Goal: Transaction & Acquisition: Purchase product/service

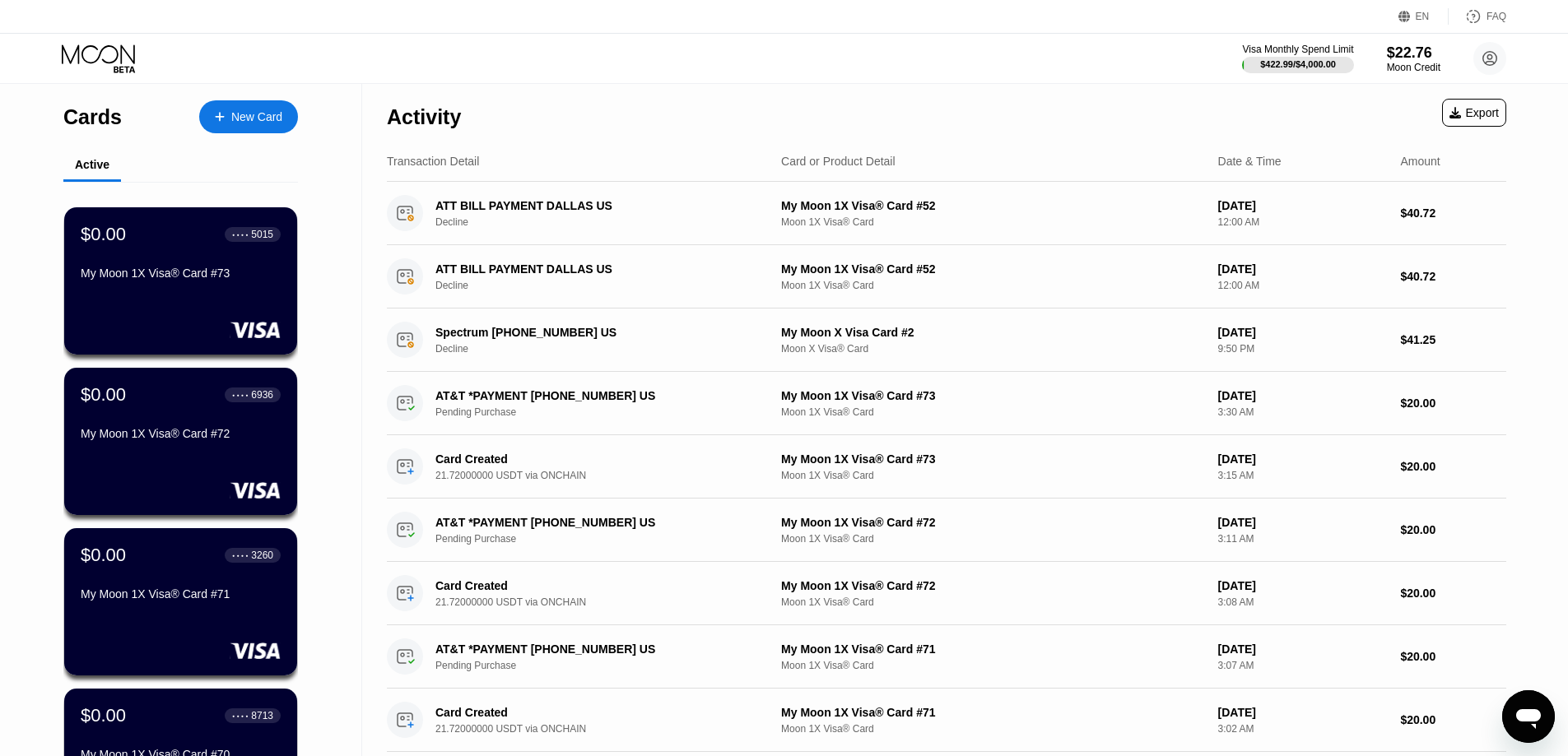
click at [277, 129] on div "New Card" at bounding box center [248, 116] width 99 height 33
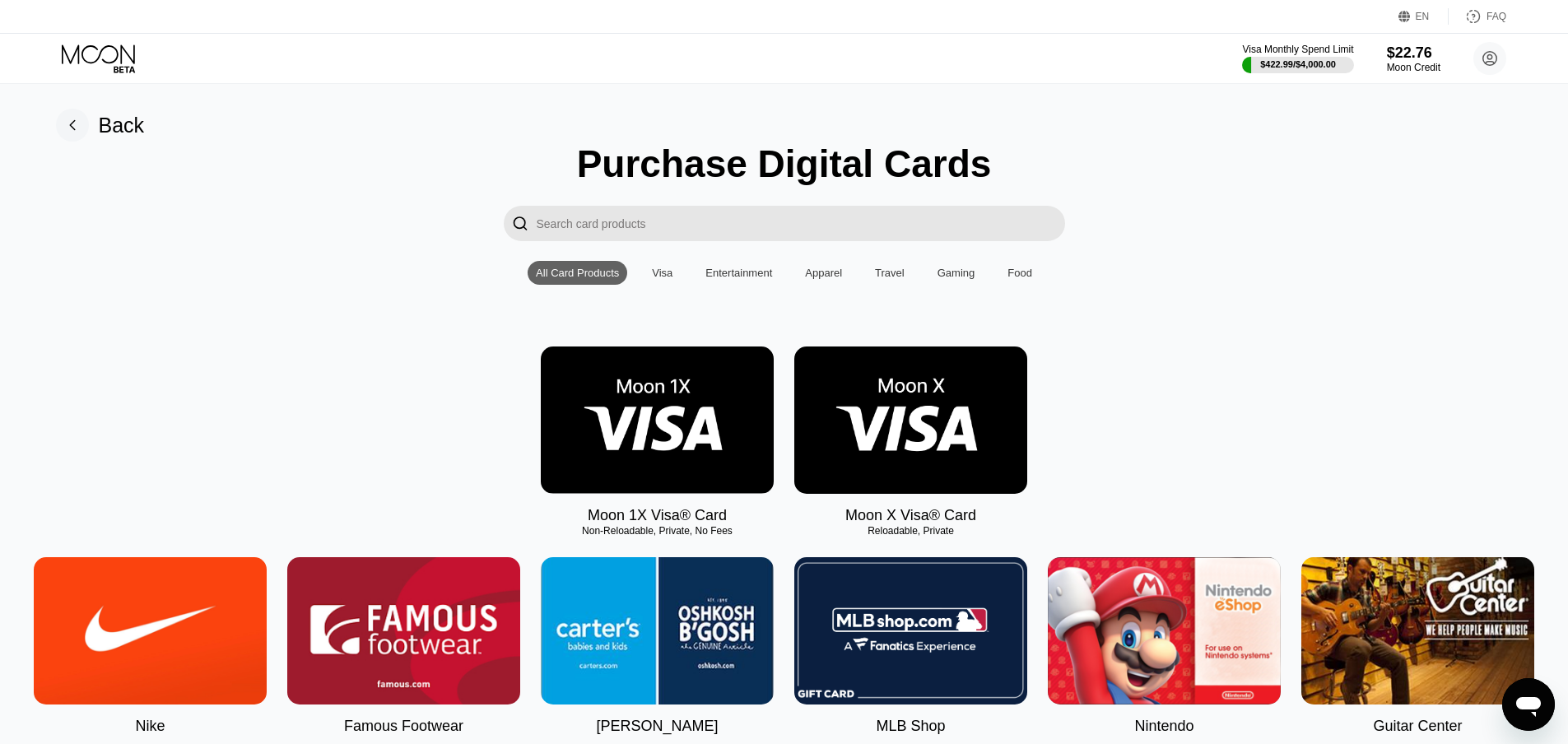
click at [673, 464] on img at bounding box center [657, 420] width 233 height 147
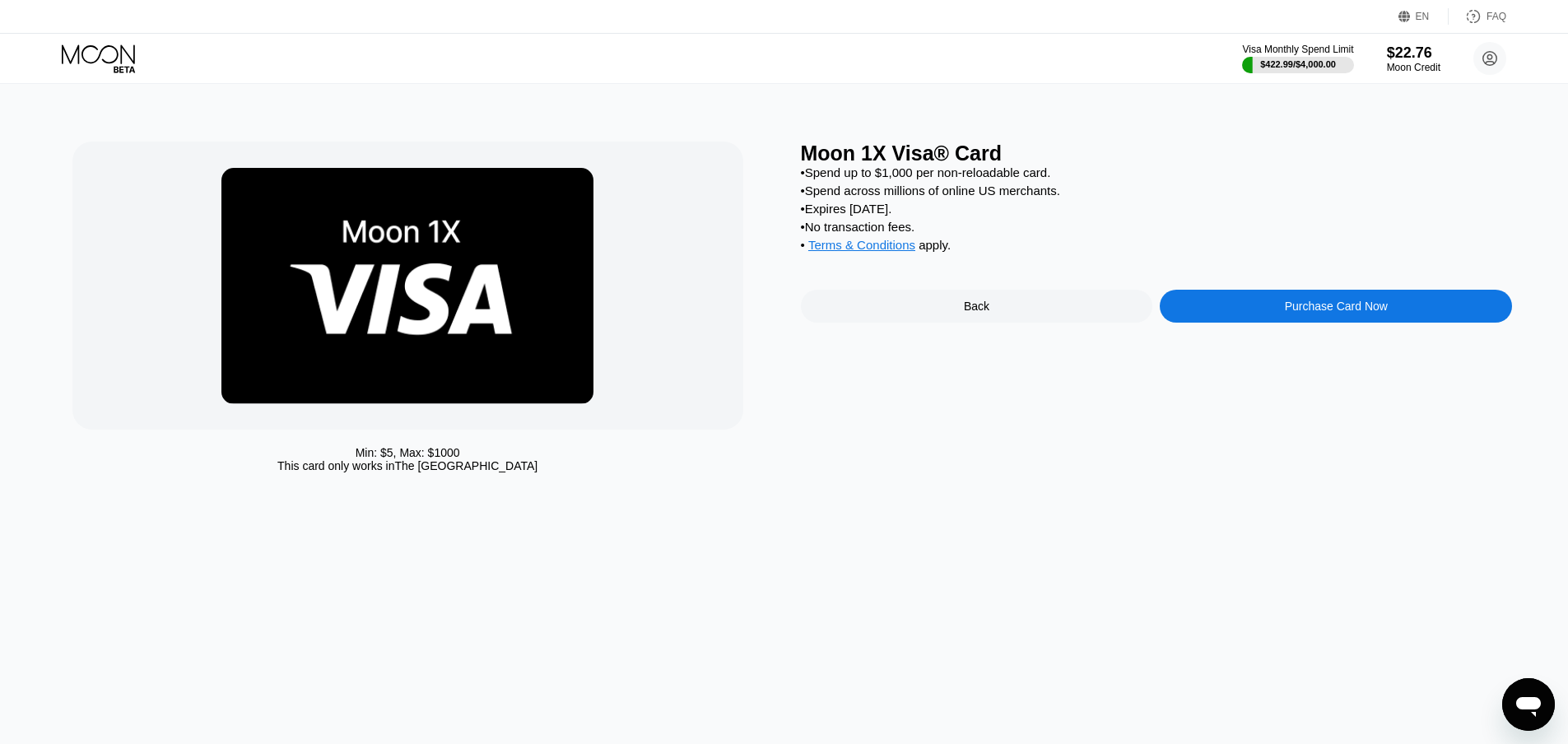
click at [1326, 313] on div "Purchase Card Now" at bounding box center [1336, 305] width 103 height 13
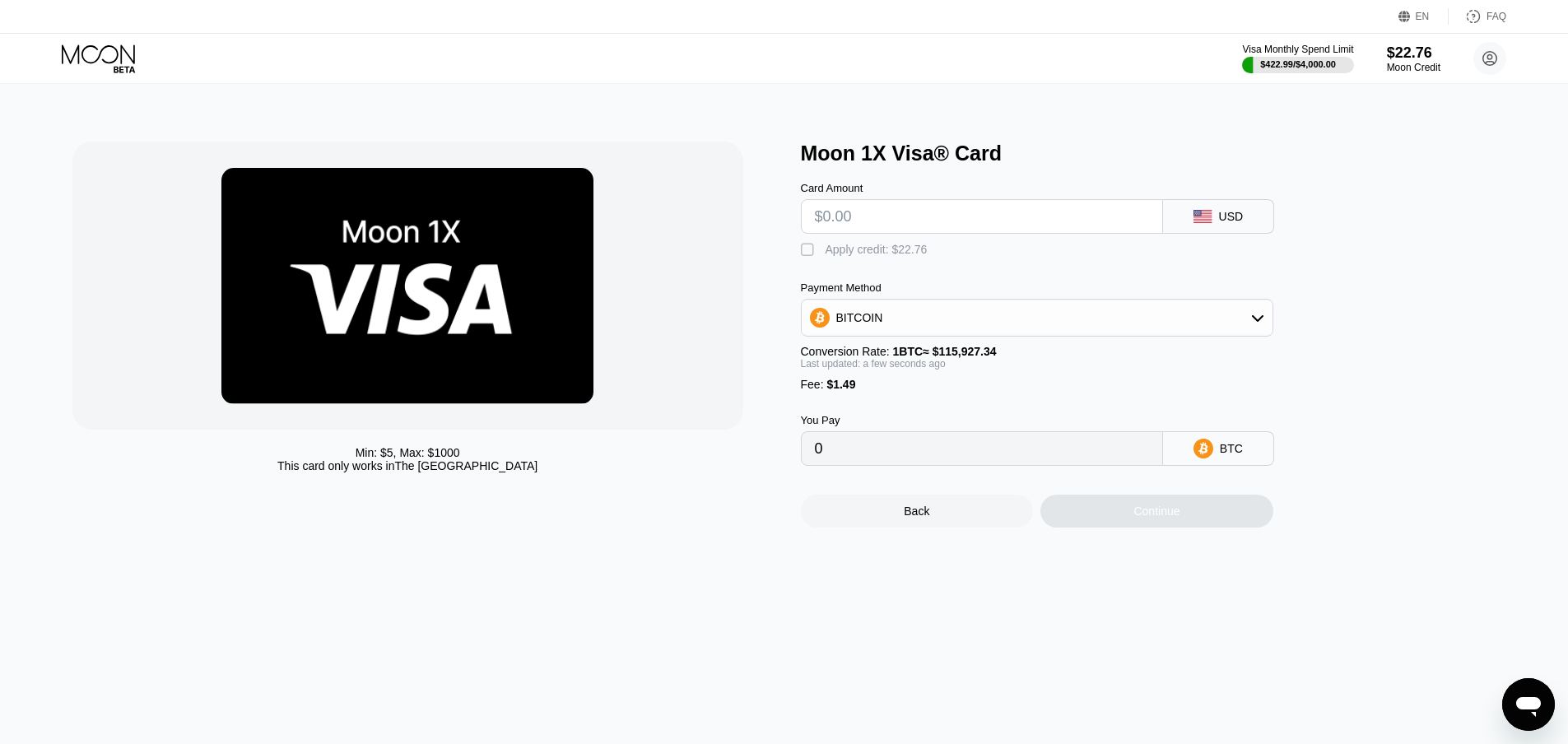
click at [899, 230] on input "text" at bounding box center [981, 216] width 334 height 33
type input "$20"
type input "0.00018538"
type input "$20"
click at [913, 334] on div "BITCOIN" at bounding box center [1037, 317] width 471 height 33
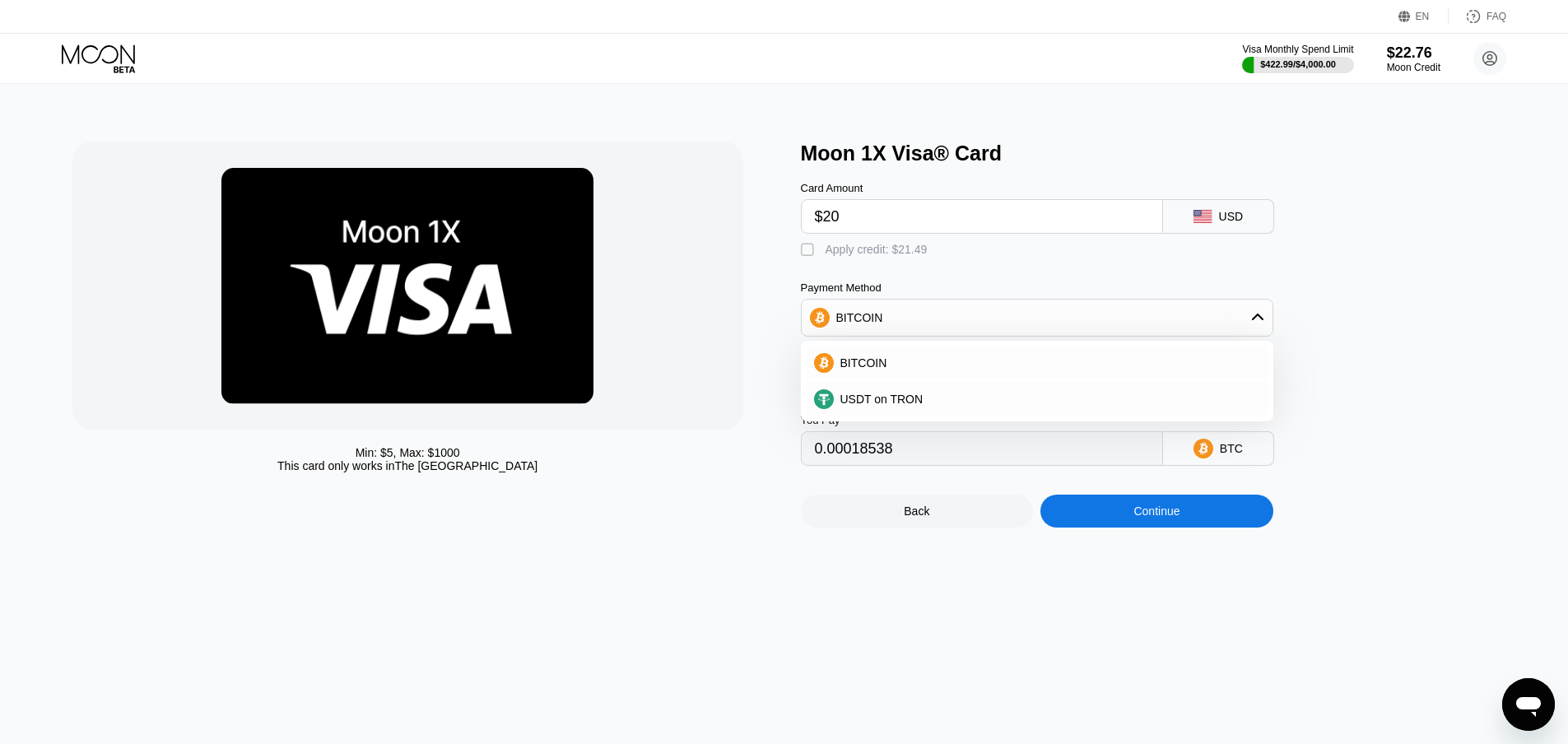
click at [896, 422] on div "BITCOIN USDT on TRON" at bounding box center [1037, 381] width 472 height 80
click at [896, 405] on span "USDT on TRON" at bounding box center [881, 399] width 83 height 13
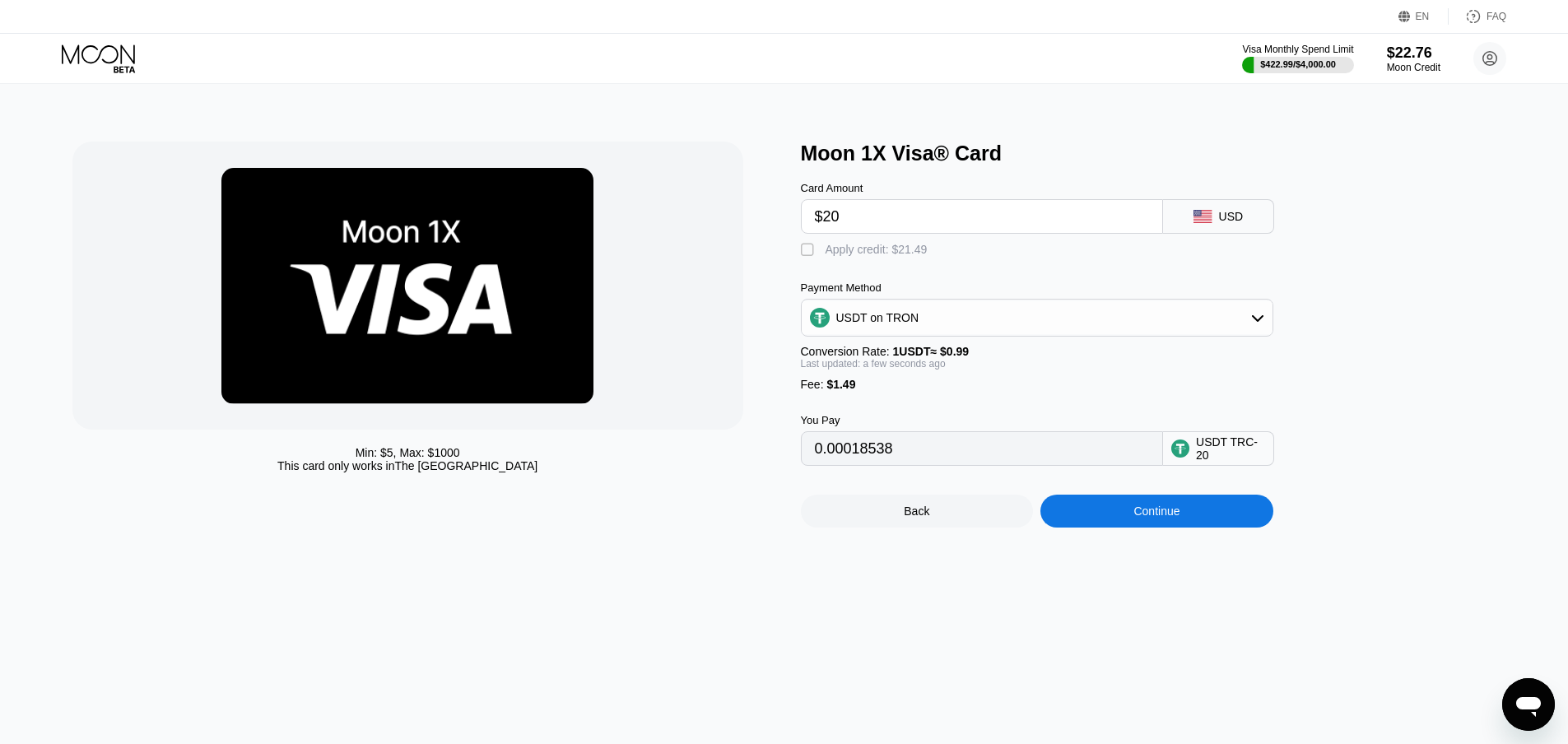
type input "21.71"
click at [1122, 506] on div "Back Continue" at bounding box center [1064, 497] width 527 height 62
click at [1129, 523] on div "Continue" at bounding box center [1156, 511] width 233 height 33
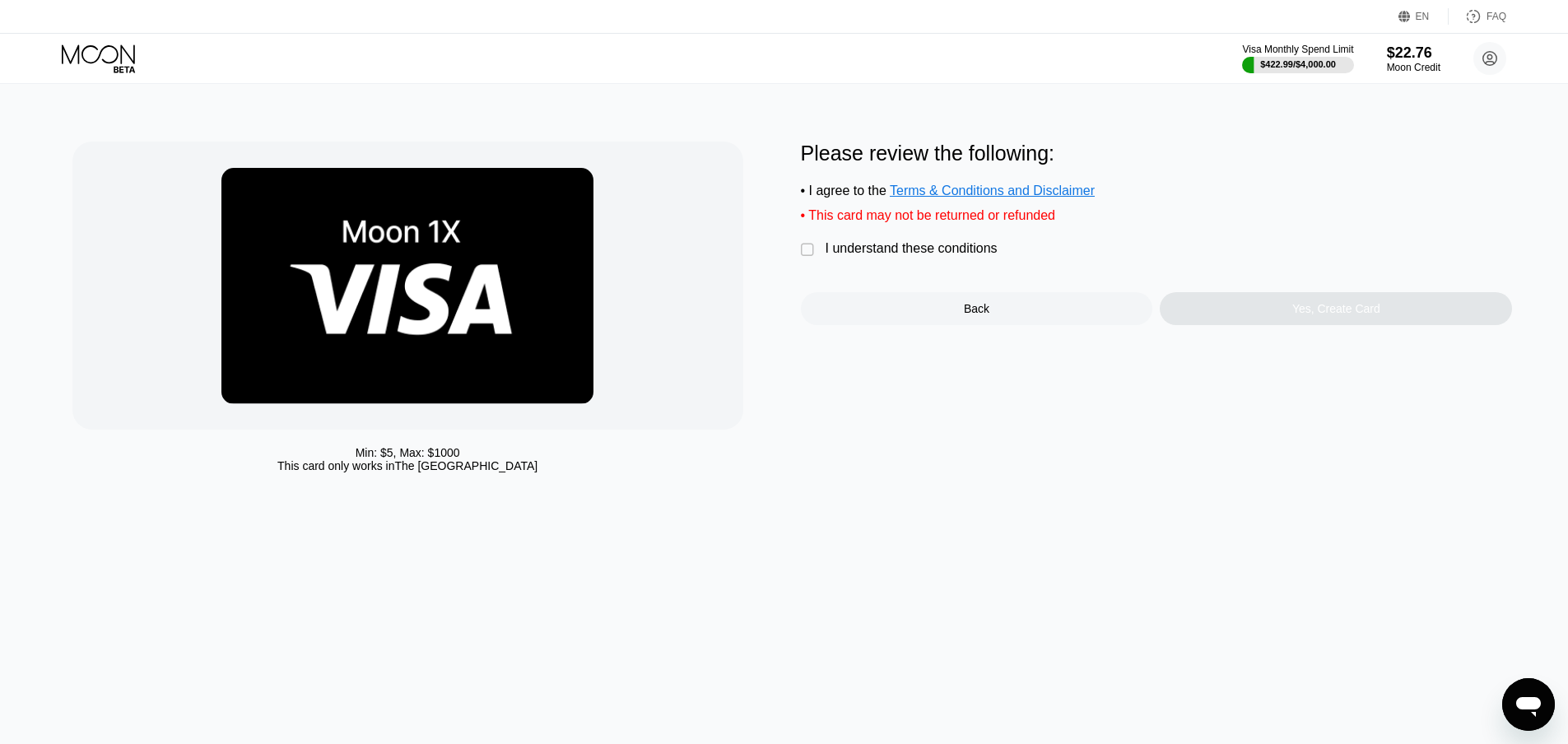
click at [812, 258] on div "" at bounding box center [809, 250] width 16 height 16
click at [1327, 305] on div "Yes, Create Card" at bounding box center [1336, 308] width 352 height 33
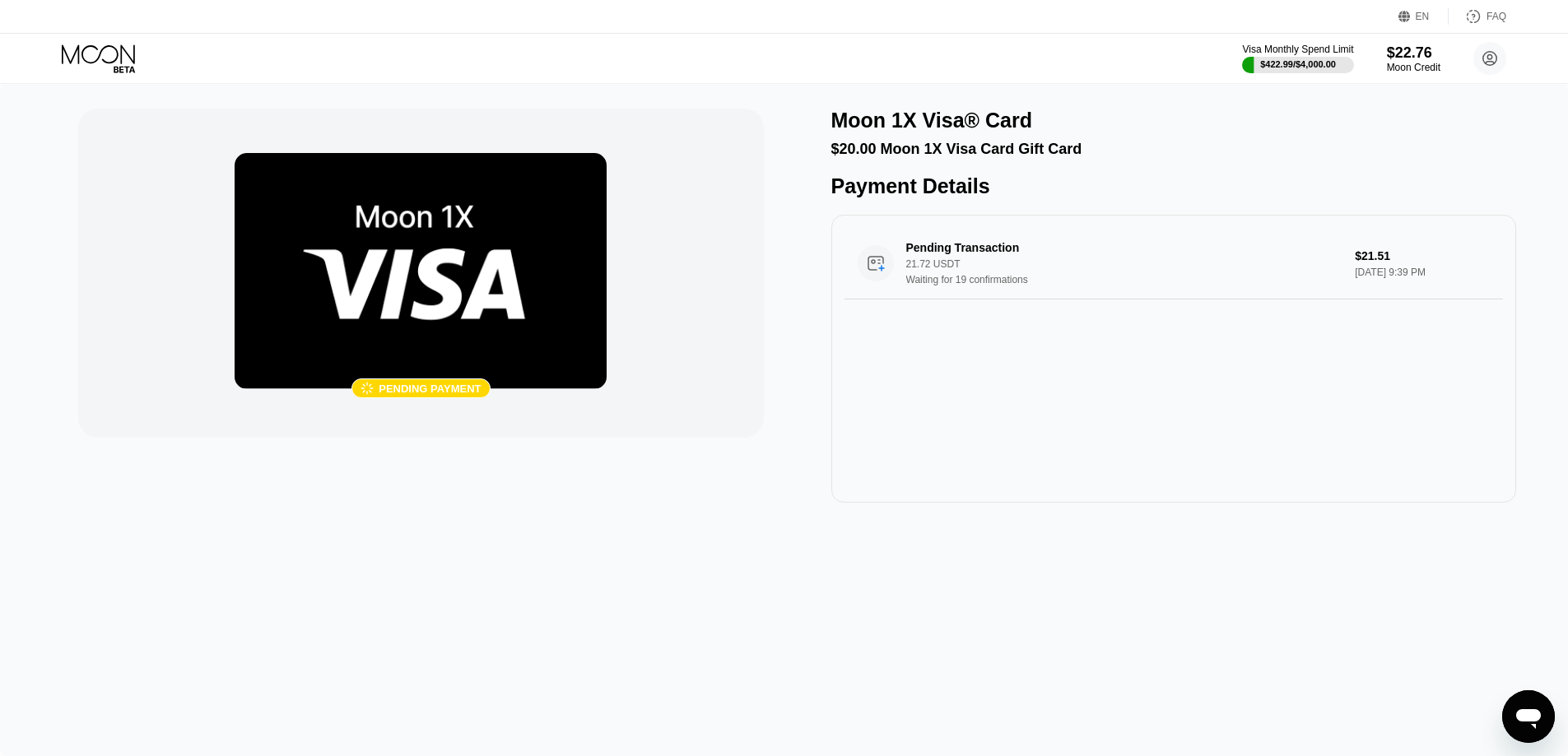
drag, startPoint x: 480, startPoint y: 384, endPoint x: 334, endPoint y: 393, distance: 146.3
click at [334, 393] on div " Pending payment" at bounding box center [421, 388] width 372 height 20
drag, startPoint x: 380, startPoint y: 385, endPoint x: 496, endPoint y: 384, distance: 116.0
click at [496, 384] on div " Pending payment" at bounding box center [421, 388] width 372 height 20
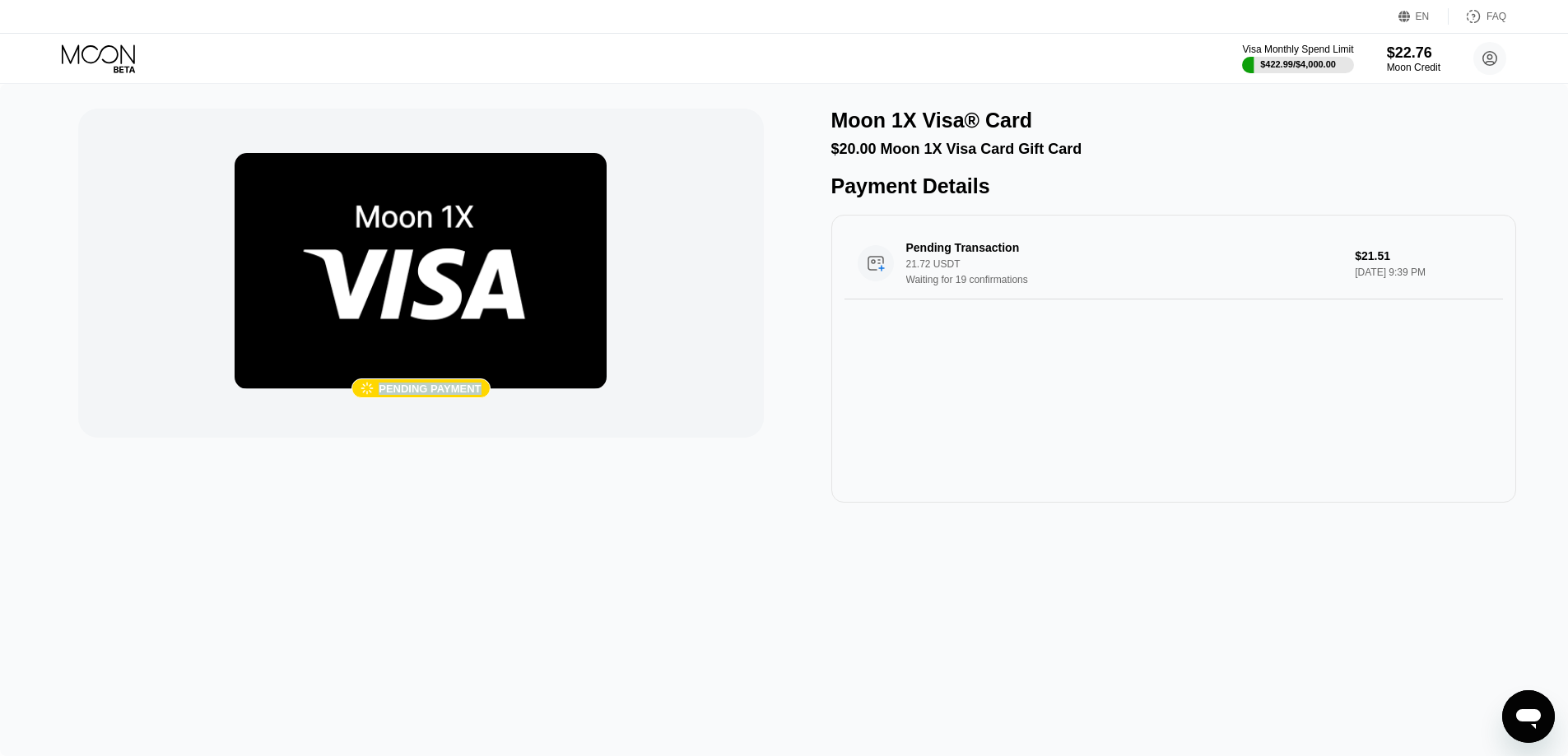
click at [479, 392] on div "Pending payment" at bounding box center [430, 389] width 102 height 12
click at [475, 389] on div "Pending payment" at bounding box center [430, 389] width 102 height 12
click at [431, 389] on div "Pending payment" at bounding box center [430, 389] width 102 height 12
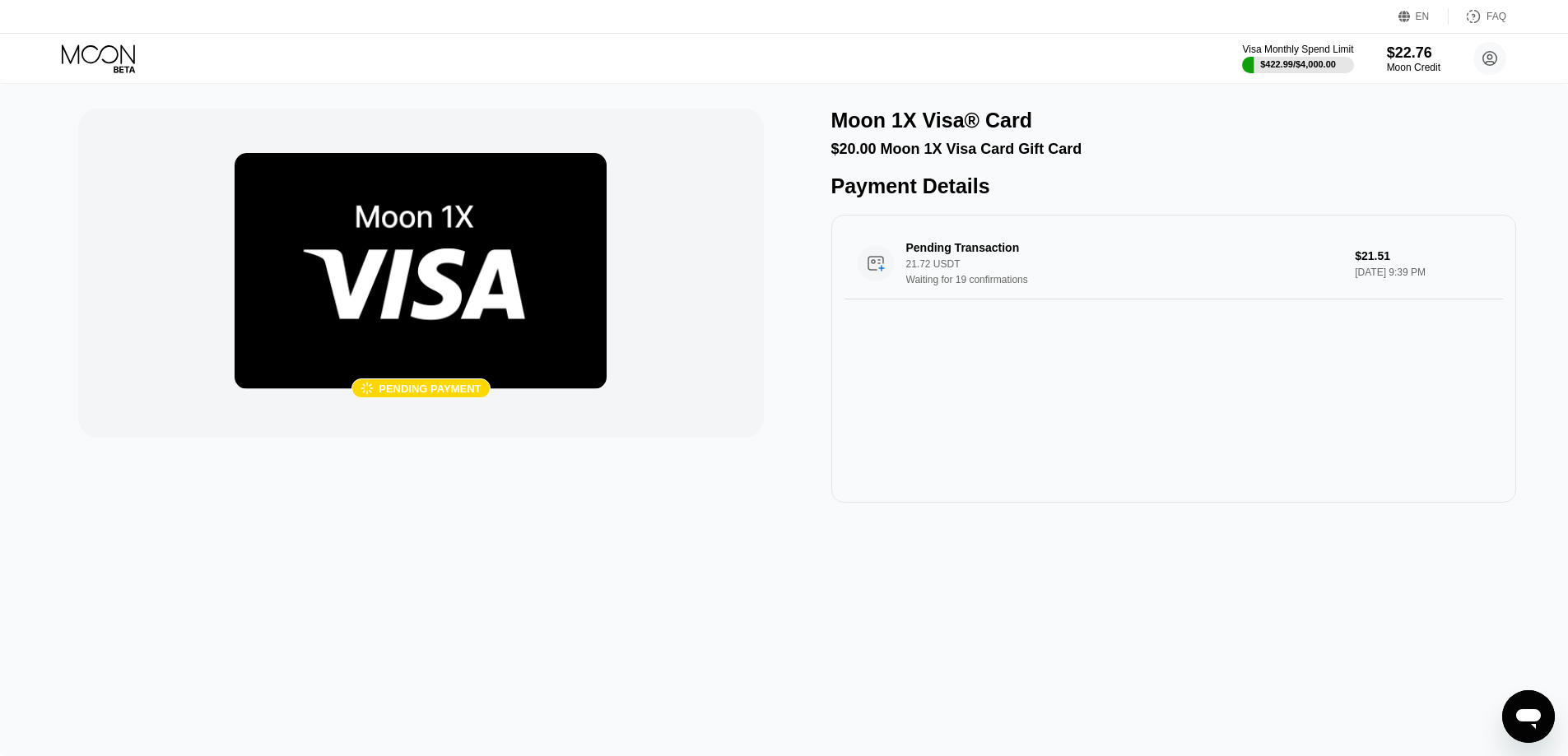
click at [398, 388] on div "Pending payment" at bounding box center [430, 389] width 102 height 12
click at [434, 386] on div "Pending payment" at bounding box center [430, 389] width 102 height 12
click at [492, 389] on div " Pending payment" at bounding box center [421, 388] width 372 height 20
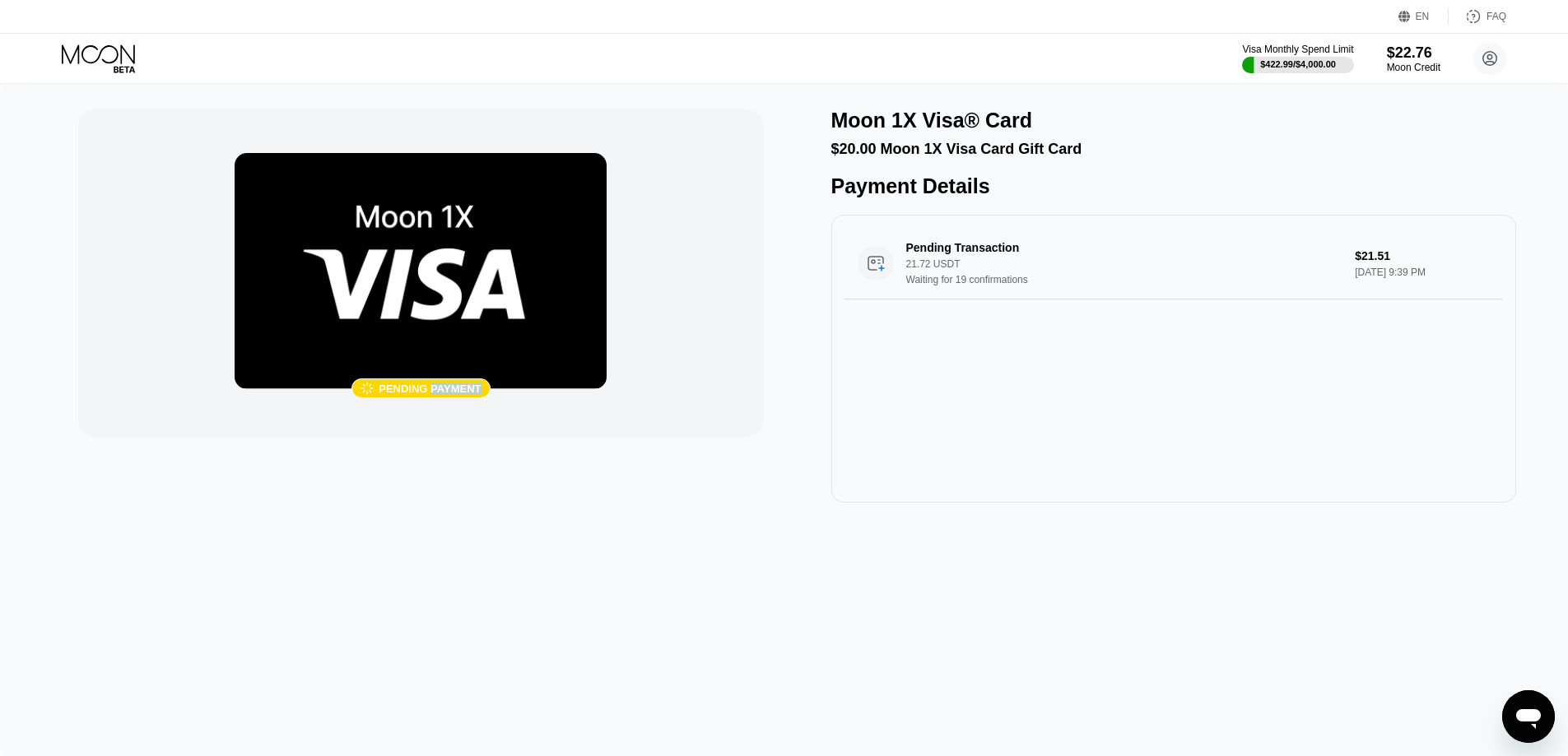
click at [465, 390] on div "Pending payment" at bounding box center [430, 389] width 102 height 12
click at [418, 389] on div "Pending payment" at bounding box center [430, 389] width 102 height 12
click at [442, 388] on div "Pending payment" at bounding box center [430, 389] width 102 height 12
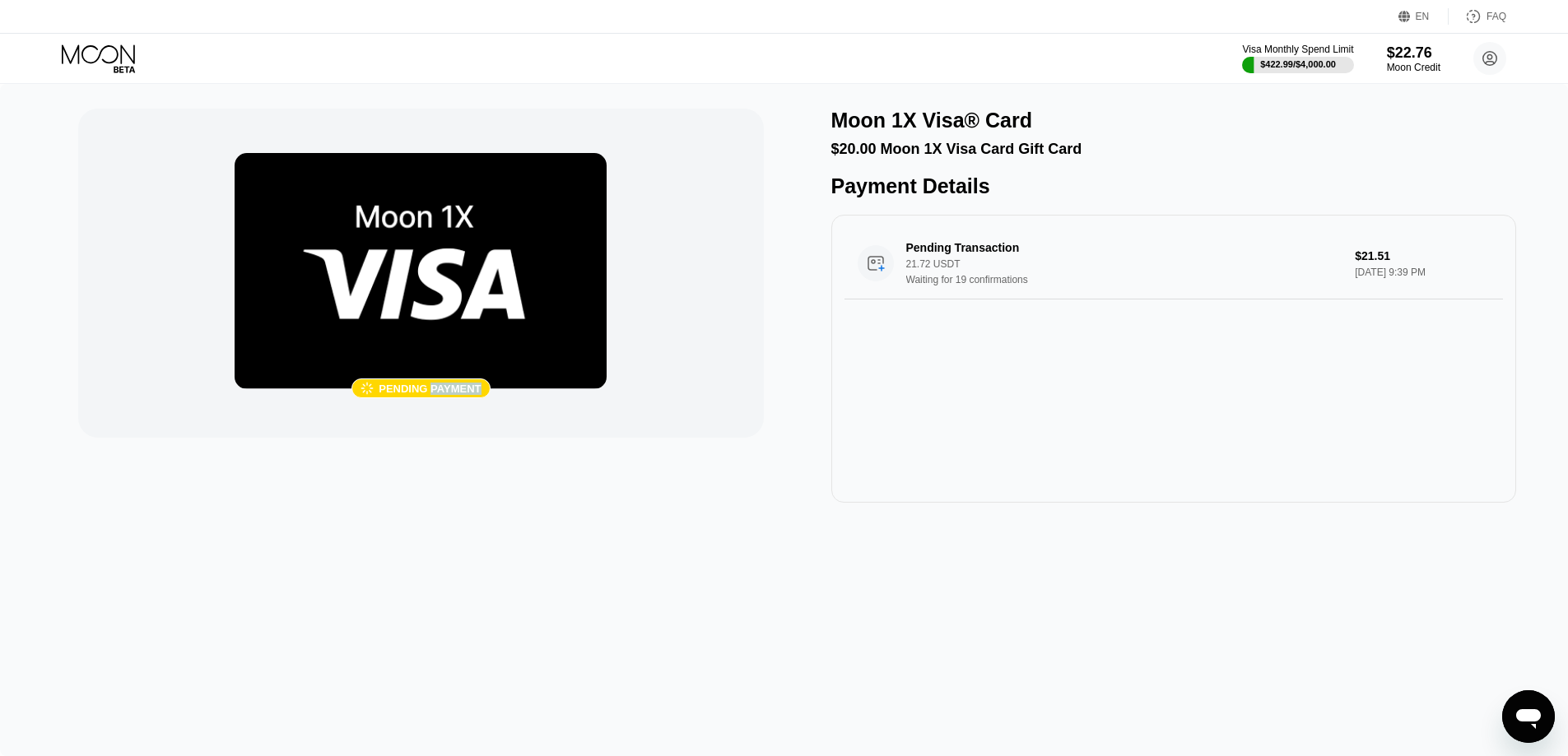
click at [442, 388] on div "Pending payment" at bounding box center [430, 389] width 102 height 12
click at [430, 388] on div "Pending payment" at bounding box center [430, 389] width 102 height 12
click at [413, 388] on div "Pending payment" at bounding box center [430, 389] width 102 height 12
click at [453, 389] on div "Pending payment" at bounding box center [430, 389] width 102 height 12
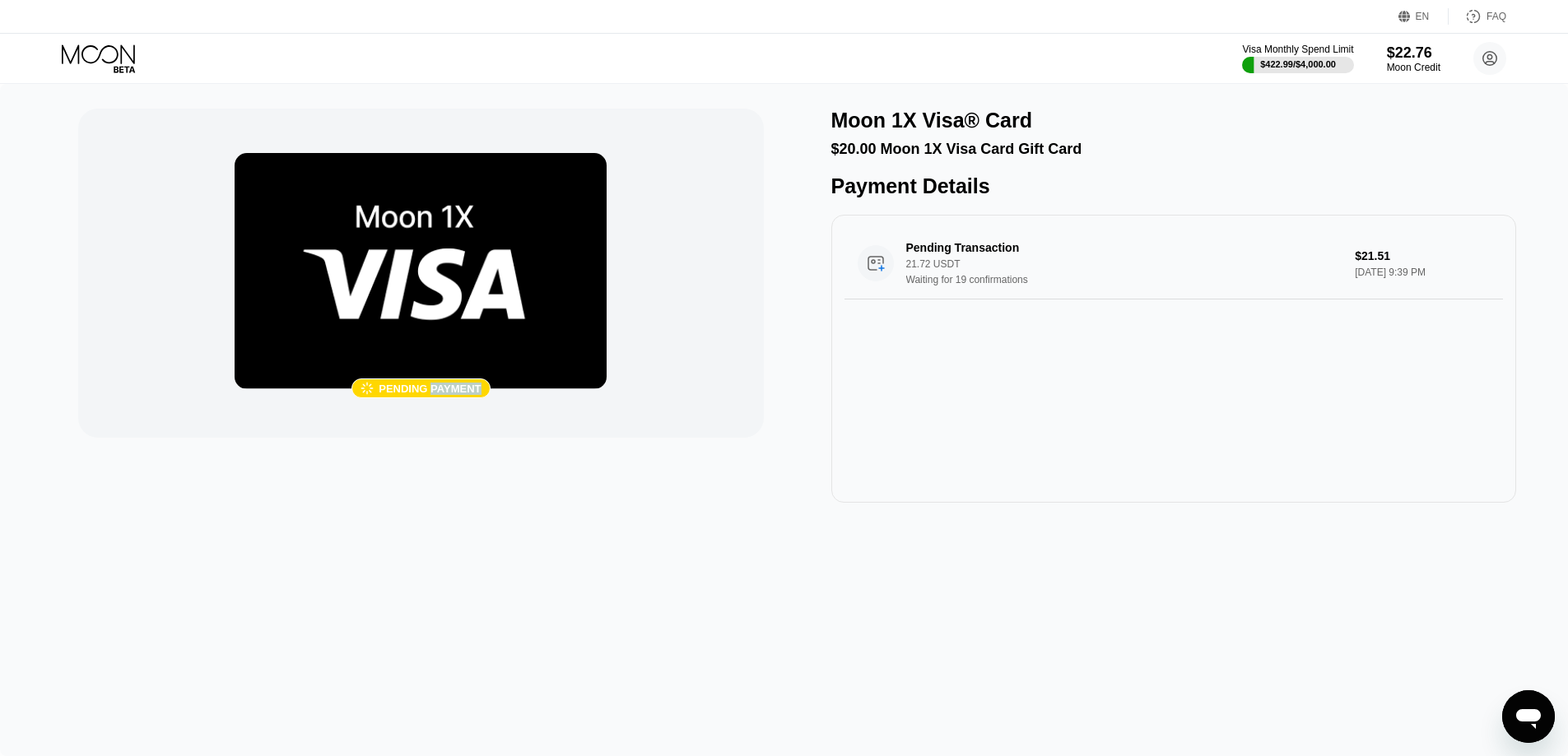
click at [453, 389] on div "Pending payment" at bounding box center [430, 389] width 102 height 12
click at [401, 390] on div "Pending payment" at bounding box center [430, 389] width 102 height 12
click at [463, 390] on div "Pending payment" at bounding box center [430, 389] width 102 height 12
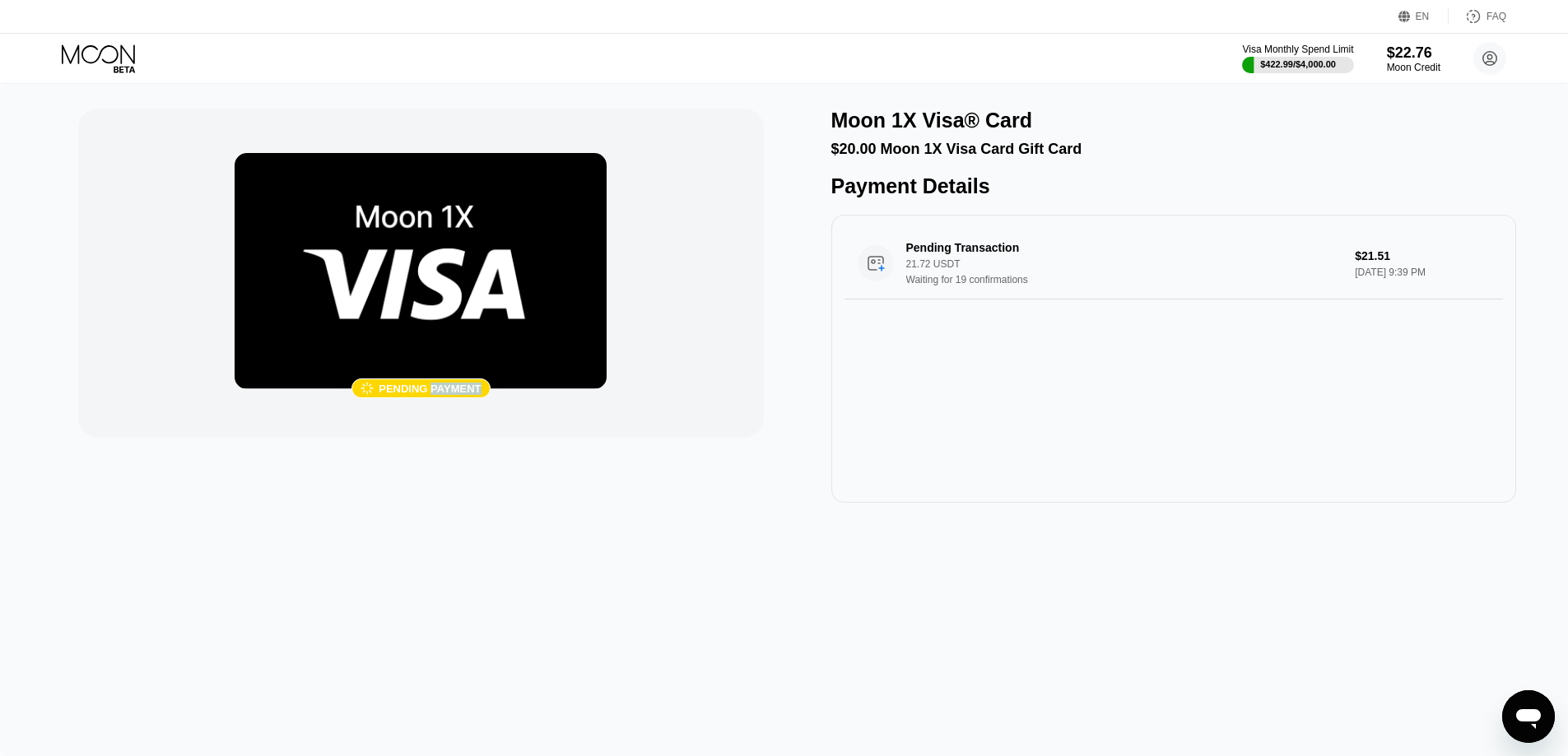
click at [378, 389] on div " Pending payment" at bounding box center [421, 388] width 138 height 20
click at [416, 386] on div "Pending payment" at bounding box center [430, 389] width 102 height 12
click at [450, 387] on div "Pending payment" at bounding box center [430, 389] width 102 height 12
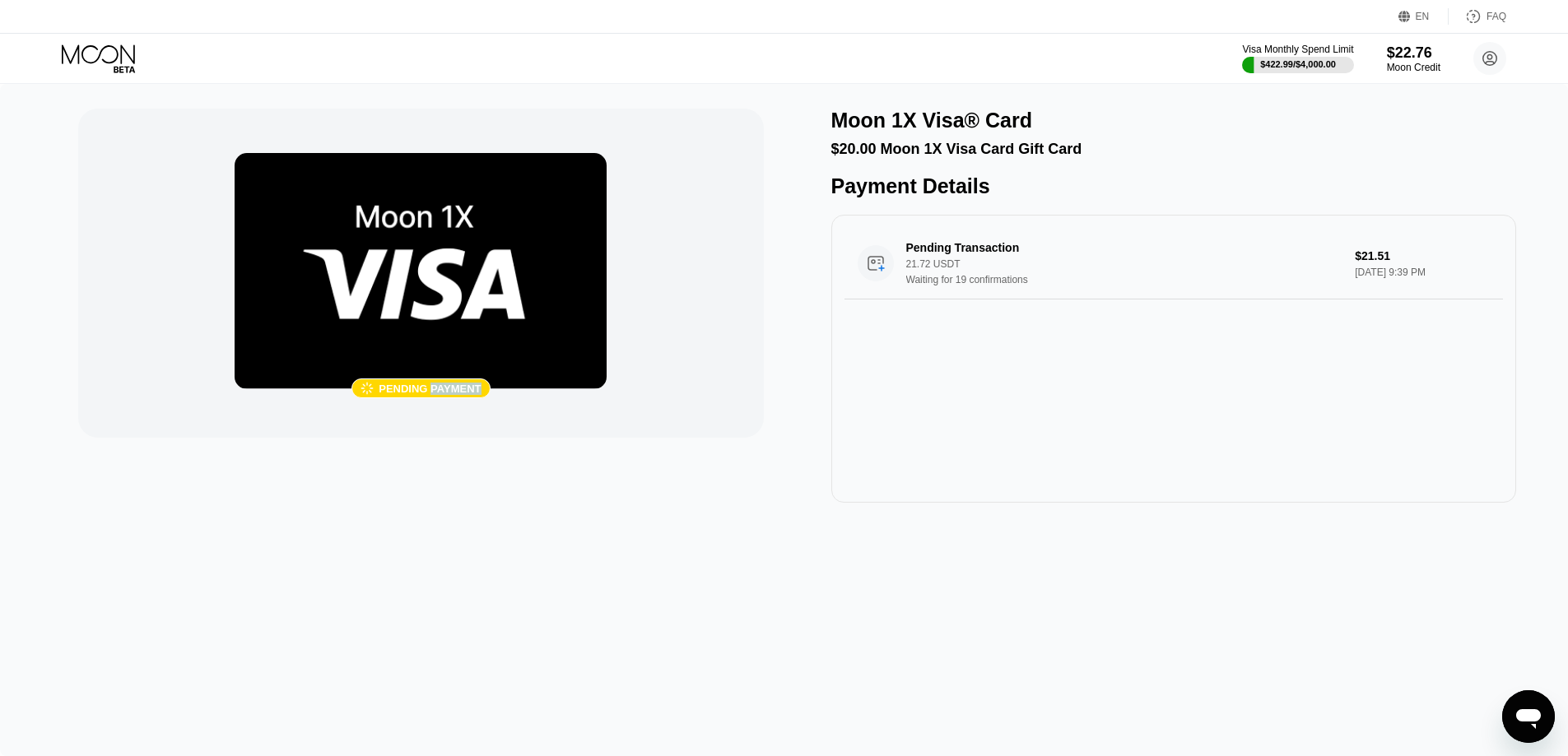
drag, startPoint x: 450, startPoint y: 387, endPoint x: 369, endPoint y: 385, distance: 81.0
click at [449, 387] on div "Pending payment" at bounding box center [430, 389] width 102 height 12
click at [369, 385] on div "" at bounding box center [367, 389] width 13 height 14
click at [397, 383] on div "Pending payment" at bounding box center [430, 389] width 102 height 12
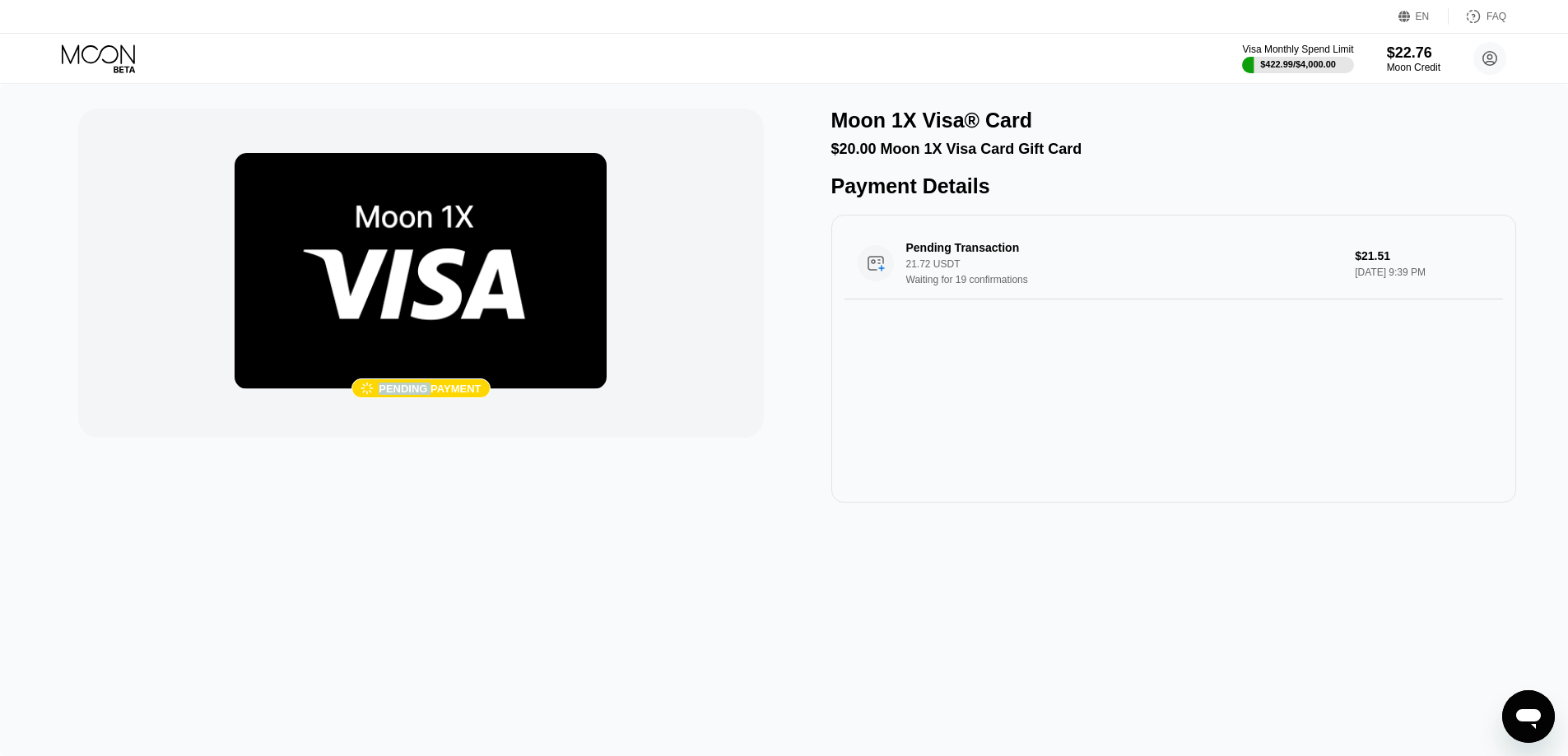
drag, startPoint x: 397, startPoint y: 383, endPoint x: 408, endPoint y: 385, distance: 11.2
click at [398, 383] on div "Pending payment" at bounding box center [430, 389] width 102 height 12
click at [439, 386] on div "Pending payment" at bounding box center [430, 389] width 102 height 12
click at [404, 388] on div "Pending payment" at bounding box center [430, 389] width 102 height 12
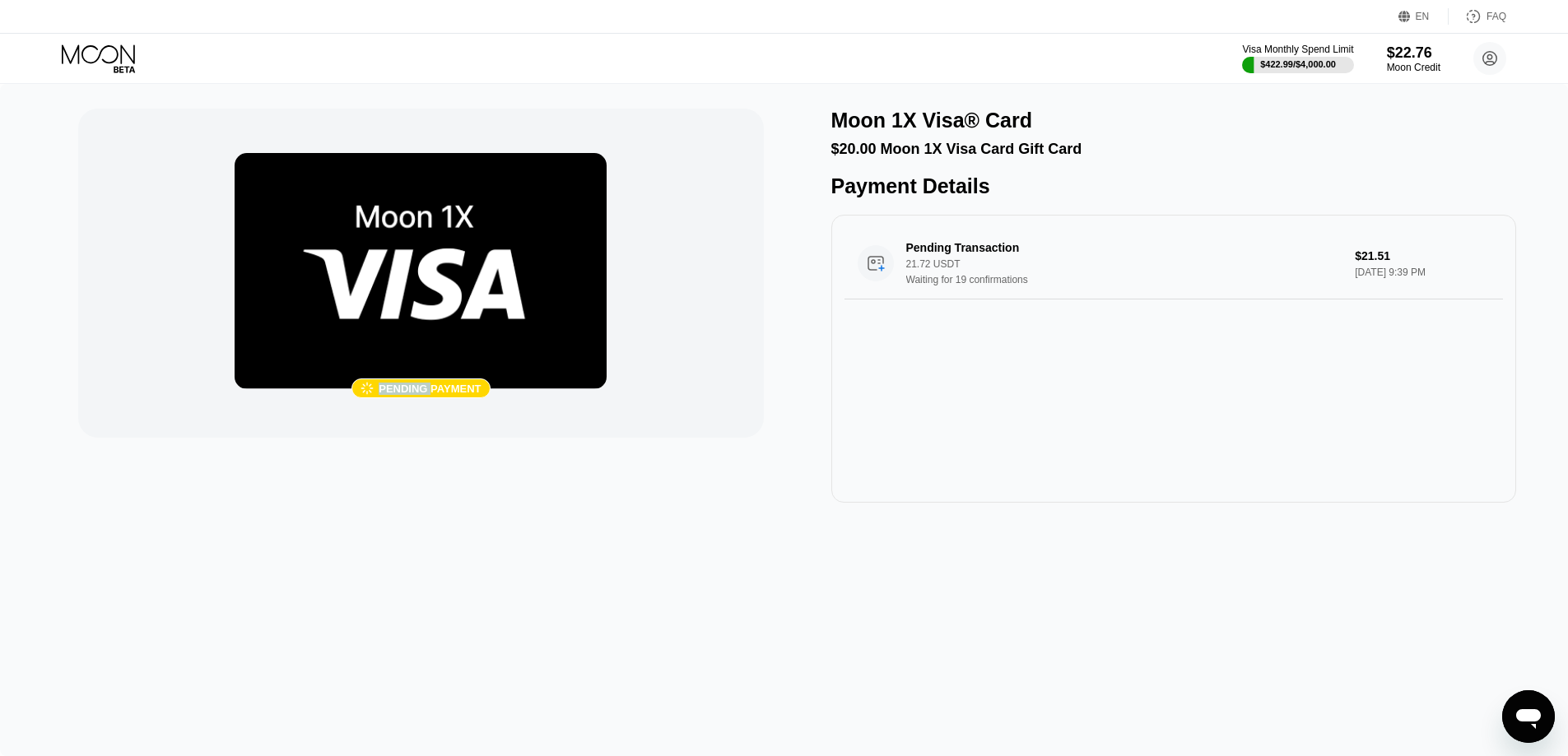
click at [405, 388] on div "Pending payment" at bounding box center [430, 389] width 102 height 12
click at [431, 386] on div "Pending payment" at bounding box center [430, 389] width 102 height 12
click at [400, 387] on div "Pending payment" at bounding box center [430, 389] width 102 height 12
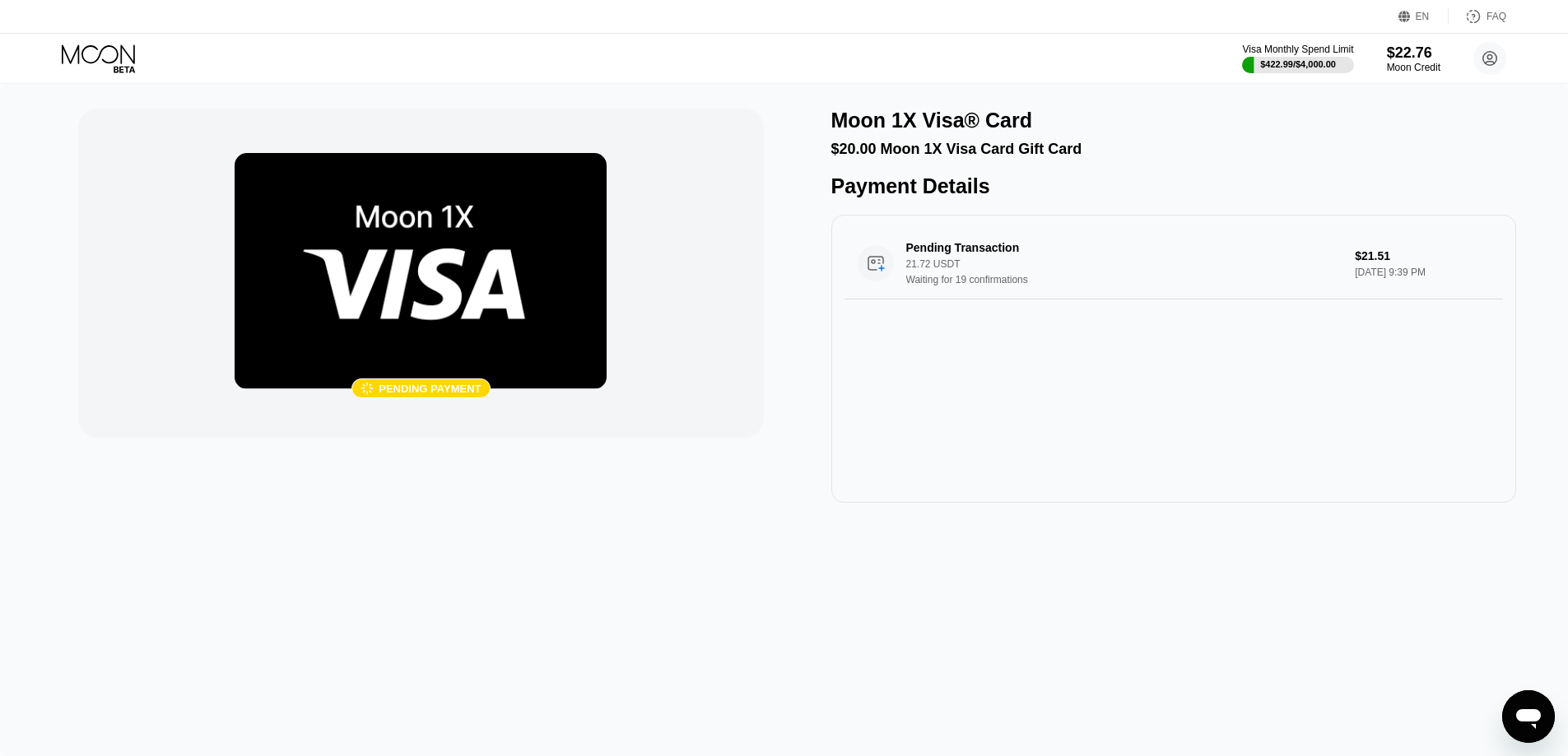
click at [438, 383] on div "Pending payment" at bounding box center [430, 389] width 102 height 12
click at [460, 386] on div "Pending payment" at bounding box center [430, 389] width 102 height 12
click at [349, 404] on div " Pending payment" at bounding box center [421, 273] width 685 height 329
click at [406, 388] on div "Pending payment" at bounding box center [430, 389] width 102 height 12
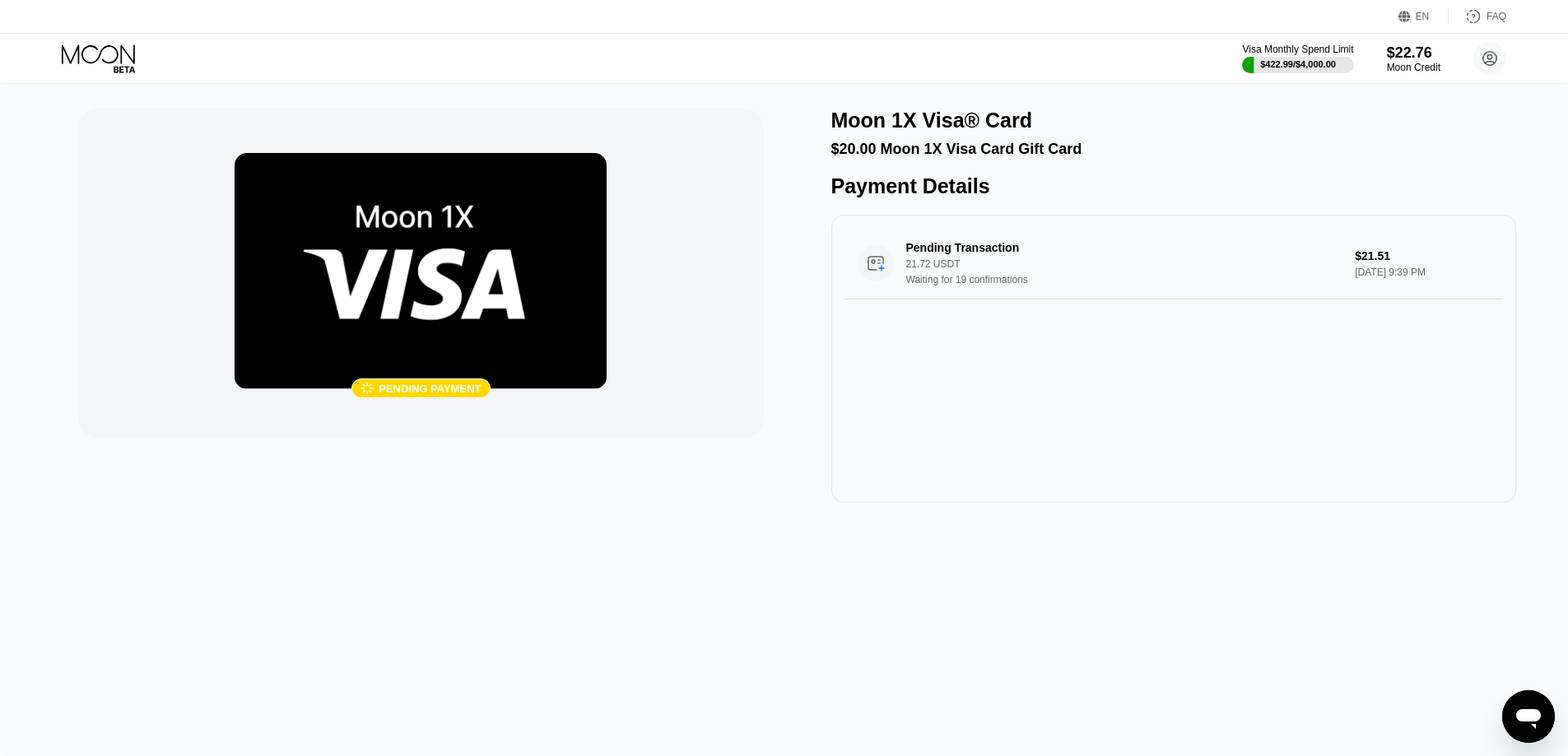
click at [410, 389] on div "Pending payment" at bounding box center [430, 389] width 102 height 12
drag, startPoint x: 426, startPoint y: 225, endPoint x: 346, endPoint y: 232, distance: 80.3
click at [346, 232] on img at bounding box center [421, 270] width 372 height 237
drag, startPoint x: 310, startPoint y: 247, endPoint x: 454, endPoint y: 277, distance: 147.1
click at [454, 277] on img at bounding box center [421, 270] width 372 height 237
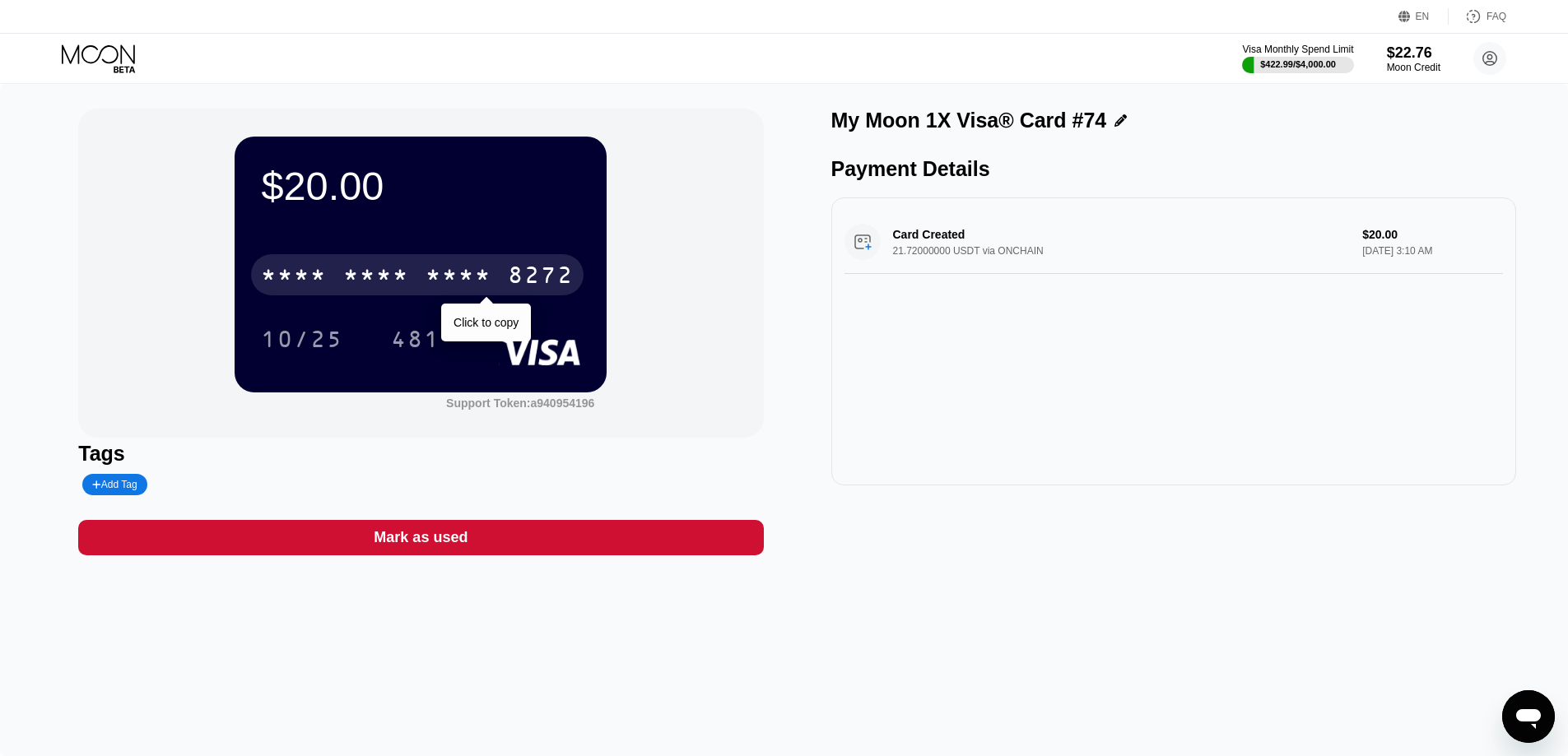
click at [421, 271] on div "* * * * * * * * * * * * 8272" at bounding box center [417, 275] width 332 height 41
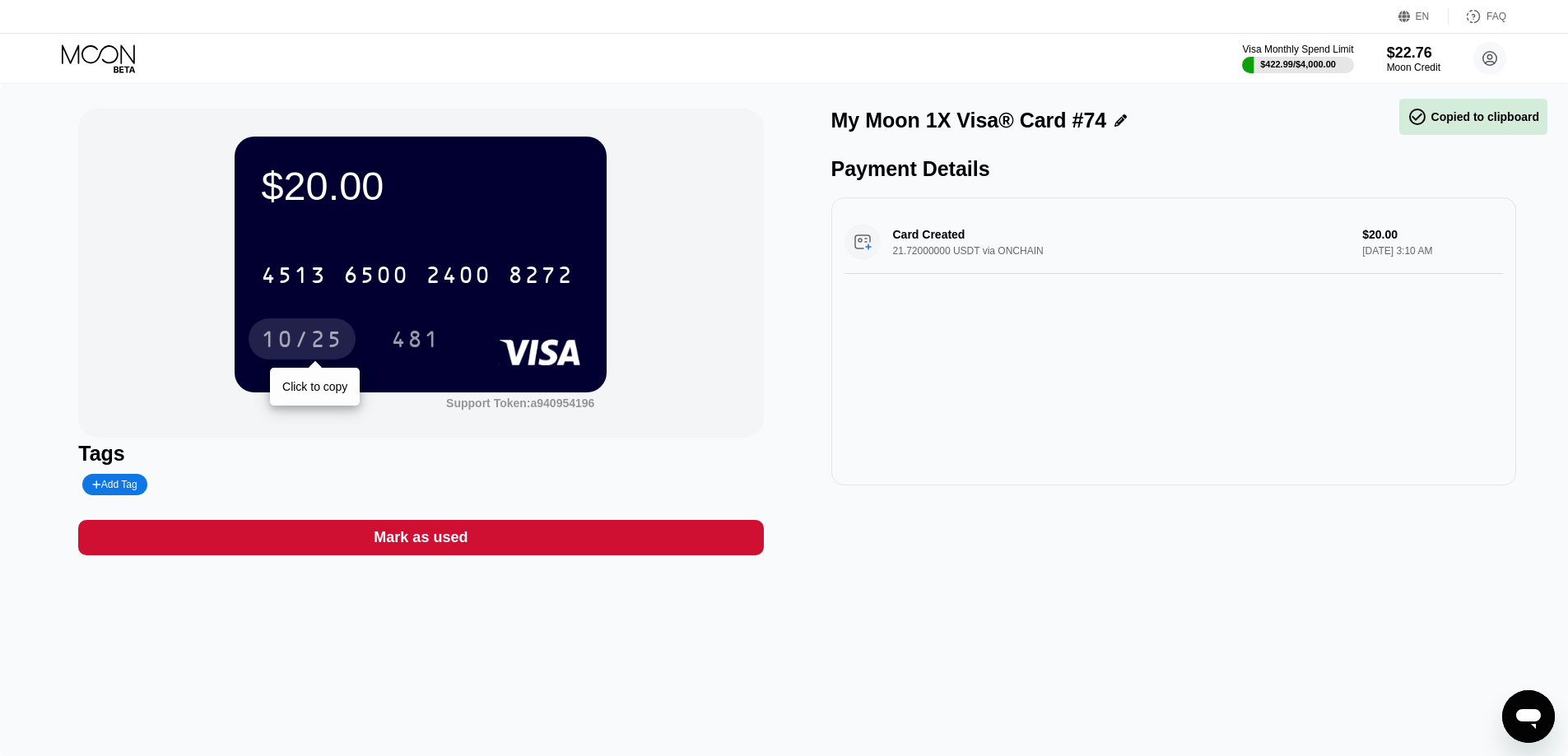
click at [304, 339] on div "10/25" at bounding box center [302, 341] width 82 height 26
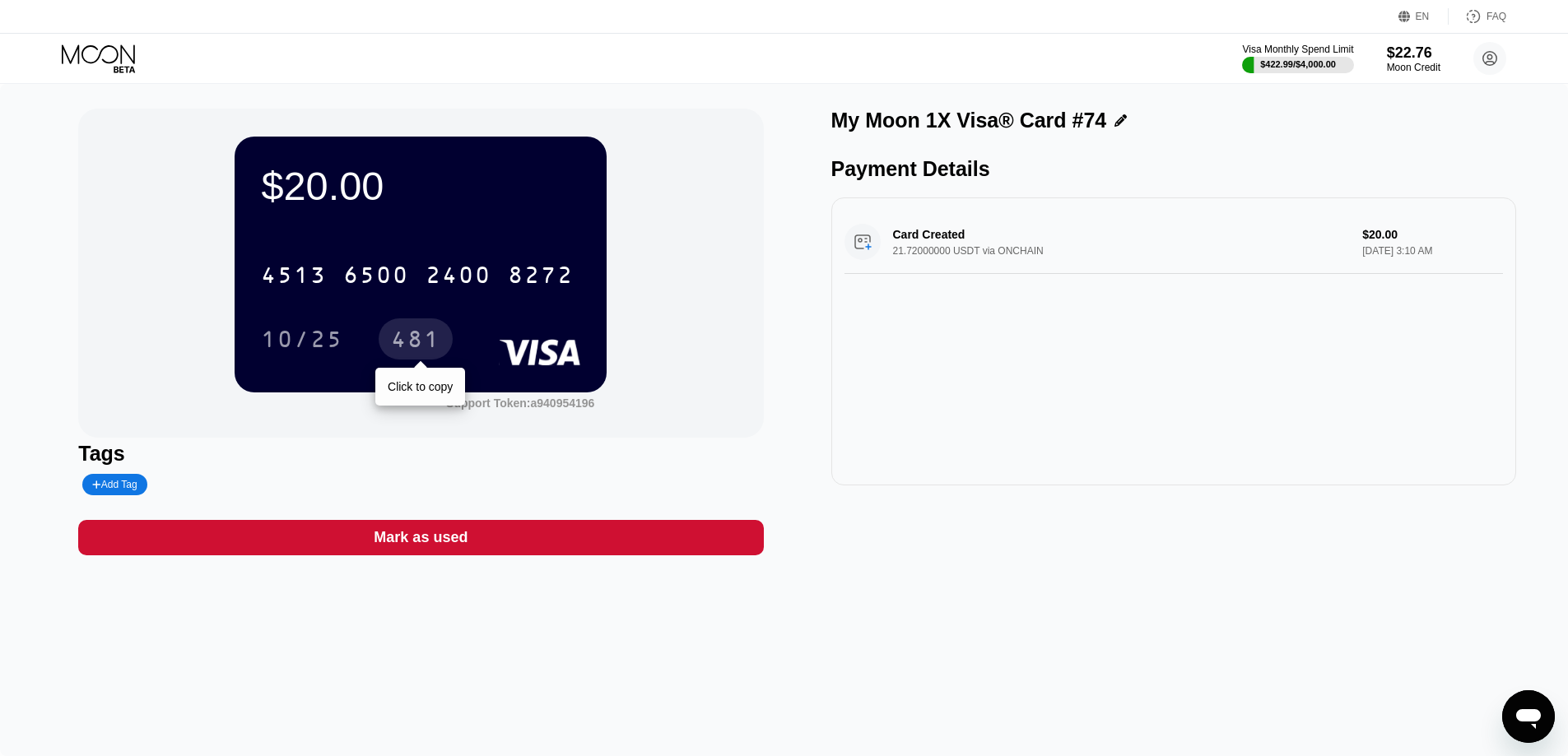
click at [409, 339] on div "481" at bounding box center [415, 341] width 49 height 26
click at [71, 55] on icon at bounding box center [100, 59] width 77 height 29
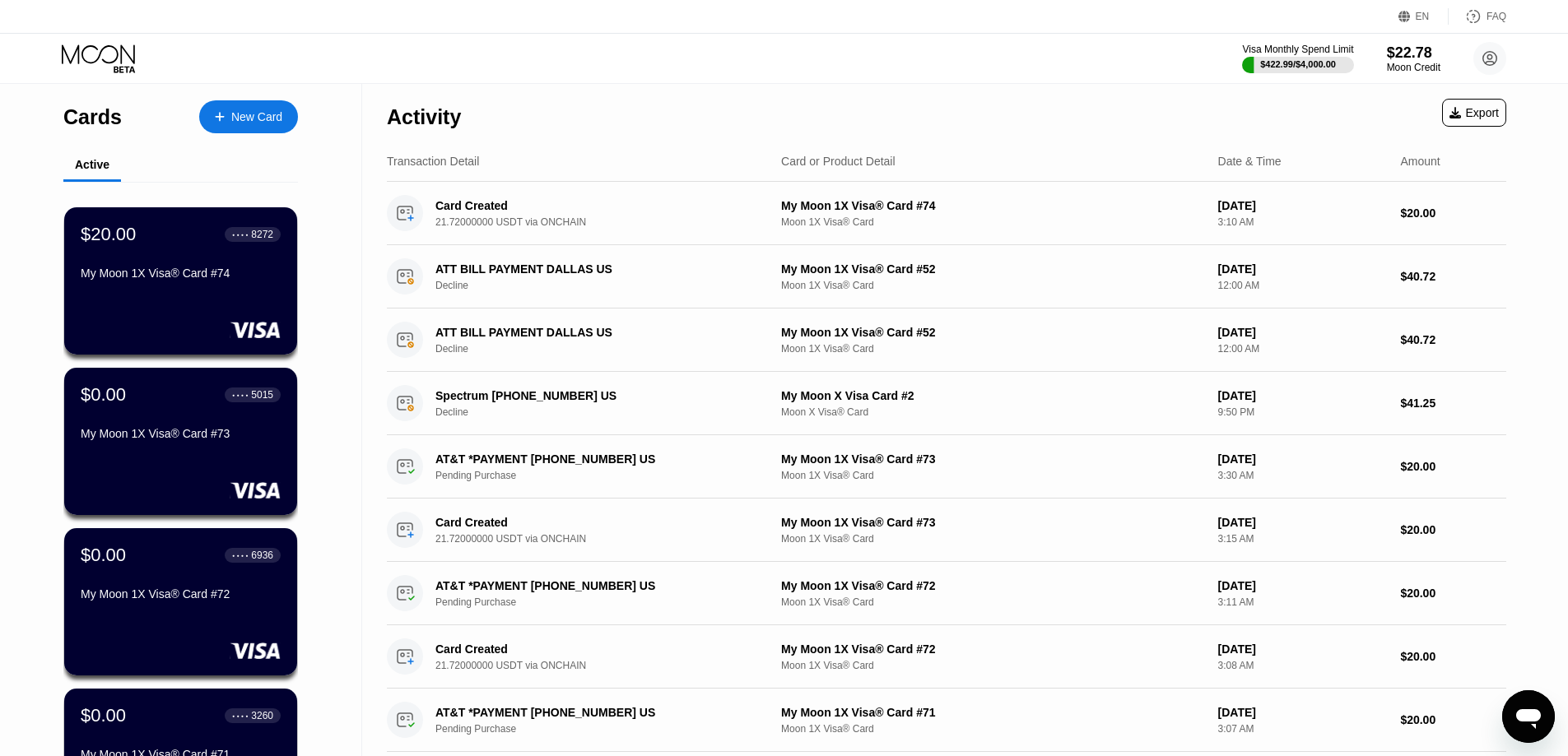
click at [251, 120] on div "New Card" at bounding box center [256, 118] width 51 height 14
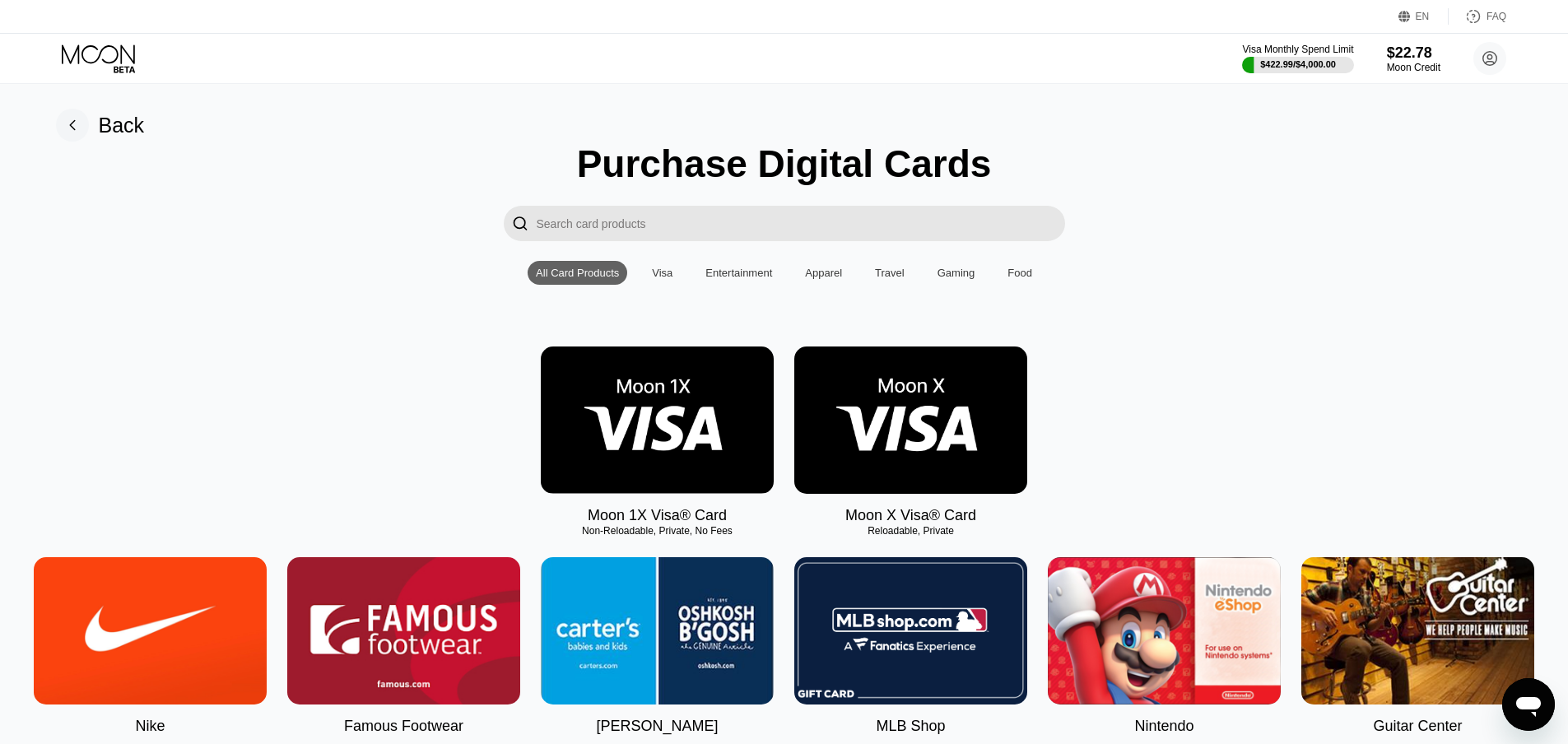
click at [613, 425] on img at bounding box center [657, 420] width 233 height 147
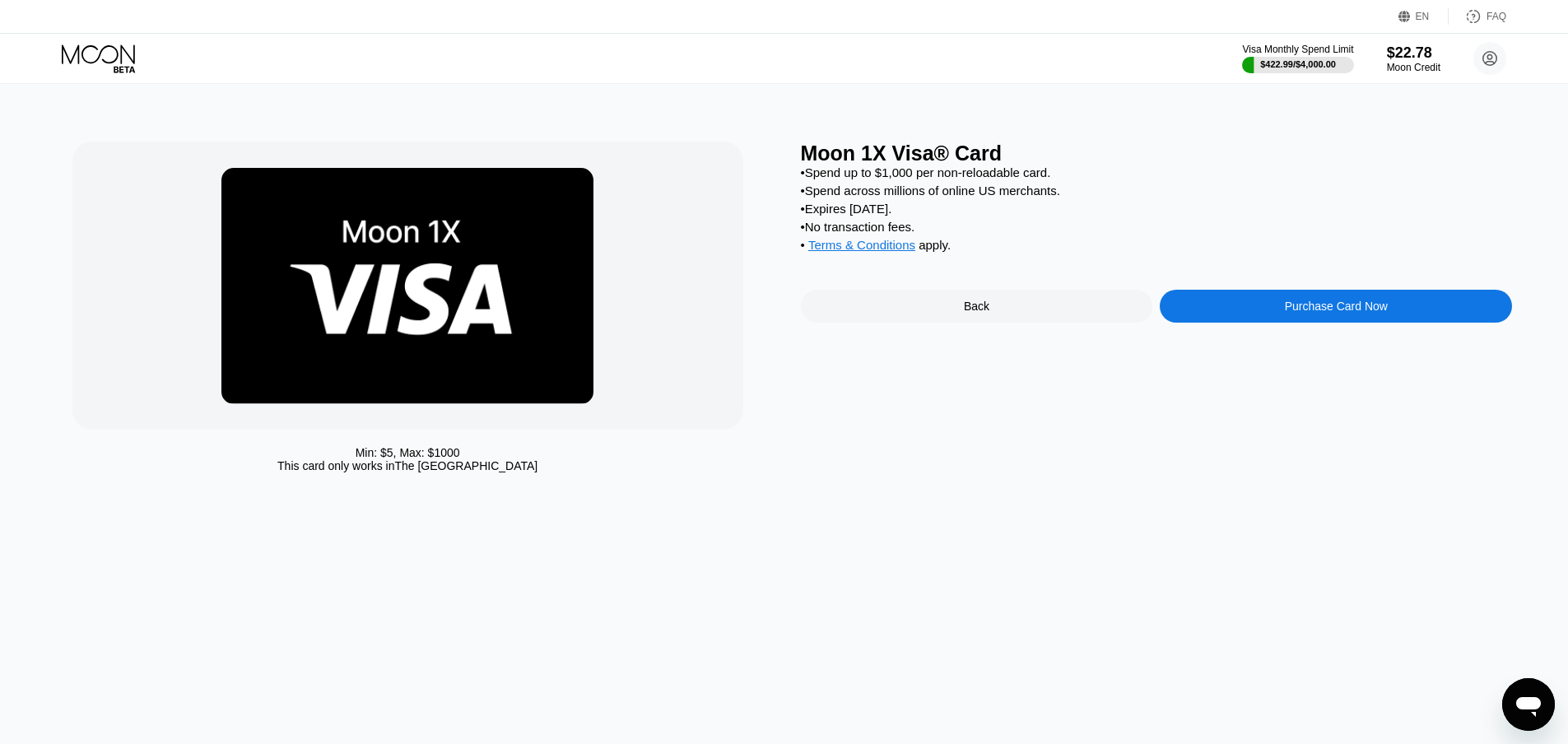
click at [1304, 322] on div "Purchase Card Now" at bounding box center [1336, 305] width 352 height 33
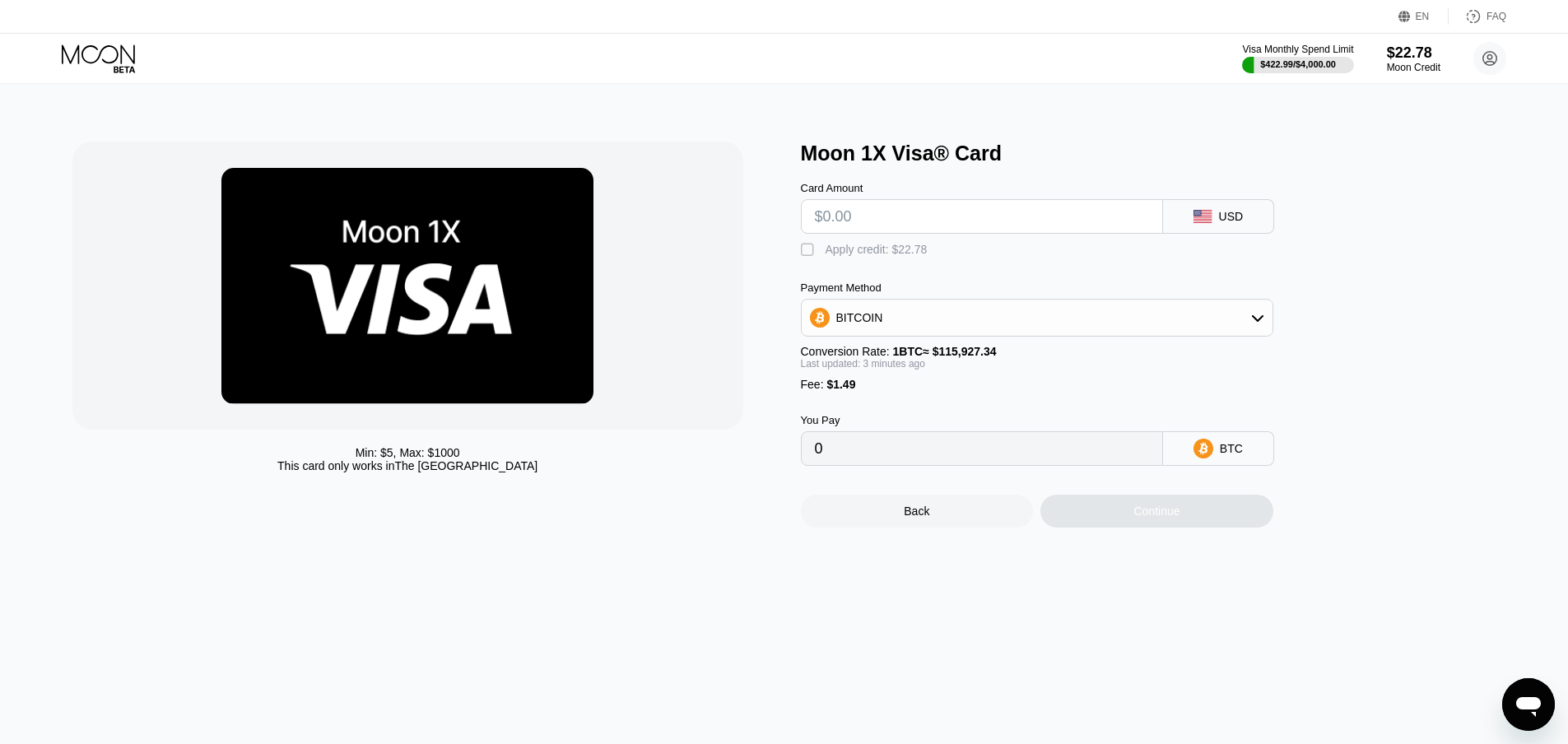
click at [908, 226] on input "text" at bounding box center [981, 216] width 334 height 33
type input "$20"
type input "0.00018538"
type input "$20"
click at [886, 320] on div "BITCOIN" at bounding box center [1037, 317] width 471 height 33
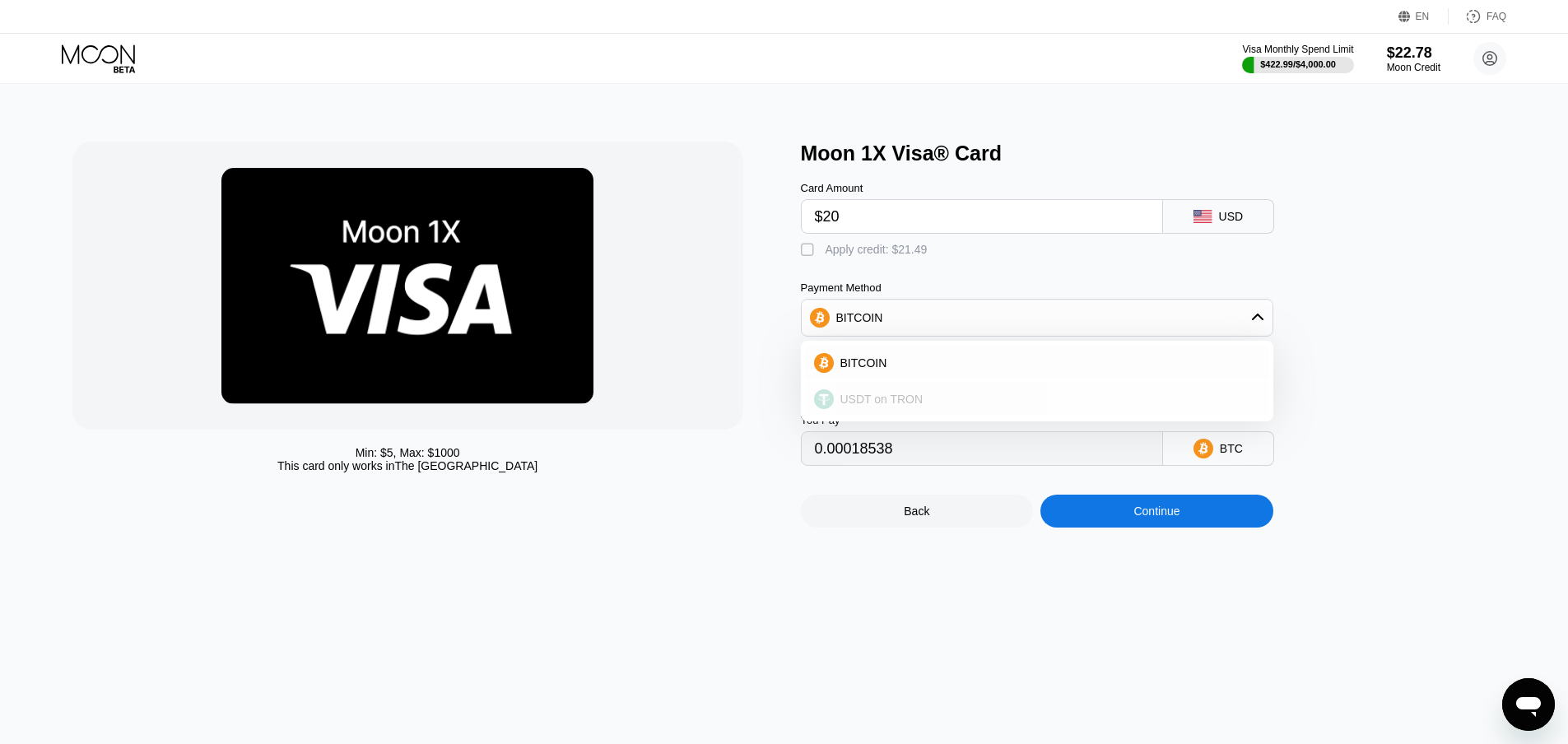
click at [898, 405] on span "USDT on TRON" at bounding box center [881, 399] width 83 height 13
type input "21.71"
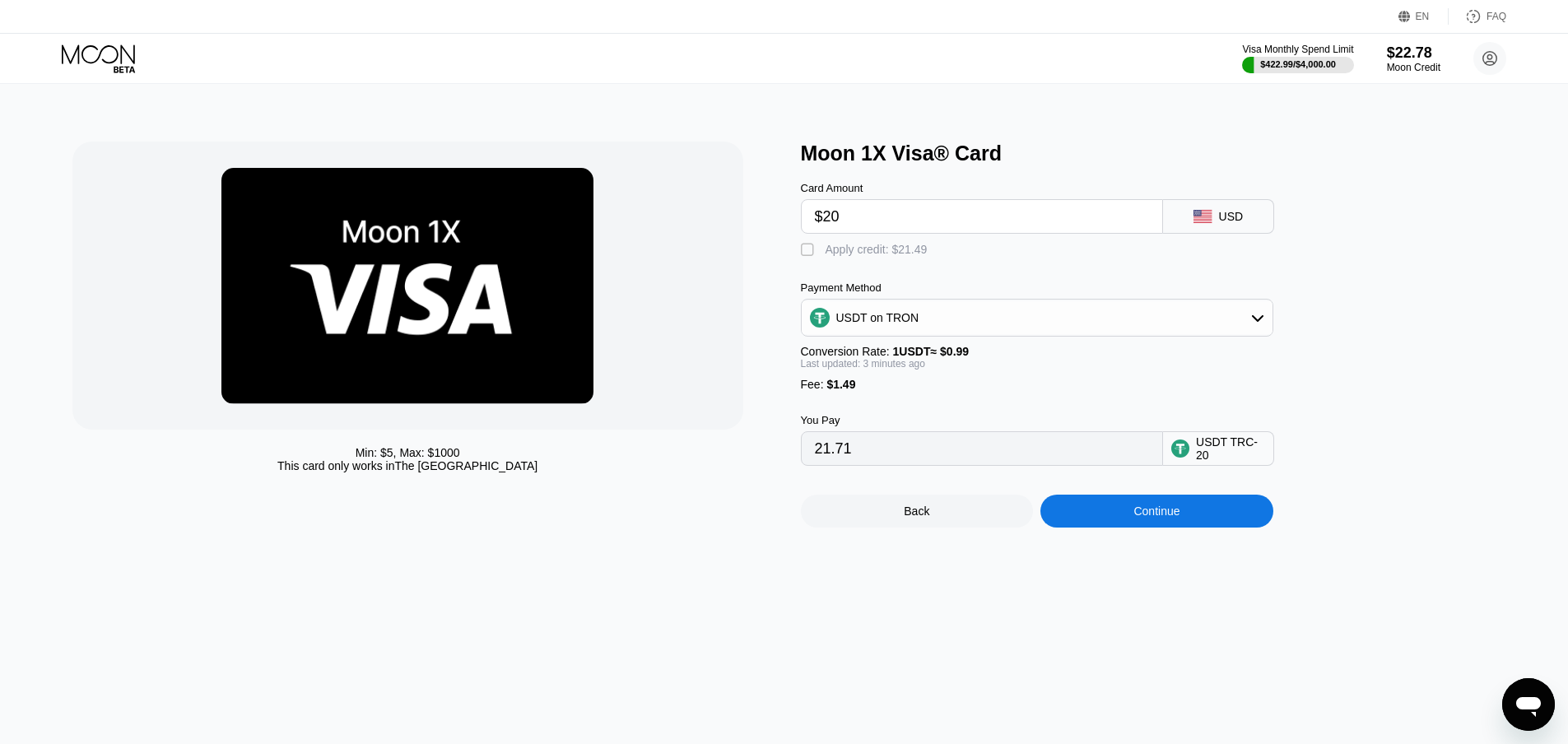
click at [1147, 518] on div "Continue" at bounding box center [1156, 511] width 46 height 13
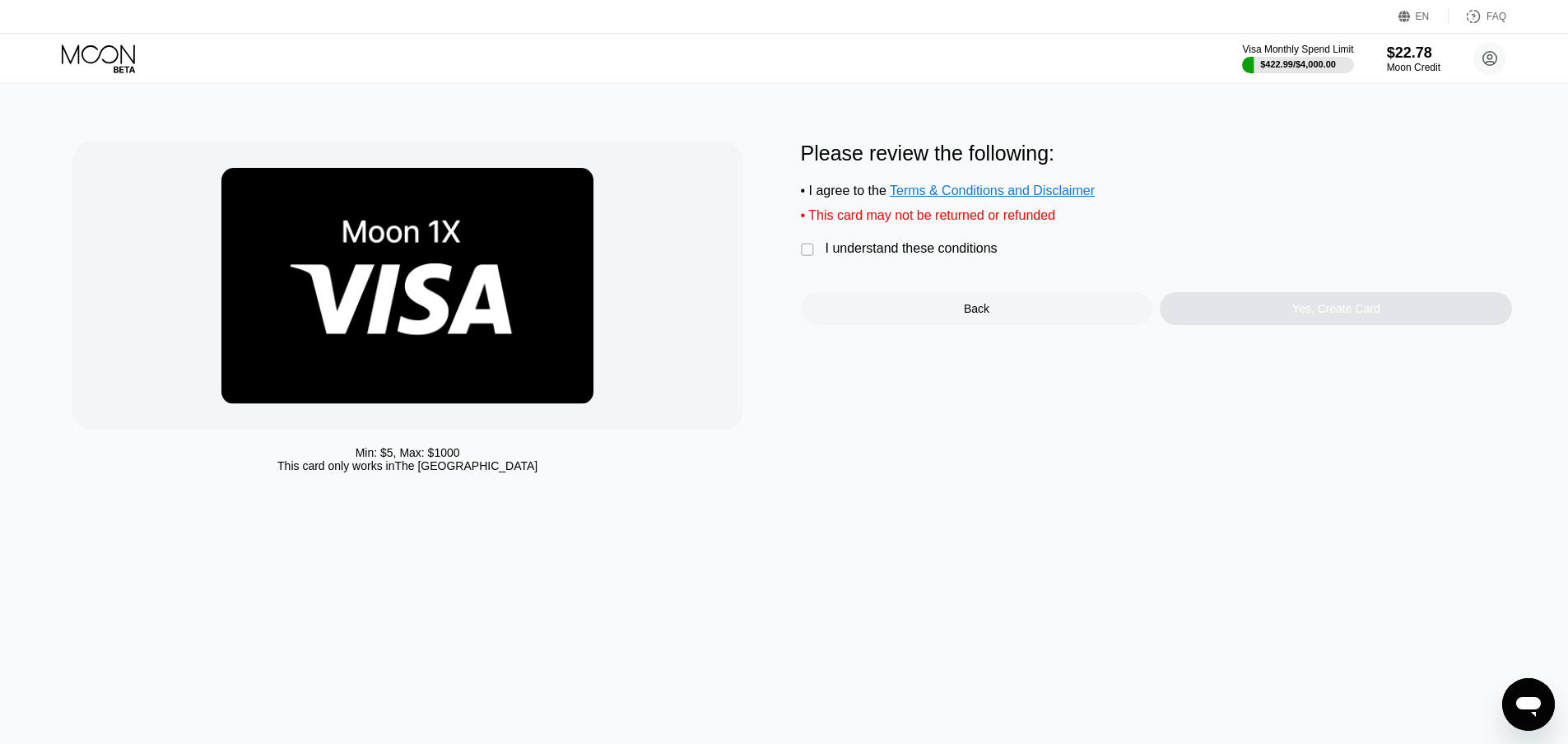
drag, startPoint x: 914, startPoint y: 248, endPoint x: 926, endPoint y: 257, distance: 15.0
click at [913, 248] on div "Please review the following: • I agree to the Terms & Conditions and Disclaimer…" at bounding box center [1156, 234] width 712 height 184
click at [938, 256] on div "I understand these conditions" at bounding box center [911, 248] width 172 height 15
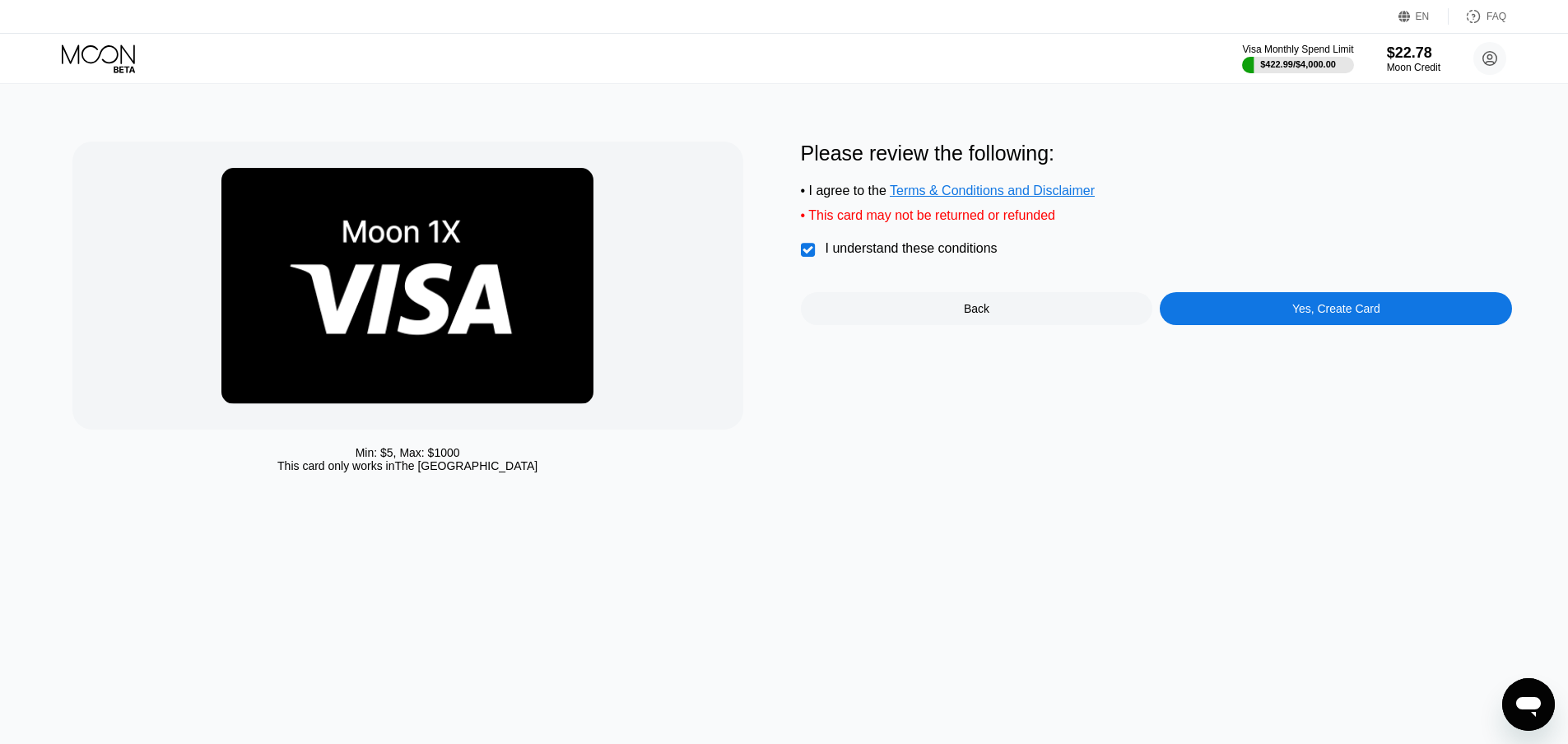
click at [1316, 315] on div "Yes, Create Card" at bounding box center [1336, 308] width 88 height 13
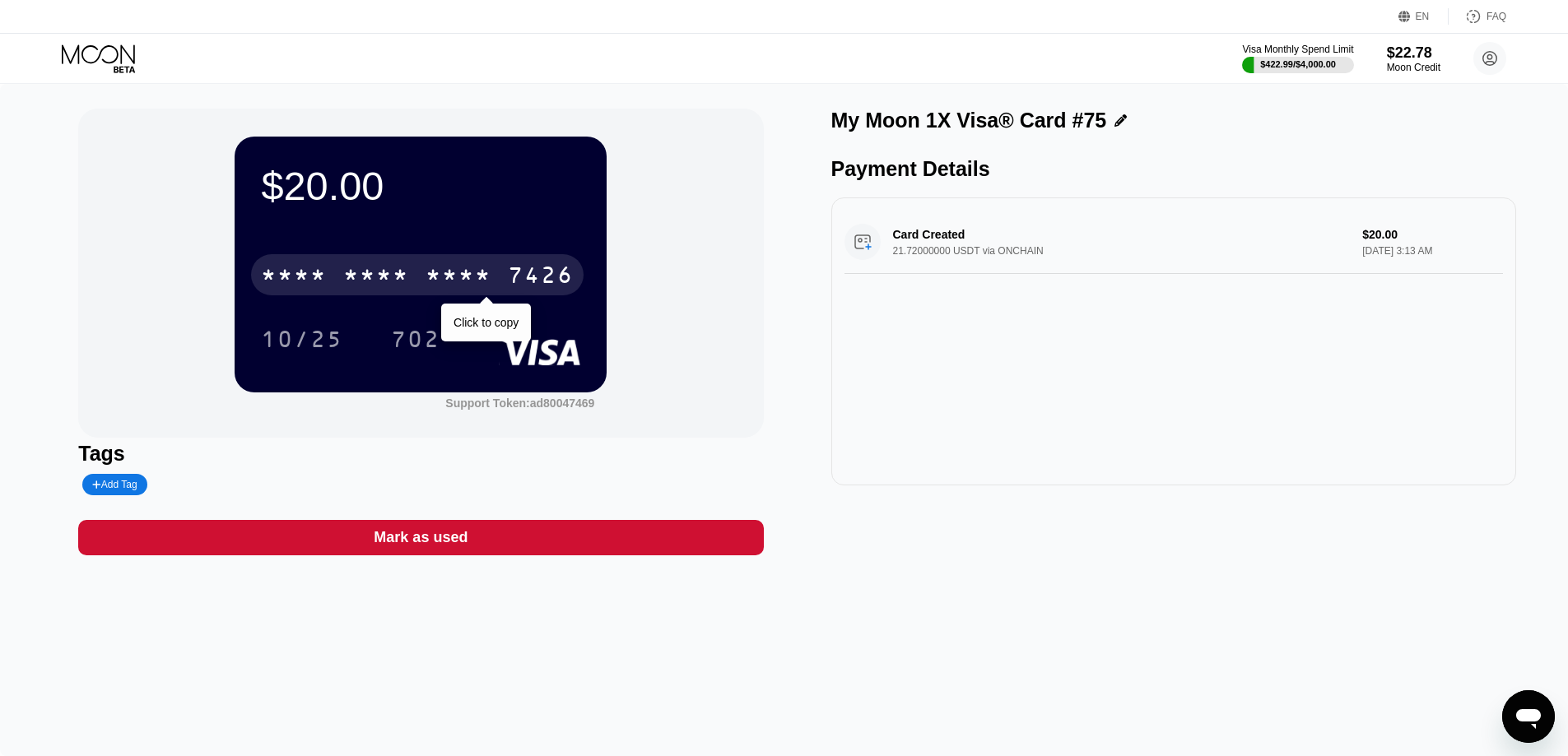
click at [354, 265] on div "* * * * * * * * * * * * 7426" at bounding box center [417, 275] width 332 height 41
click at [296, 334] on div "10/25" at bounding box center [302, 341] width 82 height 26
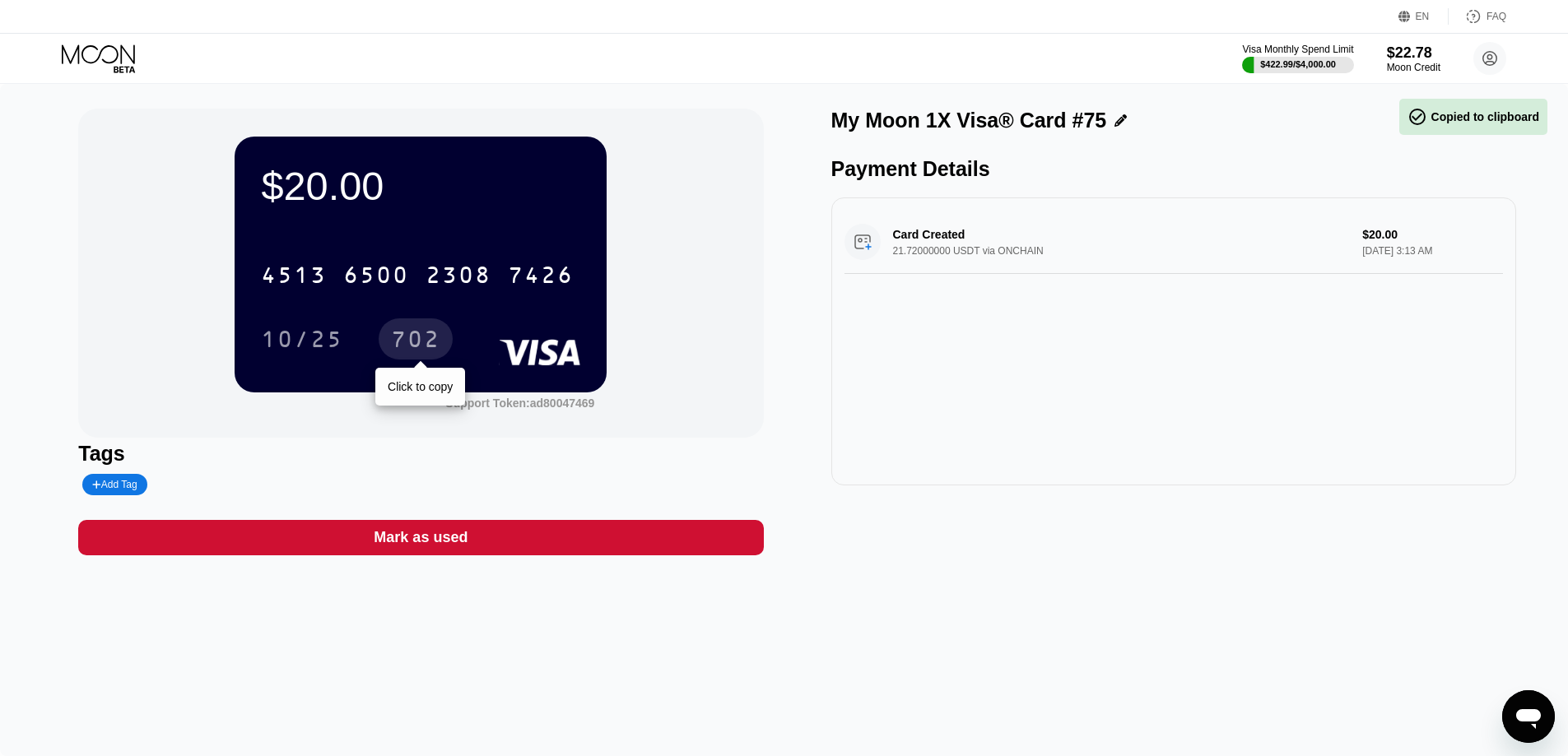
click at [413, 336] on div "702" at bounding box center [415, 341] width 49 height 26
click at [96, 60] on icon at bounding box center [98, 54] width 73 height 19
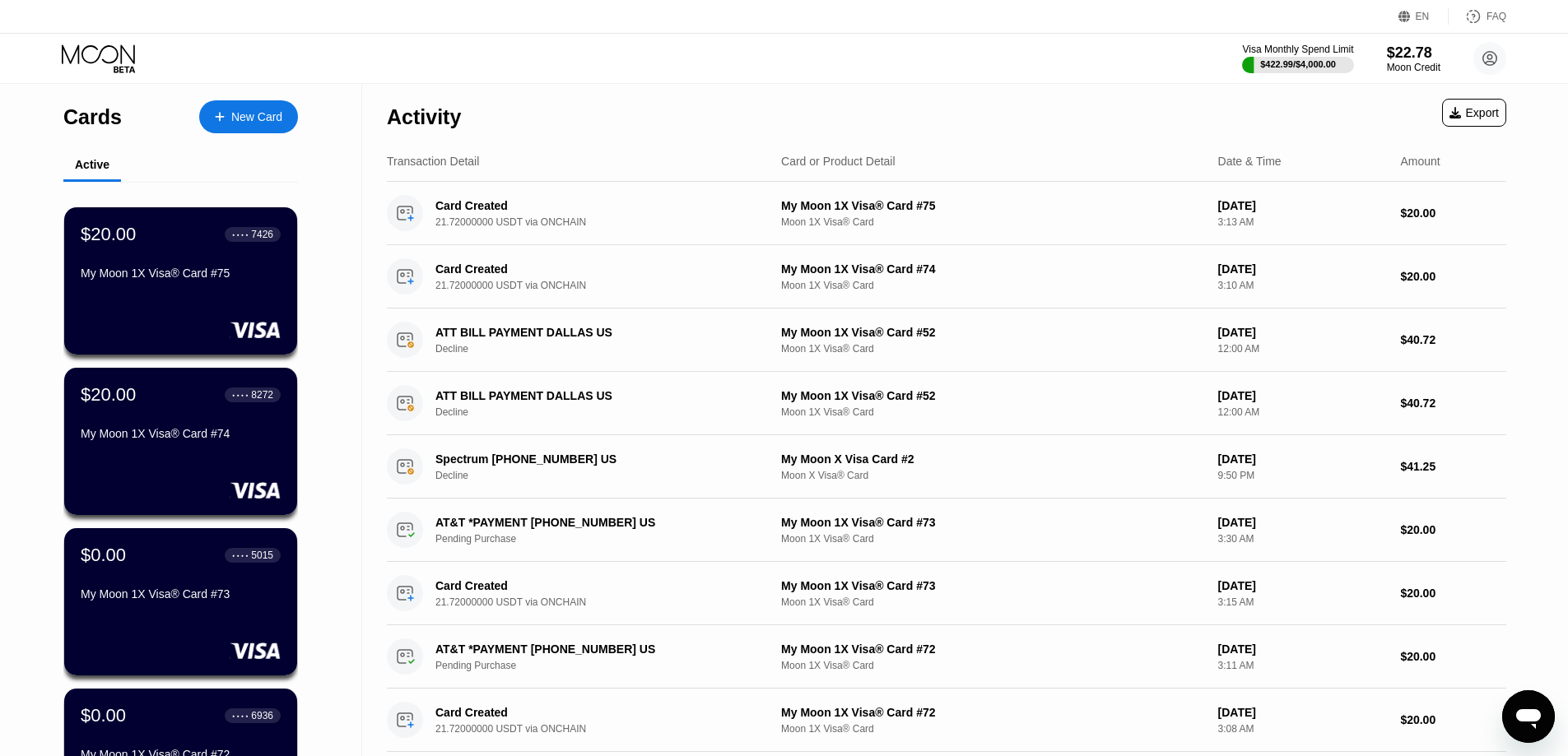
click at [234, 130] on div "New Card" at bounding box center [248, 116] width 99 height 33
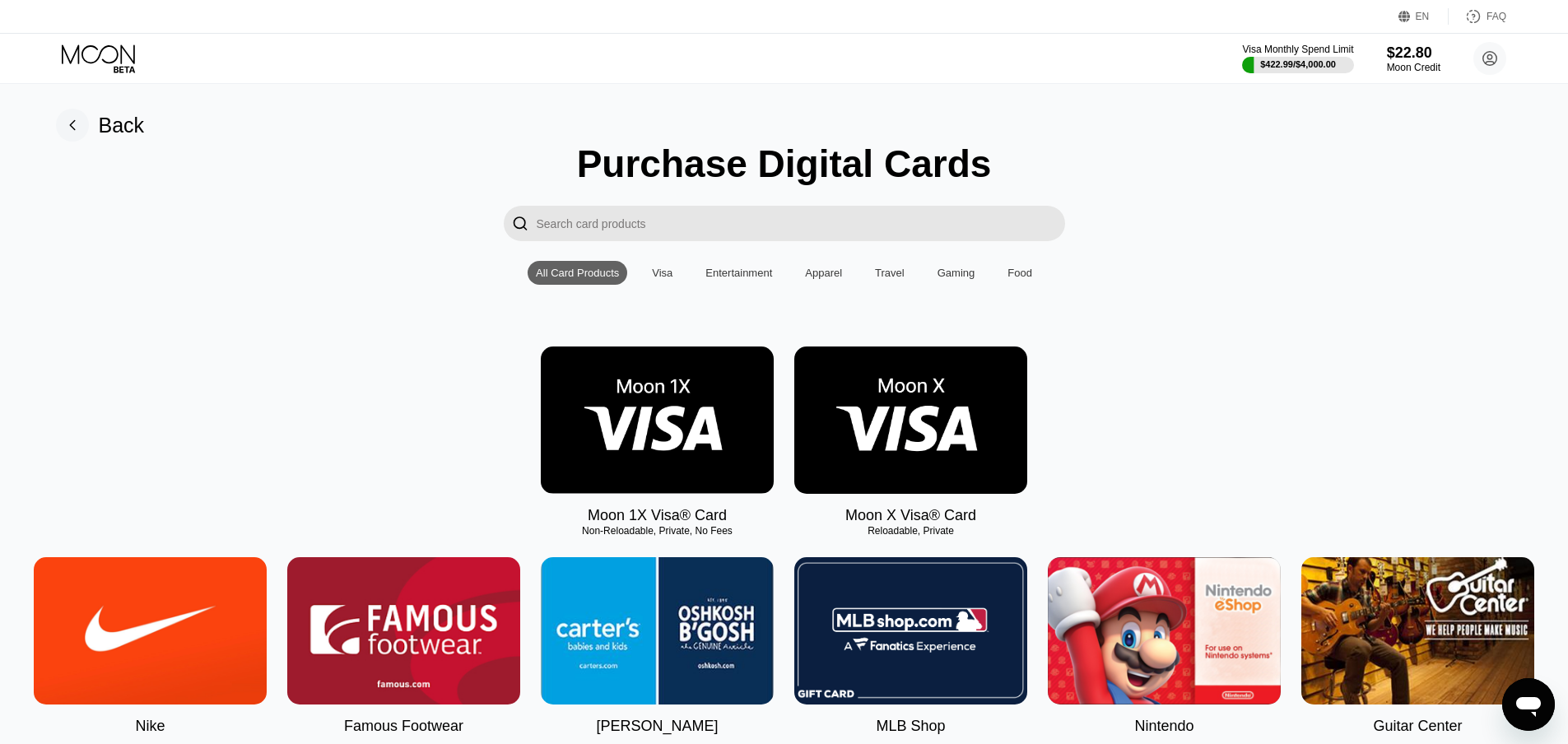
click at [690, 422] on img at bounding box center [657, 420] width 233 height 147
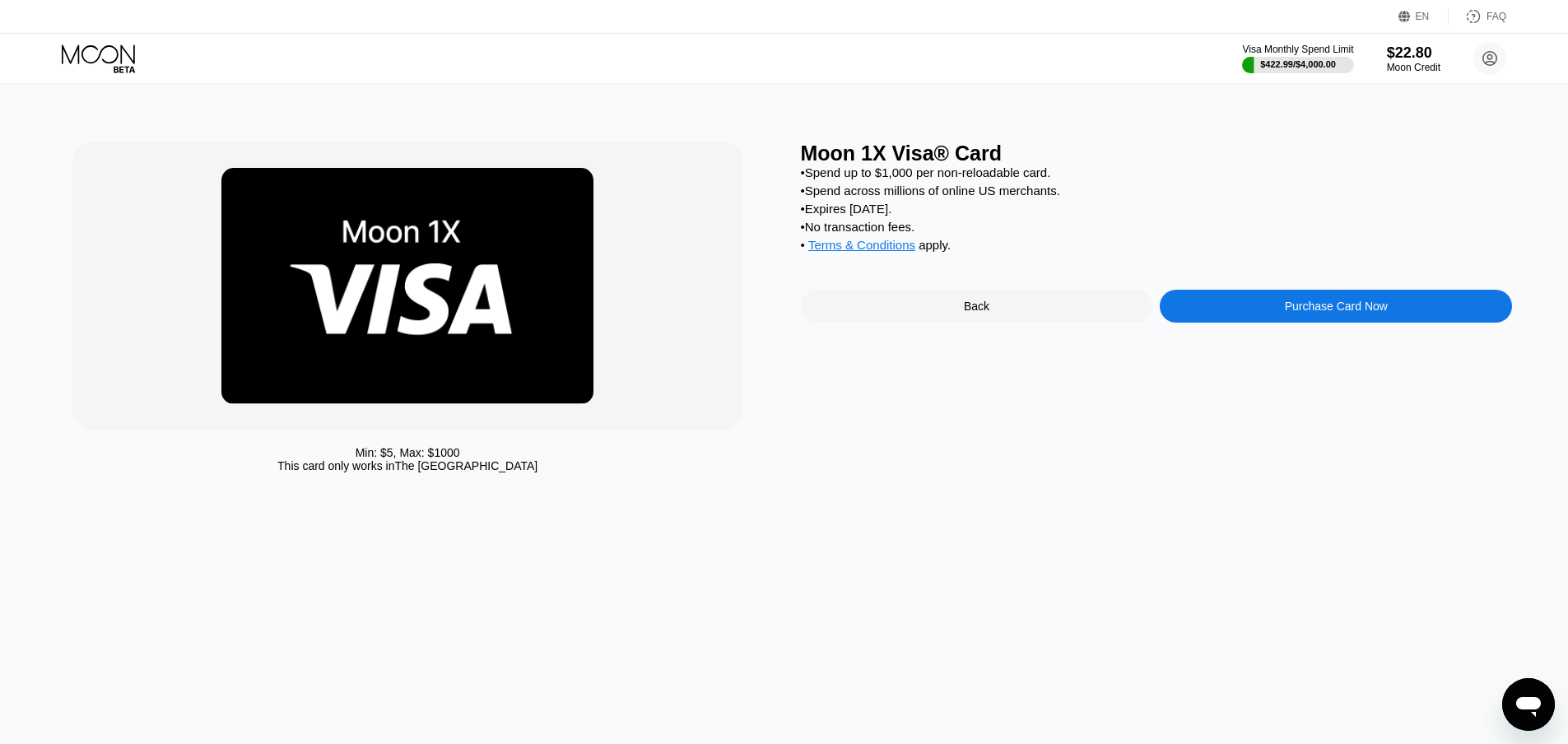
click at [1275, 312] on div "Purchase Card Now" at bounding box center [1336, 305] width 352 height 33
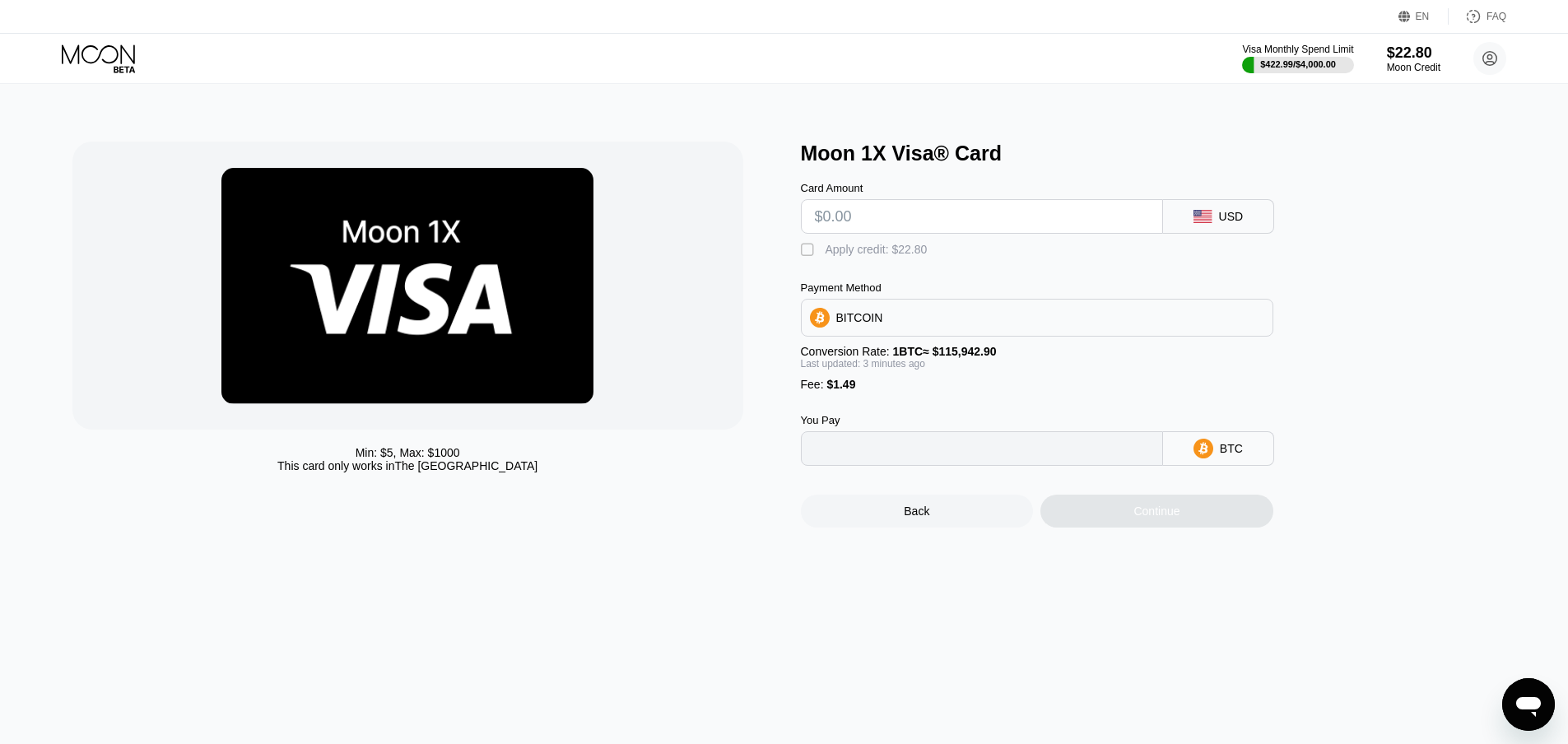
type input "0"
click at [871, 243] on div " Apply credit: $22.80" at bounding box center [1064, 247] width 527 height 25
click at [870, 233] on input "text" at bounding box center [981, 216] width 334 height 33
type input "$2"
type input "0.00003010"
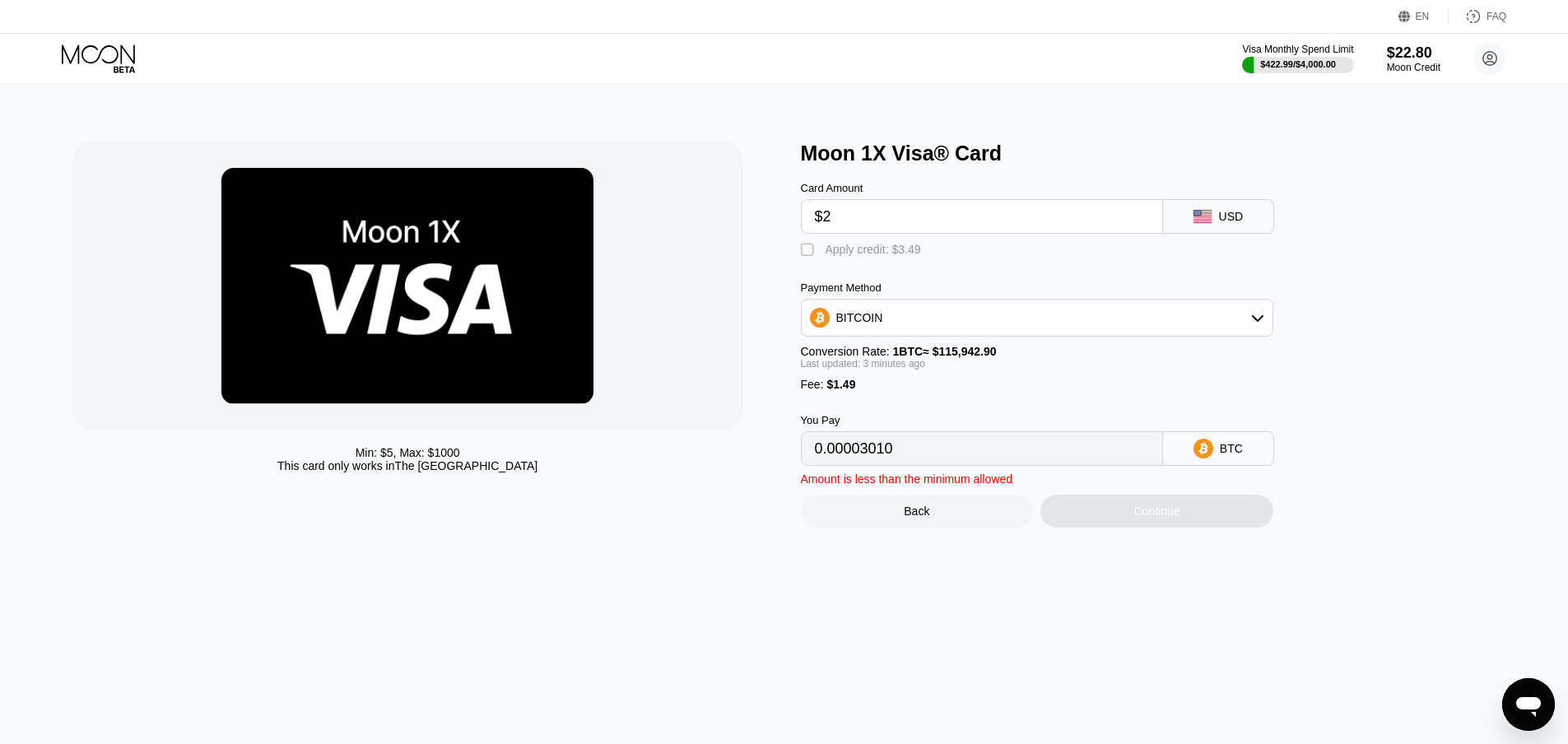
type input "$20"
type input "0.00018534"
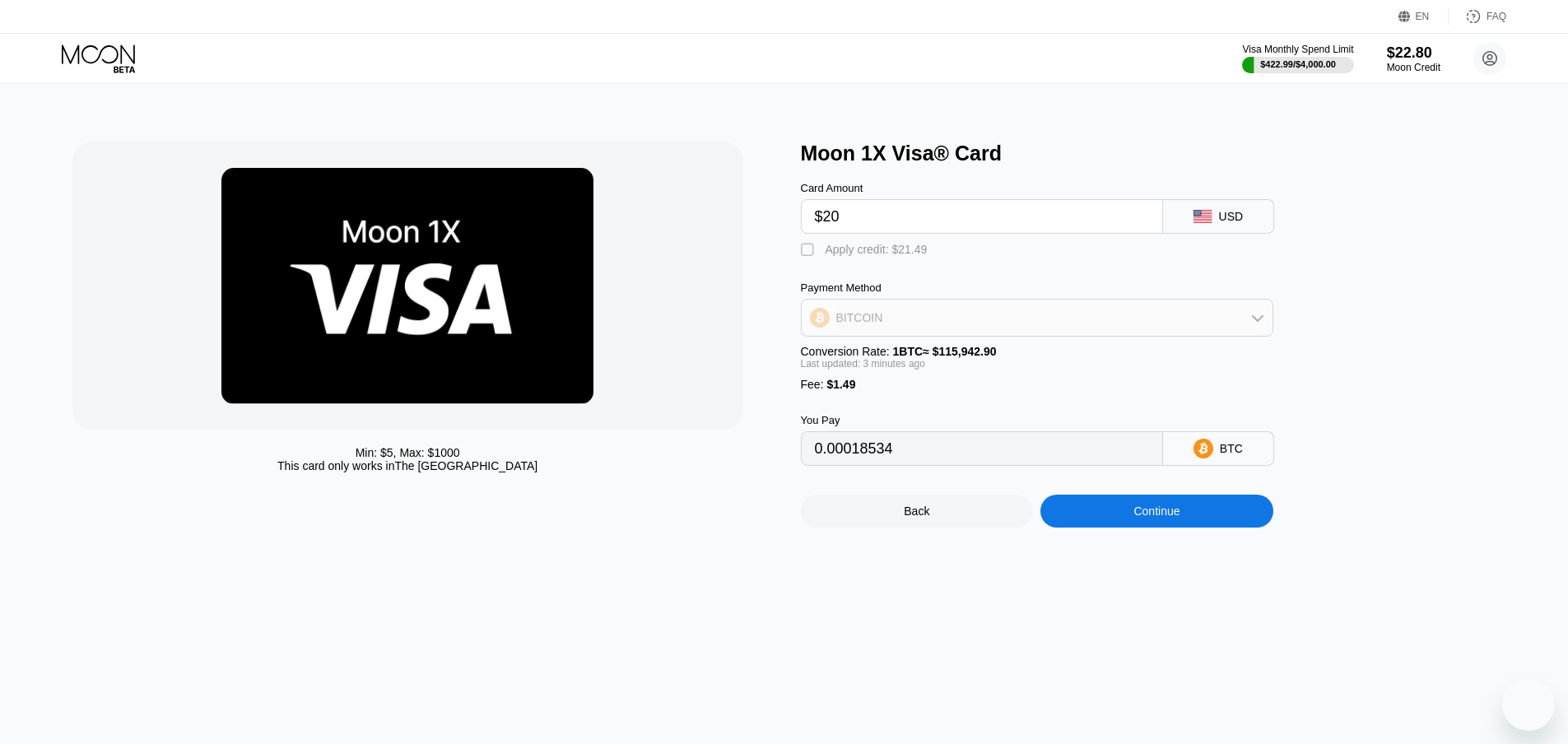
click at [894, 327] on div "BITCOIN" at bounding box center [1037, 317] width 471 height 33
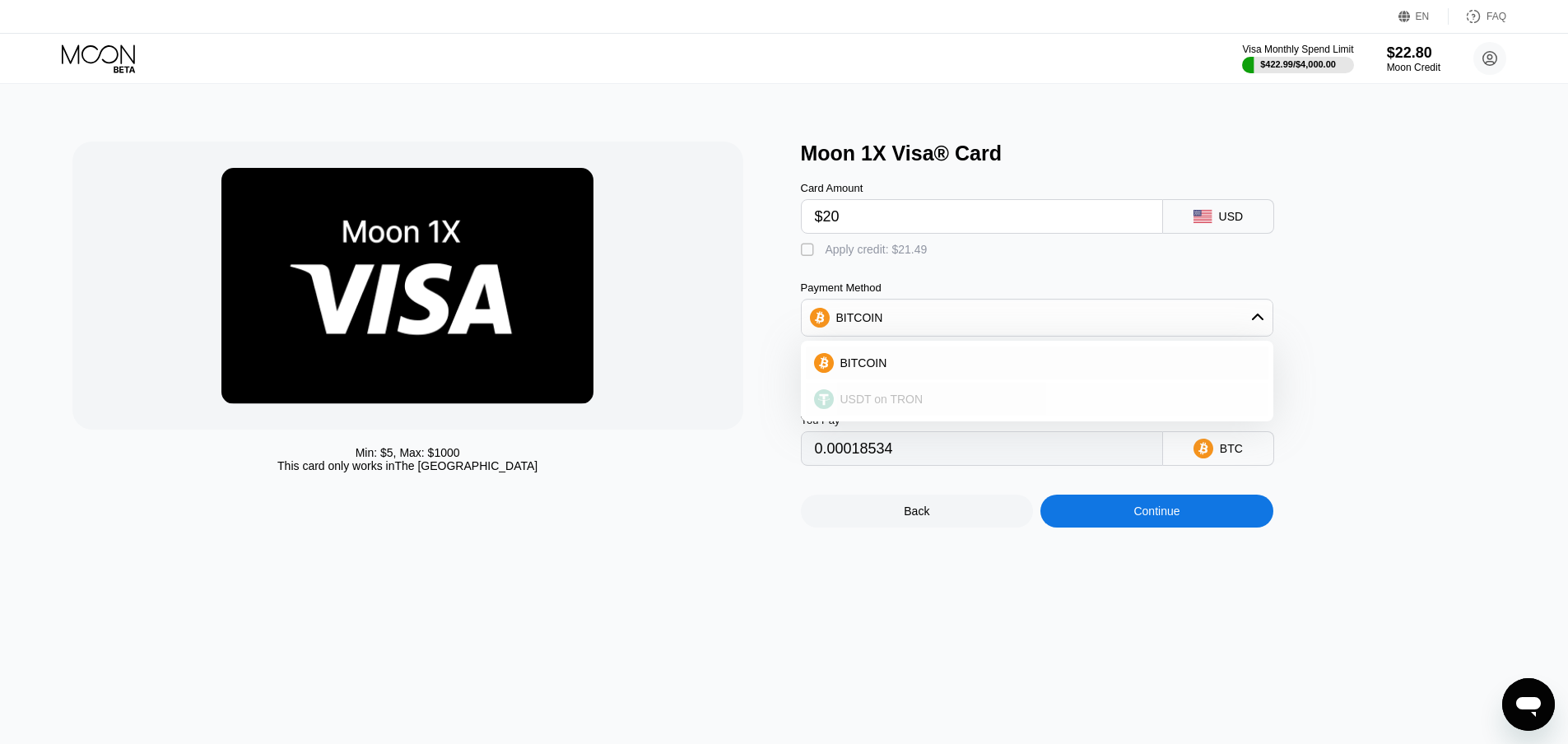
click at [888, 405] on span "USDT on TRON" at bounding box center [881, 399] width 83 height 13
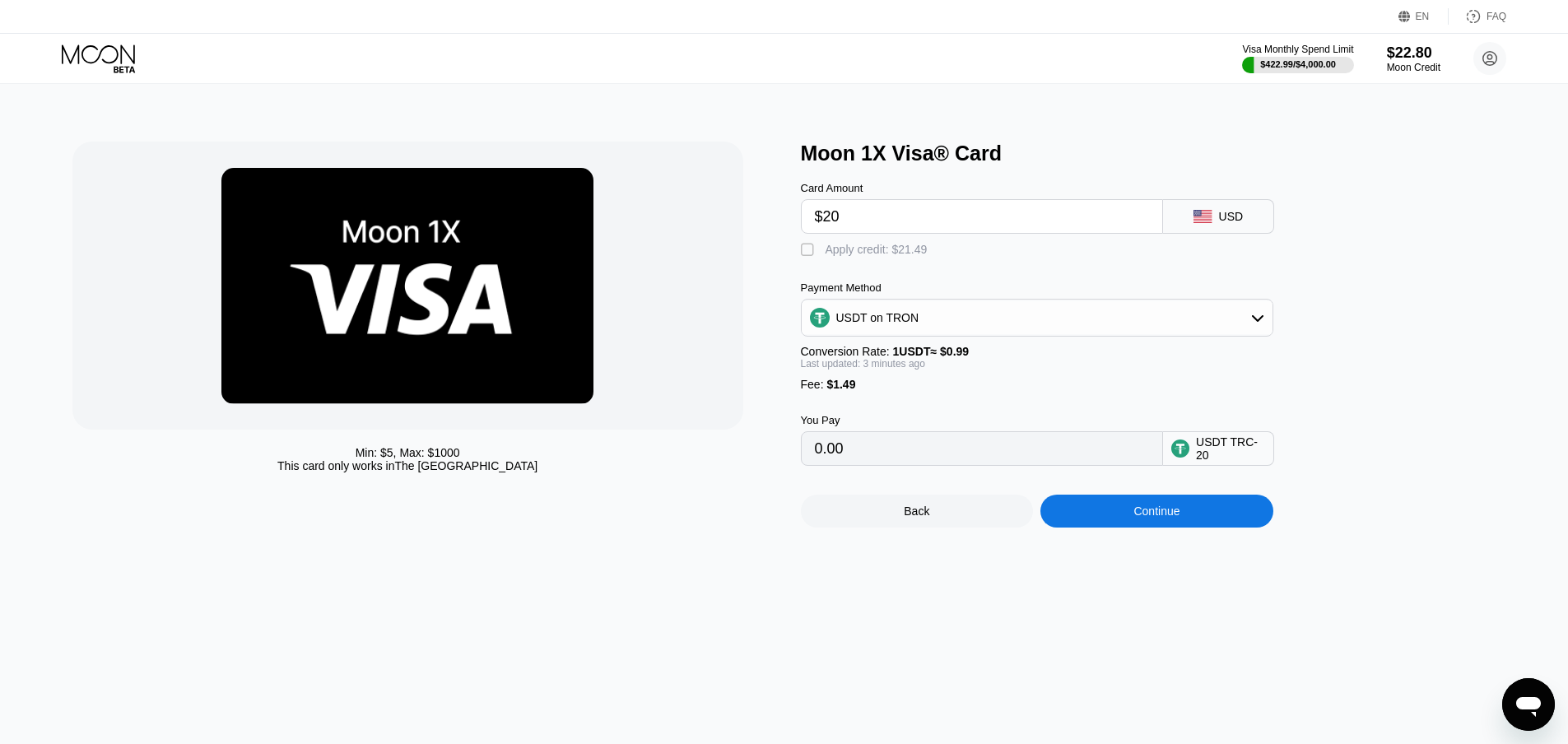
type input "21.71"
click at [947, 456] on input "21.71" at bounding box center [981, 448] width 334 height 33
click at [1128, 528] on div "Continue" at bounding box center [1156, 511] width 233 height 33
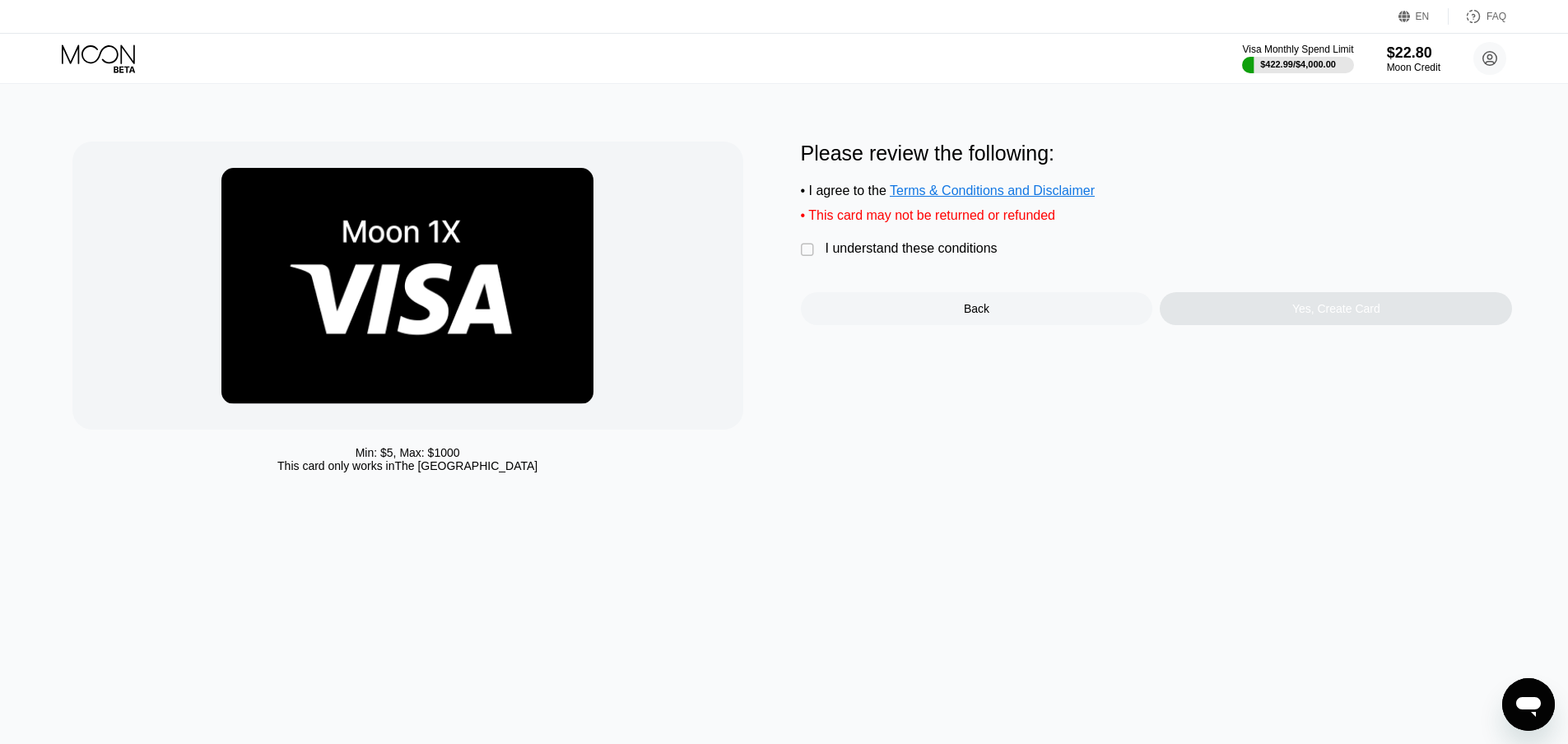
click at [859, 255] on div "I understand these conditions" at bounding box center [911, 248] width 172 height 15
click at [1269, 322] on div "Yes, Create Card" at bounding box center [1336, 308] width 352 height 33
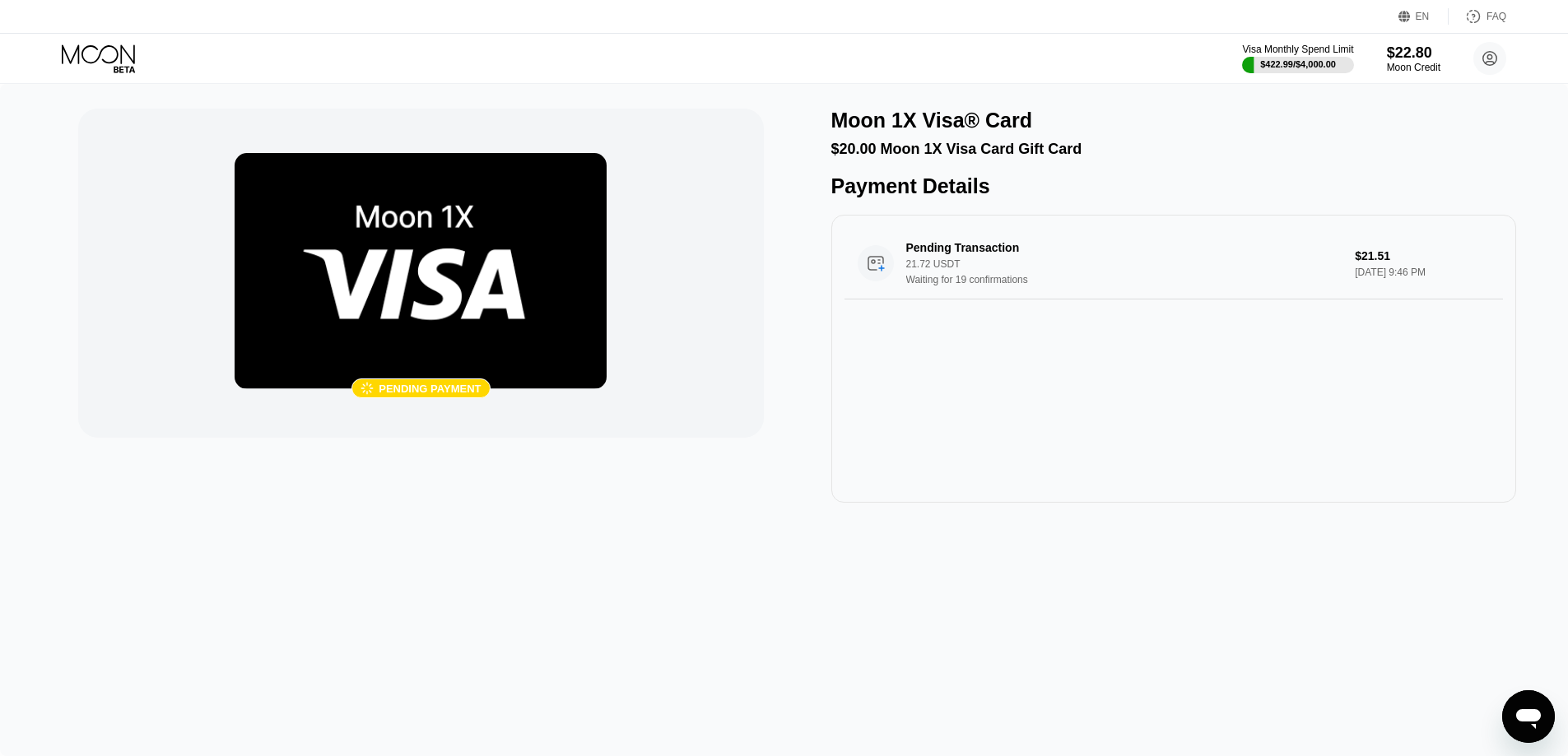
drag, startPoint x: 323, startPoint y: 248, endPoint x: 394, endPoint y: 260, distance: 72.0
click at [394, 260] on img at bounding box center [421, 270] width 372 height 237
drag, startPoint x: 407, startPoint y: 252, endPoint x: 392, endPoint y: 312, distance: 61.8
click at [392, 312] on img at bounding box center [421, 270] width 372 height 237
drag, startPoint x: 441, startPoint y: 262, endPoint x: 360, endPoint y: 341, distance: 113.1
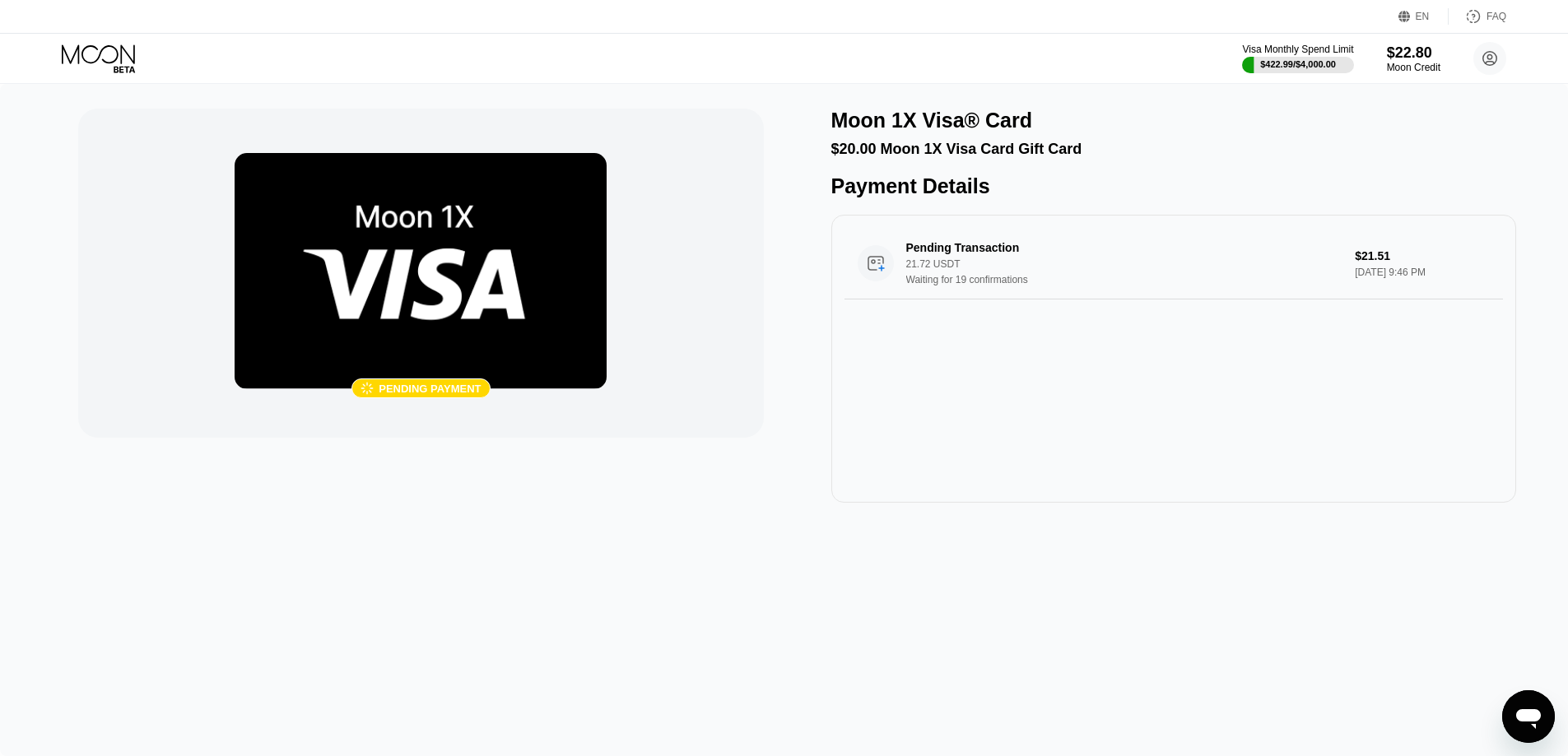
click at [362, 341] on img at bounding box center [421, 270] width 372 height 237
drag, startPoint x: 452, startPoint y: 345, endPoint x: 516, endPoint y: 344, distance: 64.0
click at [516, 344] on img at bounding box center [421, 270] width 372 height 237
drag, startPoint x: 388, startPoint y: 310, endPoint x: 351, endPoint y: 295, distance: 39.9
click at [359, 303] on img at bounding box center [421, 270] width 372 height 237
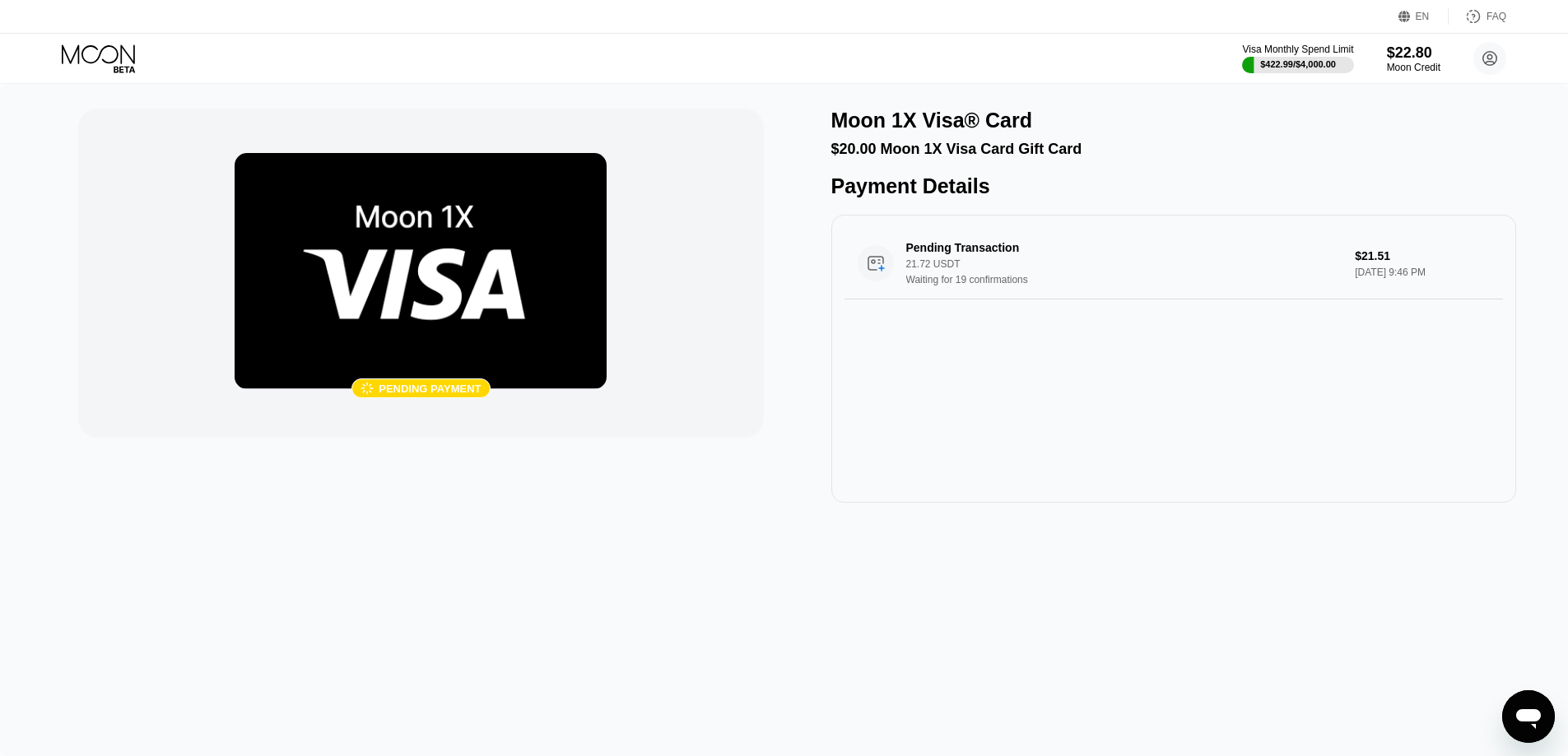
drag, startPoint x: 333, startPoint y: 257, endPoint x: 383, endPoint y: 267, distance: 51.0
click at [383, 267] on img at bounding box center [421, 270] width 372 height 237
drag, startPoint x: 388, startPoint y: 262, endPoint x: 390, endPoint y: 321, distance: 59.0
click at [390, 321] on img at bounding box center [421, 270] width 372 height 237
drag, startPoint x: 445, startPoint y: 278, endPoint x: 413, endPoint y: 325, distance: 56.9
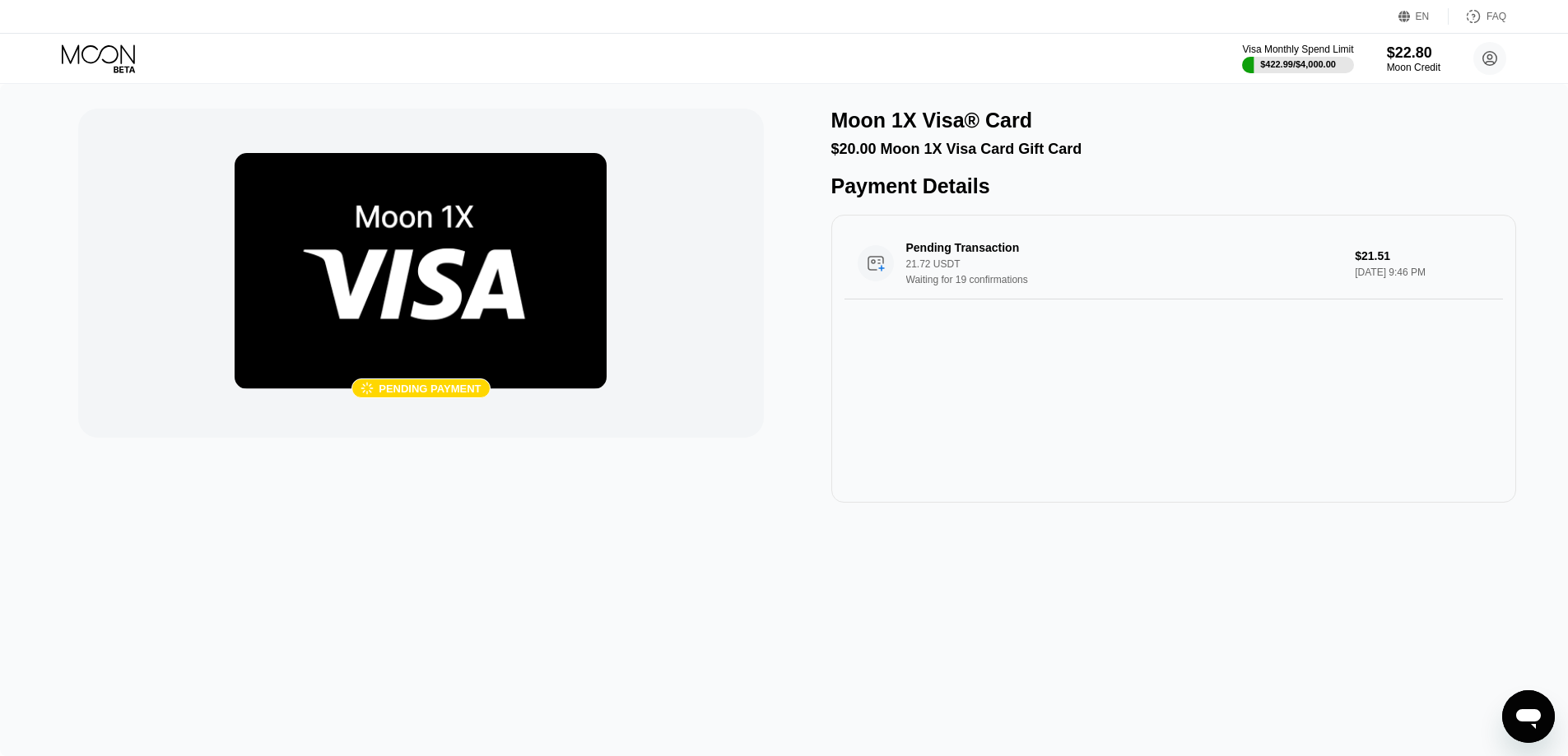
click at [413, 324] on img at bounding box center [421, 270] width 372 height 237
drag, startPoint x: 480, startPoint y: 280, endPoint x: 521, endPoint y: 355, distance: 85.5
click at [531, 367] on img at bounding box center [421, 270] width 372 height 237
drag, startPoint x: 436, startPoint y: 326, endPoint x: 536, endPoint y: 296, distance: 104.4
click at [524, 301] on img at bounding box center [421, 270] width 372 height 237
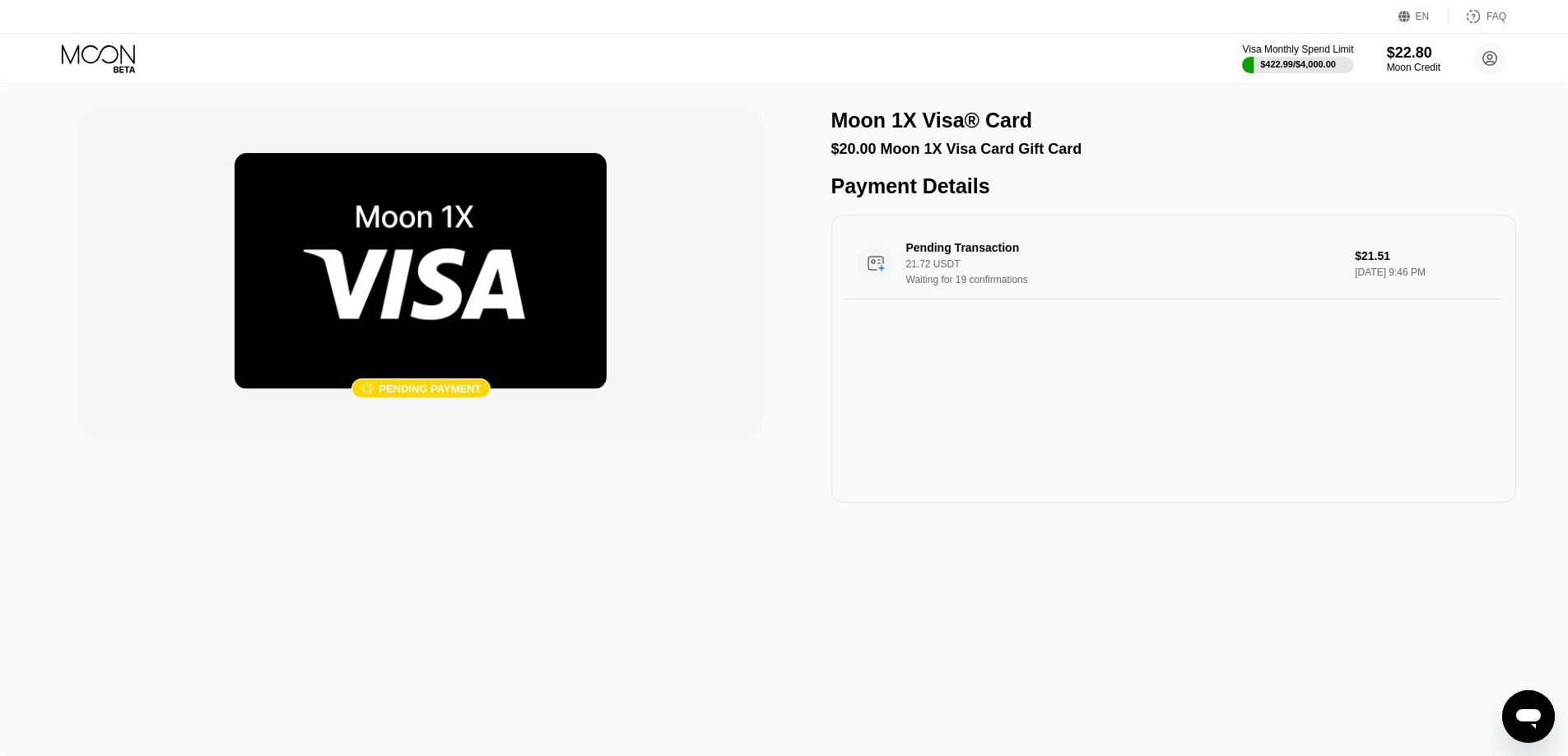
drag, startPoint x: 338, startPoint y: 220, endPoint x: 390, endPoint y: 256, distance: 63.2
click at [388, 260] on img at bounding box center [421, 270] width 372 height 237
drag, startPoint x: 385, startPoint y: 230, endPoint x: 402, endPoint y: 221, distance: 19.2
click at [383, 223] on img at bounding box center [421, 270] width 372 height 237
drag, startPoint x: 412, startPoint y: 220, endPoint x: 404, endPoint y: 237, distance: 18.8
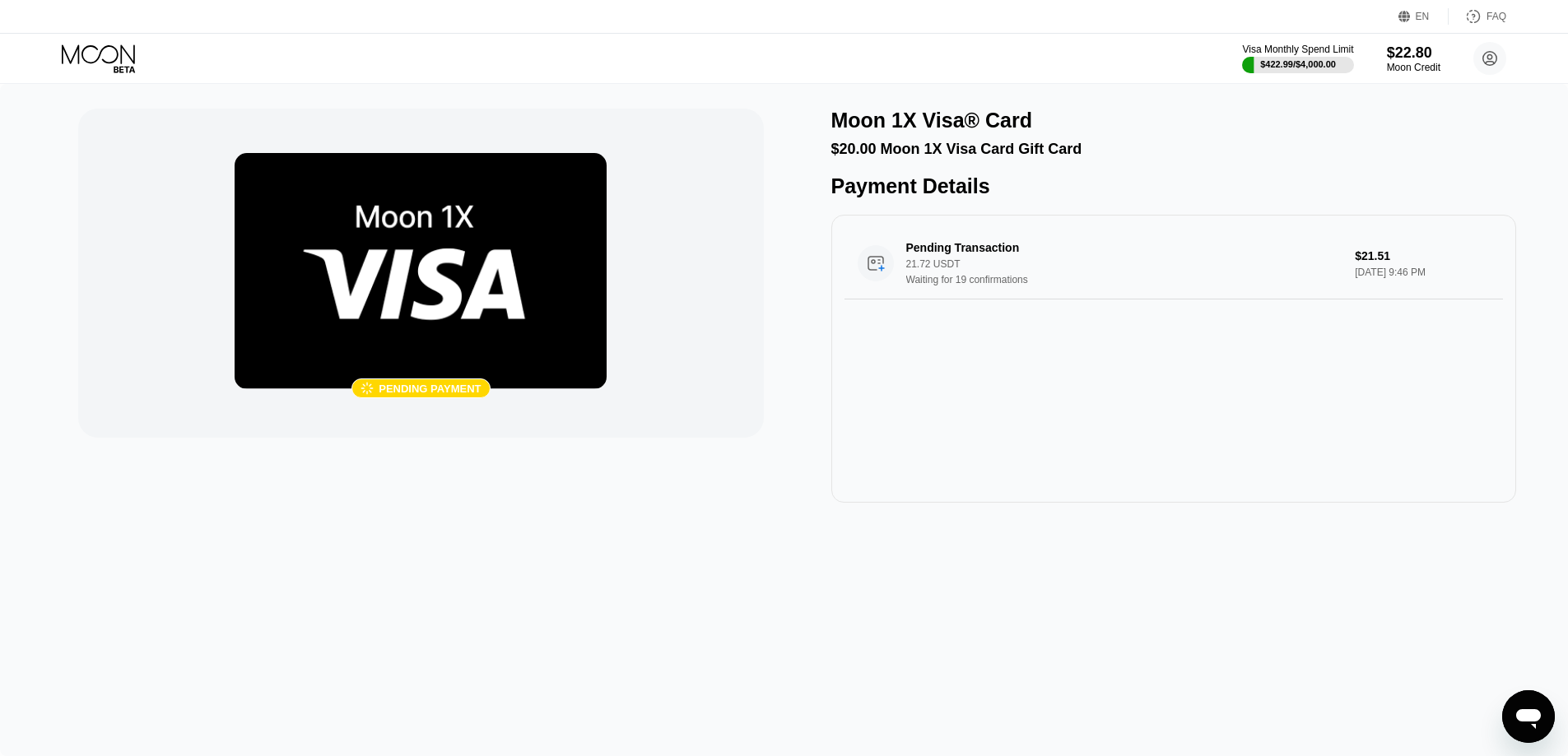
click at [404, 237] on img at bounding box center [421, 270] width 372 height 237
drag, startPoint x: 411, startPoint y: 228, endPoint x: 432, endPoint y: 265, distance: 42.5
click at [432, 265] on img at bounding box center [421, 270] width 372 height 237
drag, startPoint x: 431, startPoint y: 220, endPoint x: 462, endPoint y: 258, distance: 49.0
click at [462, 258] on img at bounding box center [421, 270] width 372 height 237
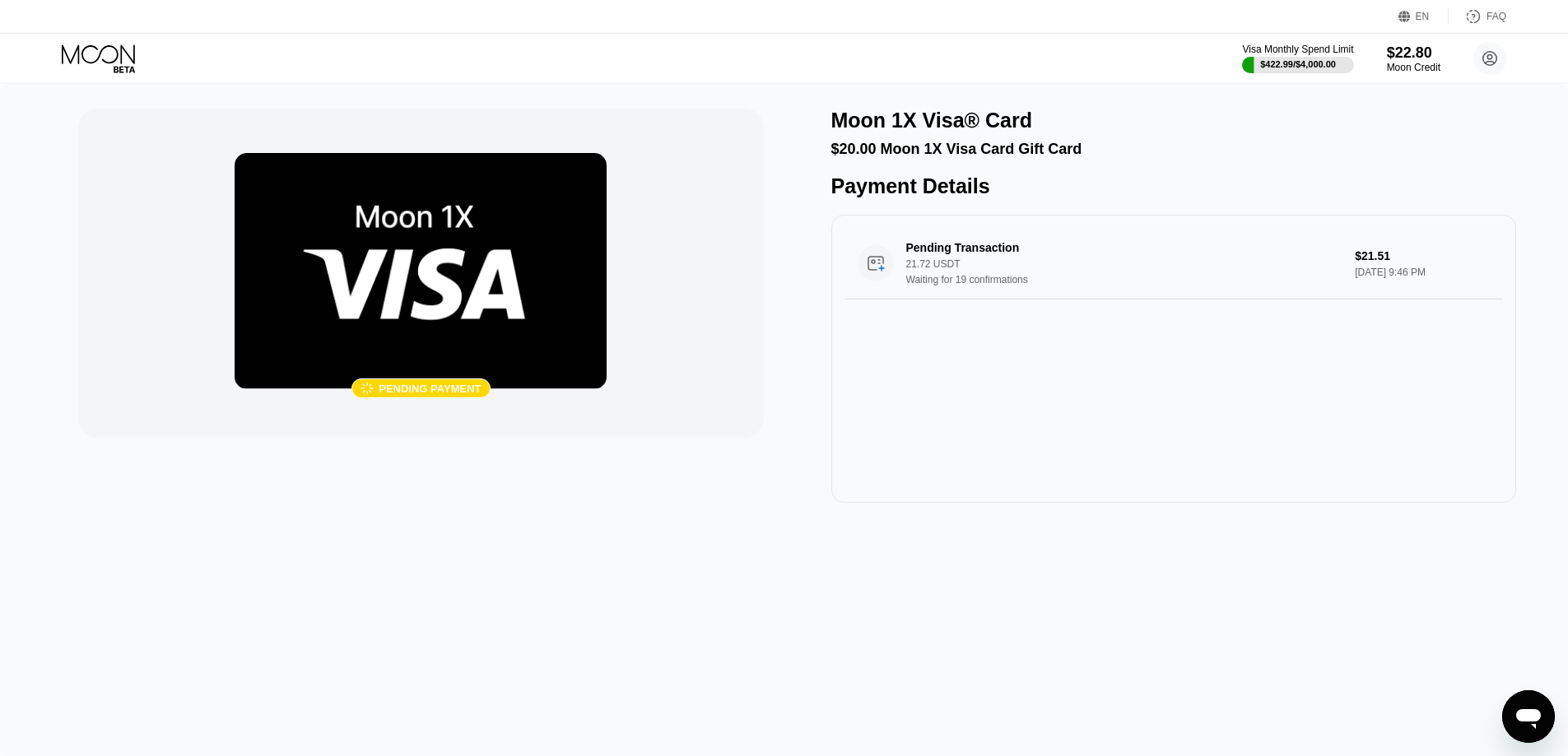
drag, startPoint x: 452, startPoint y: 259, endPoint x: 483, endPoint y: 257, distance: 31.1
click at [468, 258] on img at bounding box center [421, 270] width 372 height 237
drag, startPoint x: 419, startPoint y: 216, endPoint x: 488, endPoint y: 232, distance: 70.8
click at [485, 245] on img at bounding box center [421, 270] width 372 height 237
drag, startPoint x: 448, startPoint y: 266, endPoint x: 434, endPoint y: 292, distance: 29.5
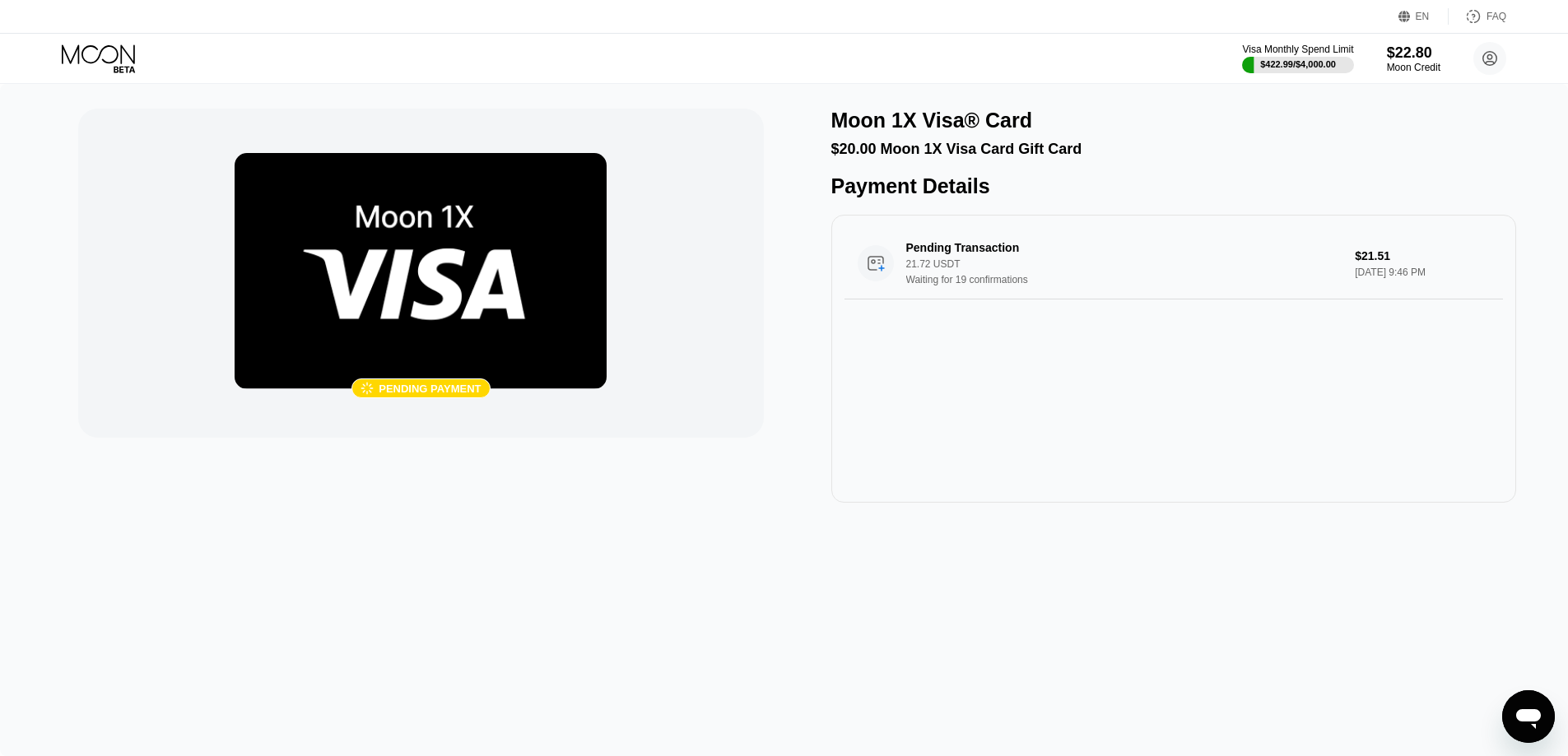
click at [434, 292] on img at bounding box center [421, 270] width 372 height 237
drag, startPoint x: 362, startPoint y: 236, endPoint x: 394, endPoint y: 219, distance: 36.2
click at [385, 232] on img at bounding box center [421, 270] width 372 height 237
click at [388, 216] on img at bounding box center [421, 270] width 372 height 237
drag, startPoint x: 398, startPoint y: 215, endPoint x: 405, endPoint y: 224, distance: 11.4
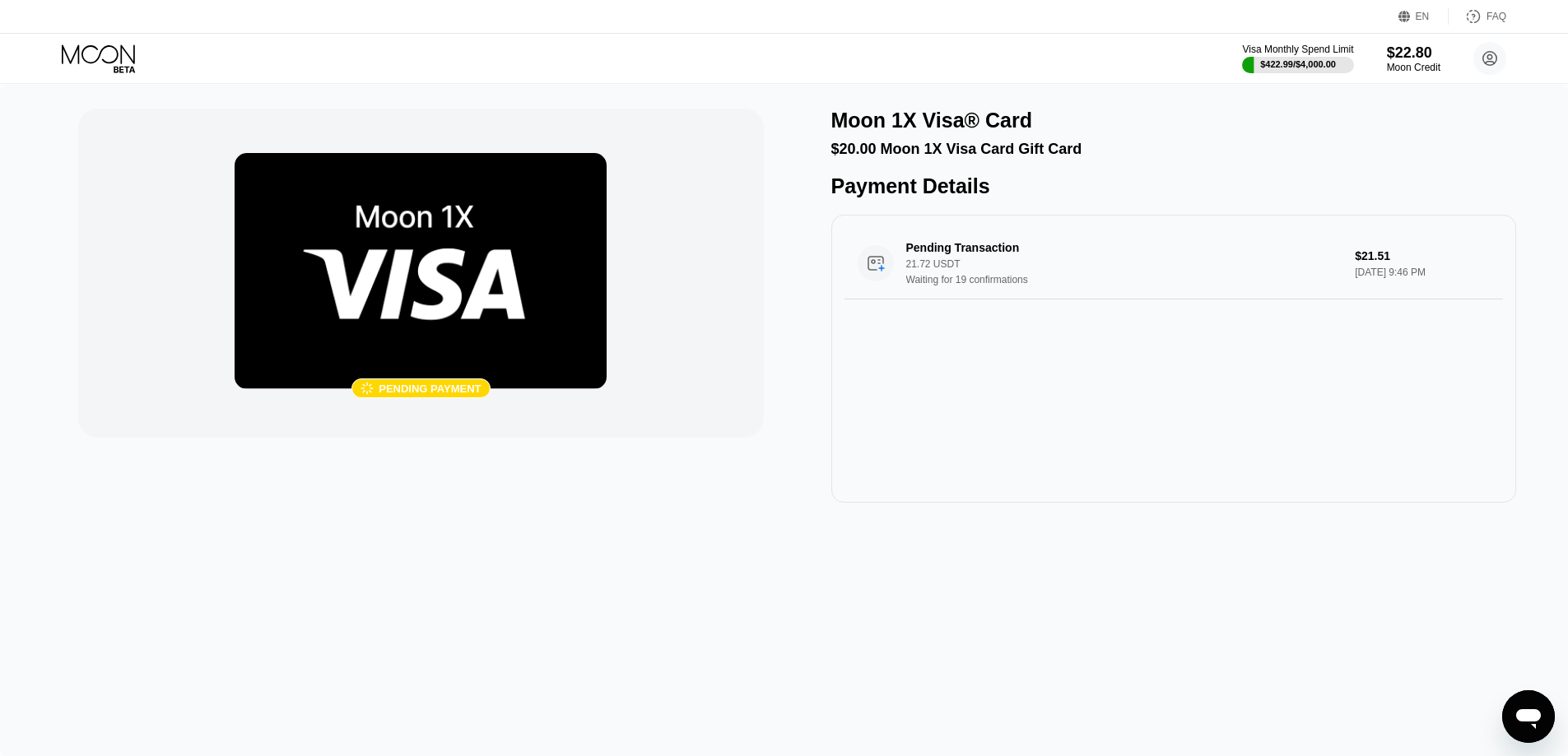
click at [405, 226] on img at bounding box center [421, 270] width 372 height 237
drag, startPoint x: 424, startPoint y: 247, endPoint x: 431, endPoint y: 237, distance: 12.2
click at [430, 236] on img at bounding box center [421, 270] width 372 height 237
drag, startPoint x: 438, startPoint y: 219, endPoint x: 475, endPoint y: 245, distance: 45.2
click at [475, 245] on img at bounding box center [421, 270] width 372 height 237
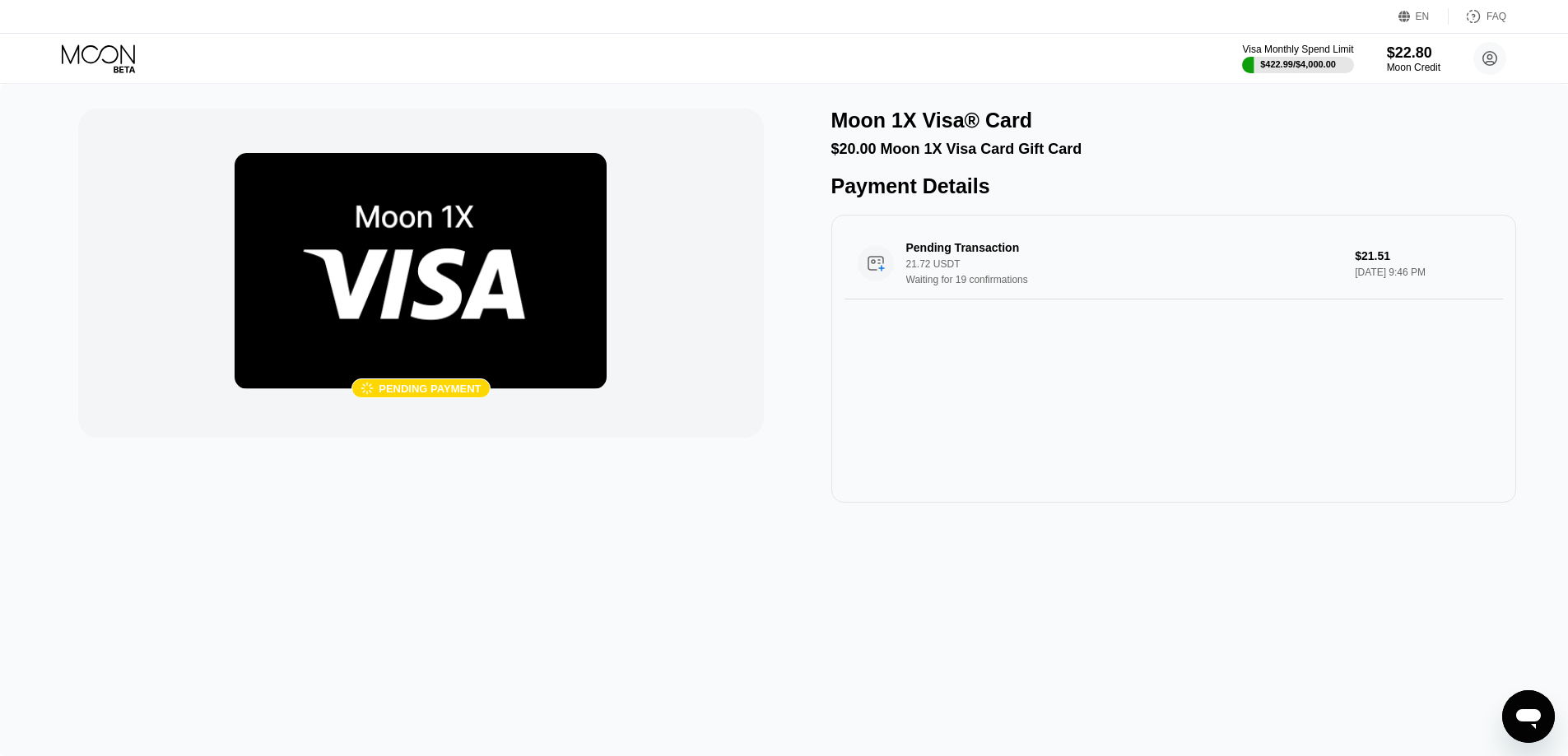
drag, startPoint x: 448, startPoint y: 215, endPoint x: 446, endPoint y: 256, distance: 41.0
click at [446, 256] on img at bounding box center [421, 270] width 372 height 237
drag, startPoint x: 352, startPoint y: 256, endPoint x: 417, endPoint y: 301, distance: 79.1
click at [405, 321] on img at bounding box center [421, 270] width 372 height 237
drag, startPoint x: 432, startPoint y: 265, endPoint x: 543, endPoint y: 320, distance: 123.9
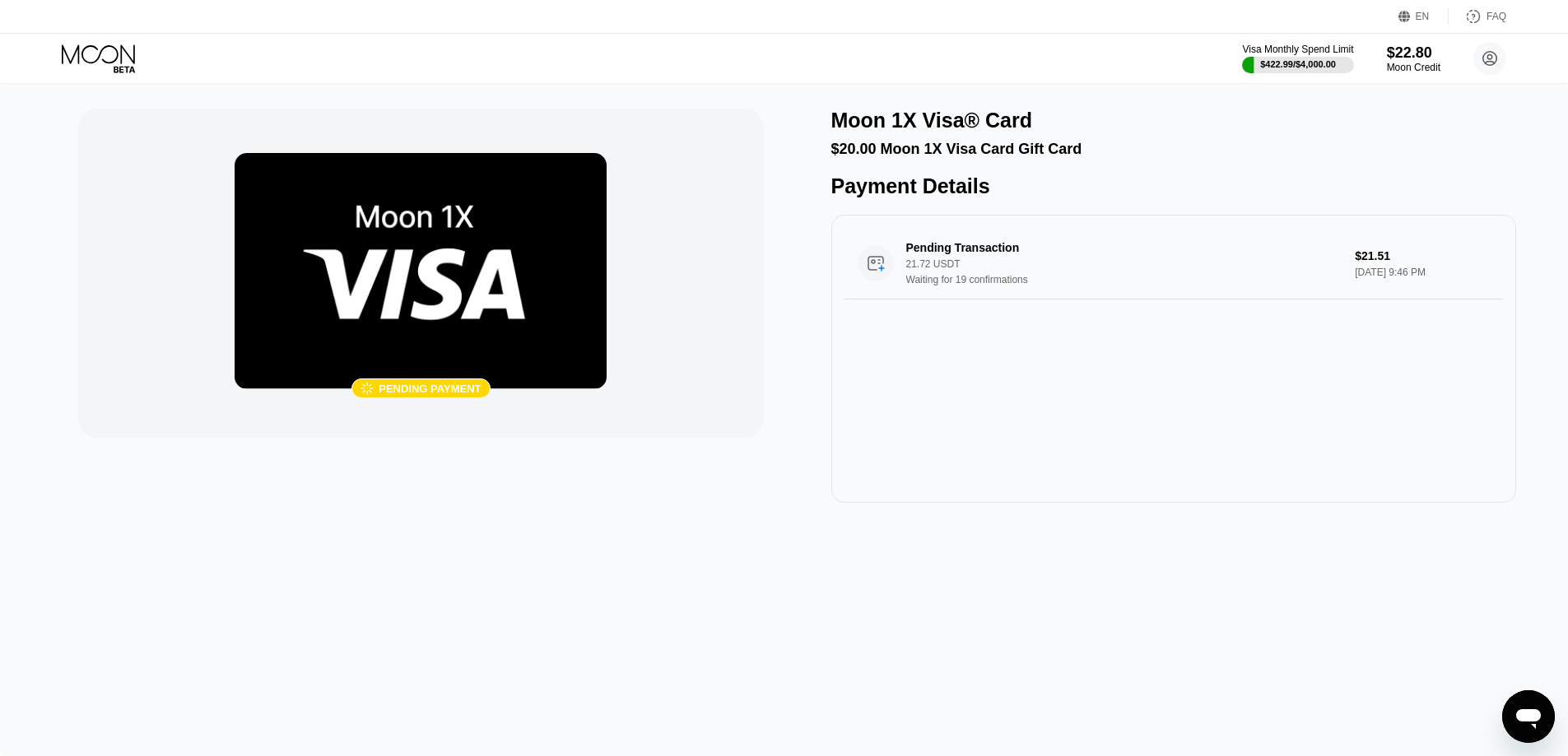
click at [542, 320] on img at bounding box center [421, 270] width 372 height 237
drag, startPoint x: 439, startPoint y: 291, endPoint x: 405, endPoint y: 289, distance: 34.1
click at [405, 289] on img at bounding box center [421, 270] width 372 height 237
drag, startPoint x: 381, startPoint y: 387, endPoint x: 479, endPoint y: 395, distance: 98.3
click at [479, 395] on div " Pending payment" at bounding box center [421, 388] width 138 height 20
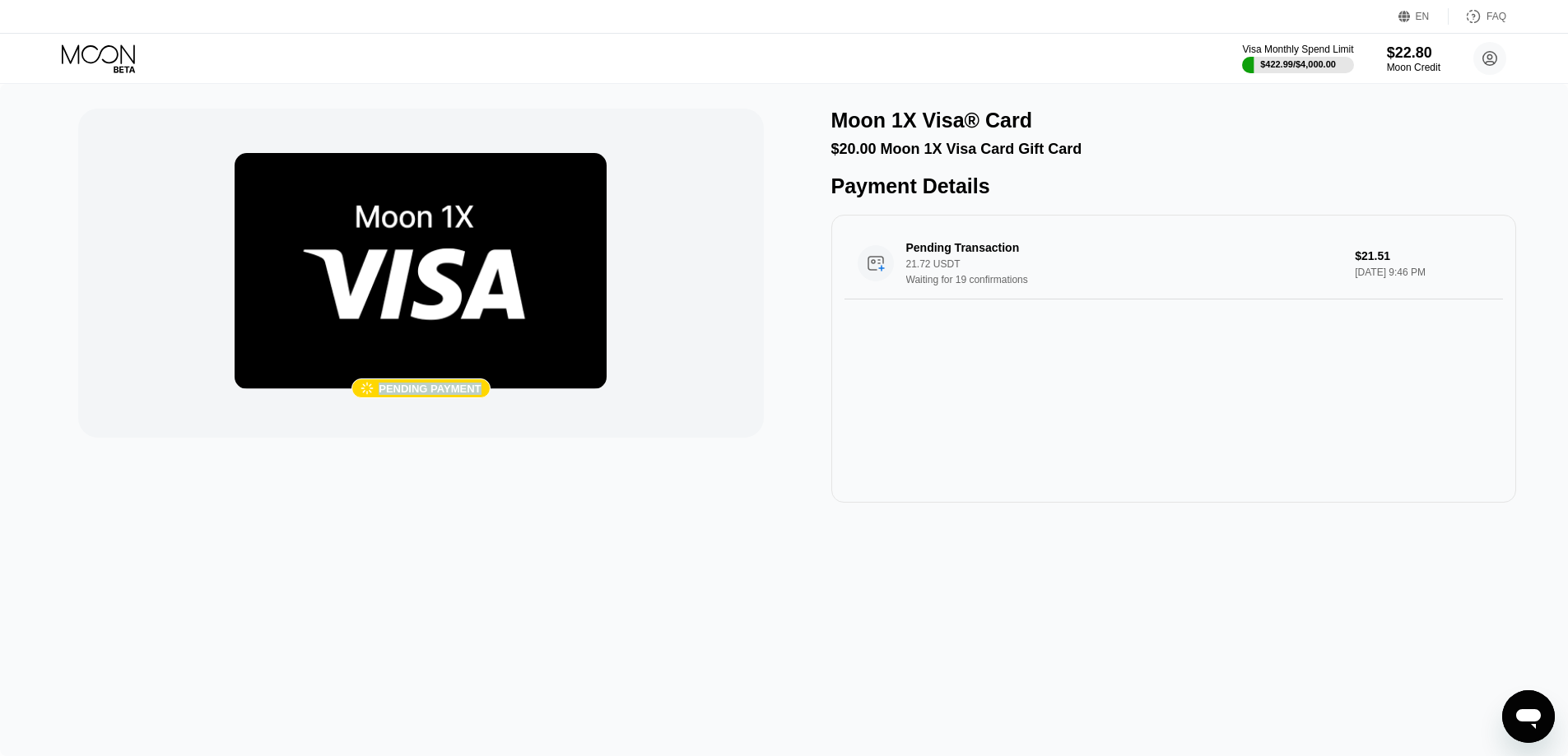
click at [469, 390] on div "Pending payment" at bounding box center [430, 389] width 102 height 12
click at [468, 390] on div "Pending payment" at bounding box center [430, 389] width 102 height 12
click at [402, 389] on div "Pending payment" at bounding box center [430, 389] width 102 height 12
drag, startPoint x: 386, startPoint y: 389, endPoint x: 490, endPoint y: 394, distance: 104.1
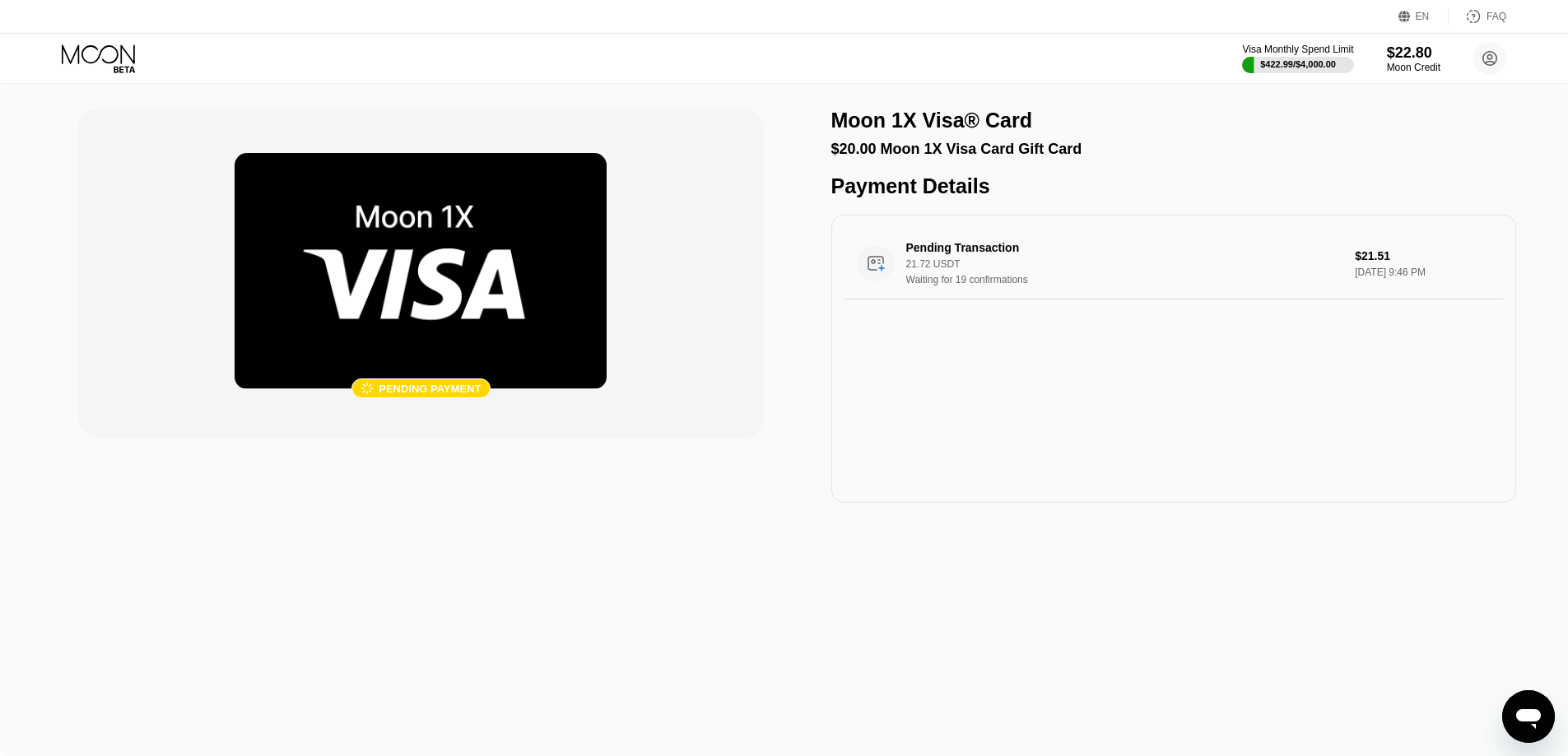
click at [490, 394] on div " Pending payment" at bounding box center [421, 388] width 372 height 20
click at [457, 389] on div "Pending payment" at bounding box center [430, 389] width 102 height 12
click at [416, 388] on div "Pending payment" at bounding box center [430, 389] width 102 height 12
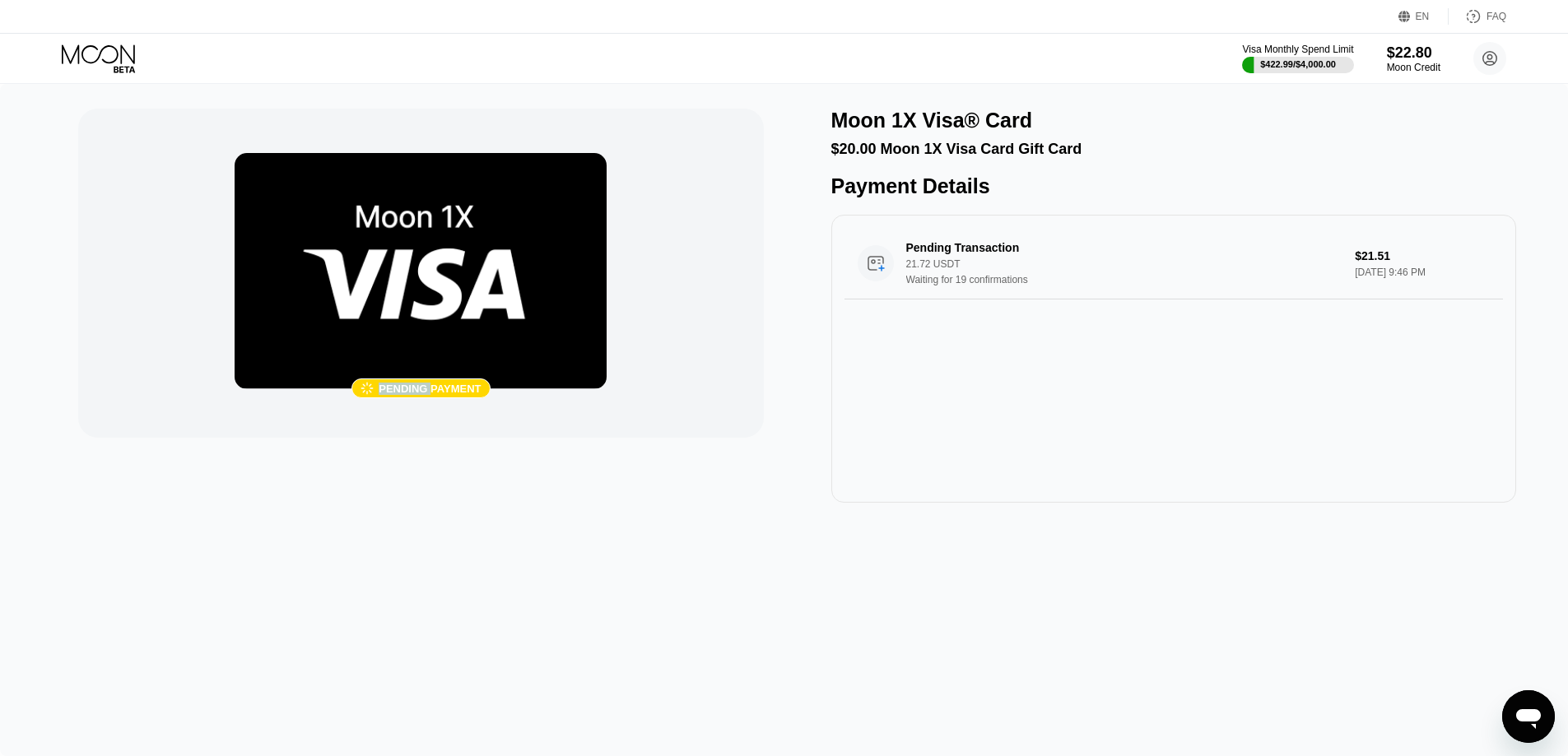
click at [416, 388] on div "Pending payment" at bounding box center [430, 389] width 102 height 12
drag, startPoint x: 353, startPoint y: 228, endPoint x: 384, endPoint y: 242, distance: 34.0
click at [383, 242] on img at bounding box center [421, 270] width 372 height 237
click at [404, 219] on img at bounding box center [421, 270] width 372 height 237
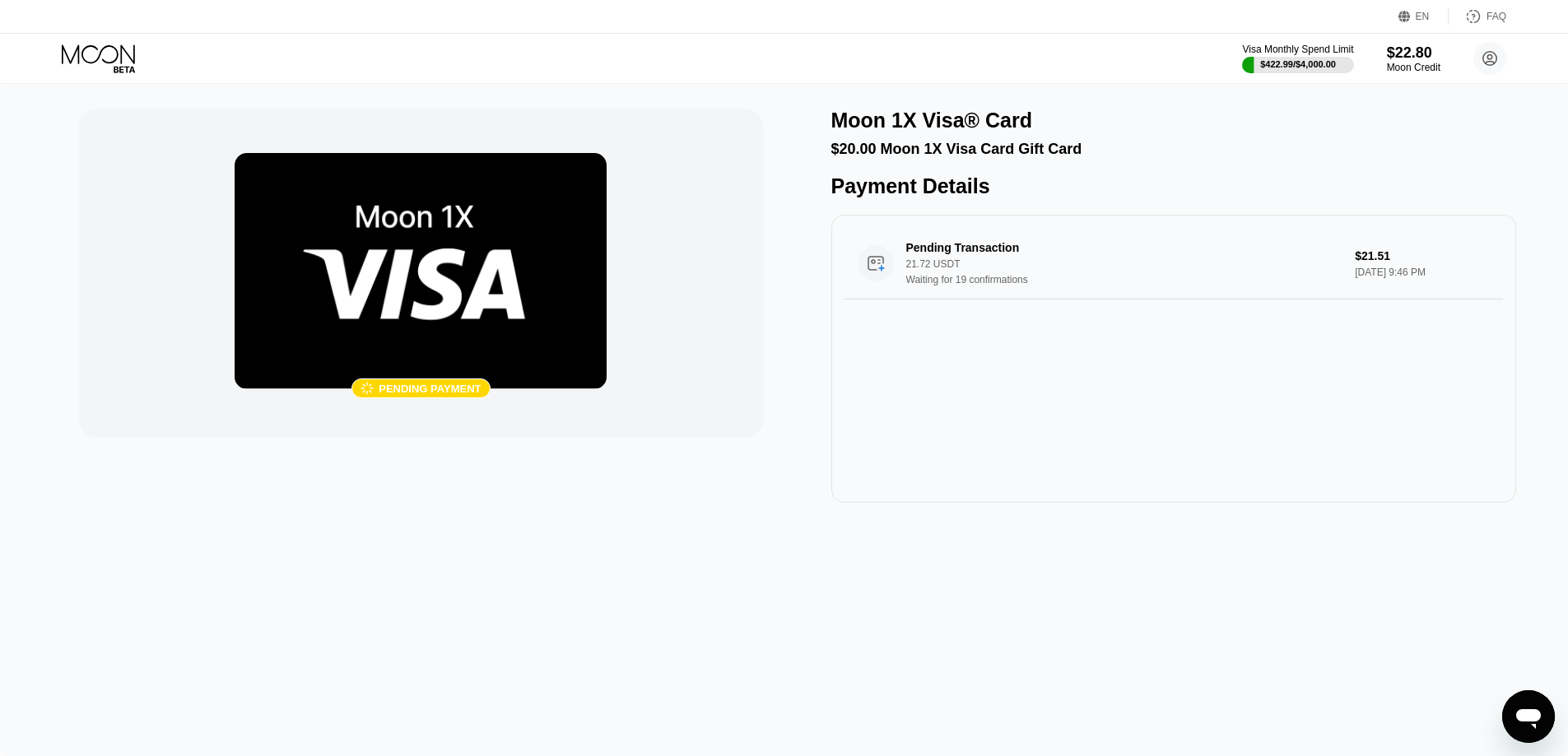
drag, startPoint x: 421, startPoint y: 229, endPoint x: 426, endPoint y: 237, distance: 9.4
click at [423, 237] on img at bounding box center [421, 270] width 372 height 237
click at [430, 226] on img at bounding box center [421, 270] width 372 height 237
drag
click at [394, 264] on img at bounding box center [421, 270] width 372 height 237
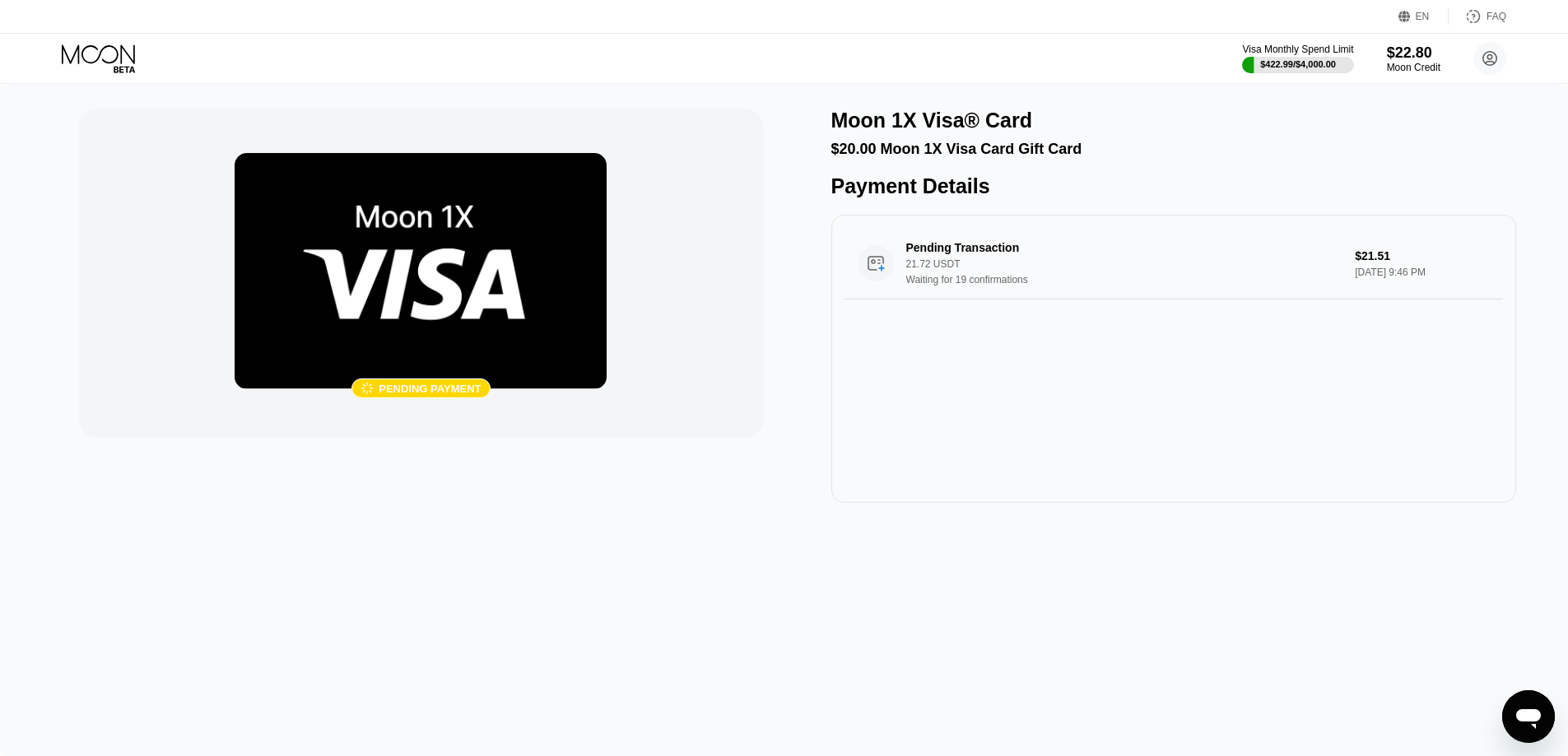
click at [406, 320] on img at bounding box center [421, 270] width 372 height 237
click at [431, 299] on img at bounding box center [421, 270] width 372 height 237
click at [434, 318] on img at bounding box center [421, 270] width 372 height 237
click at [483, 276] on img at bounding box center [421, 270] width 372 height 237
click at [511, 319] on img at bounding box center [421, 270] width 372 height 237
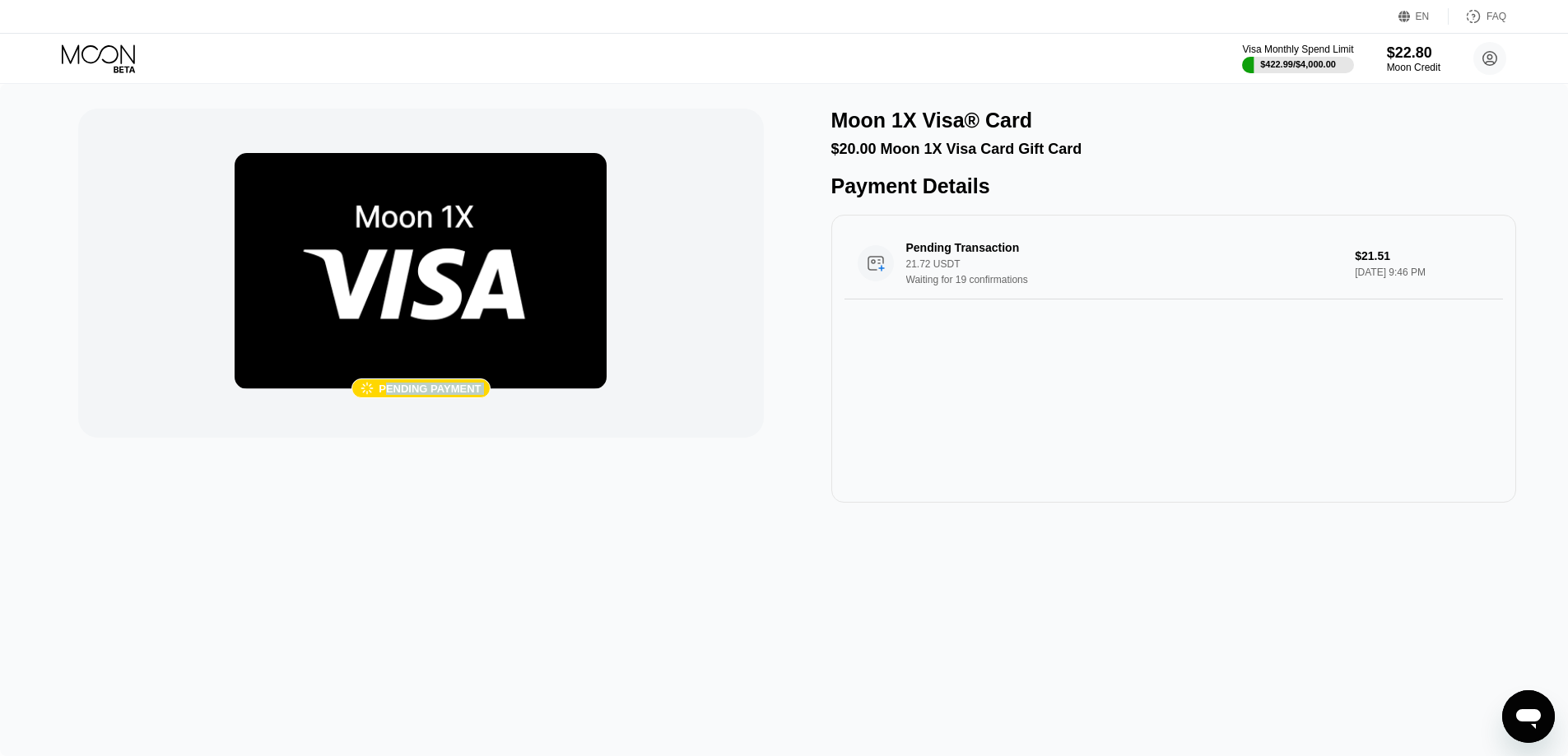
click at [505, 401] on div " Pending payment" at bounding box center [421, 273] width 685 height 329
click at [455, 384] on div "Pending payment" at bounding box center [430, 389] width 102 height 12
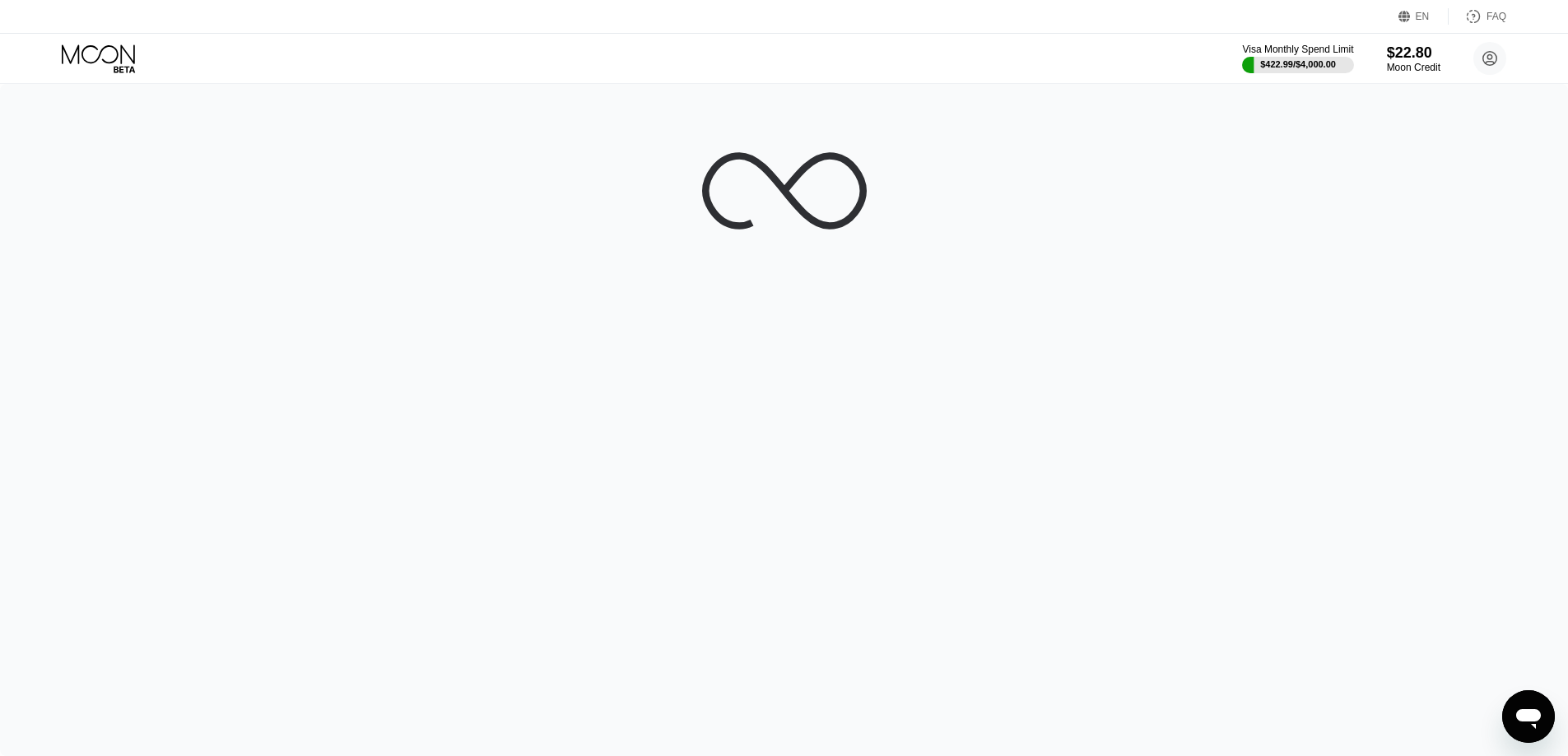
click at [393, 289] on div at bounding box center [784, 420] width 1568 height 672
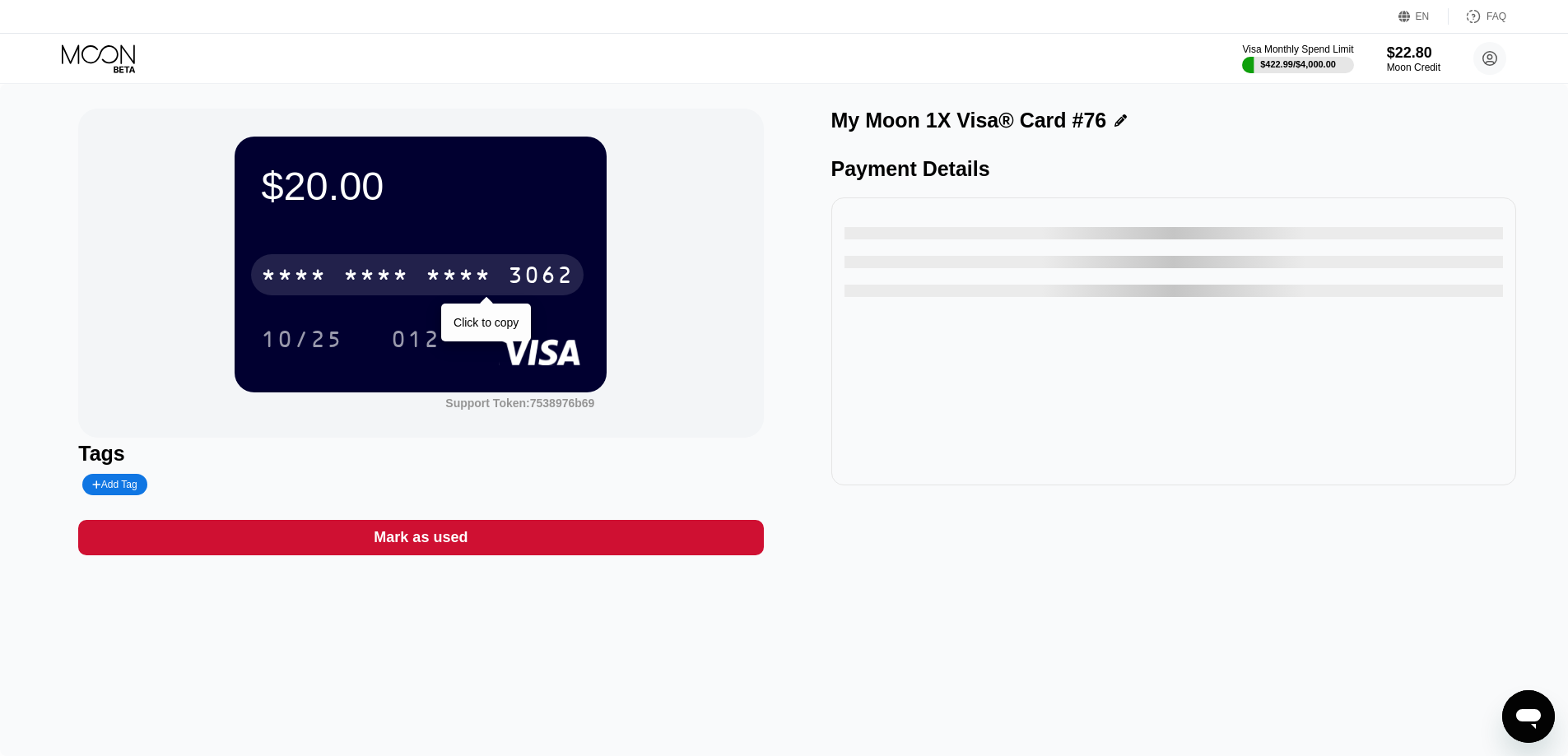
click at [411, 278] on div "* * * * * * * * * * * * 3062" at bounding box center [417, 275] width 332 height 41
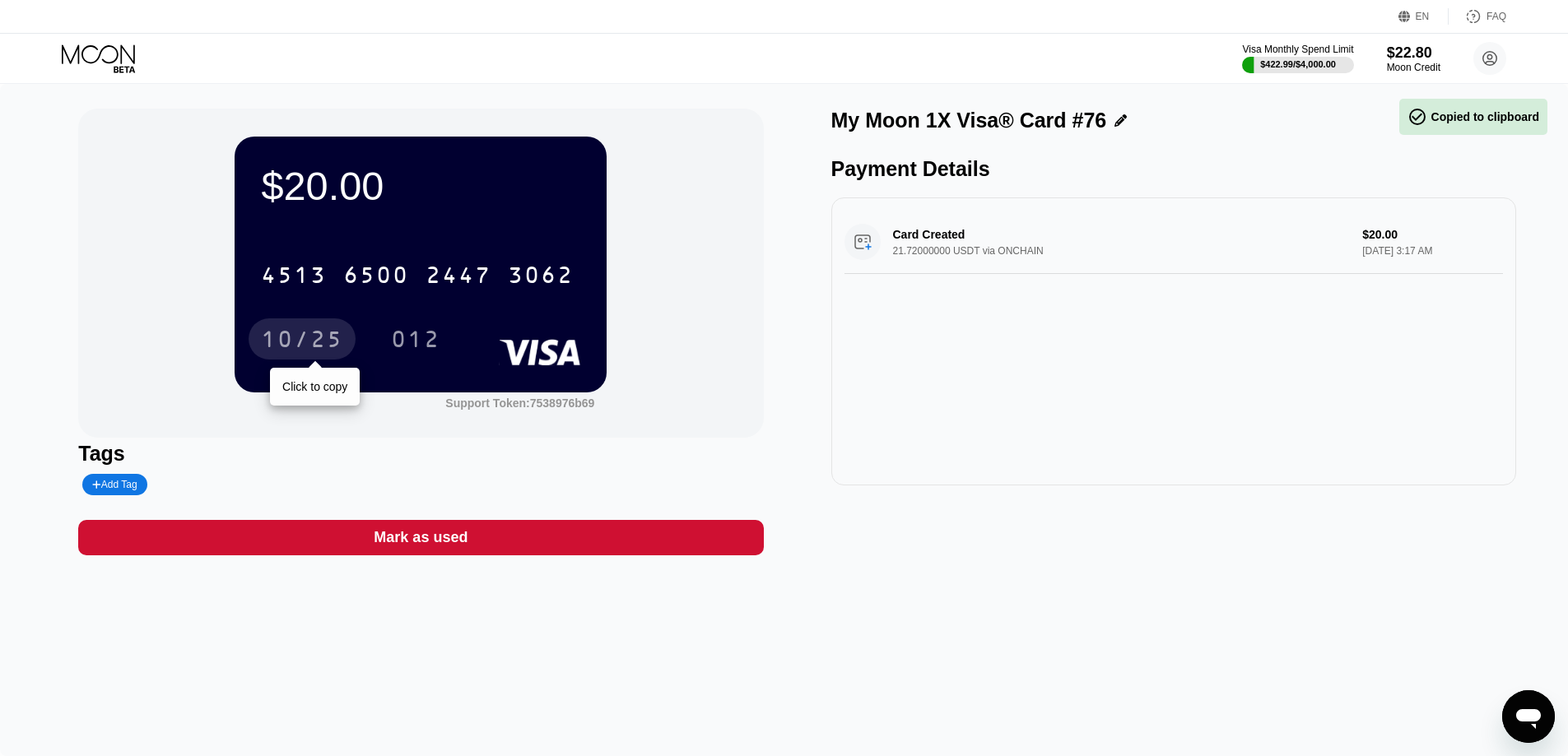
drag, startPoint x: 282, startPoint y: 331, endPoint x: 410, endPoint y: 353, distance: 129.9
click at [285, 331] on div "10/25" at bounding box center [302, 341] width 82 height 26
drag, startPoint x: 399, startPoint y: 345, endPoint x: 546, endPoint y: 365, distance: 148.4
click at [401, 345] on div "012" at bounding box center [415, 341] width 49 height 26
click at [87, 27] on div "EN Language Select an item Save FAQ" at bounding box center [784, 17] width 1568 height 34
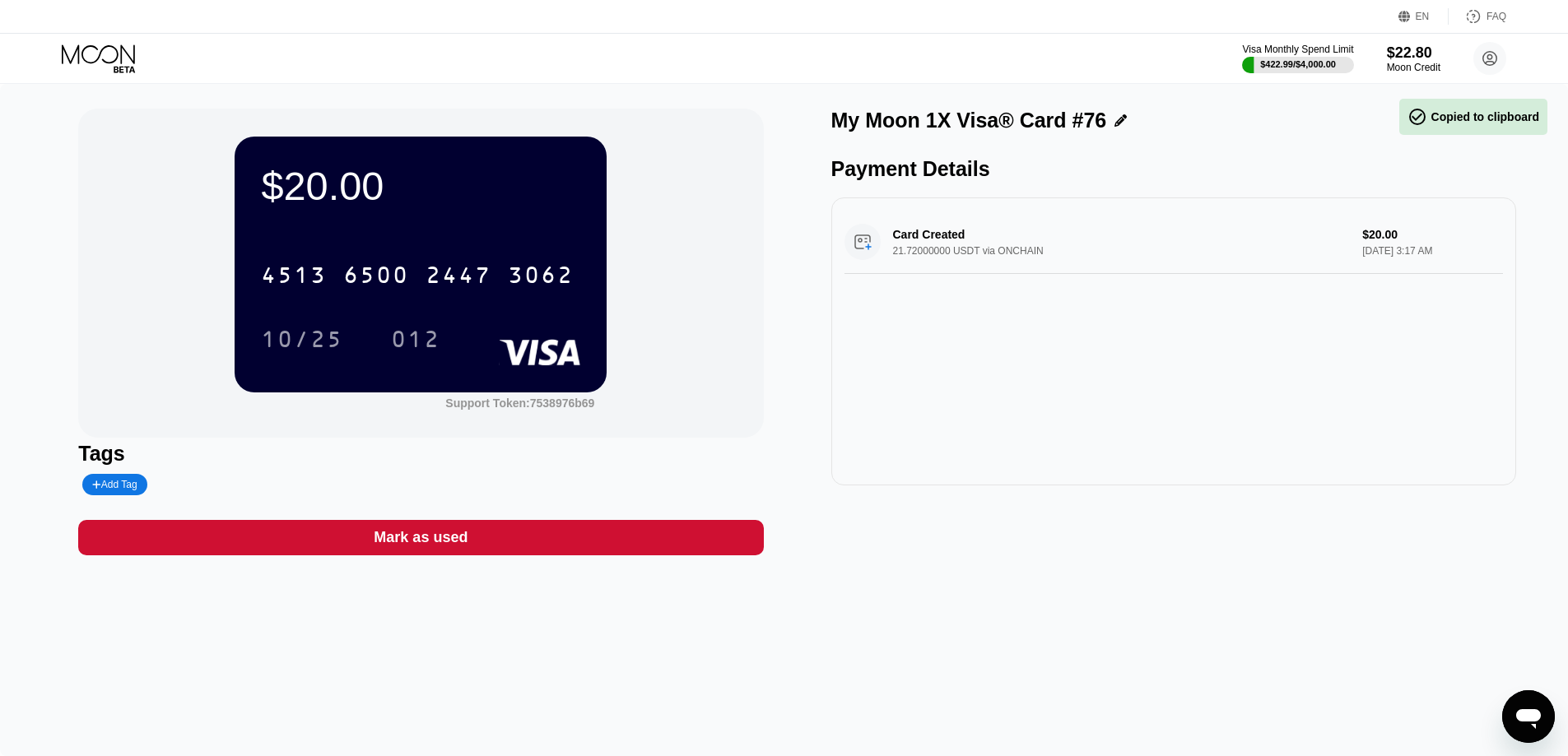
click at [90, 46] on icon at bounding box center [98, 54] width 73 height 19
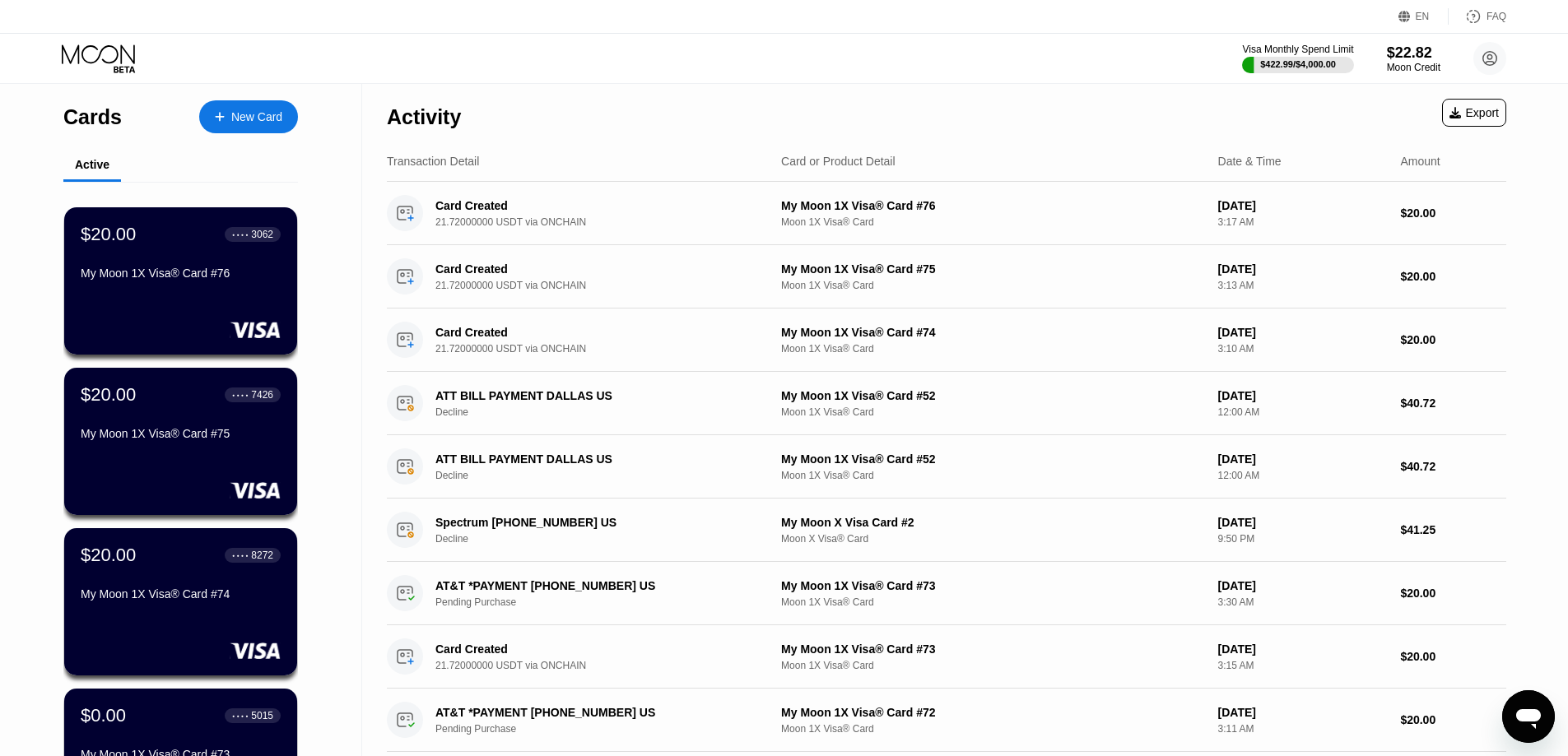
click at [237, 123] on div "New Card" at bounding box center [256, 118] width 51 height 14
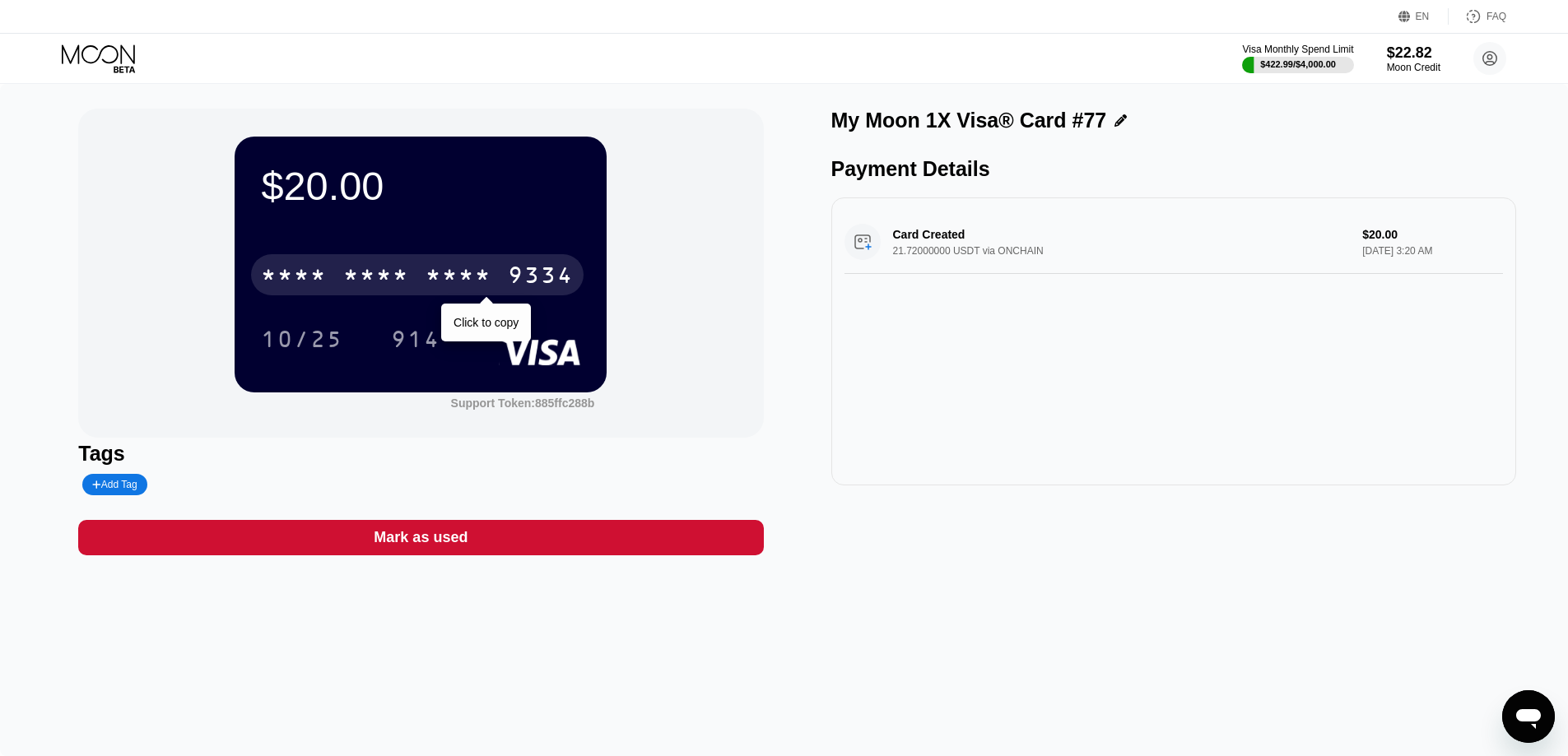
click at [445, 283] on div "* * * *" at bounding box center [459, 277] width 66 height 26
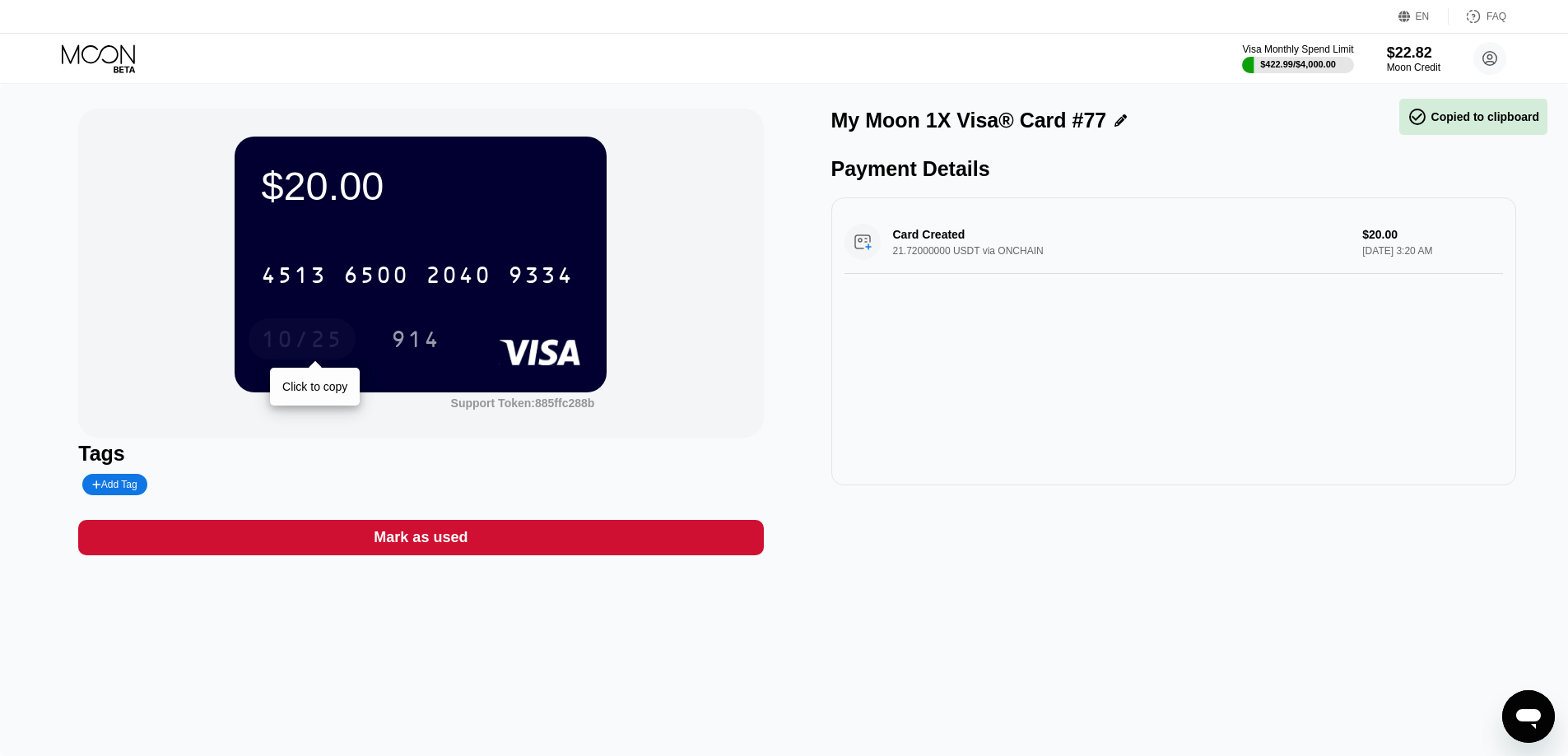
click at [305, 348] on div "10/25" at bounding box center [302, 341] width 82 height 26
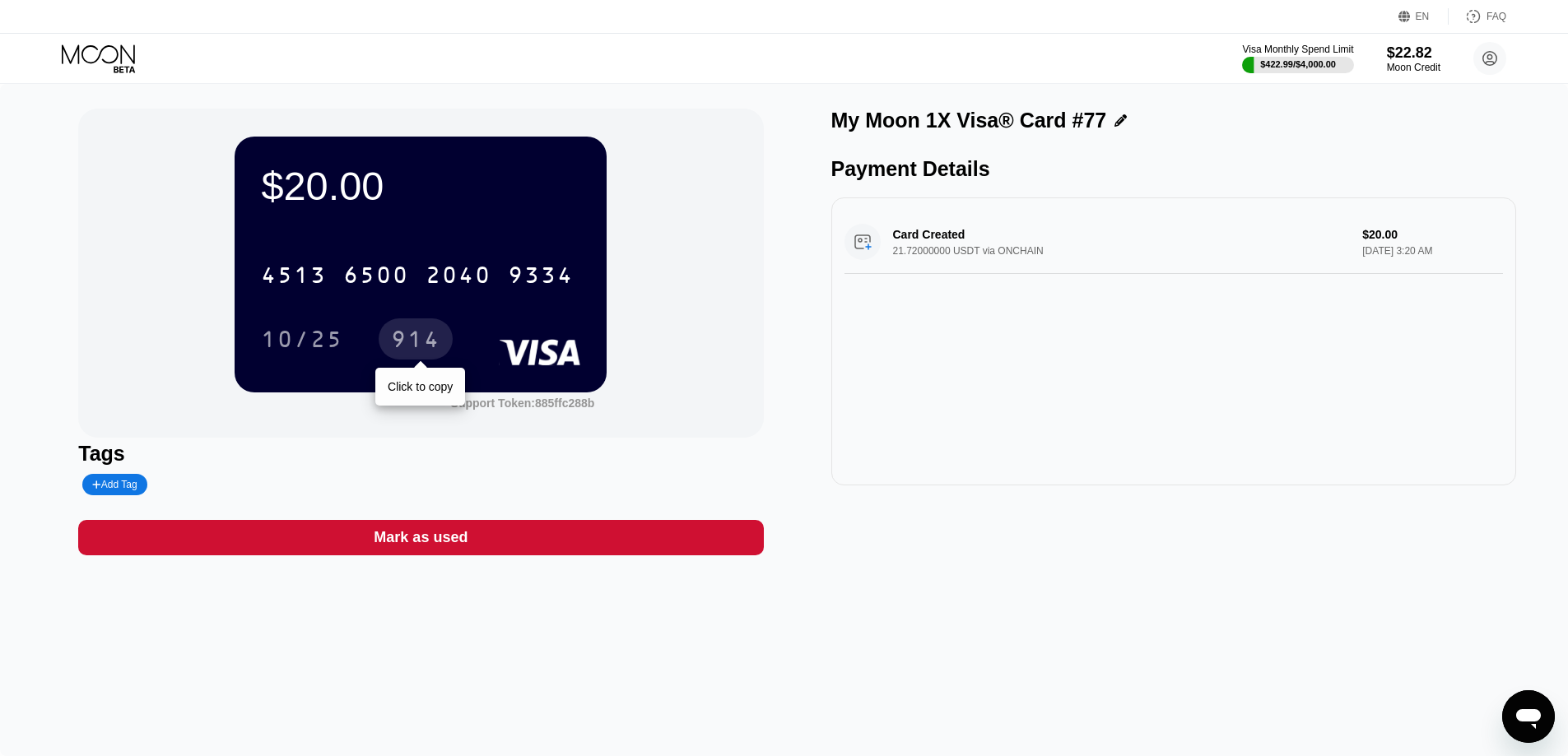
click at [421, 327] on div "914" at bounding box center [415, 339] width 74 height 41
click at [110, 68] on icon at bounding box center [100, 59] width 77 height 29
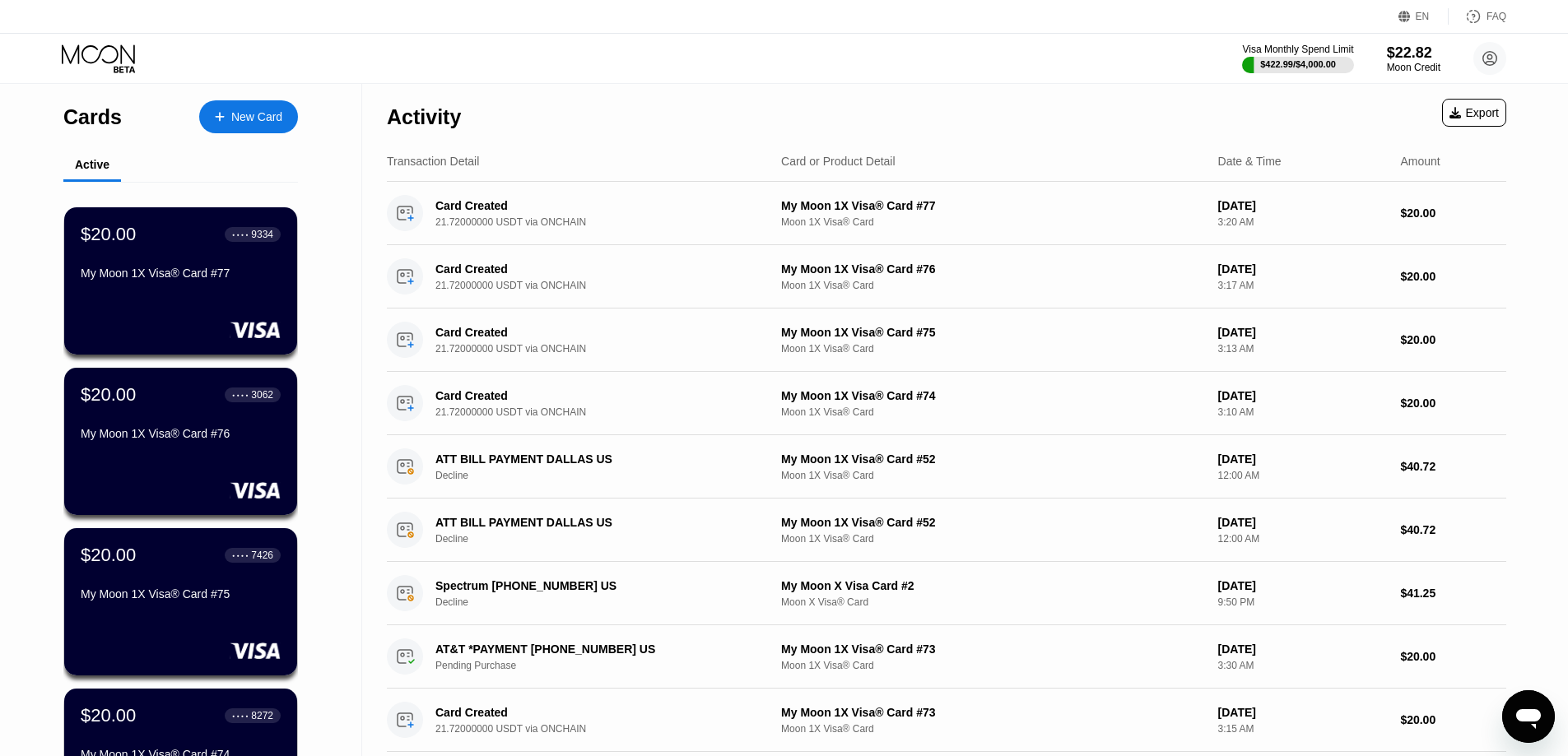
click at [250, 115] on div "New Card" at bounding box center [256, 118] width 51 height 14
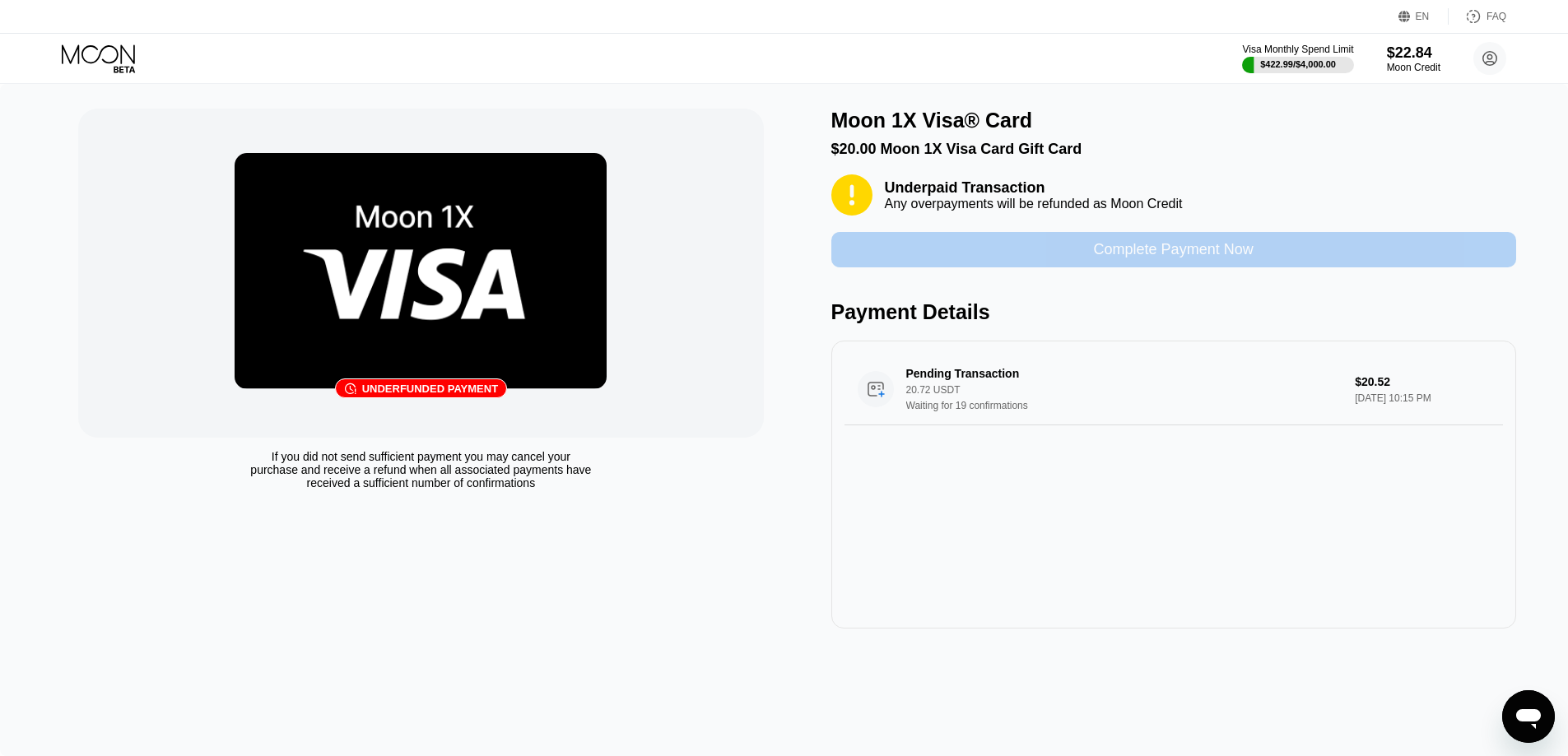
click at [1197, 258] on div "Complete Payment Now" at bounding box center [1173, 249] width 160 height 19
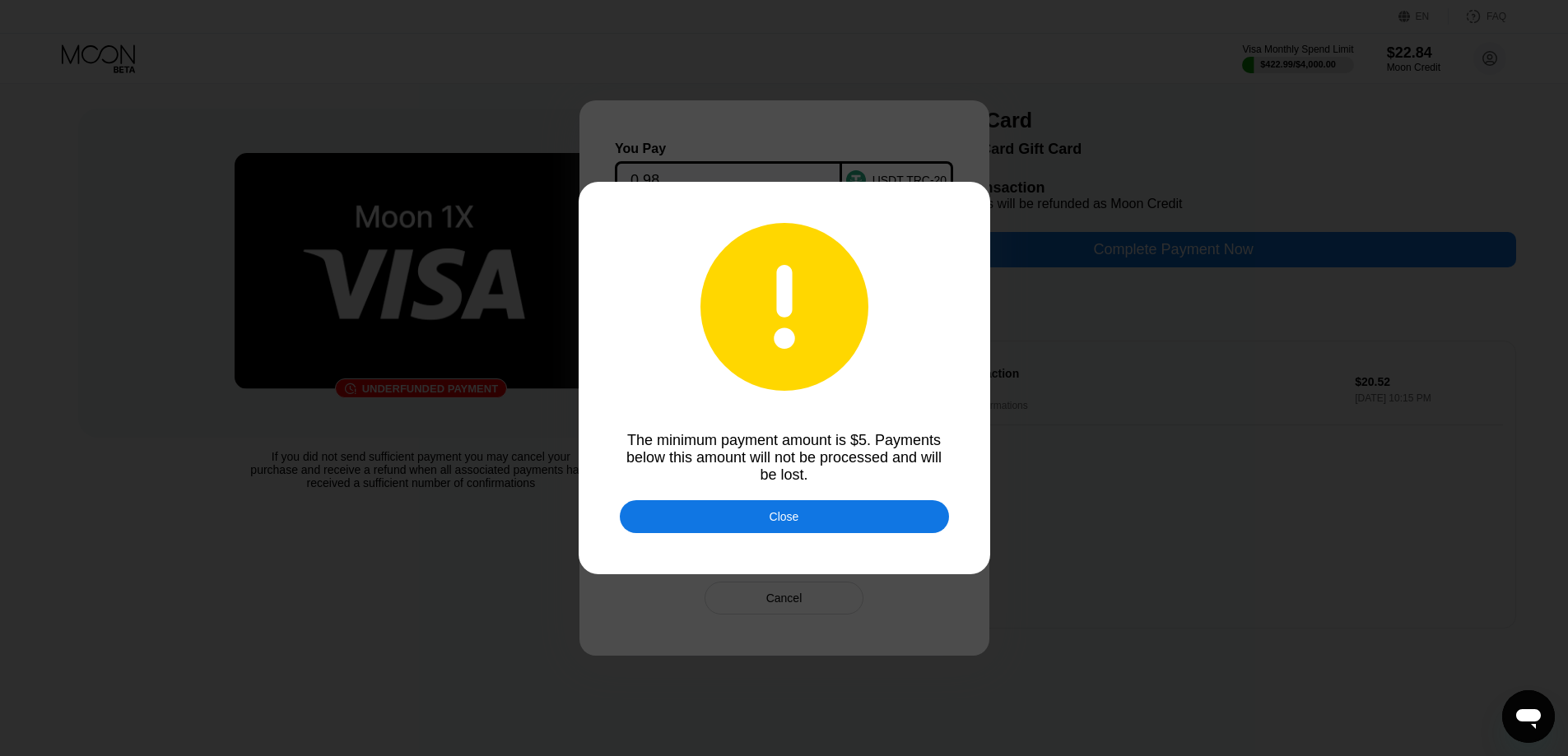
click at [843, 516] on div "Close" at bounding box center [784, 516] width 329 height 33
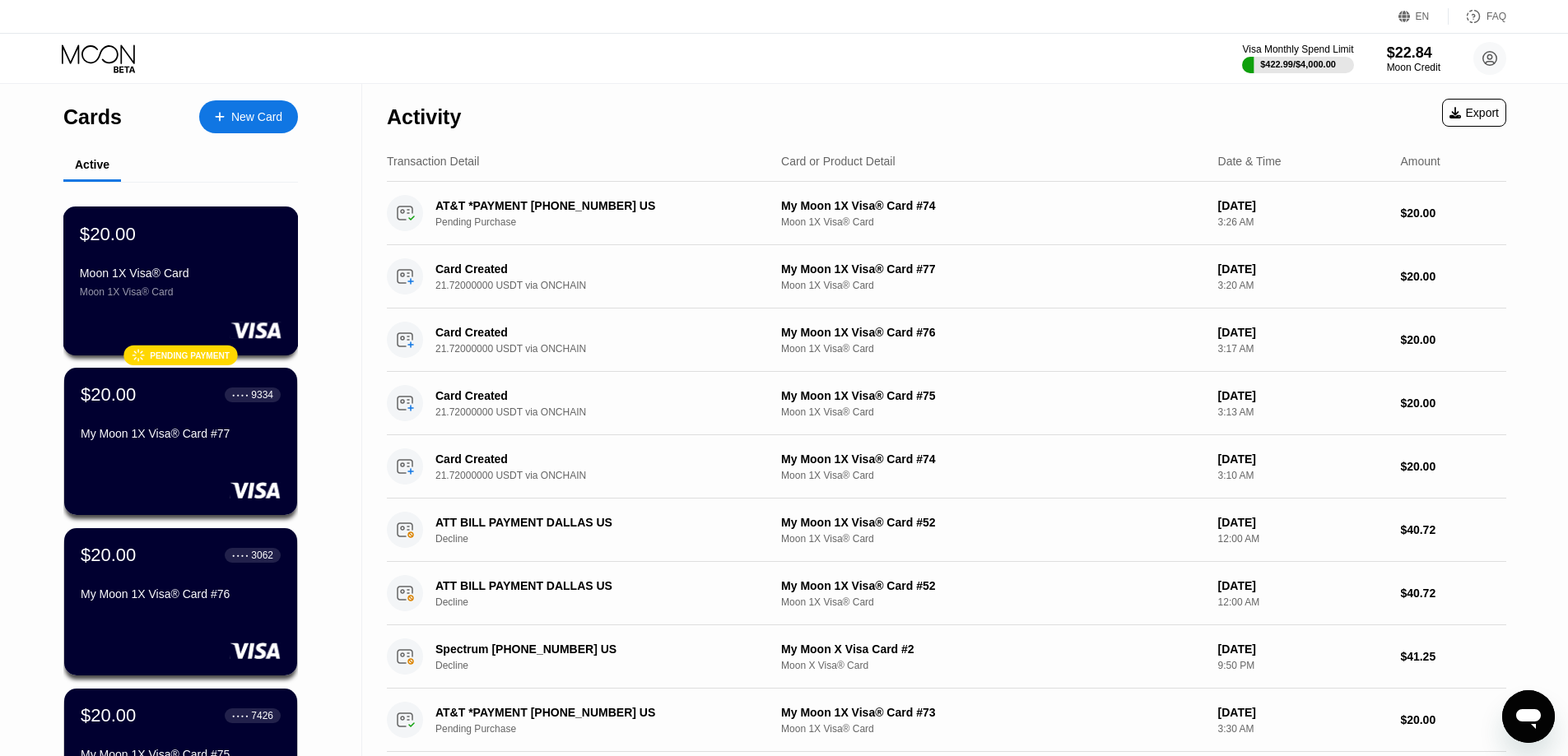
click at [257, 274] on div "Moon 1X Visa® Card" at bounding box center [180, 273] width 202 height 13
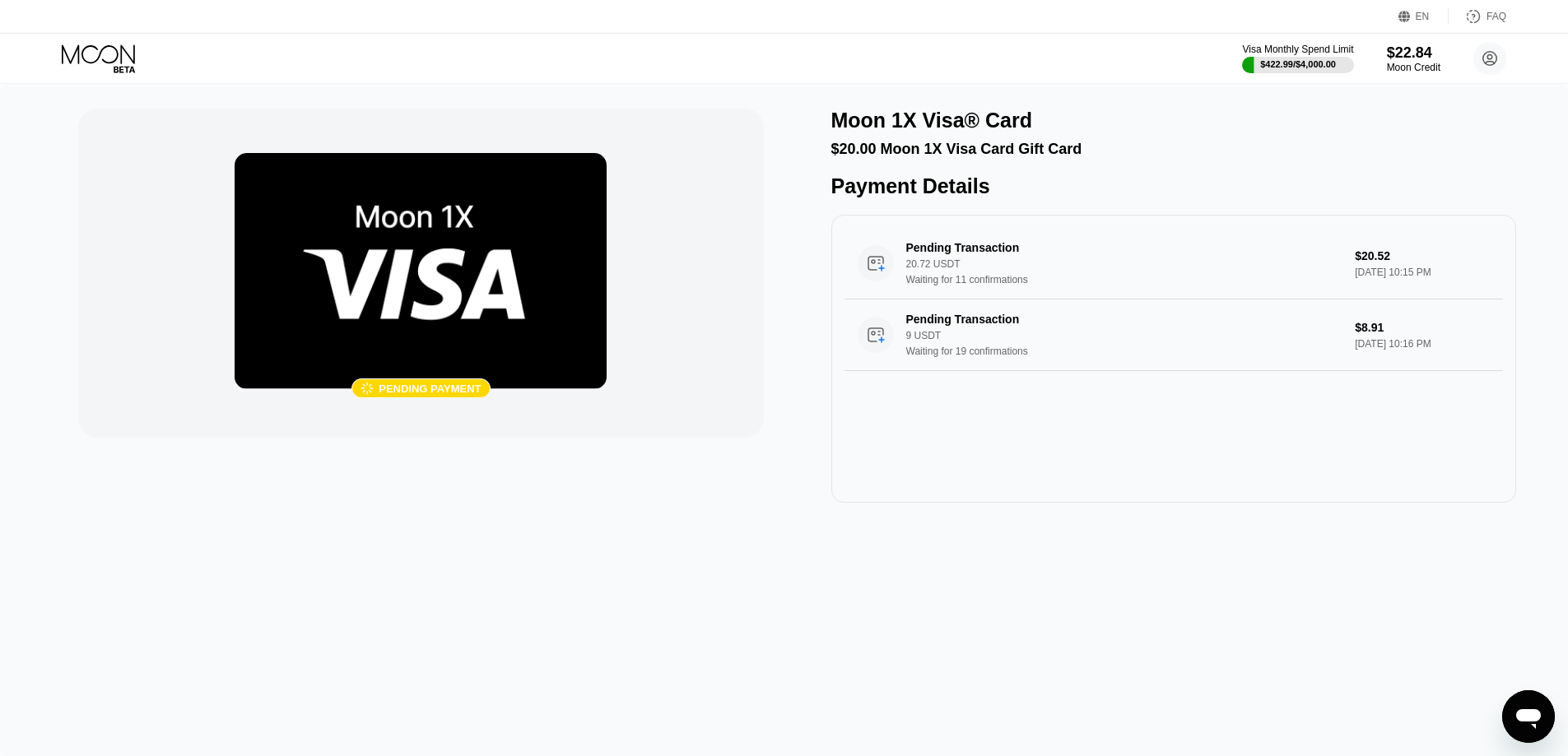
click at [472, 388] on div "Pending payment" at bounding box center [430, 389] width 102 height 12
click at [433, 396] on div " Pending payment" at bounding box center [421, 388] width 138 height 20
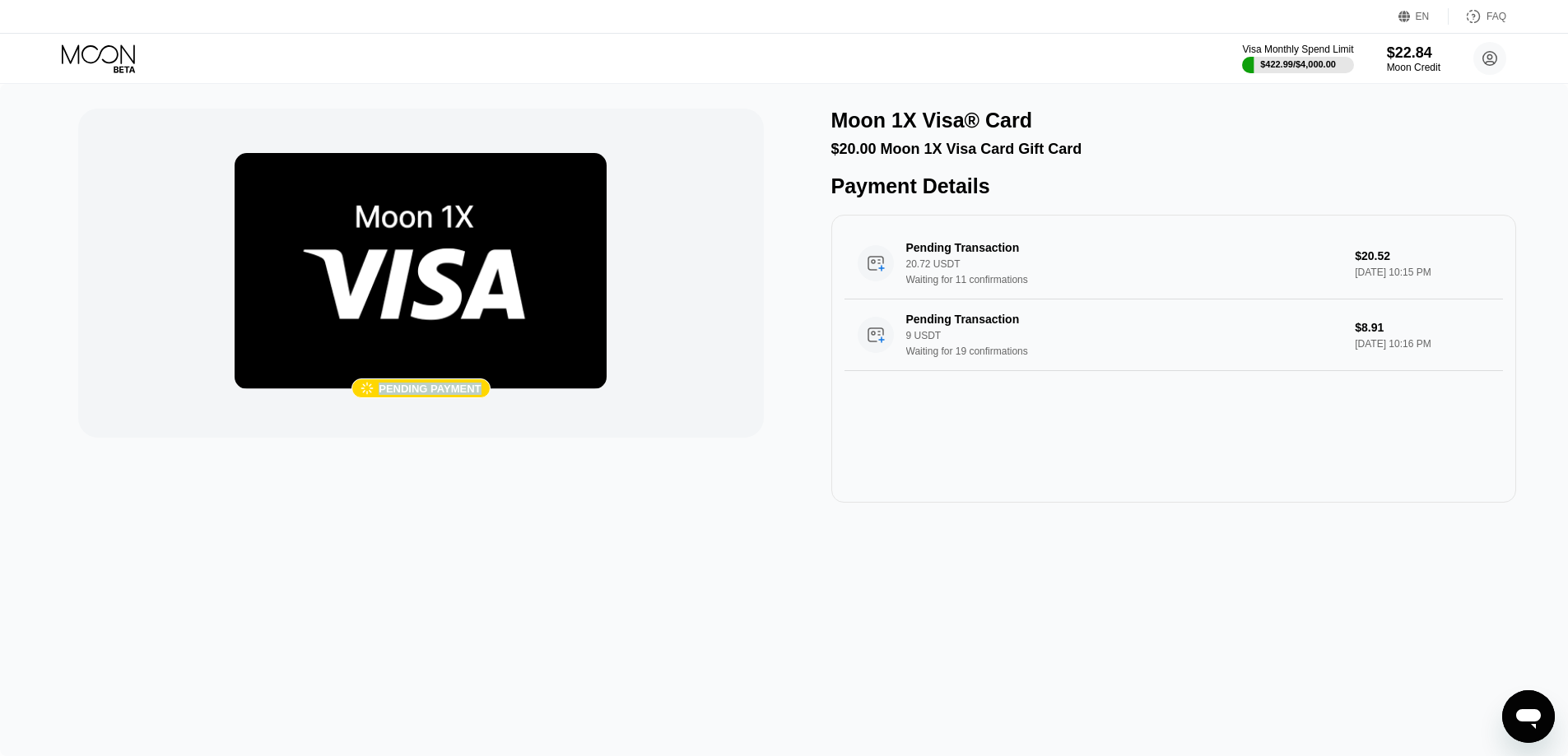
click at [433, 396] on div " Pending payment" at bounding box center [421, 388] width 138 height 20
click at [432, 394] on div "Pending payment" at bounding box center [430, 389] width 102 height 12
click at [403, 394] on div "Pending payment" at bounding box center [430, 389] width 102 height 12
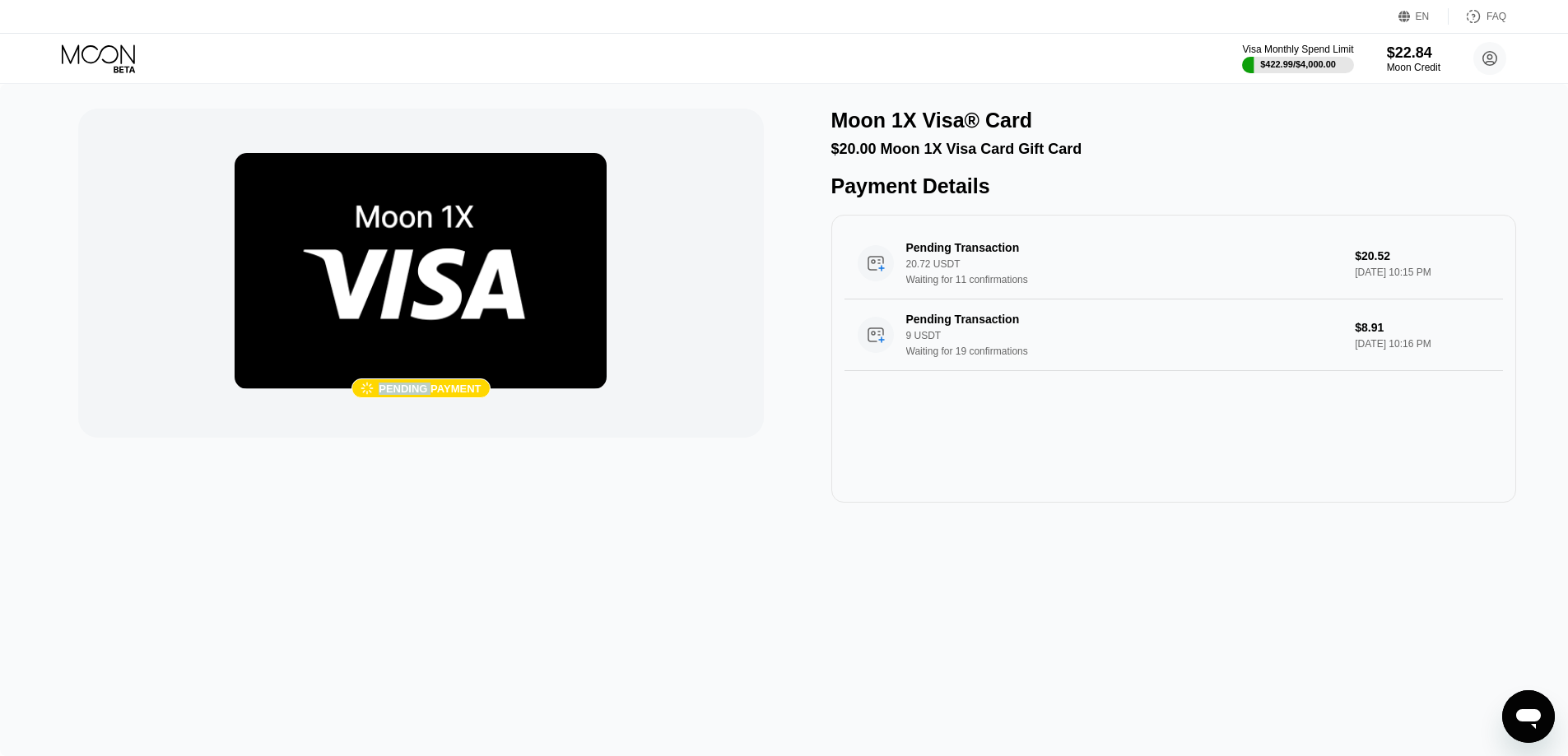
click at [403, 394] on div "Pending payment" at bounding box center [430, 389] width 102 height 12
click at [430, 390] on div "Pending payment" at bounding box center [430, 389] width 102 height 12
click at [400, 391] on div "Pending payment" at bounding box center [430, 389] width 102 height 12
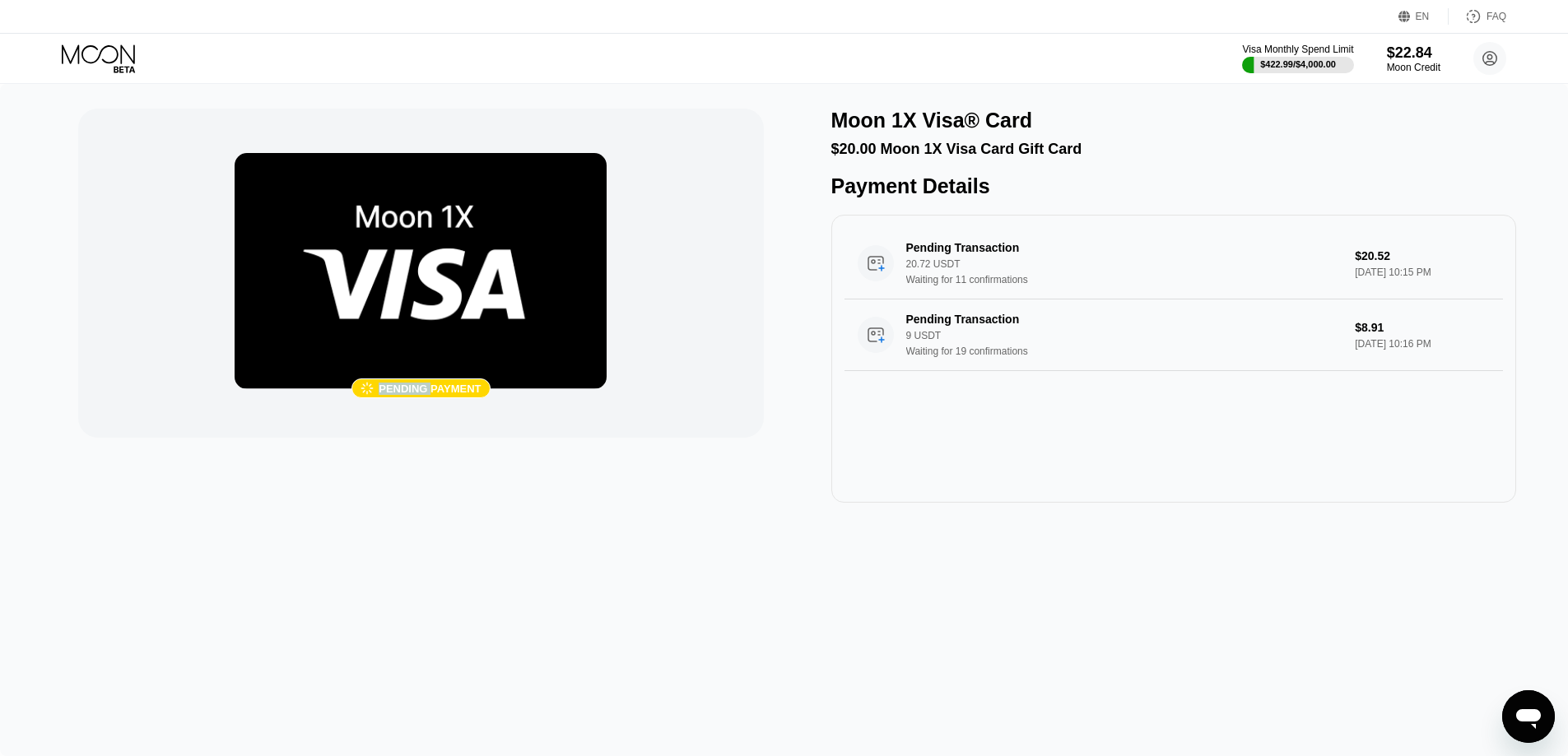
click at [400, 391] on div "Pending payment" at bounding box center [430, 389] width 102 height 12
click at [384, 391] on div "Pending payment" at bounding box center [430, 389] width 102 height 12
drag, startPoint x: 379, startPoint y: 388, endPoint x: 488, endPoint y: 395, distance: 109.2
click at [488, 395] on div " Pending payment" at bounding box center [421, 388] width 372 height 20
click at [468, 392] on div "Pending payment" at bounding box center [430, 389] width 102 height 12
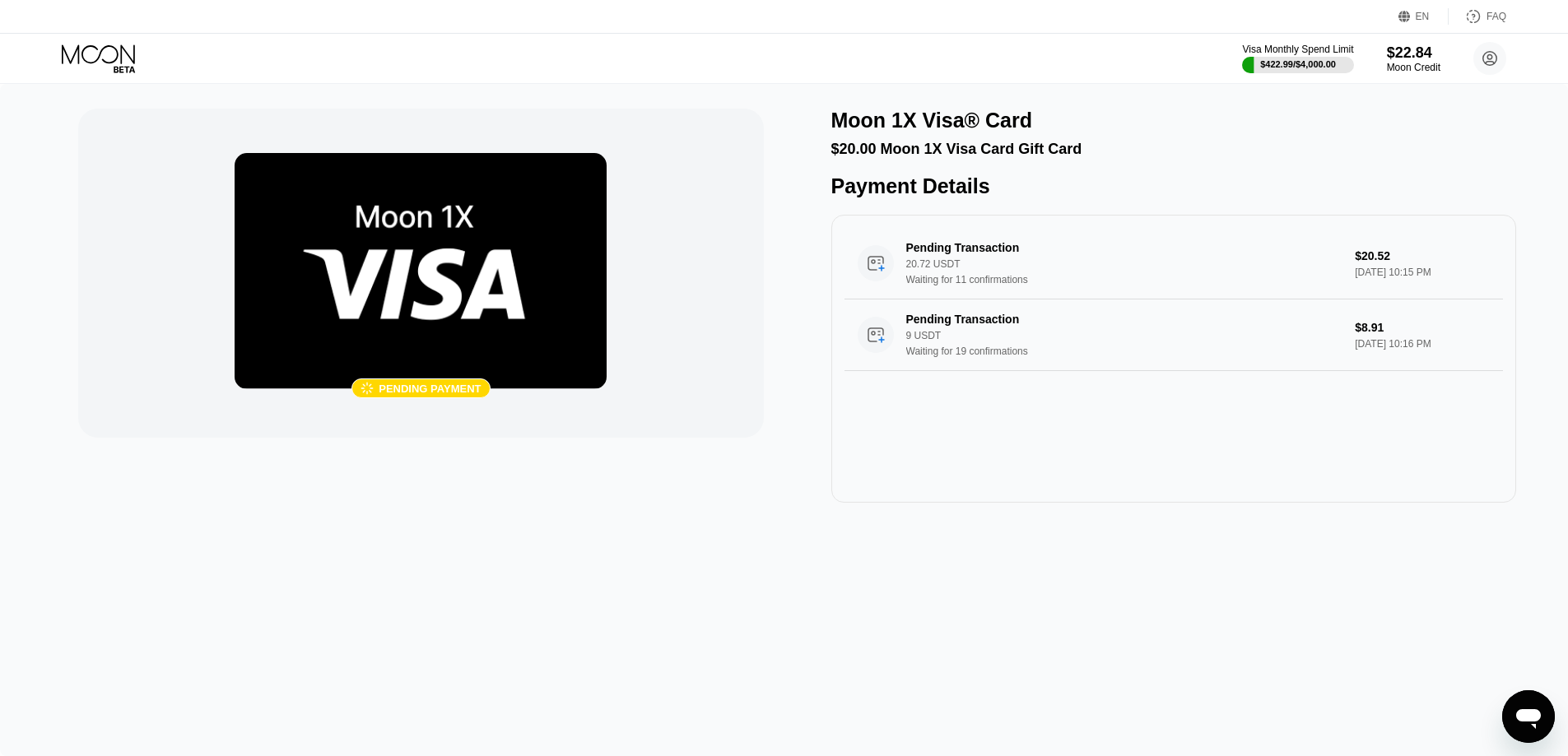
click at [426, 390] on div "Pending payment" at bounding box center [430, 389] width 102 height 12
copy div "Pending payment"
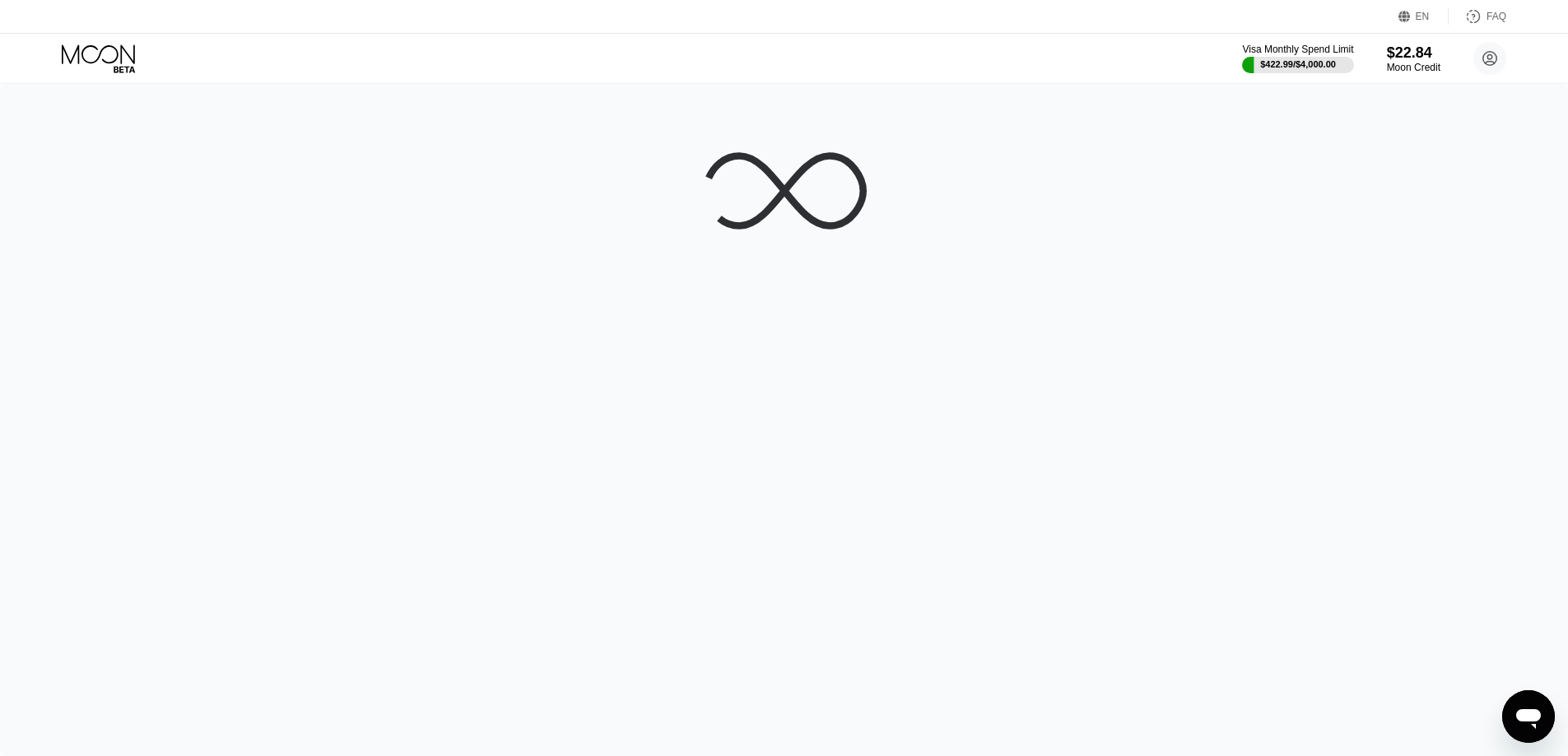
click at [436, 432] on div at bounding box center [784, 420] width 1568 height 672
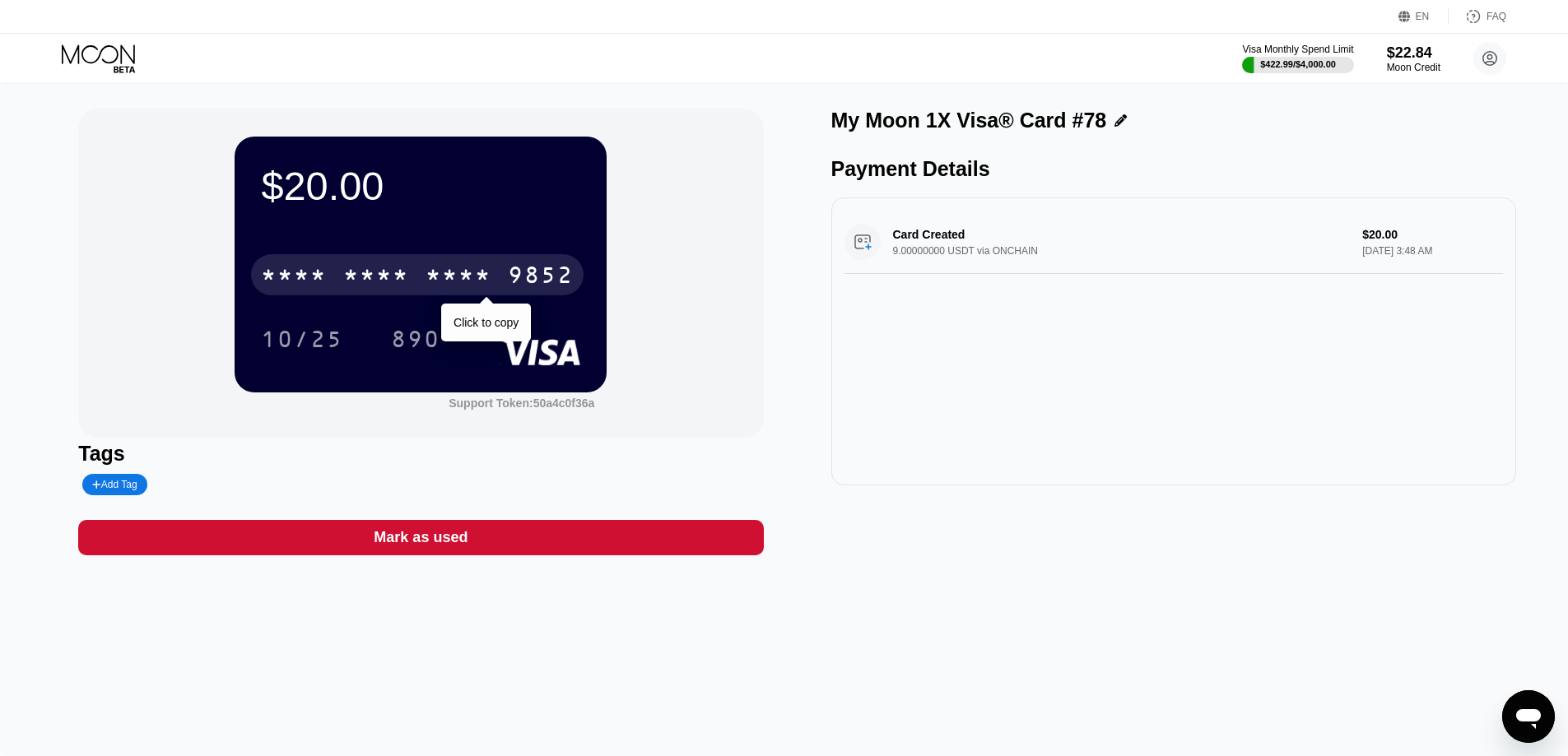
click at [455, 269] on div "* * * *" at bounding box center [459, 277] width 66 height 26
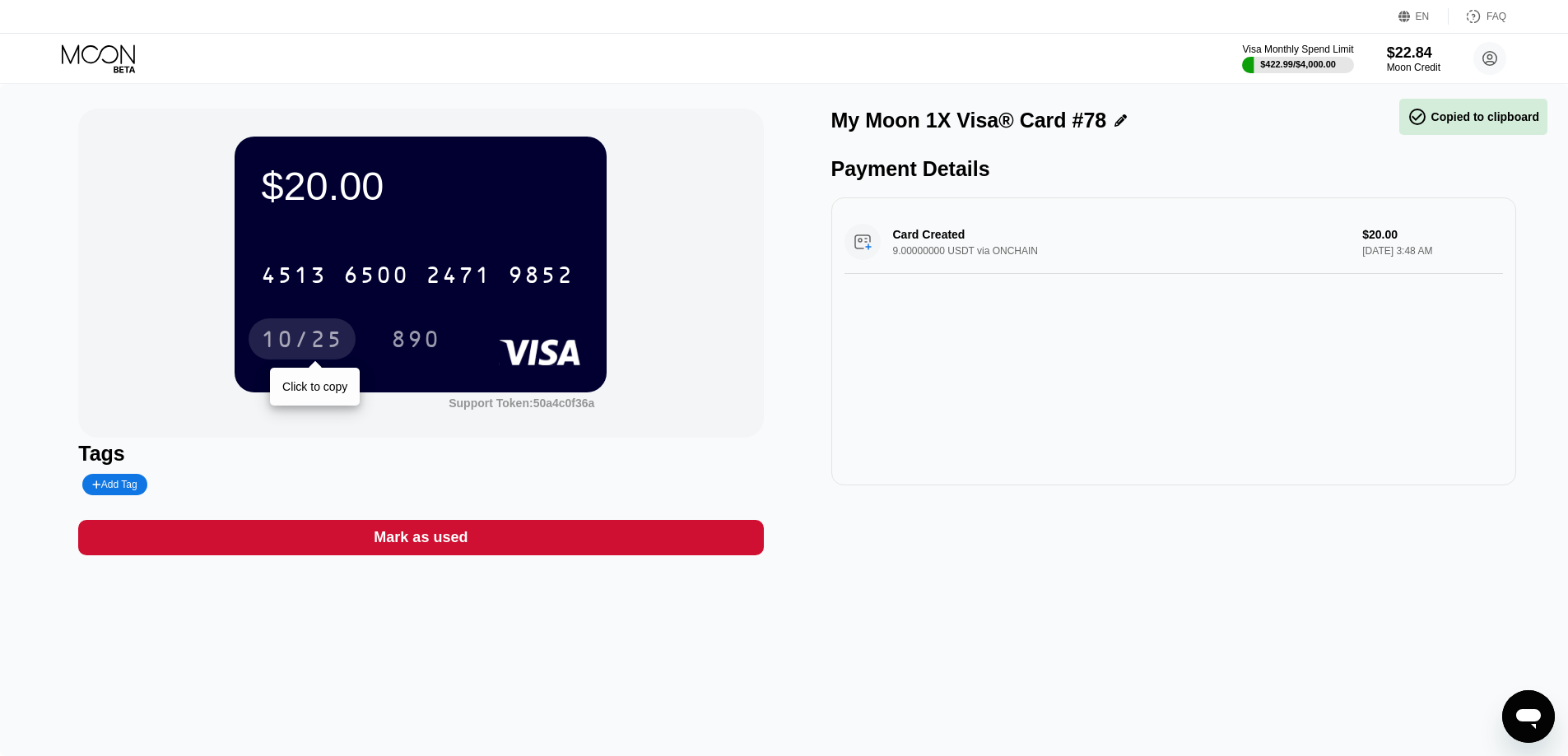
click at [327, 342] on div "10/25" at bounding box center [302, 341] width 82 height 26
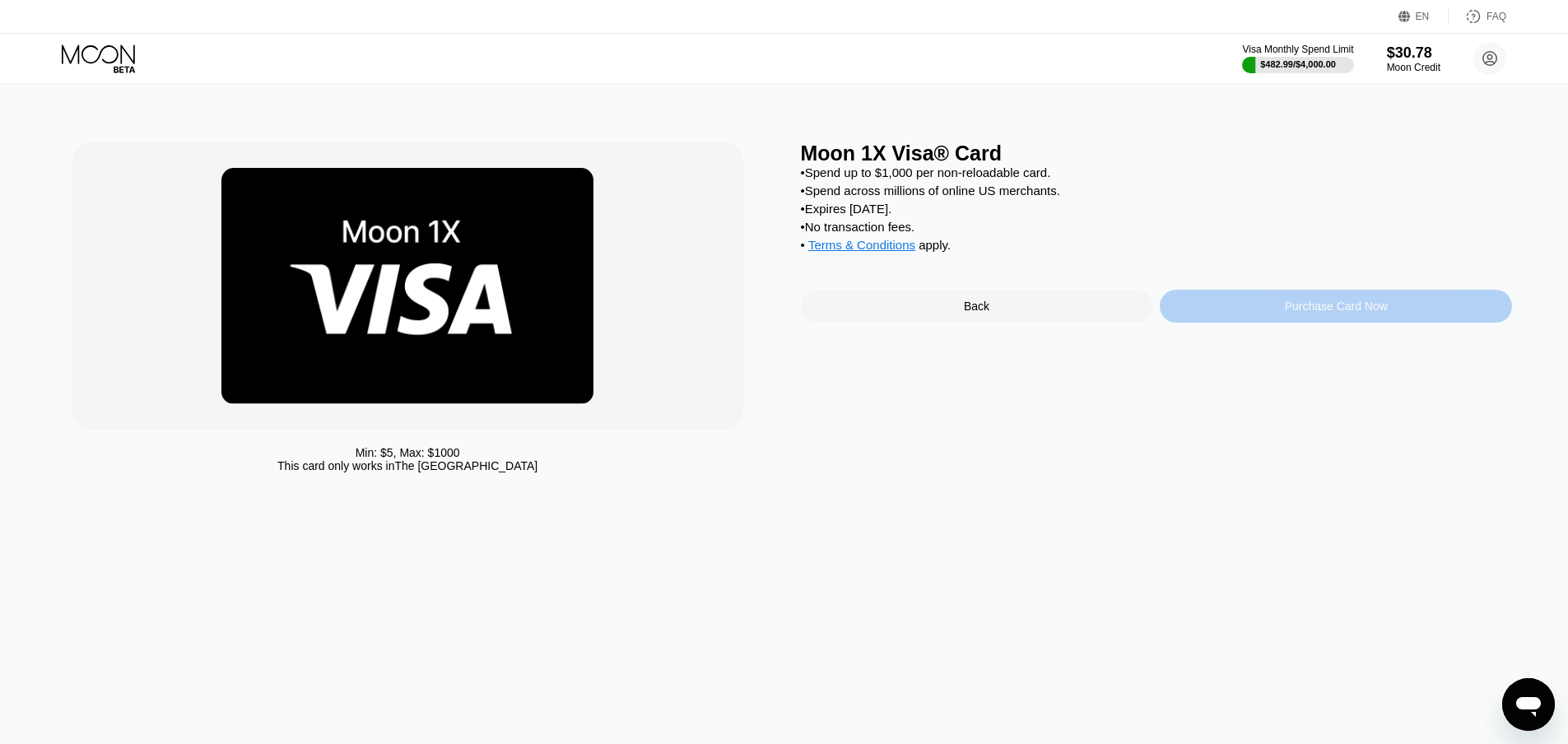
click at [1309, 313] on div "Purchase Card Now" at bounding box center [1336, 305] width 103 height 13
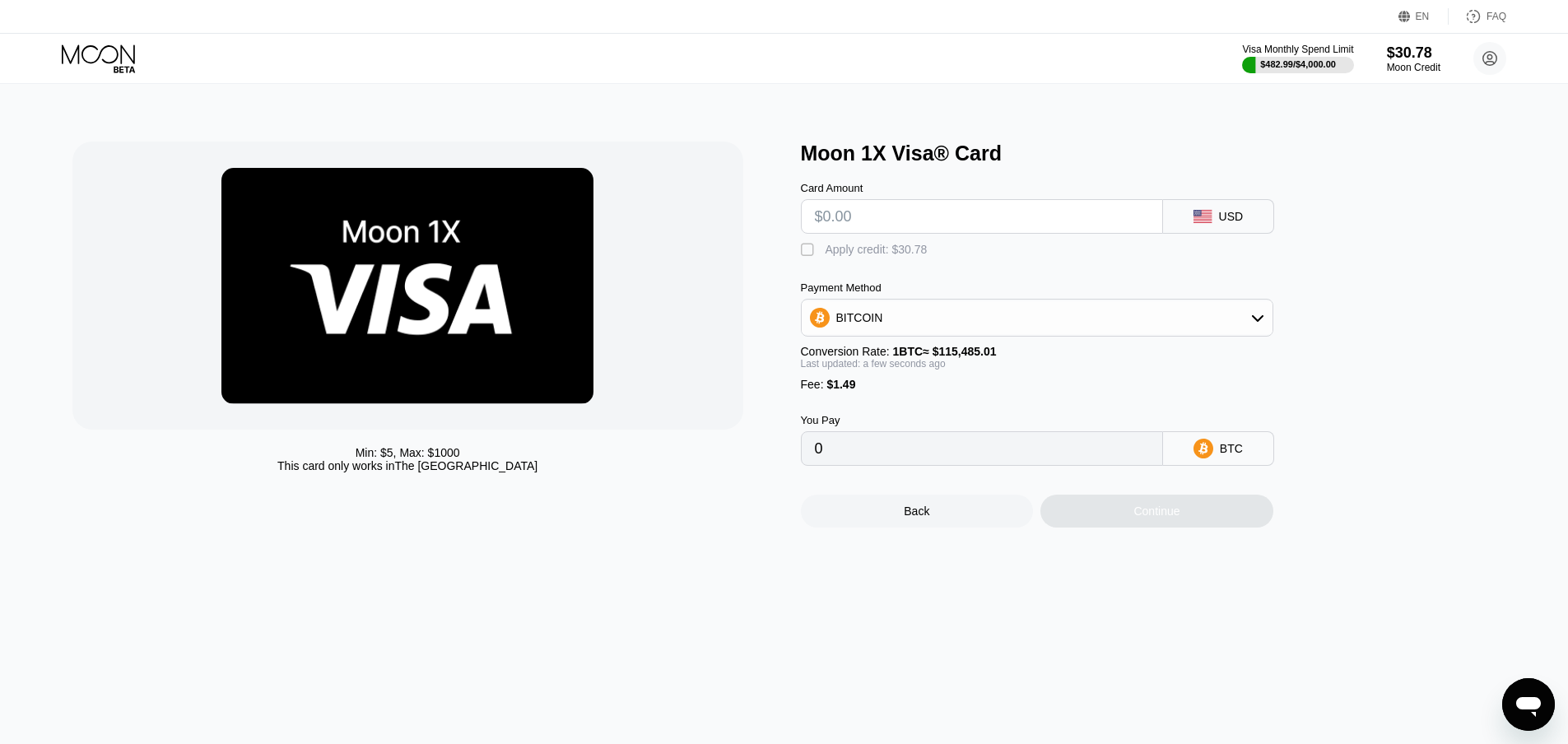
click at [956, 217] on input "text" at bounding box center [981, 216] width 334 height 33
type input "$2"
type input "0.00003023"
type input "$20"
type input "0.00018609"
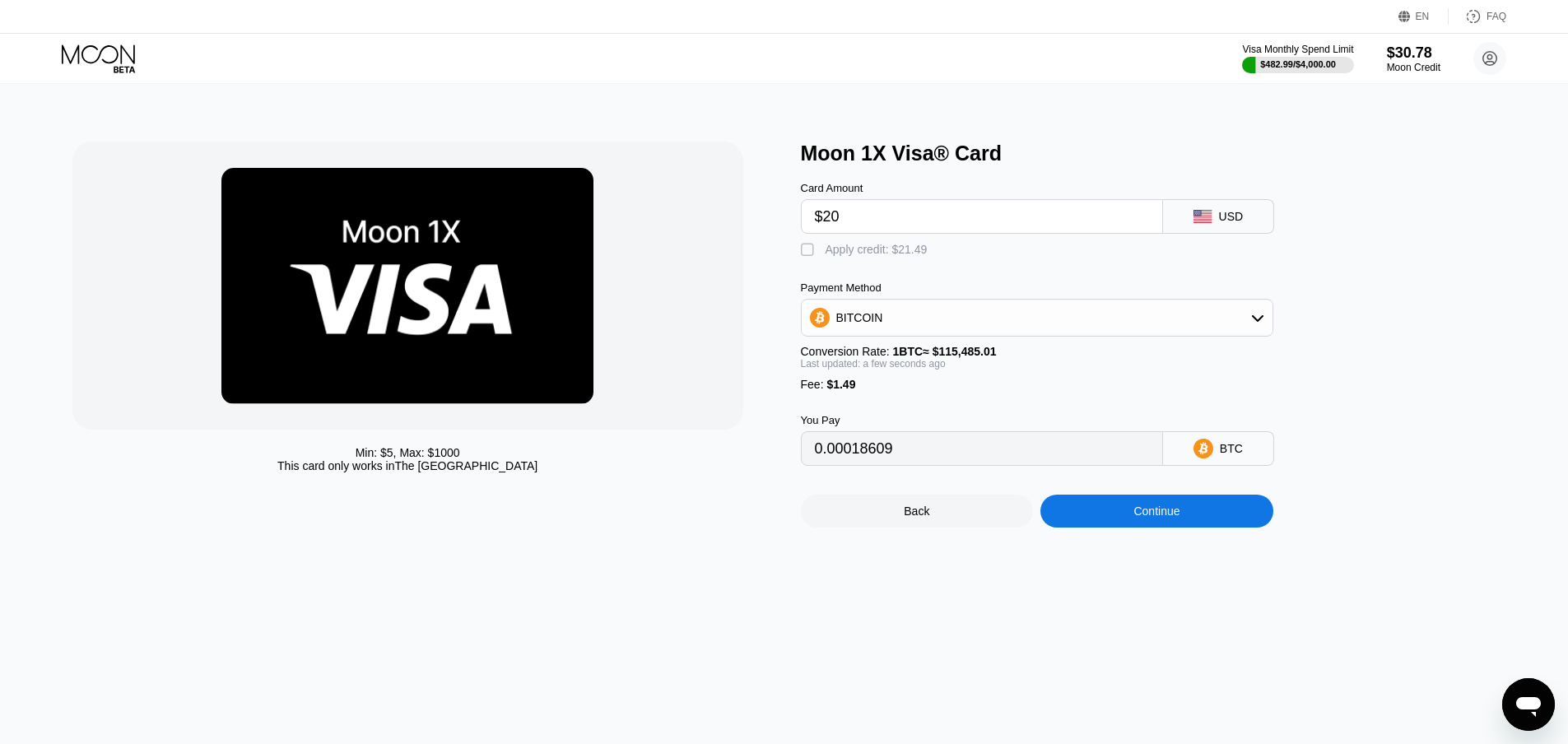
type input "$20"
click at [805, 255] on div "" at bounding box center [809, 250] width 16 height 16
click at [880, 324] on div "BITCOIN" at bounding box center [1037, 317] width 471 height 33
click at [874, 405] on span "USDT on TRON" at bounding box center [881, 399] width 83 height 13
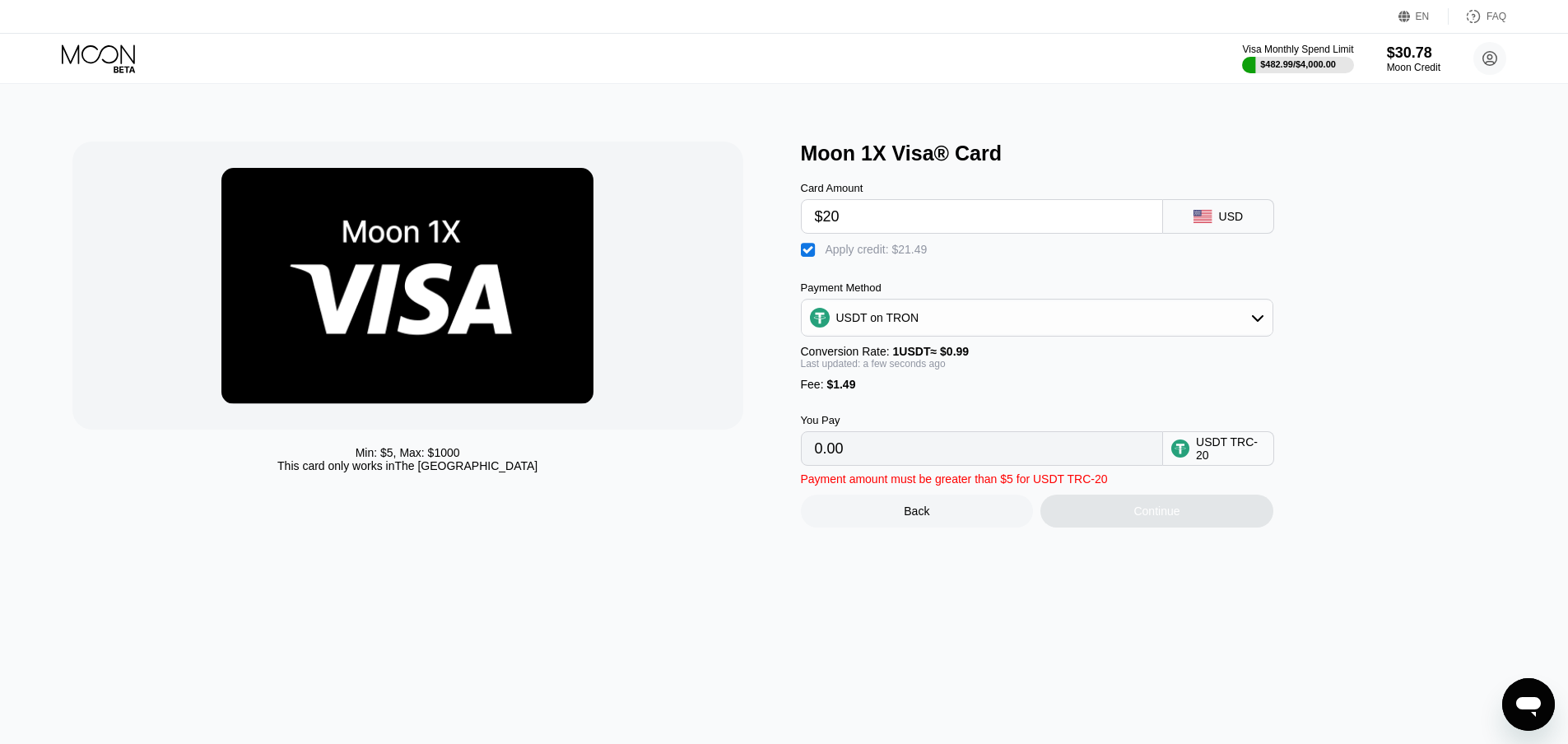
click at [1097, 528] on div "Continue" at bounding box center [1156, 511] width 233 height 33
click at [1020, 465] on input "0.00" at bounding box center [981, 448] width 334 height 33
click at [806, 254] on div "" at bounding box center [809, 250] width 16 height 16
type input "21.71"
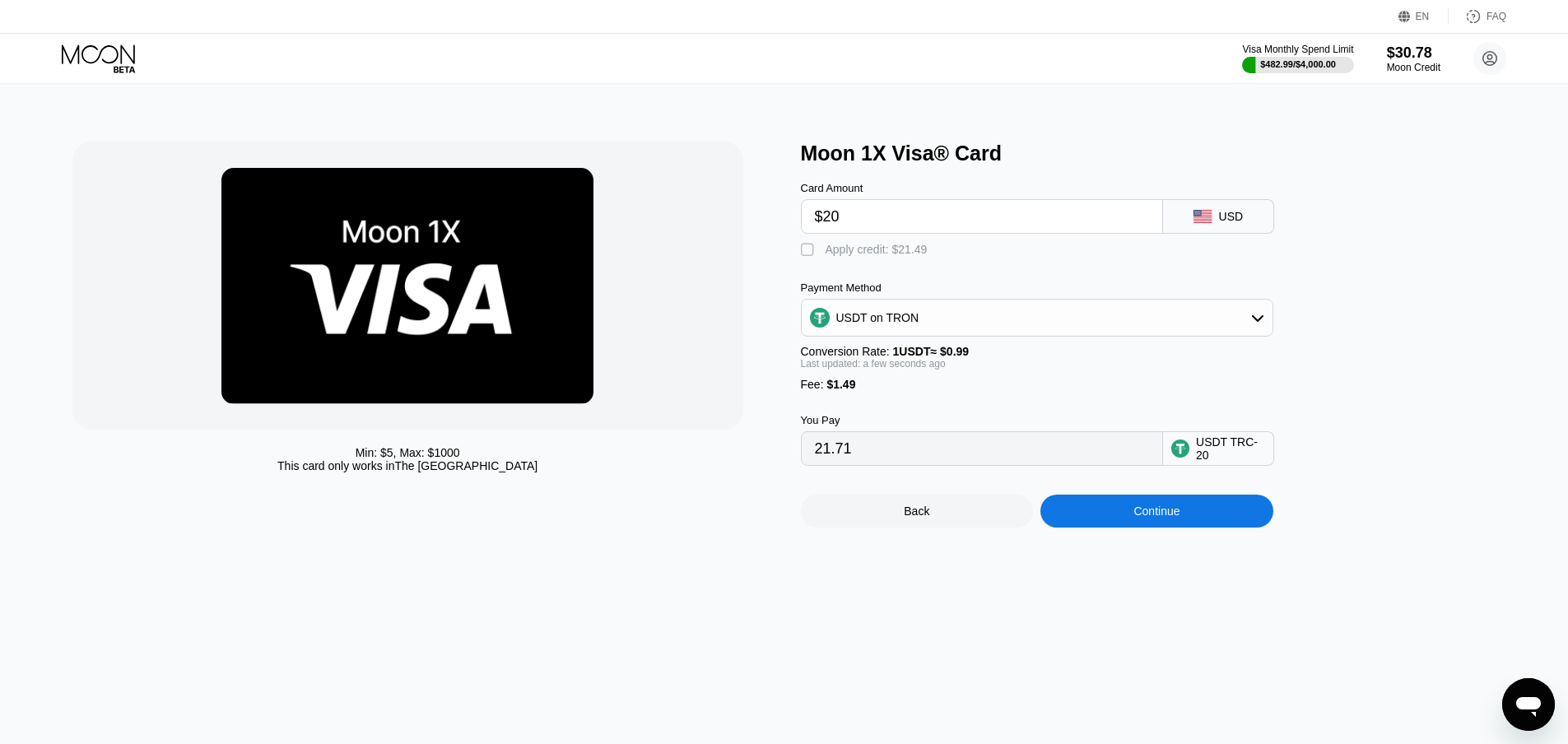
drag, startPoint x: 845, startPoint y: 220, endPoint x: 825, endPoint y: 220, distance: 20.0
click at [825, 220] on input "$20" at bounding box center [981, 216] width 334 height 33
type input "$2"
type input "3.53"
type input "$21"
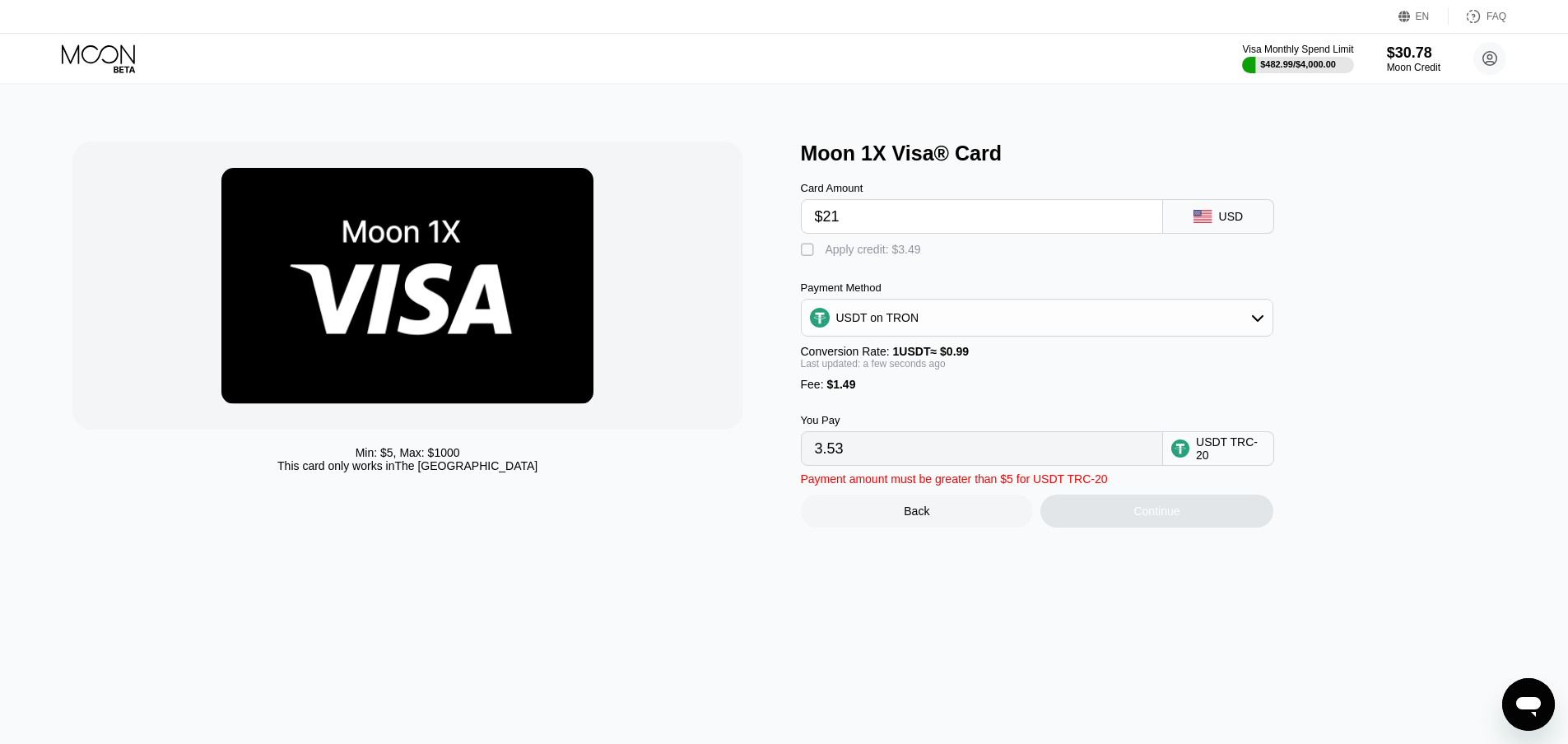
type input "22.72"
type input "$217"
type input "220.70"
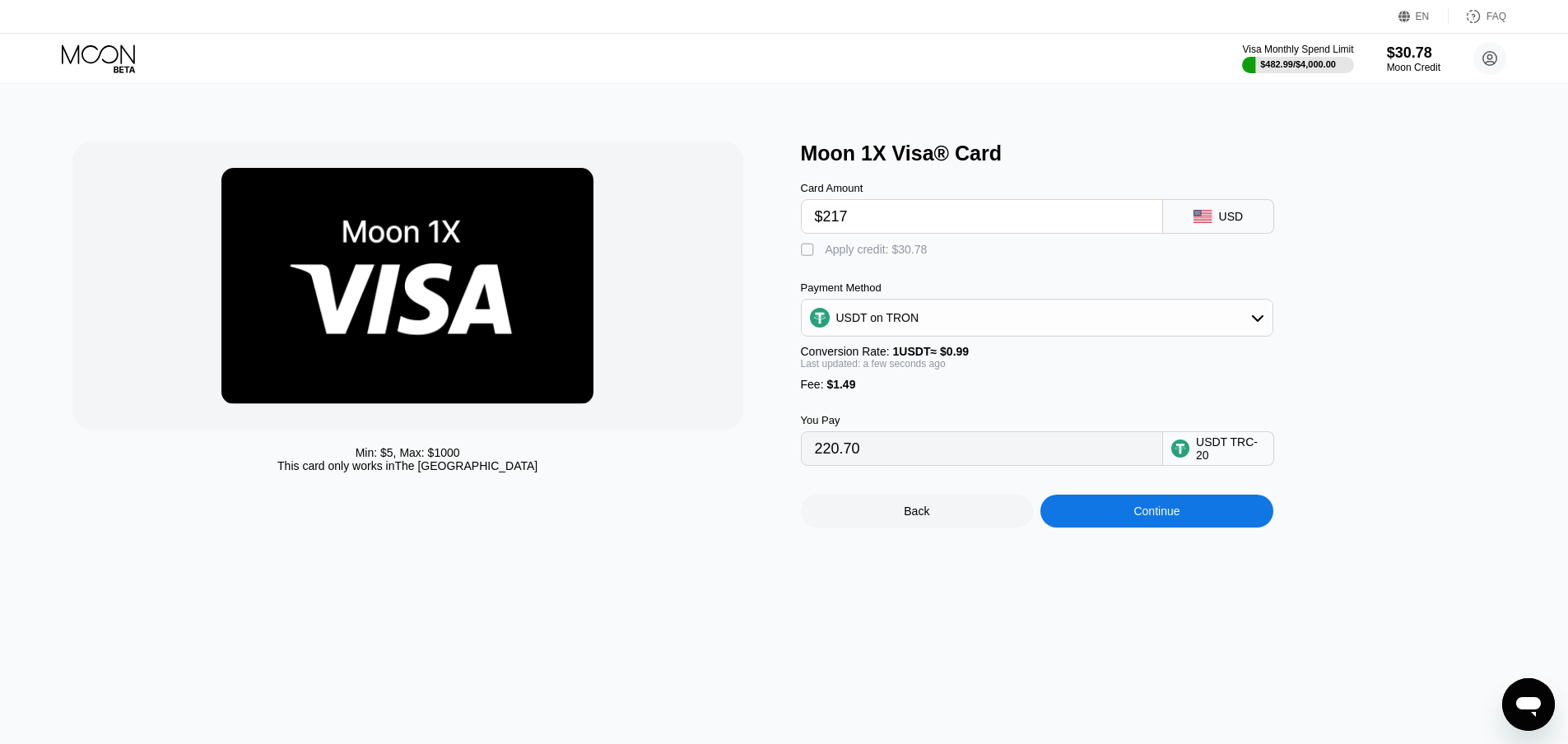
type input "$2172"
type input "2195.44"
type input "$217"
type input "220.70"
type input "$21"
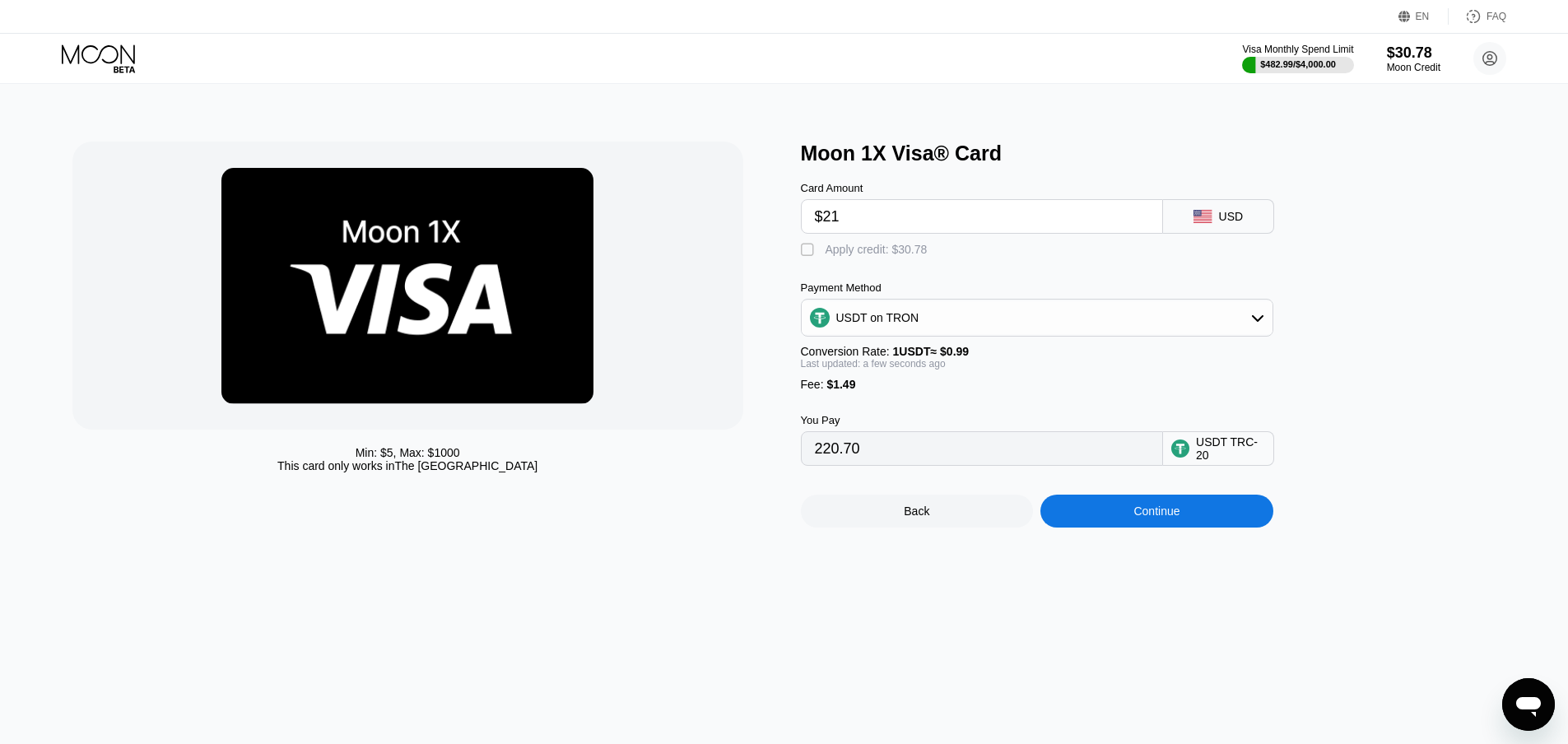
type input "22.72"
type input "$21.7"
type input "23.42"
type input "$21.72"
type input "23.44"
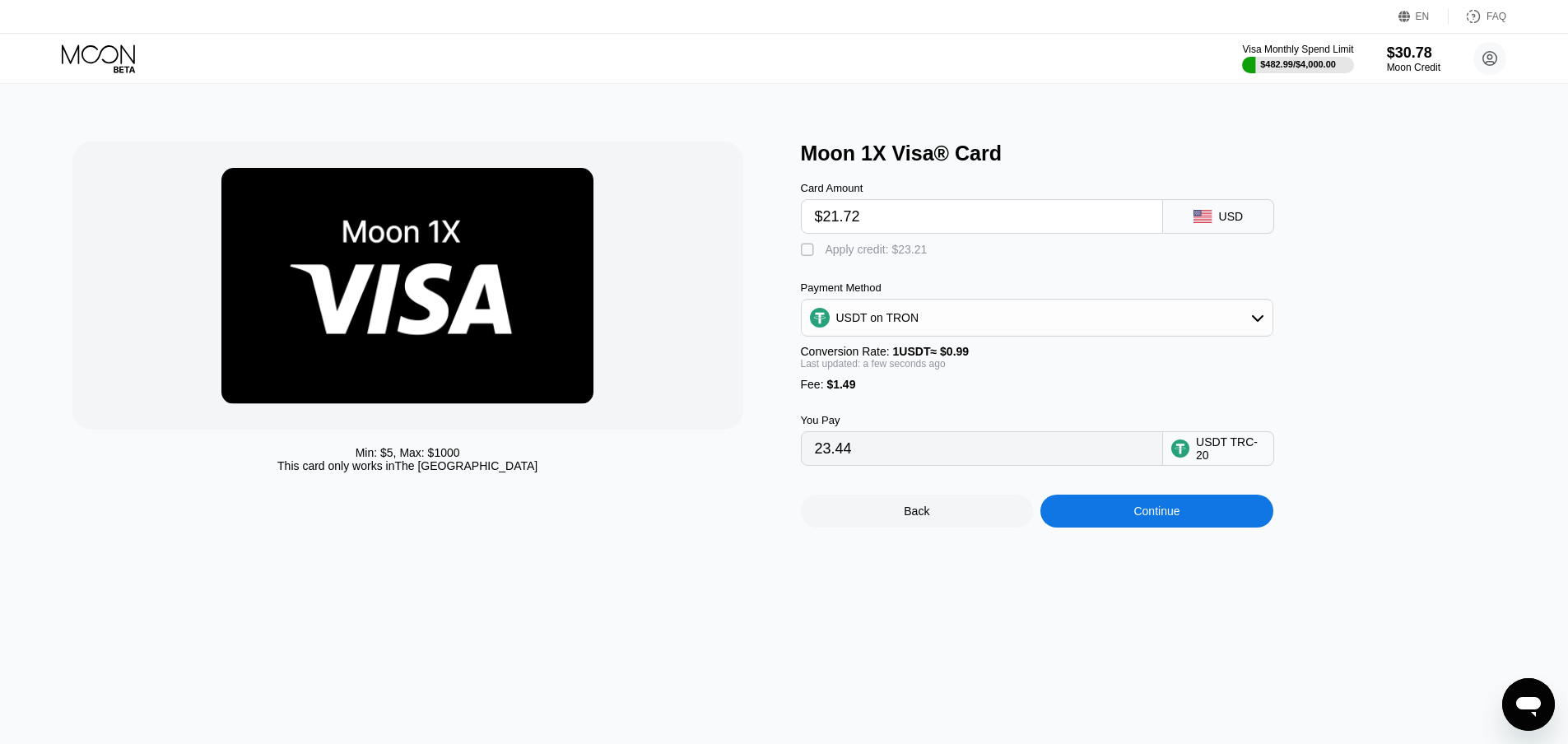
type input "$21.72"
click at [806, 258] on div "" at bounding box center [809, 250] width 16 height 16
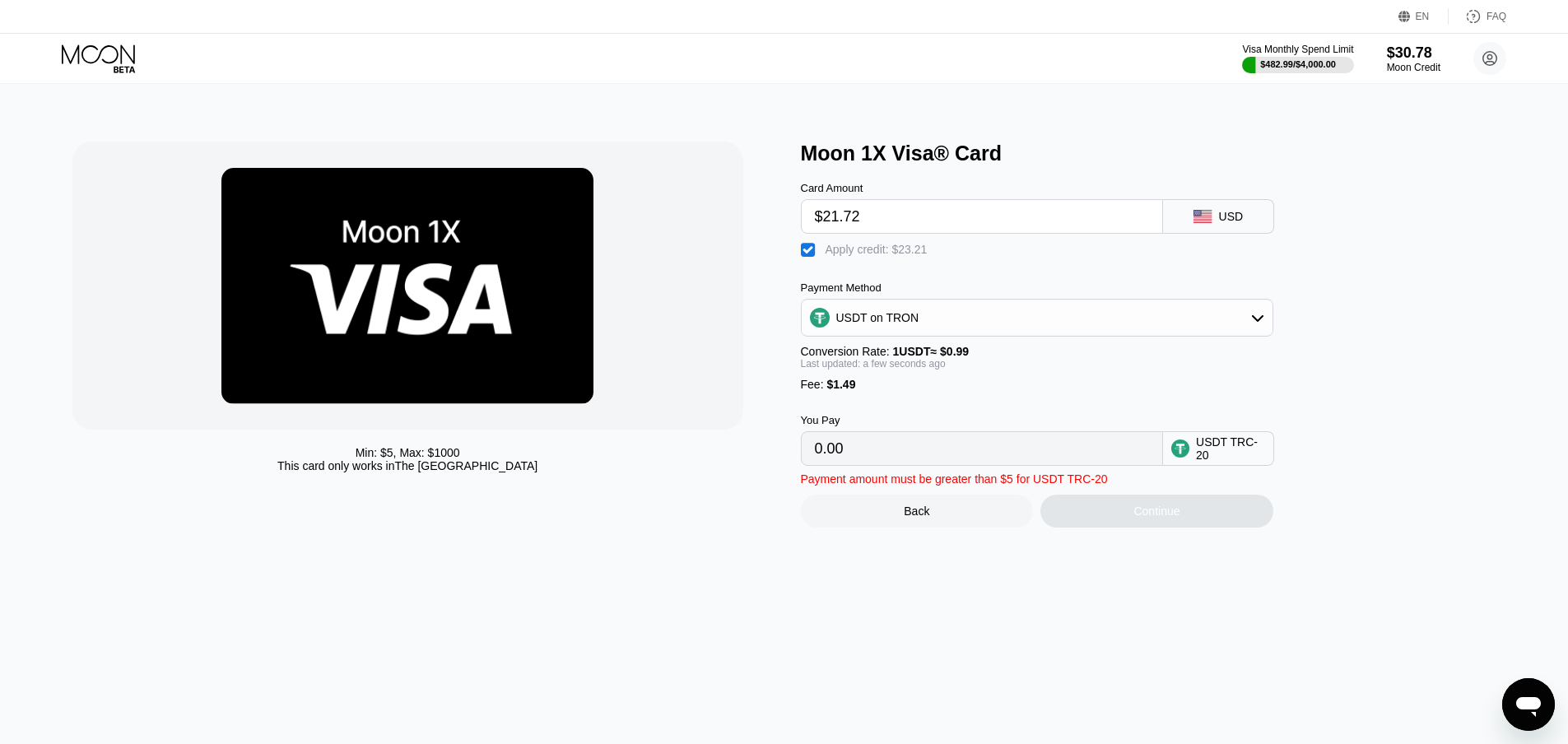
click at [810, 250] on div "" at bounding box center [809, 250] width 16 height 16
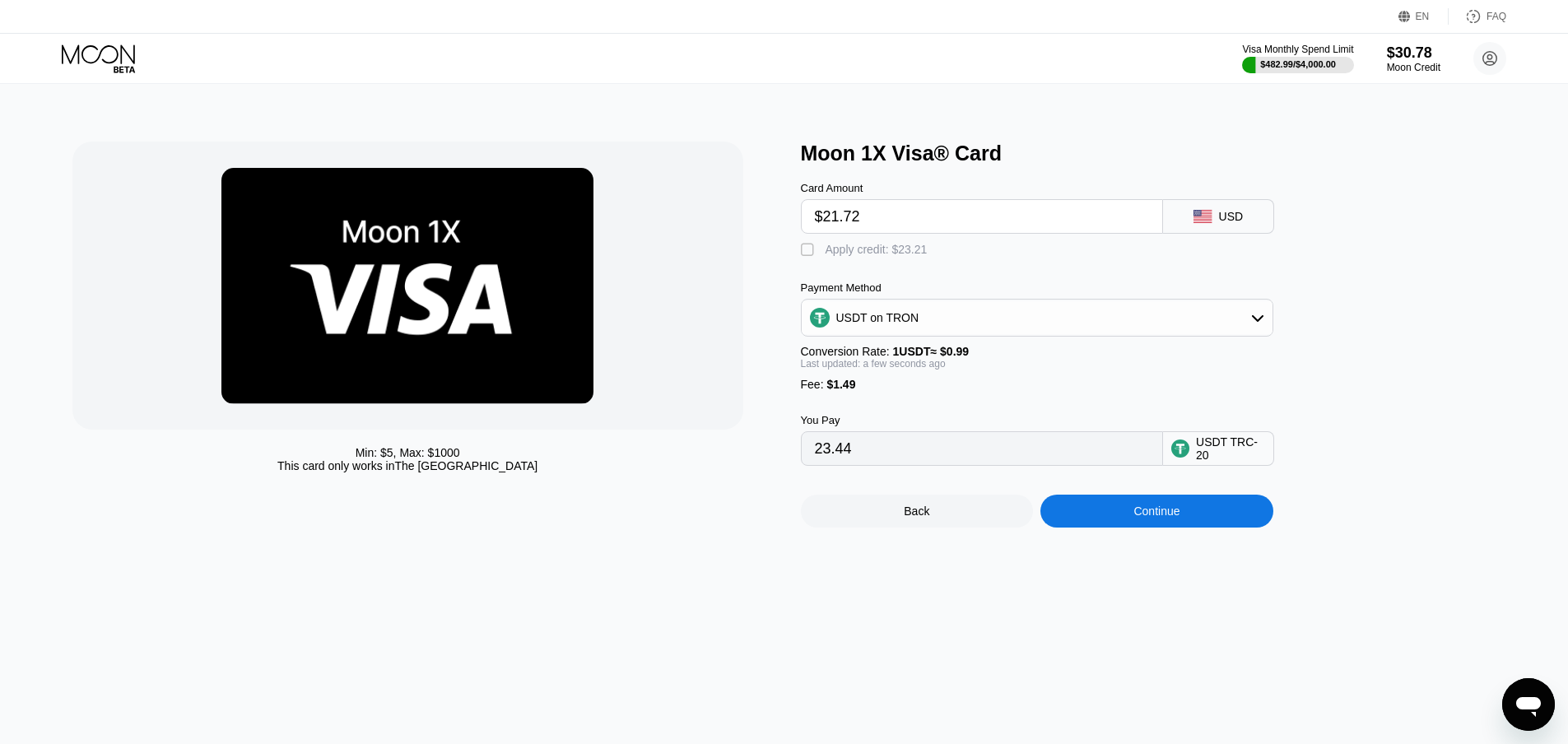
click at [808, 253] on div "" at bounding box center [809, 250] width 16 height 16
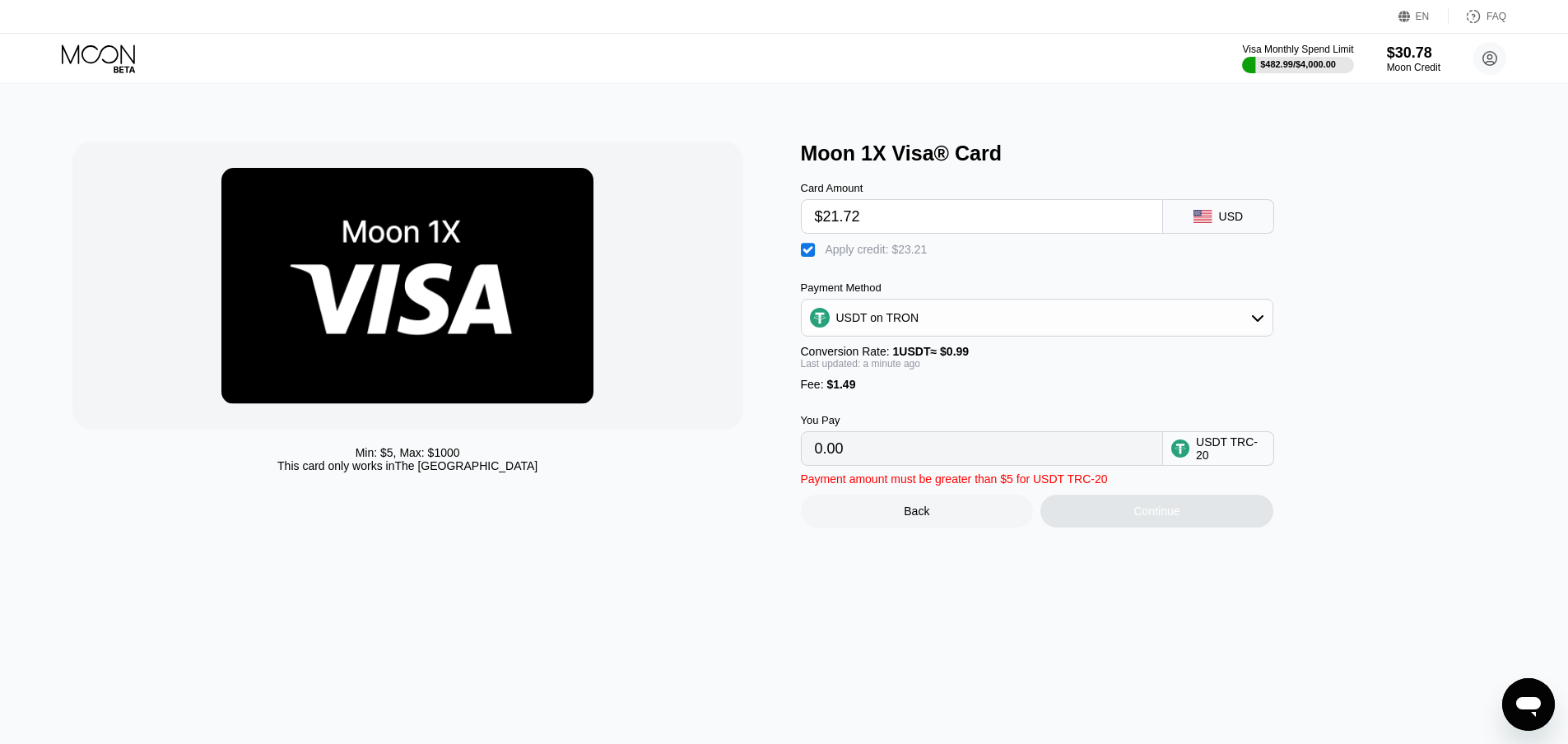
click at [806, 249] on div "" at bounding box center [809, 250] width 16 height 16
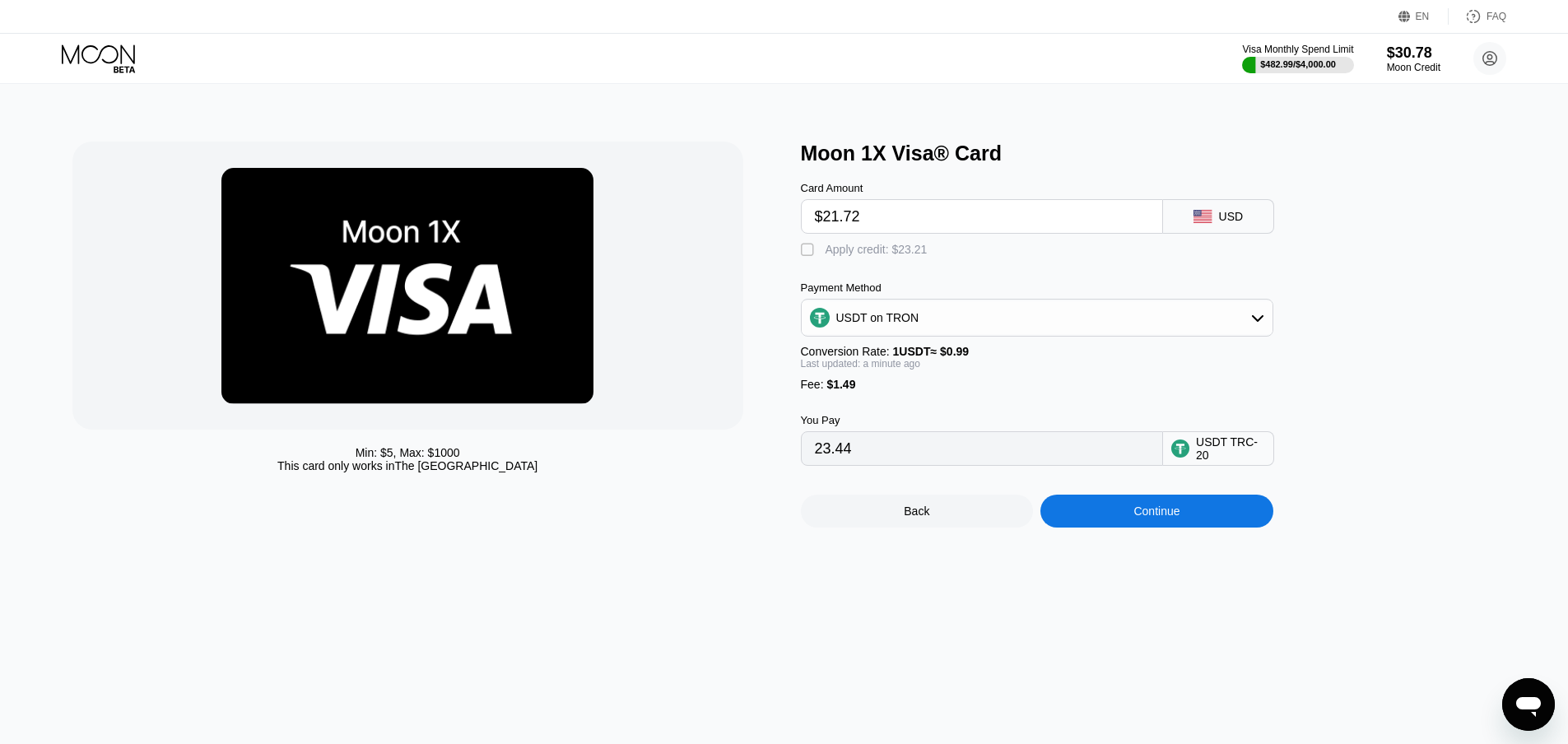
click at [808, 251] on div "" at bounding box center [809, 250] width 16 height 16
type input "0.00"
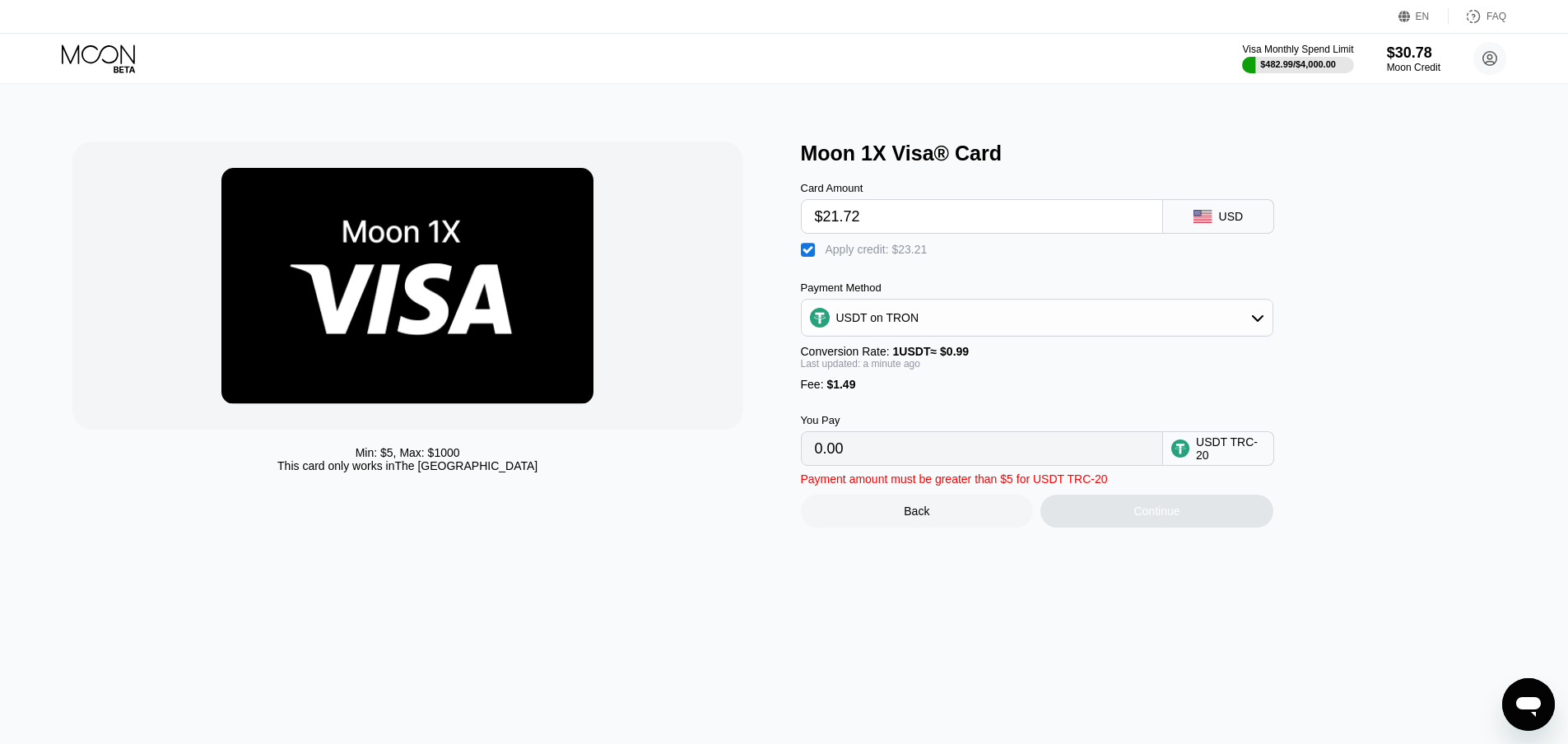
click at [832, 220] on input "$21.72" at bounding box center [981, 216] width 334 height 33
type input "$20"
click at [1165, 528] on div "Continue" at bounding box center [1156, 511] width 233 height 33
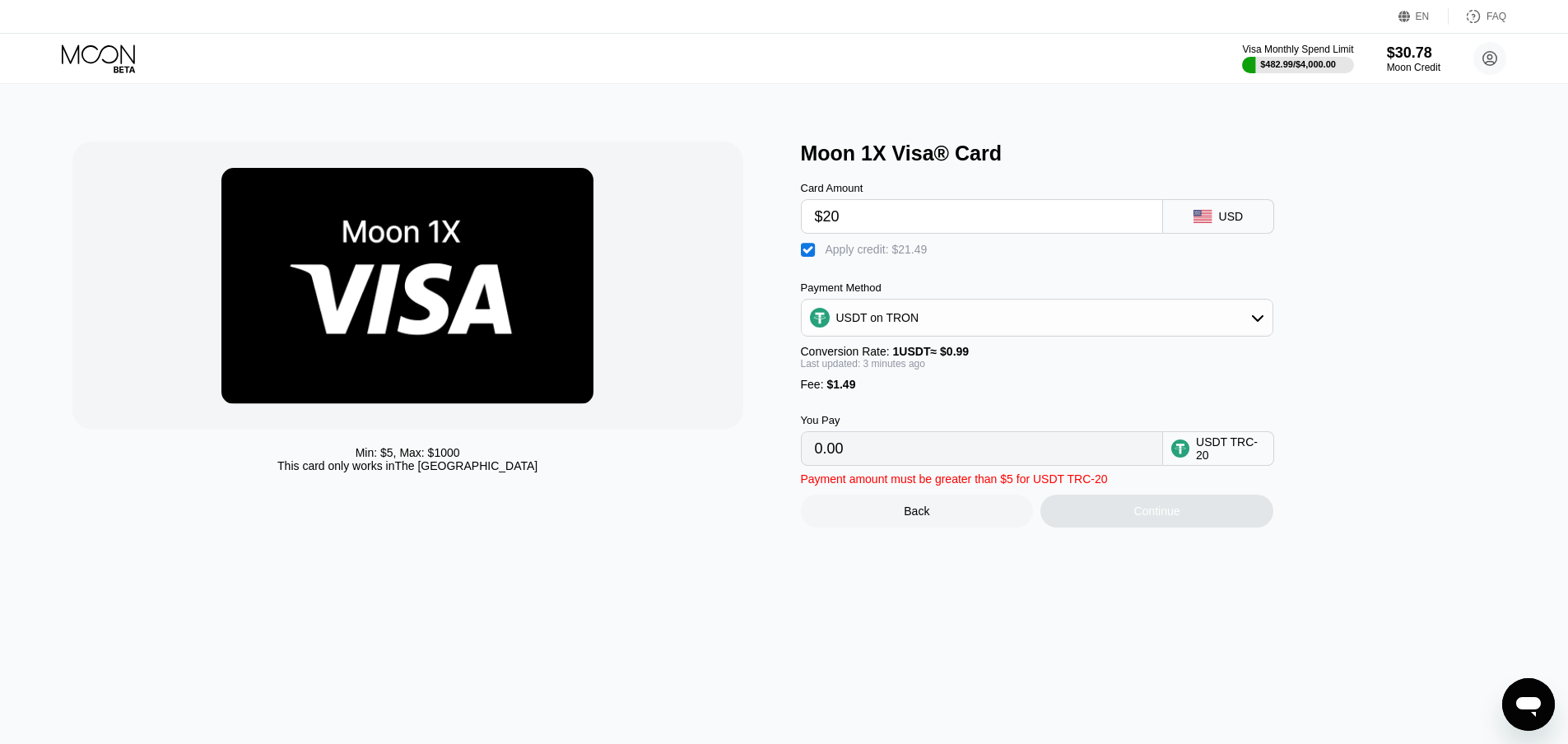
click at [805, 257] on div "" at bounding box center [809, 250] width 16 height 16
type input "21.71"
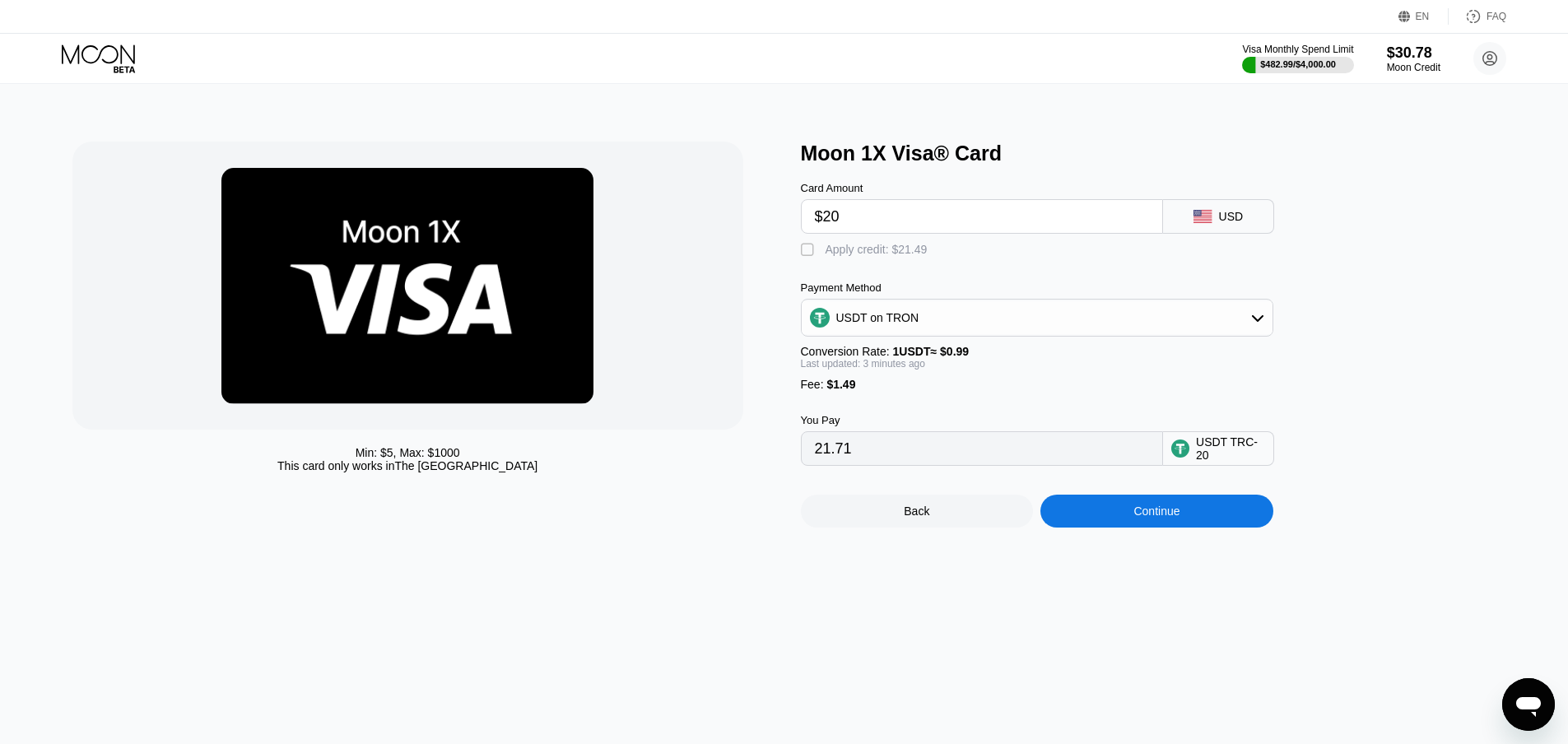
drag, startPoint x: 879, startPoint y: 219, endPoint x: 749, endPoint y: 221, distance: 130.0
click at [751, 221] on div "Min: $ 5 , Max: $ 1000 This card only works in The United States Moon 1X Visa® …" at bounding box center [784, 335] width 1423 height 386
type input "0.00"
paste input "$20"
type input "$20"
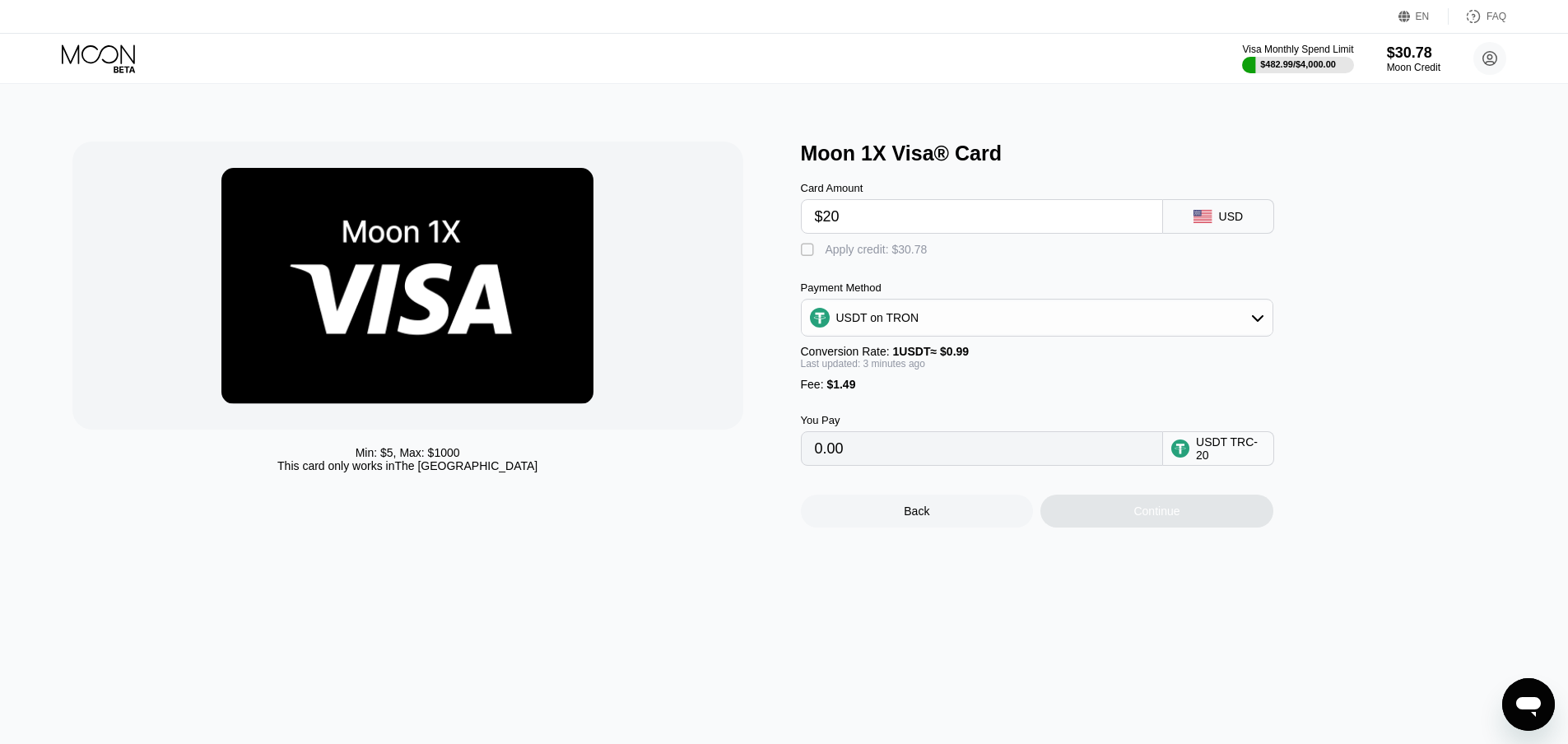
type input "21.71"
type input "0.00"
paste input "$20"
type input "$20"
click at [805, 252] on div "" at bounding box center [809, 250] width 16 height 16
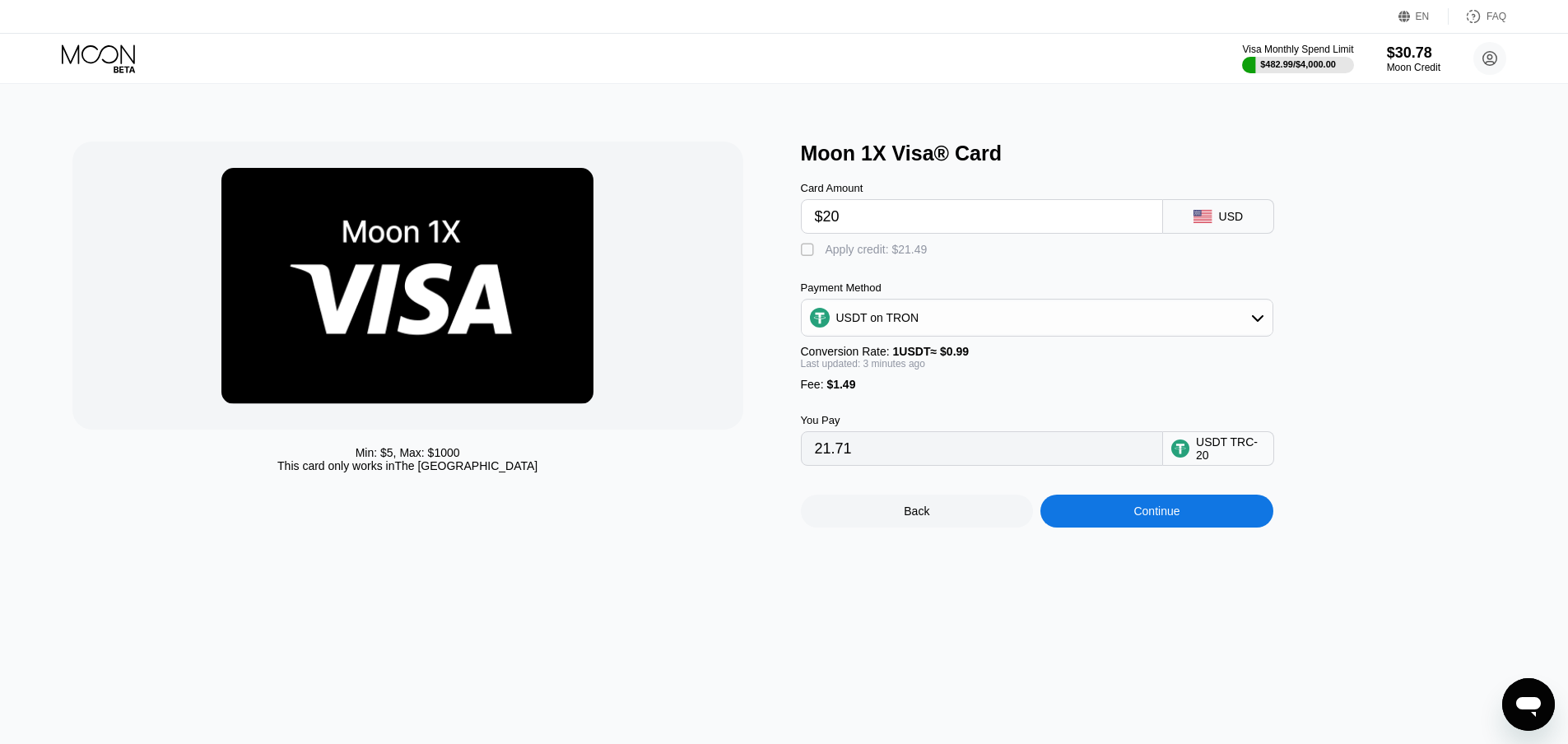
type input "0.00"
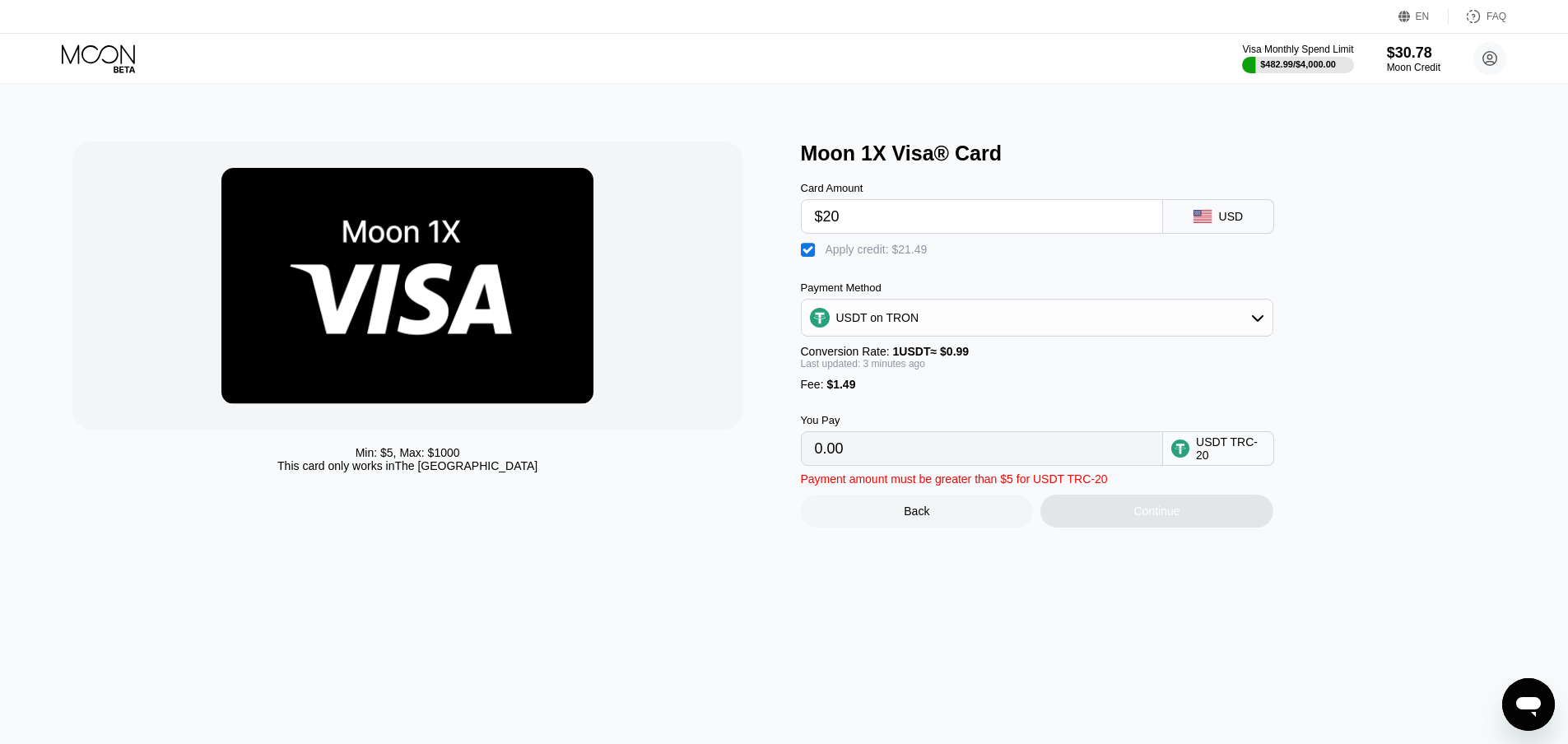
click at [1104, 528] on div "Continue" at bounding box center [1156, 511] width 233 height 33
drag, startPoint x: 939, startPoint y: 222, endPoint x: 756, endPoint y: 226, distance: 183.0
click at [756, 226] on div "Min: $ 5 , Max: $ 1000 This card only works in The United States Moon 1X Visa® …" at bounding box center [784, 335] width 1423 height 386
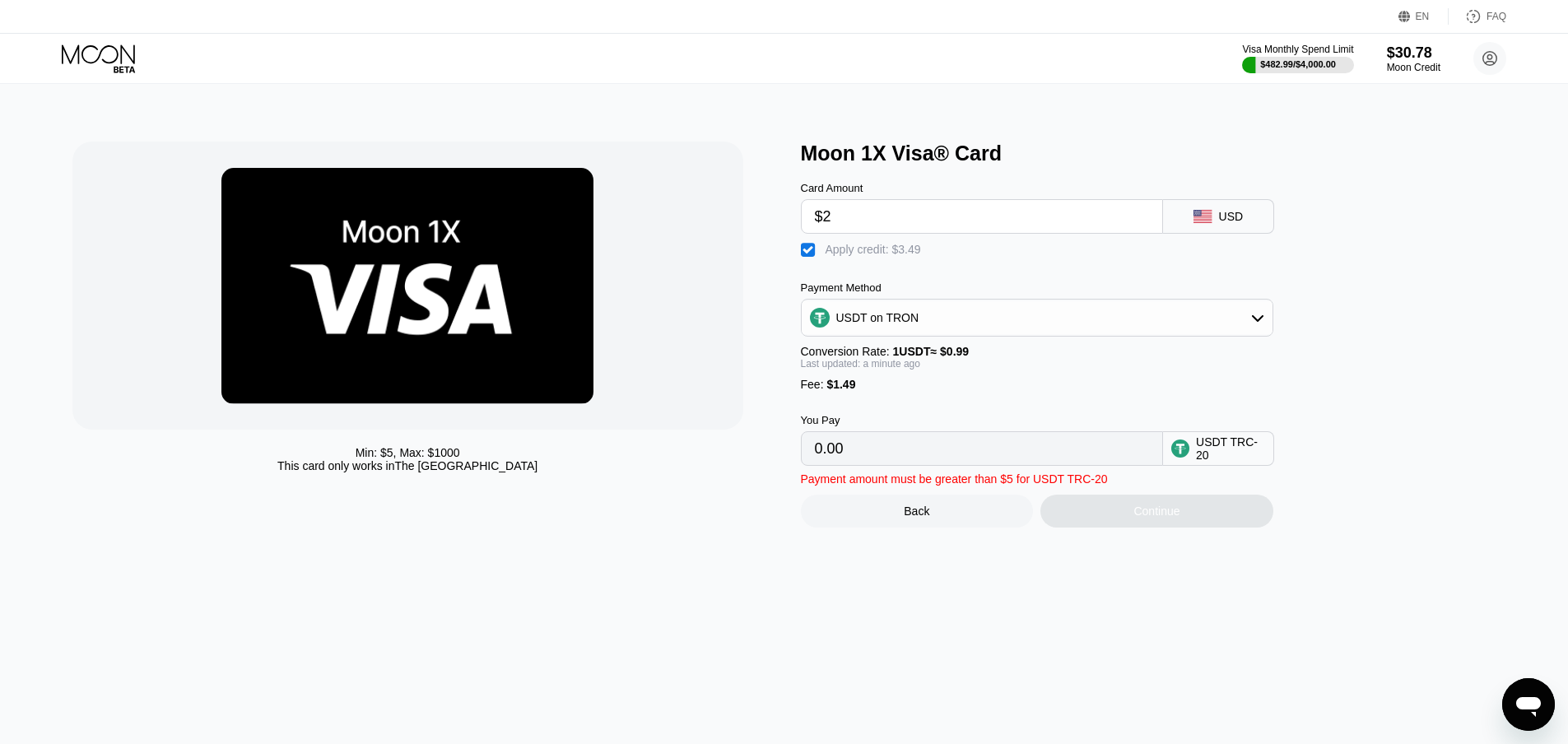
type input "$20"
click at [706, 496] on div "Min: $ 5 , Max: $ 1000 This card only works in [GEOGRAPHIC_DATA]" at bounding box center [428, 335] width 712 height 386
click at [805, 258] on div "" at bounding box center [809, 250] width 16 height 16
type input "21.71"
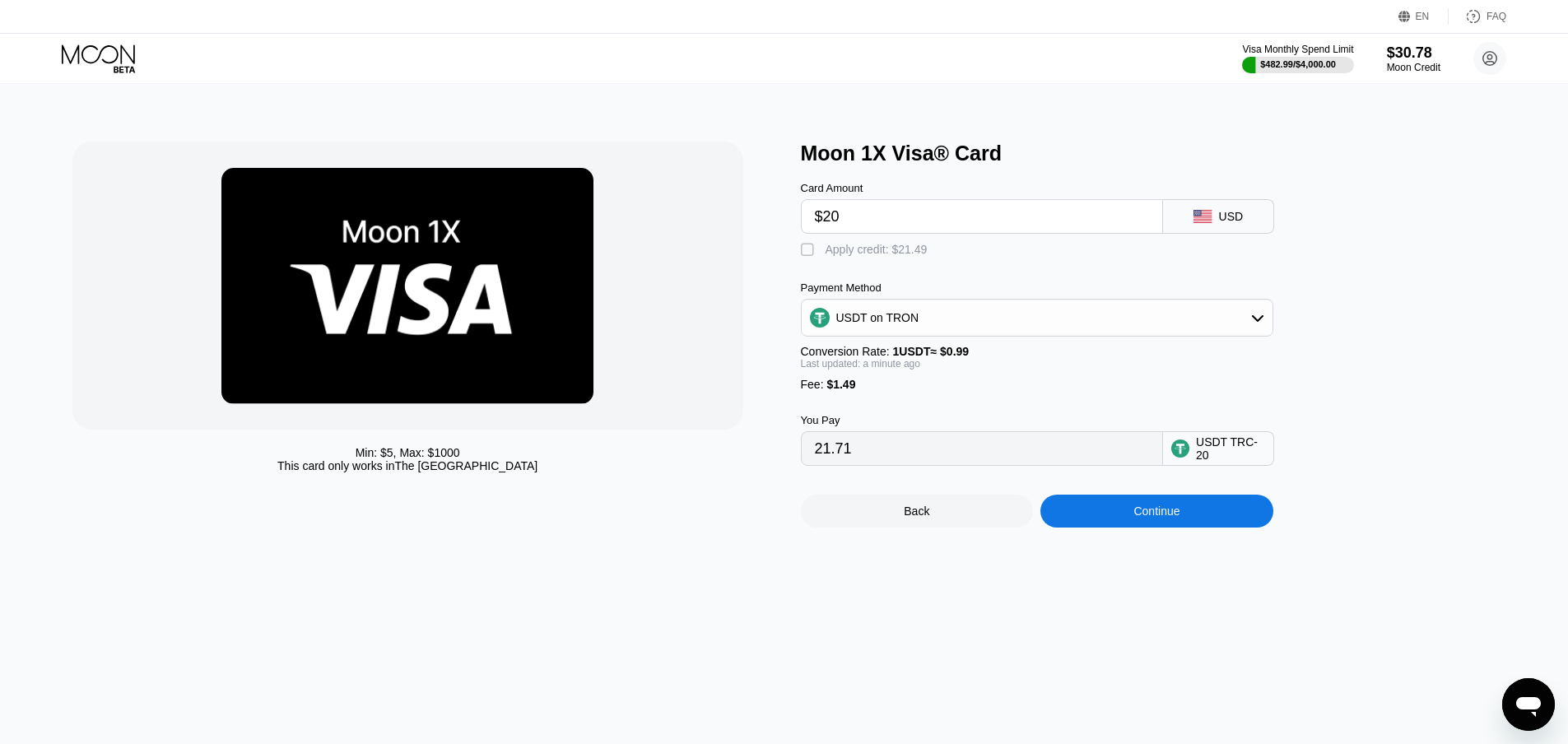
click at [1168, 518] on div "Continue" at bounding box center [1156, 511] width 46 height 13
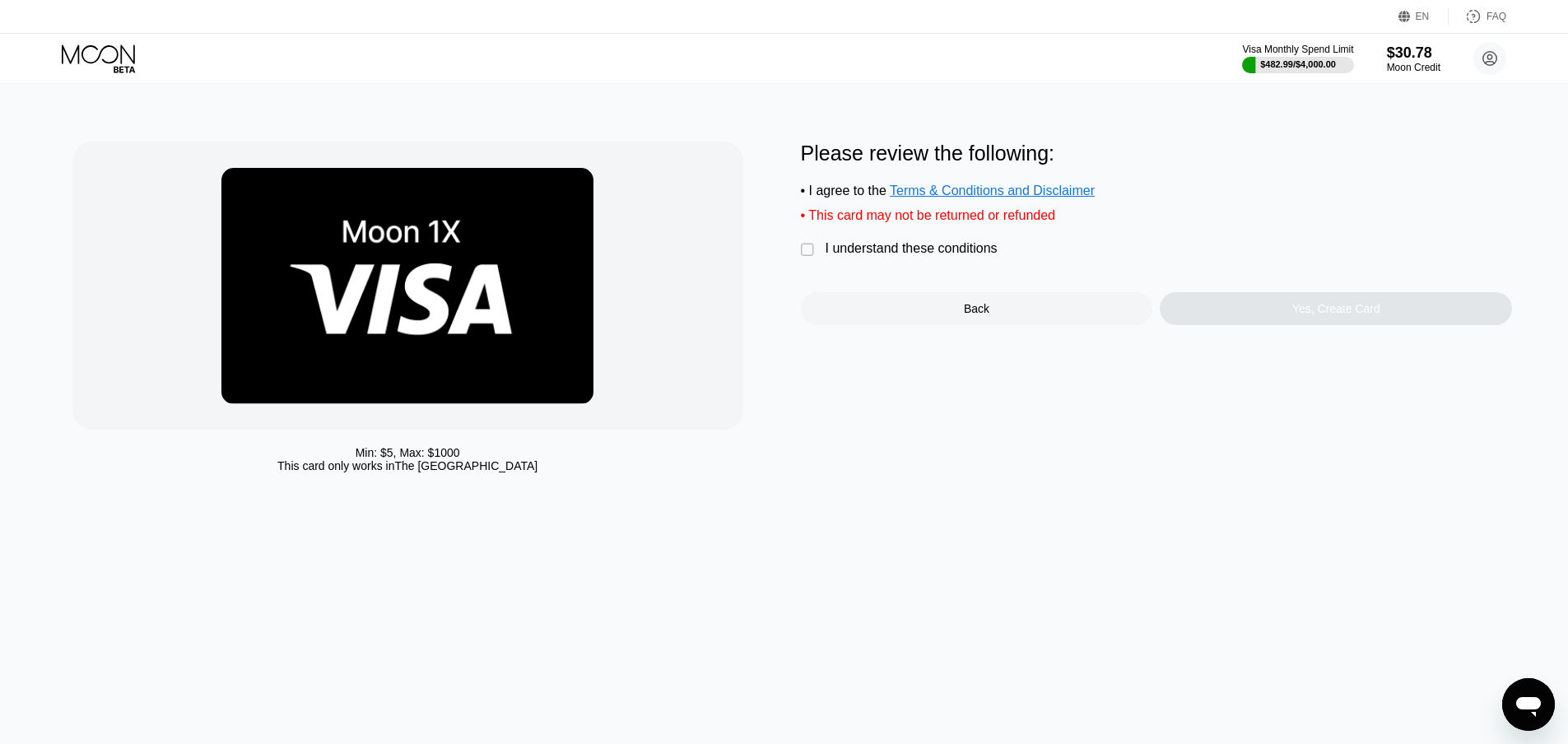
click at [866, 256] on div "I understand these conditions" at bounding box center [911, 248] width 172 height 15
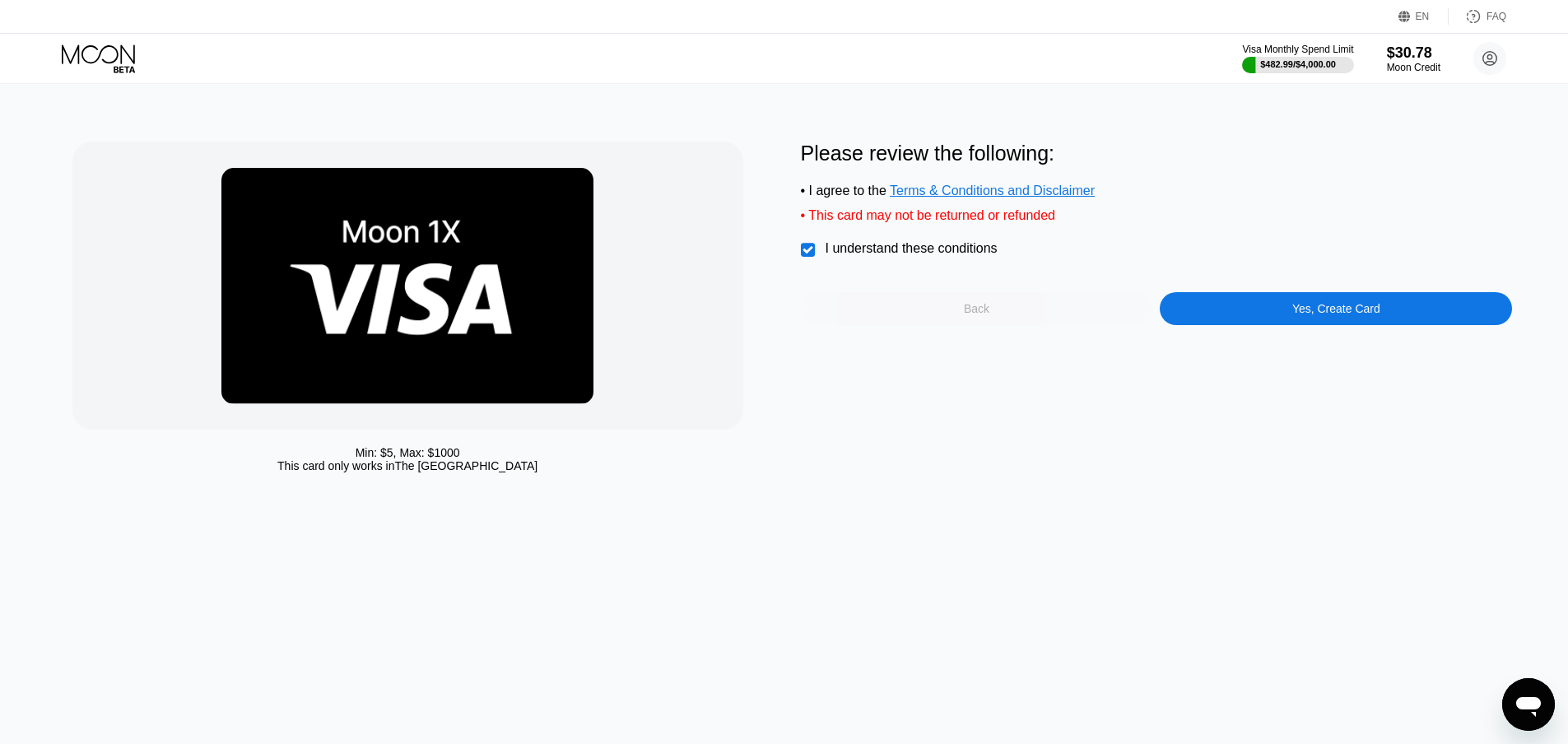
click at [1142, 317] on div "Back" at bounding box center [977, 308] width 352 height 33
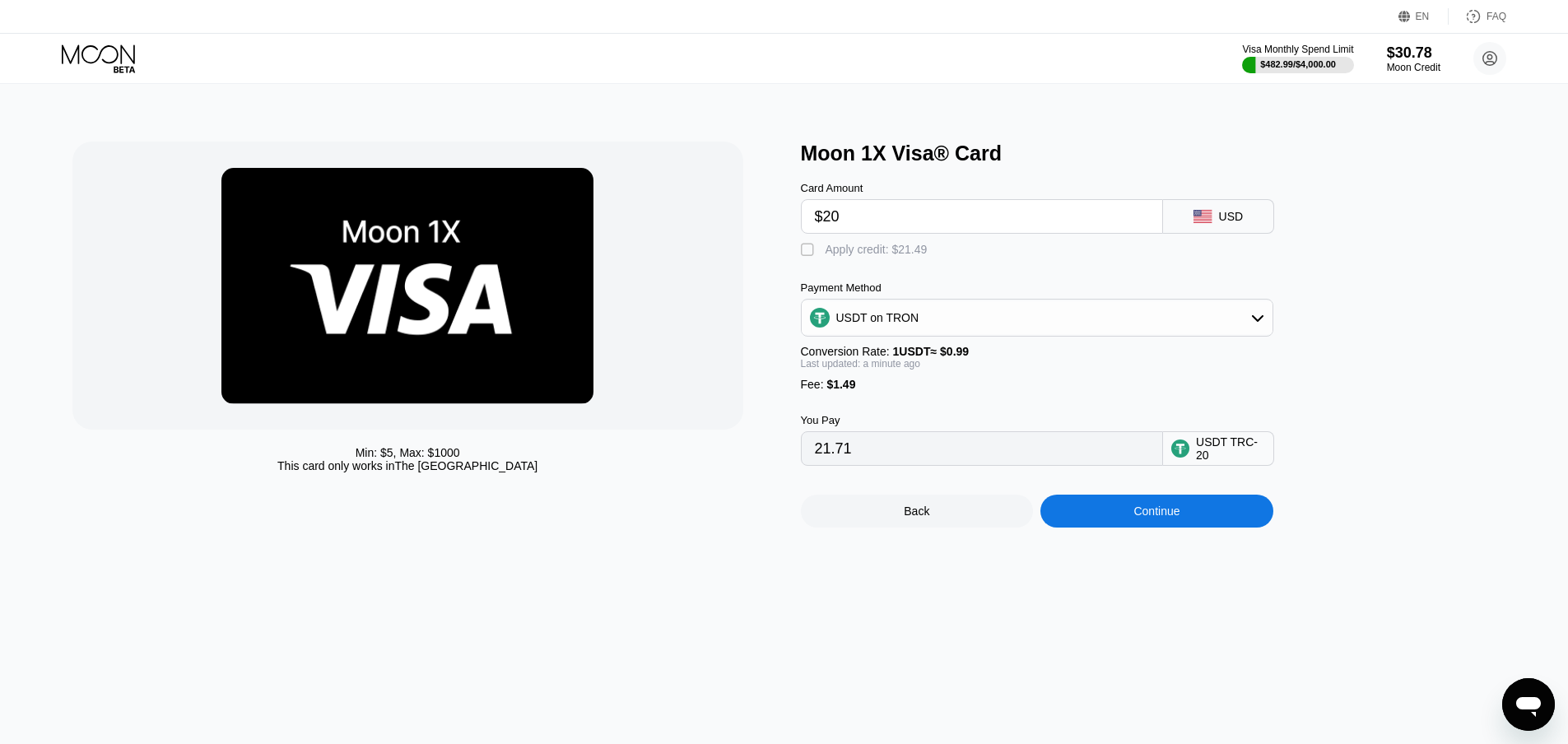
click at [1174, 544] on div "Min: $ 5 , Max: $ 1000 This card only works in The United States Moon 1X Visa® …" at bounding box center [785, 414] width 1581 height 660
click at [1172, 518] on div "Continue" at bounding box center [1156, 511] width 46 height 13
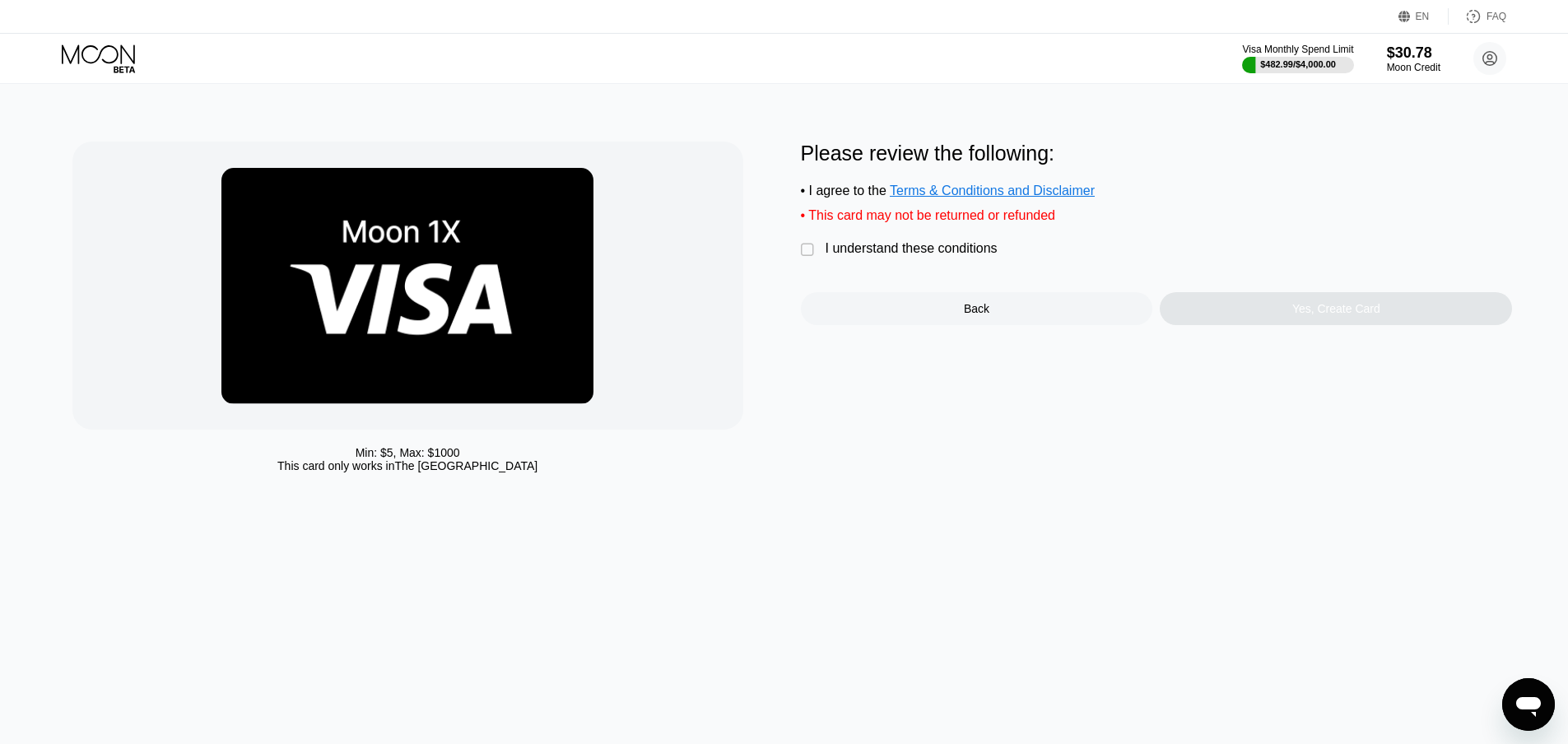
click at [886, 256] on div "I understand these conditions" at bounding box center [911, 248] width 172 height 15
click at [1245, 325] on div "Yes, Create Card" at bounding box center [1336, 308] width 352 height 33
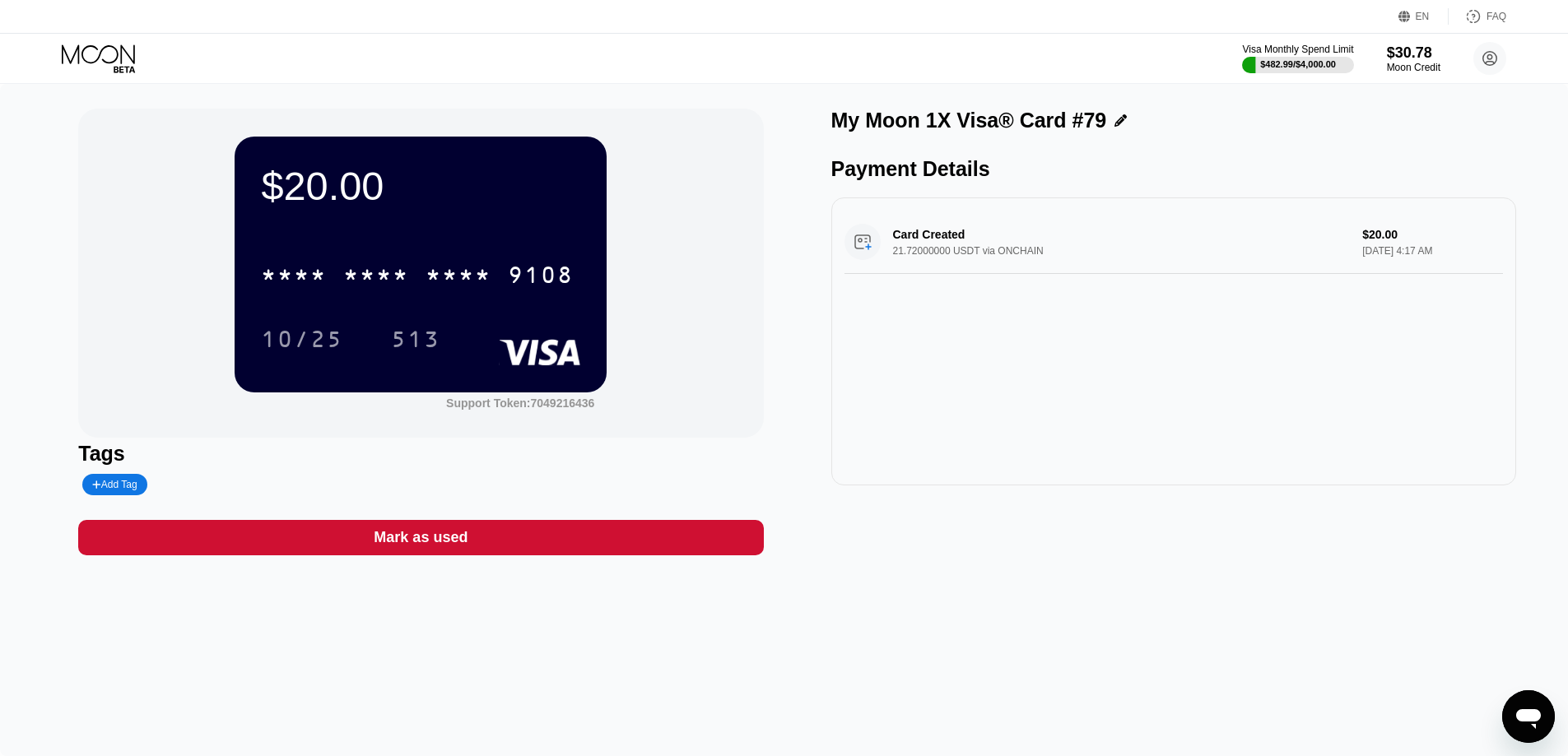
click at [505, 256] on div "* * * * * * * * * * * * 9108" at bounding box center [421, 270] width 320 height 56
click at [504, 265] on div "* * * * * * * * * * * * 9108" at bounding box center [417, 275] width 332 height 41
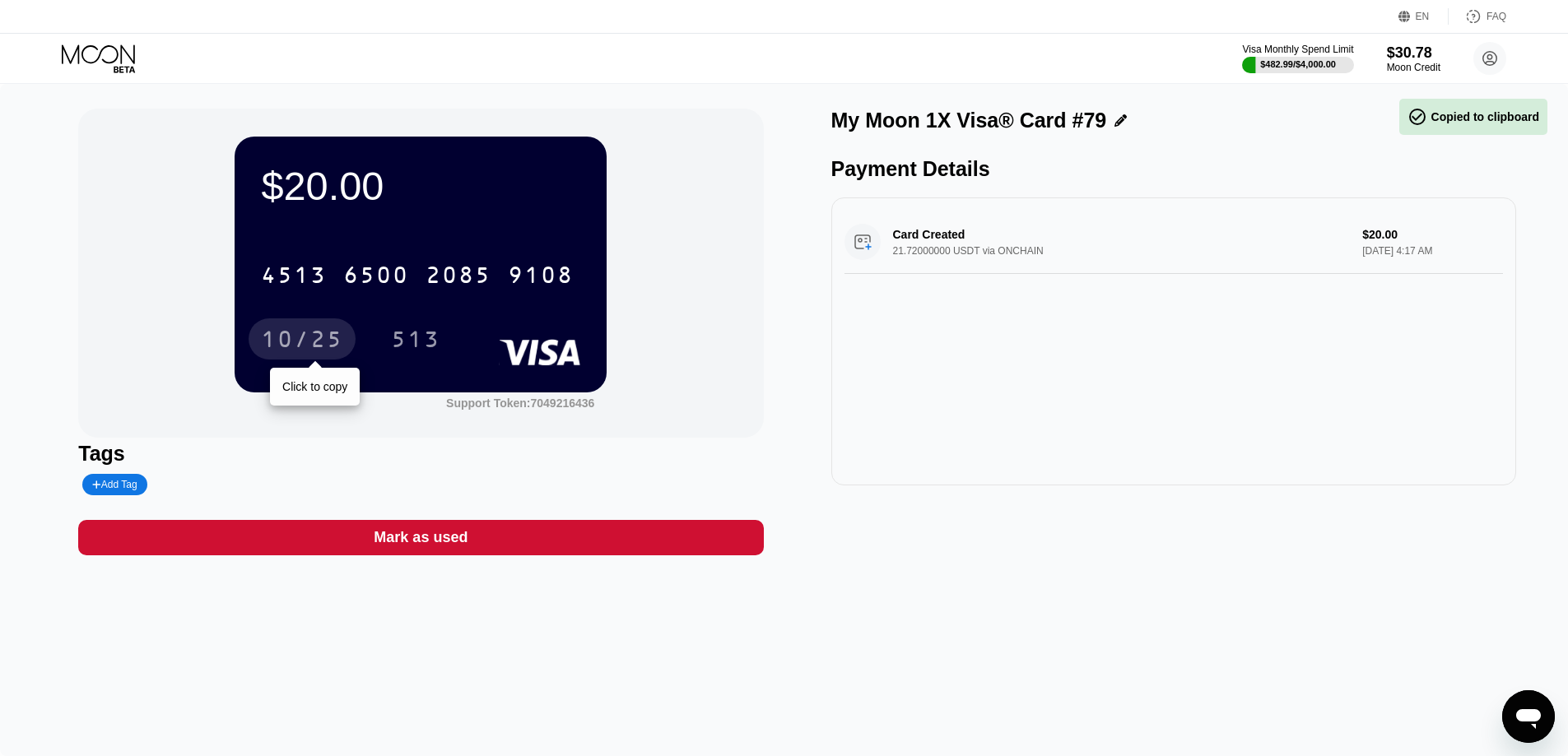
click at [295, 340] on div "10/25" at bounding box center [302, 341] width 82 height 26
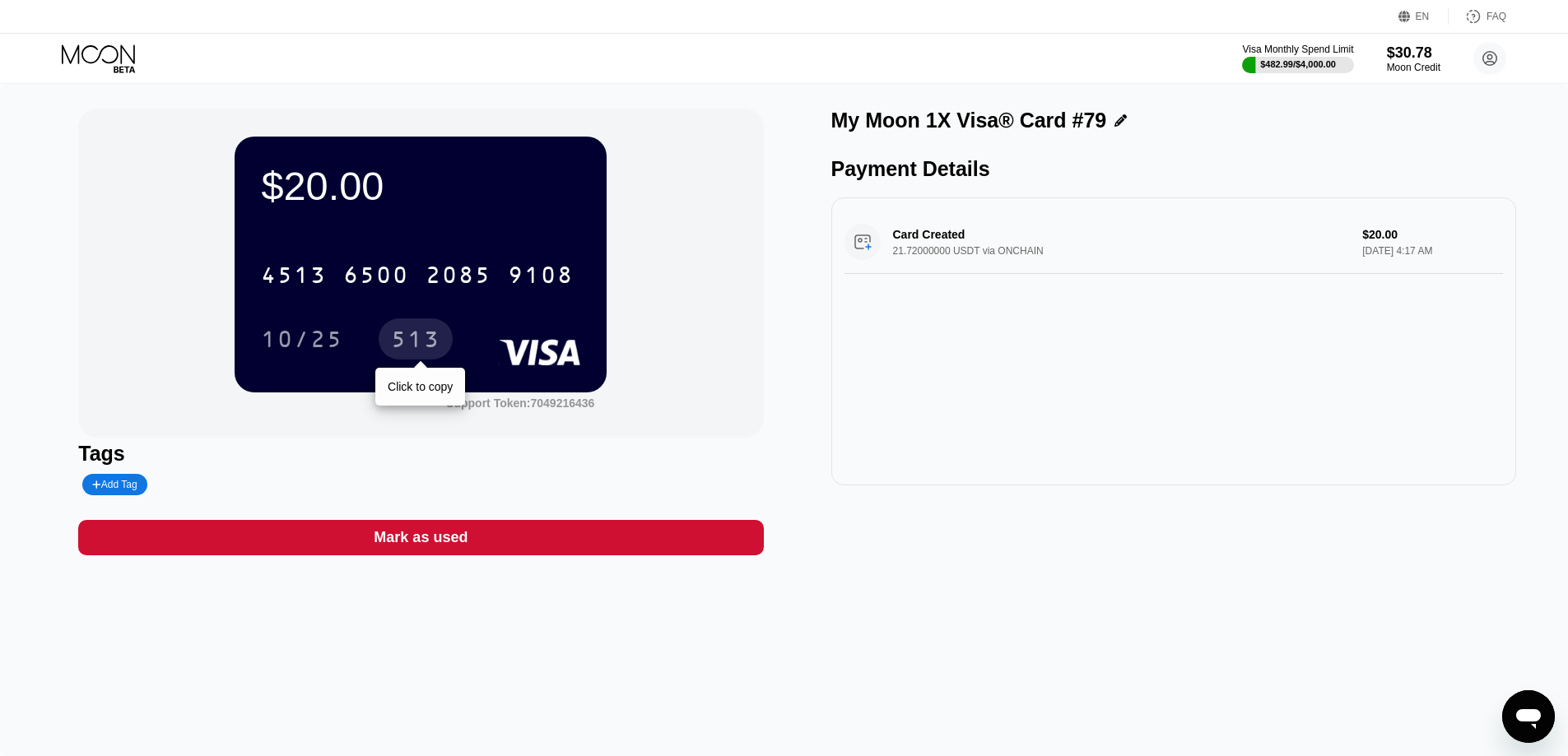
click at [396, 334] on div "513" at bounding box center [415, 341] width 49 height 26
click at [96, 46] on icon at bounding box center [100, 59] width 77 height 29
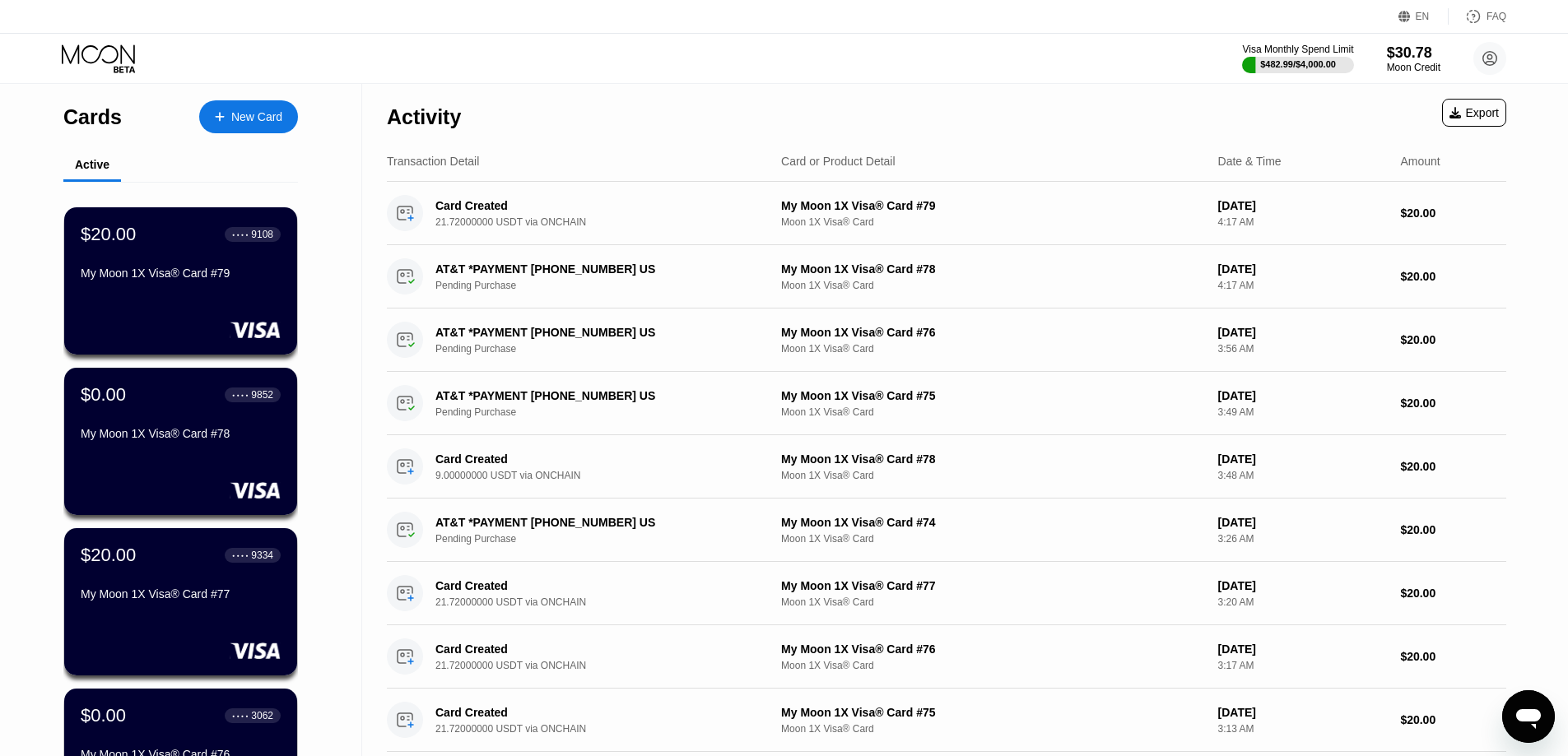
click at [219, 131] on div "New Card" at bounding box center [248, 116] width 99 height 33
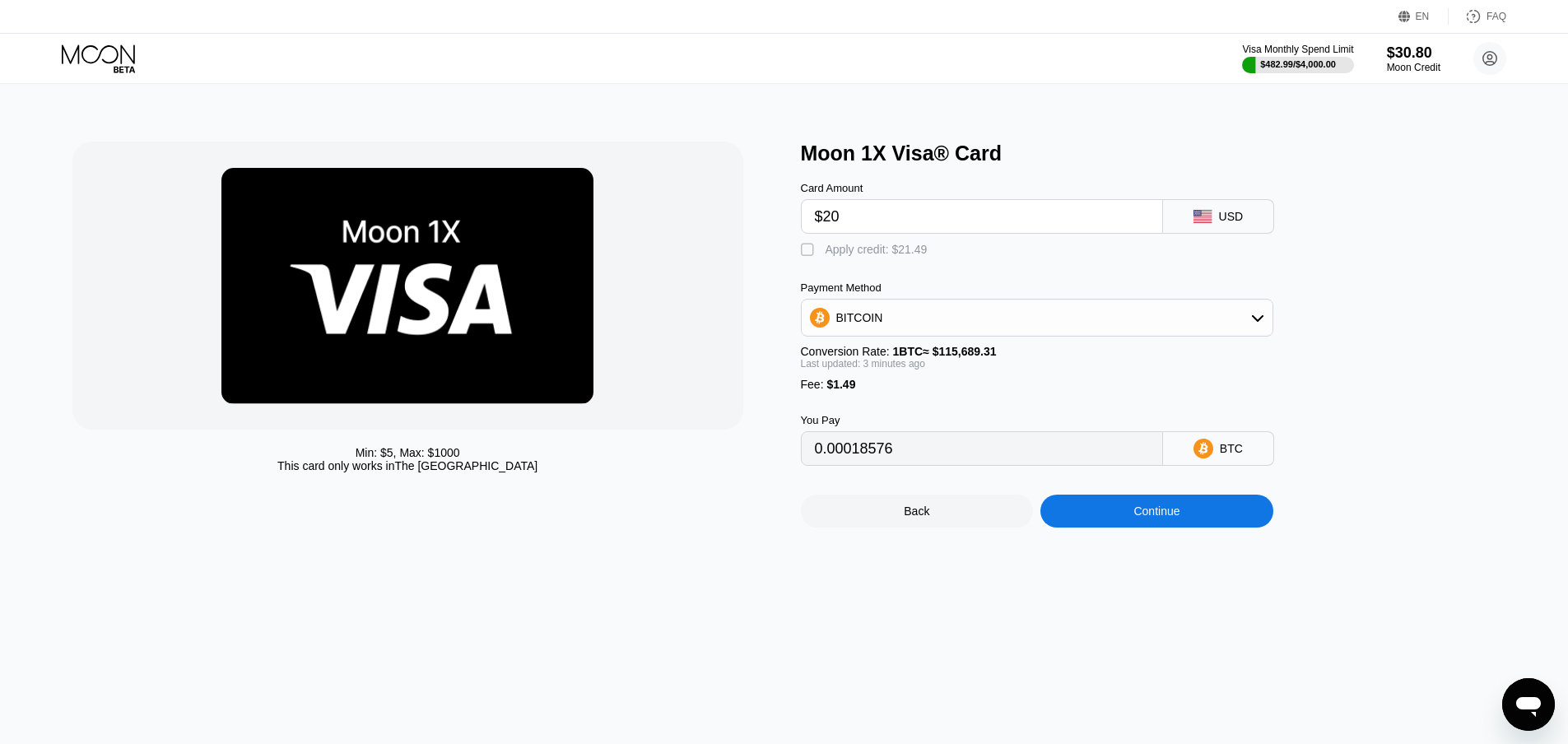
drag, startPoint x: 876, startPoint y: 318, endPoint x: 884, endPoint y: 352, distance: 34.9
click at [877, 318] on div "BITCOIN" at bounding box center [859, 317] width 47 height 13
click at [897, 417] on div "USDT on TRON" at bounding box center [1037, 399] width 472 height 37
click at [897, 405] on span "USDT on TRON" at bounding box center [881, 399] width 83 height 13
click at [902, 456] on input "21.71" at bounding box center [981, 448] width 334 height 33
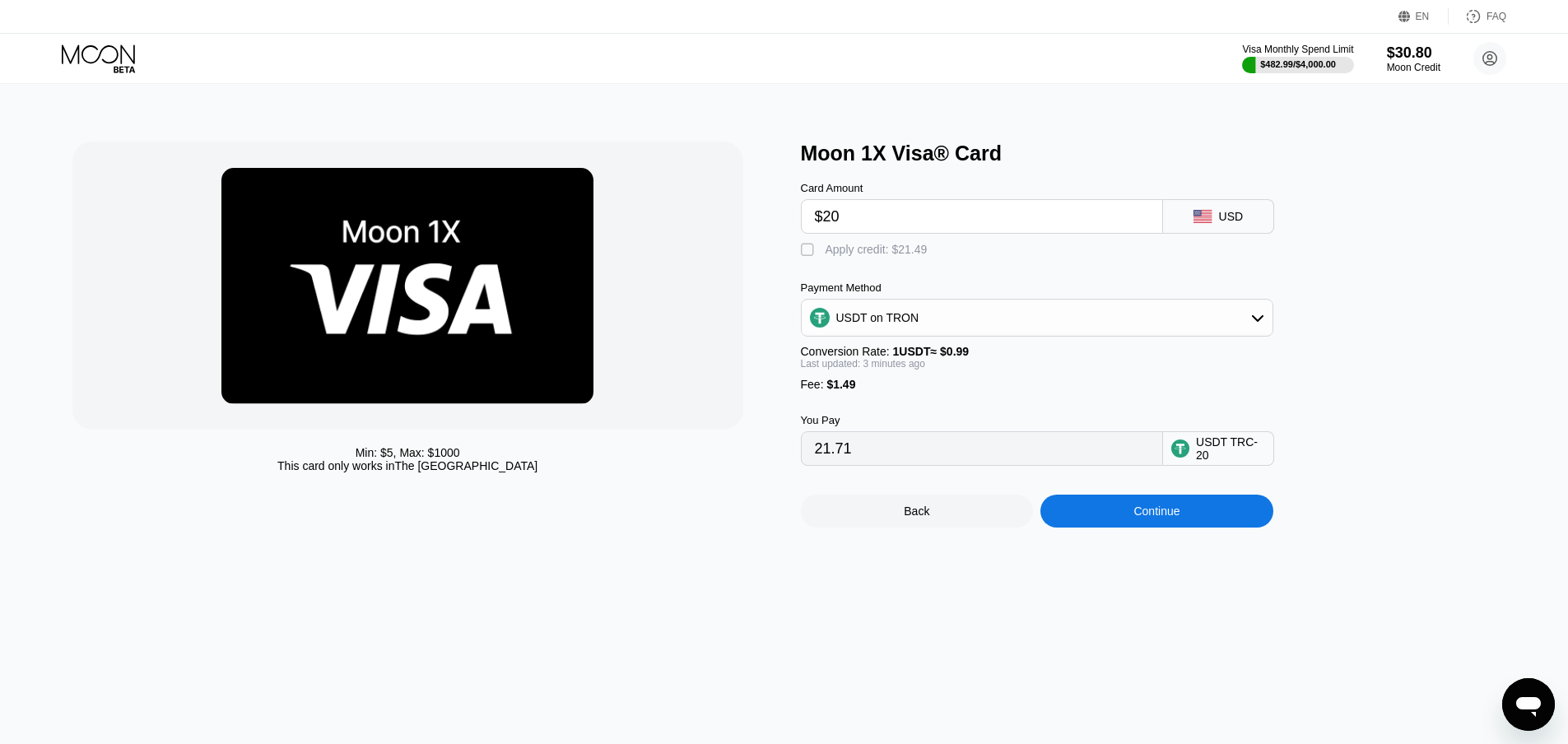
click at [891, 457] on input "21.71" at bounding box center [981, 448] width 334 height 33
click at [896, 464] on input "21.71" at bounding box center [981, 448] width 334 height 33
click at [809, 258] on div "" at bounding box center [809, 250] width 16 height 16
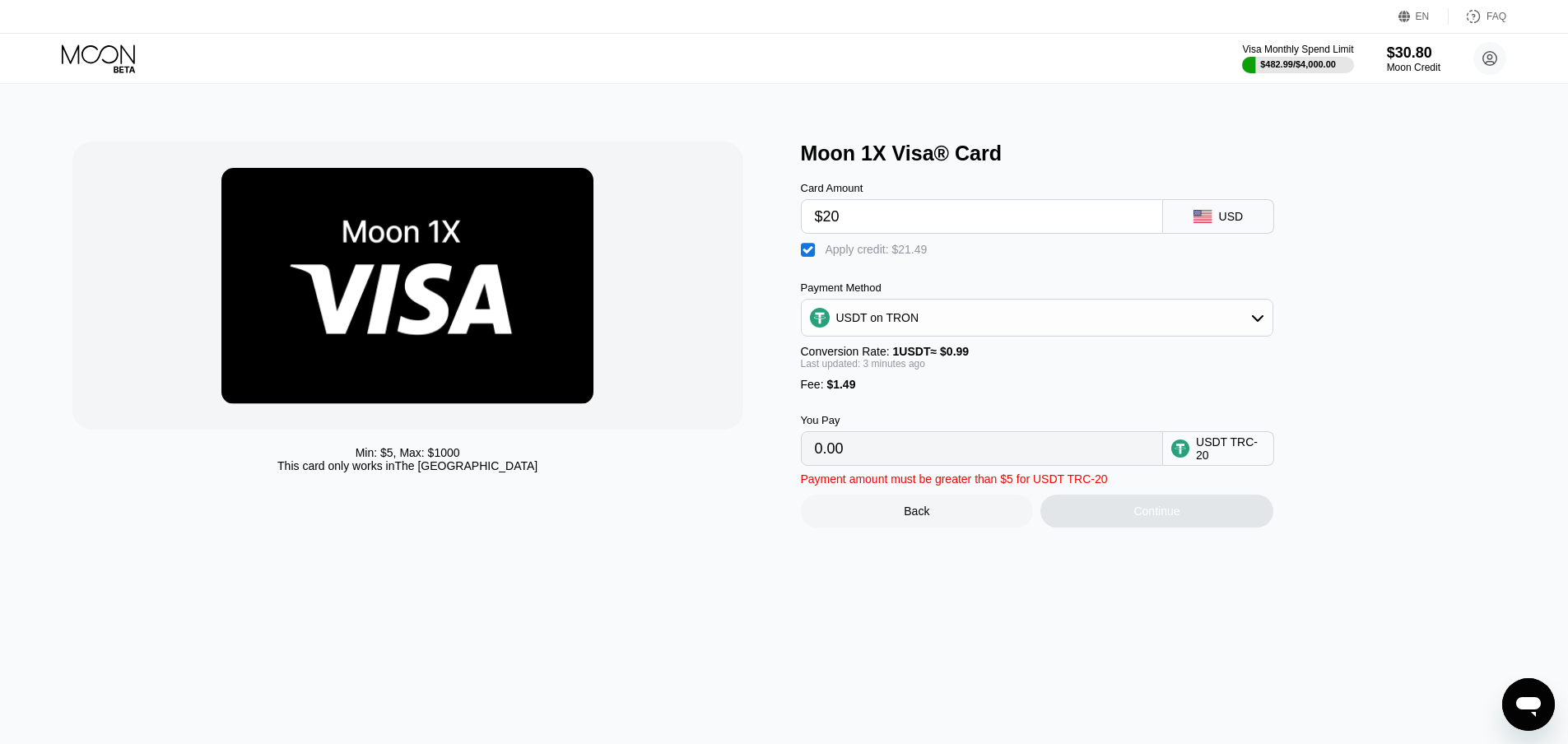
click at [813, 257] on div "" at bounding box center [809, 250] width 16 height 16
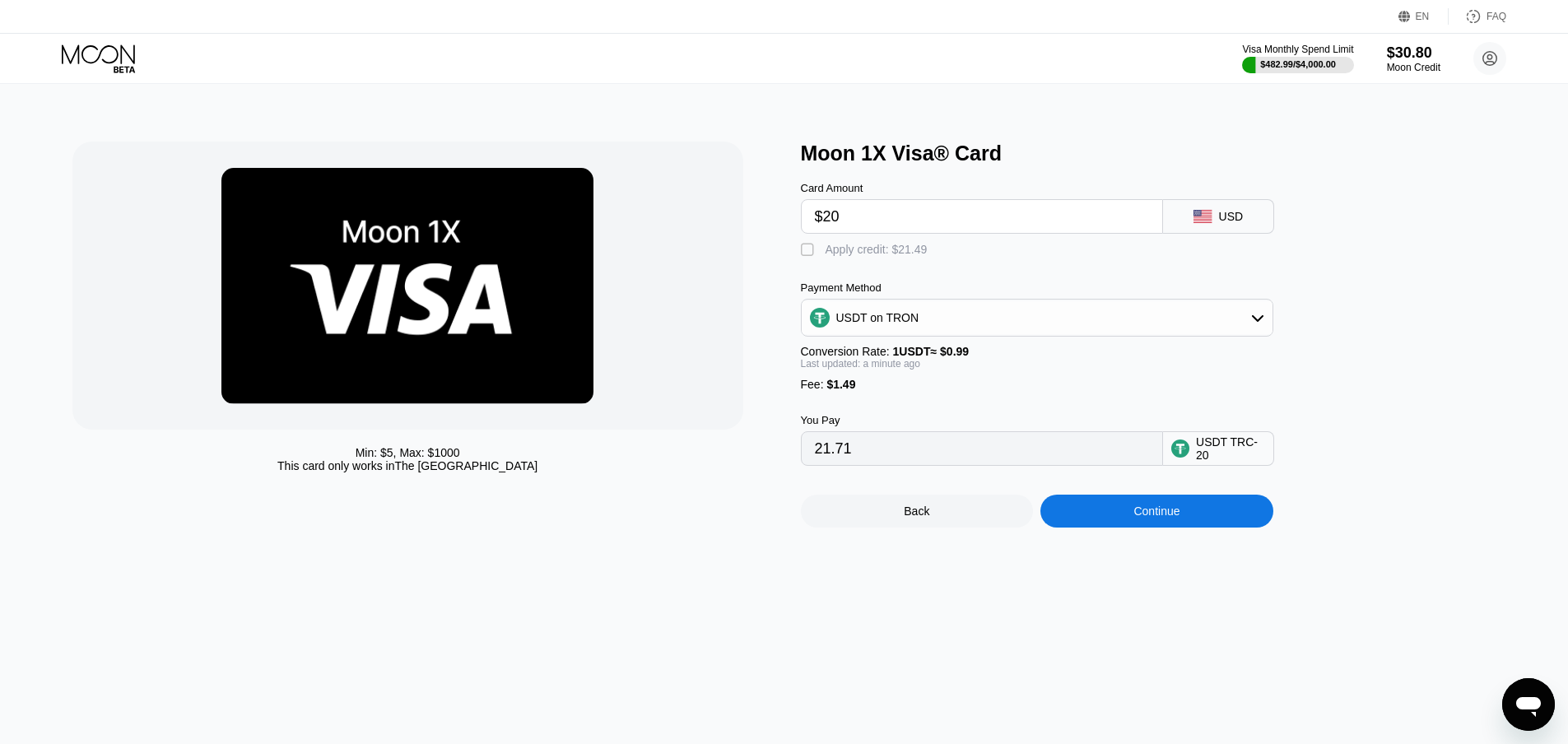
click at [806, 258] on div "" at bounding box center [809, 250] width 16 height 16
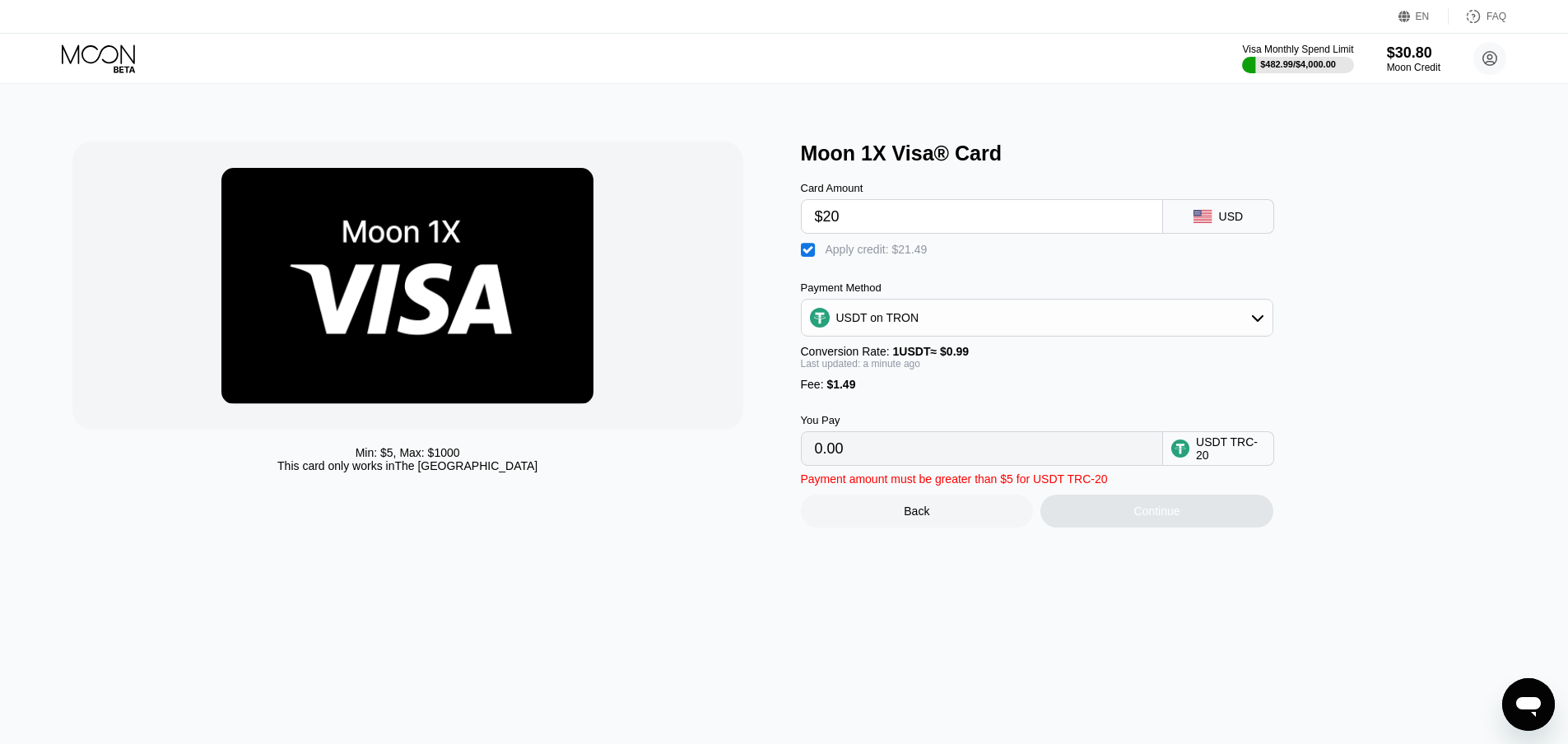
click at [1222, 528] on div "Continue" at bounding box center [1156, 511] width 233 height 33
click at [801, 257] on div "" at bounding box center [809, 250] width 16 height 16
type input "21.71"
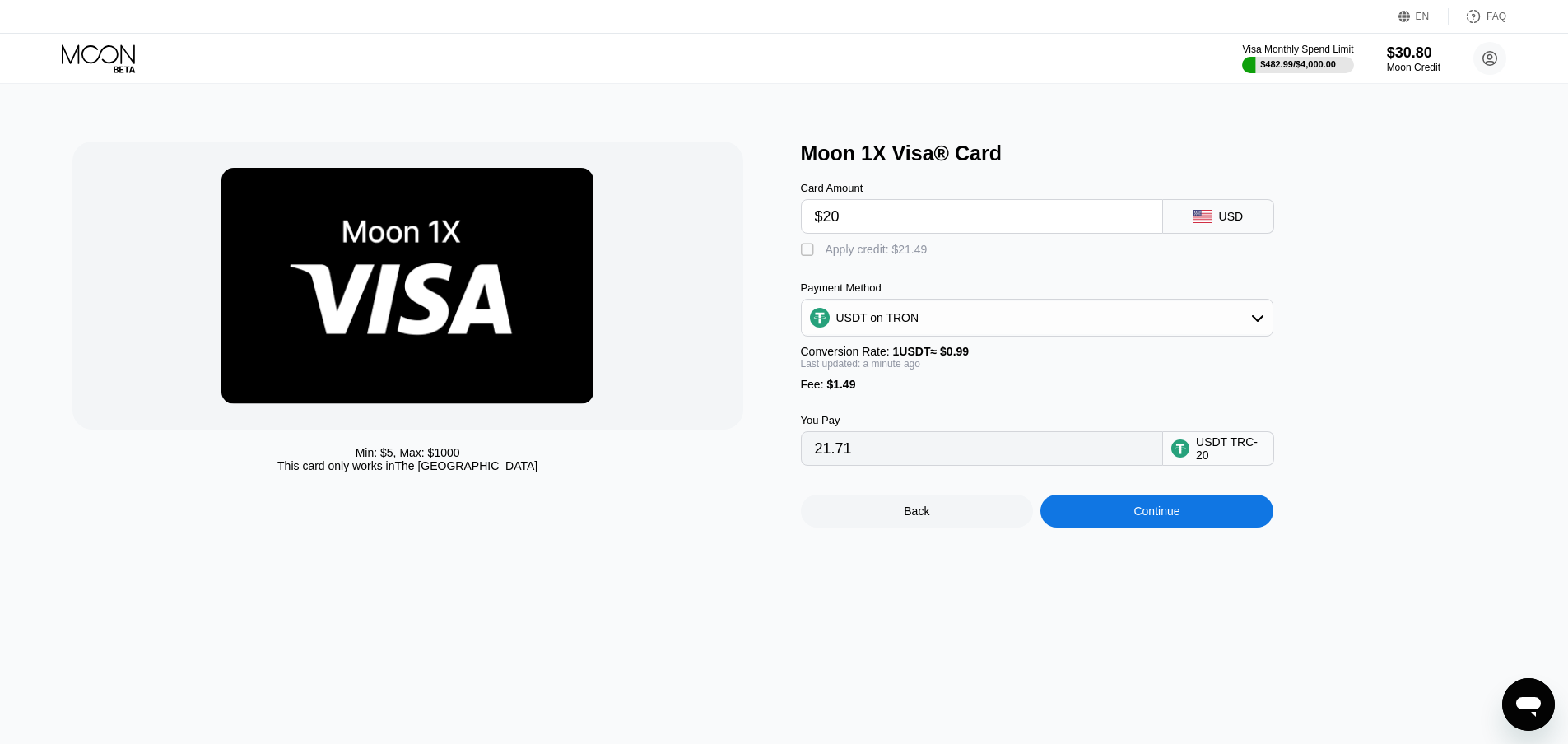
drag, startPoint x: 356, startPoint y: 464, endPoint x: 337, endPoint y: 442, distance: 29.1
click at [337, 442] on div "Min: $ 5 , Max: $ 1000 This card only works in The United States" at bounding box center [428, 335] width 712 height 386
drag, startPoint x: 353, startPoint y: 456, endPoint x: 513, endPoint y: 477, distance: 161.4
click at [512, 472] on div "Min: $ 5 , Max: $ 1000 This card only works in The United States" at bounding box center [407, 459] width 671 height 26
drag, startPoint x: 514, startPoint y: 472, endPoint x: 353, endPoint y: 452, distance: 162.2
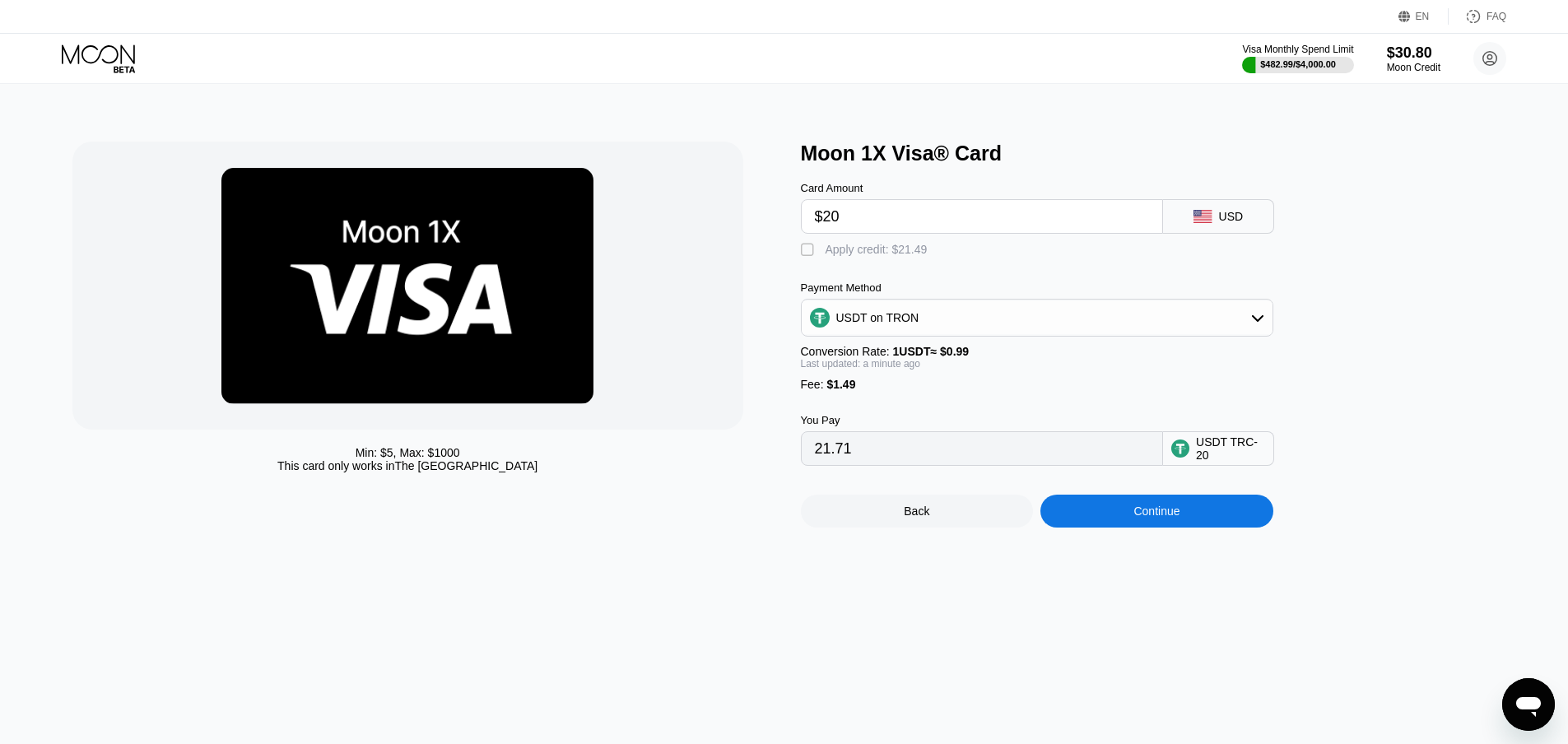
click at [353, 452] on div "Min: $ 5 , Max: $ 1000 This card only works in The United States" at bounding box center [407, 459] width 671 height 26
click at [875, 209] on input "$20" at bounding box center [981, 216] width 334 height 33
click at [683, 359] on div at bounding box center [407, 286] width 671 height 288
click at [1201, 520] on div "Continue" at bounding box center [1156, 511] width 233 height 33
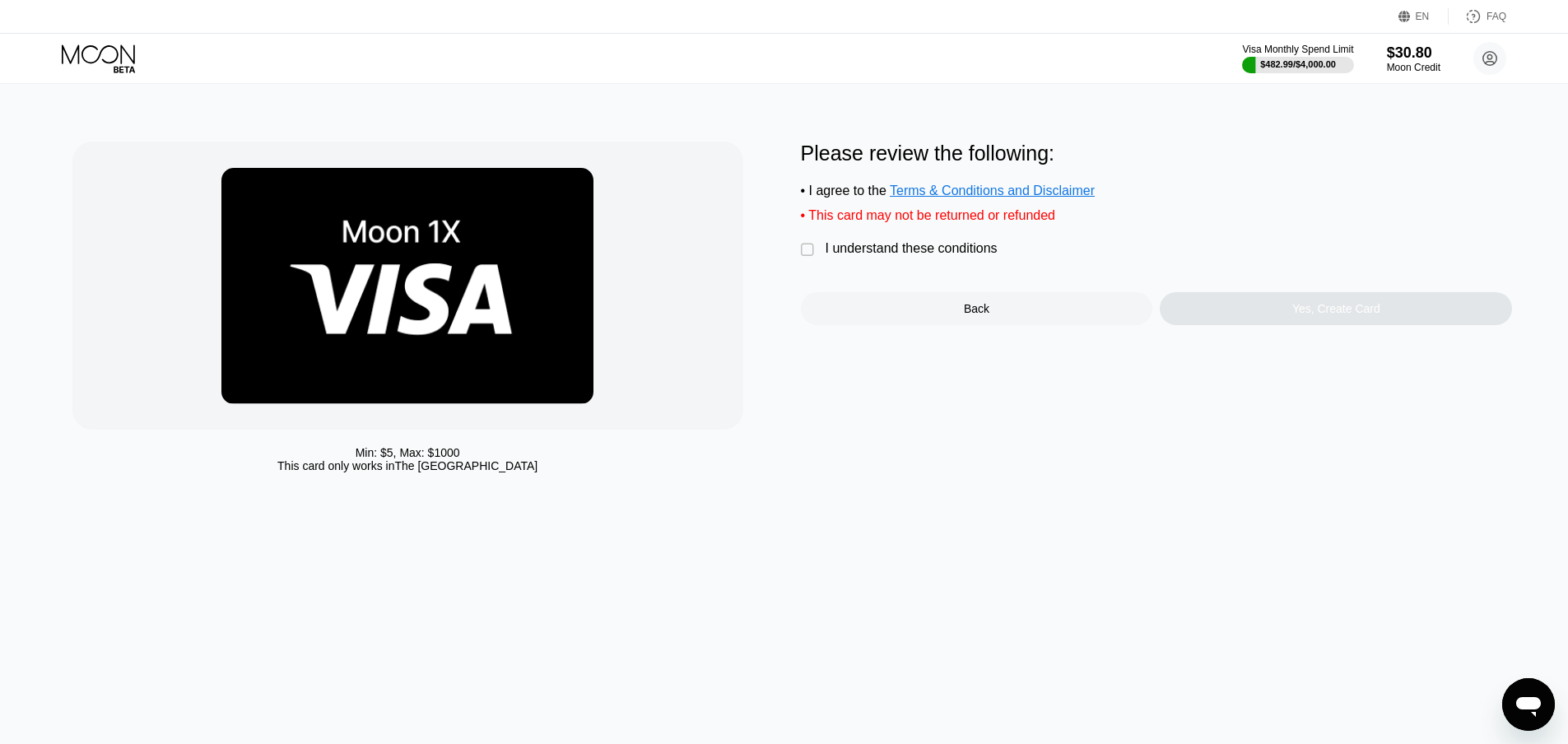
click at [867, 256] on div "I understand these conditions" at bounding box center [911, 248] width 172 height 15
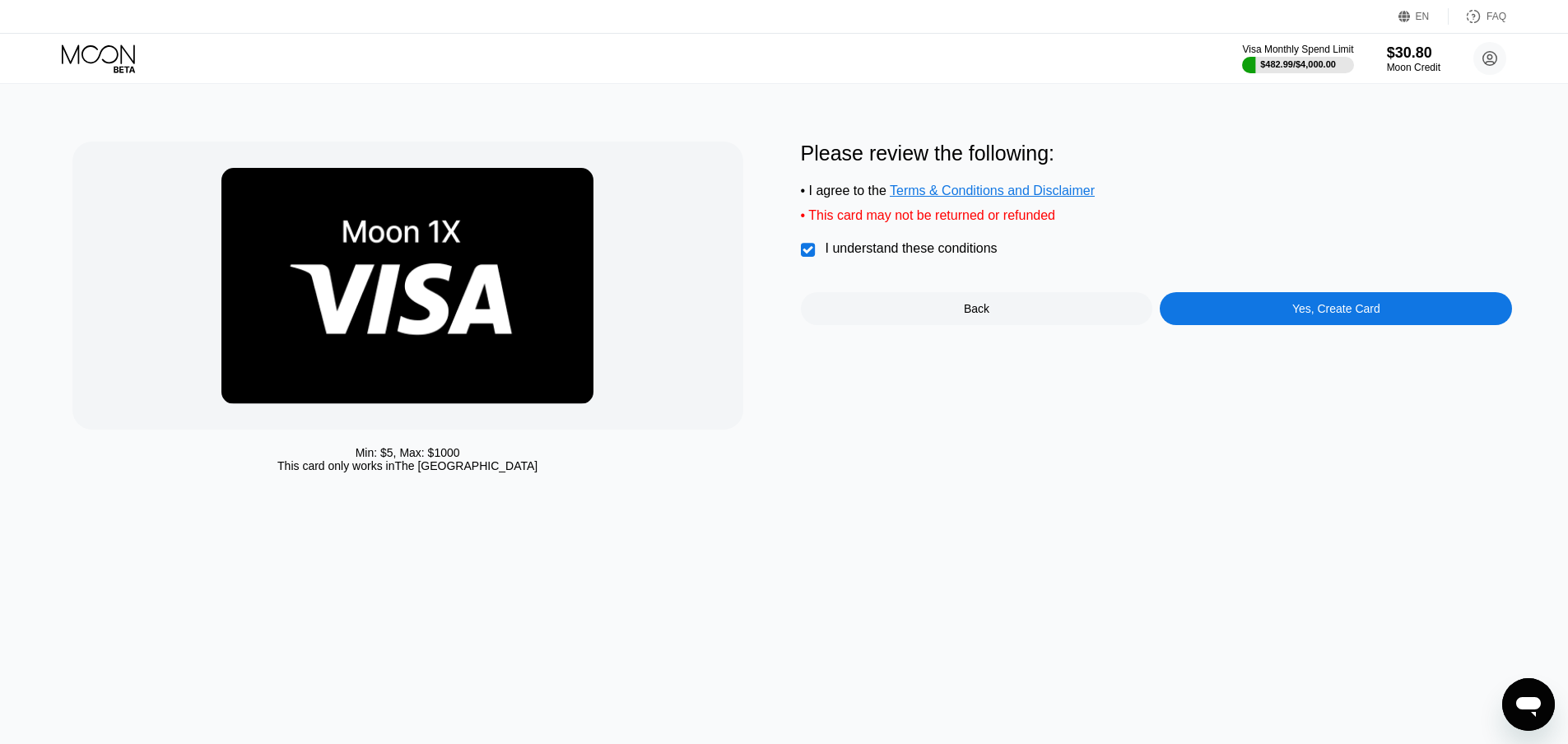
click at [1313, 325] on div "Yes, Create Card" at bounding box center [1336, 308] width 352 height 33
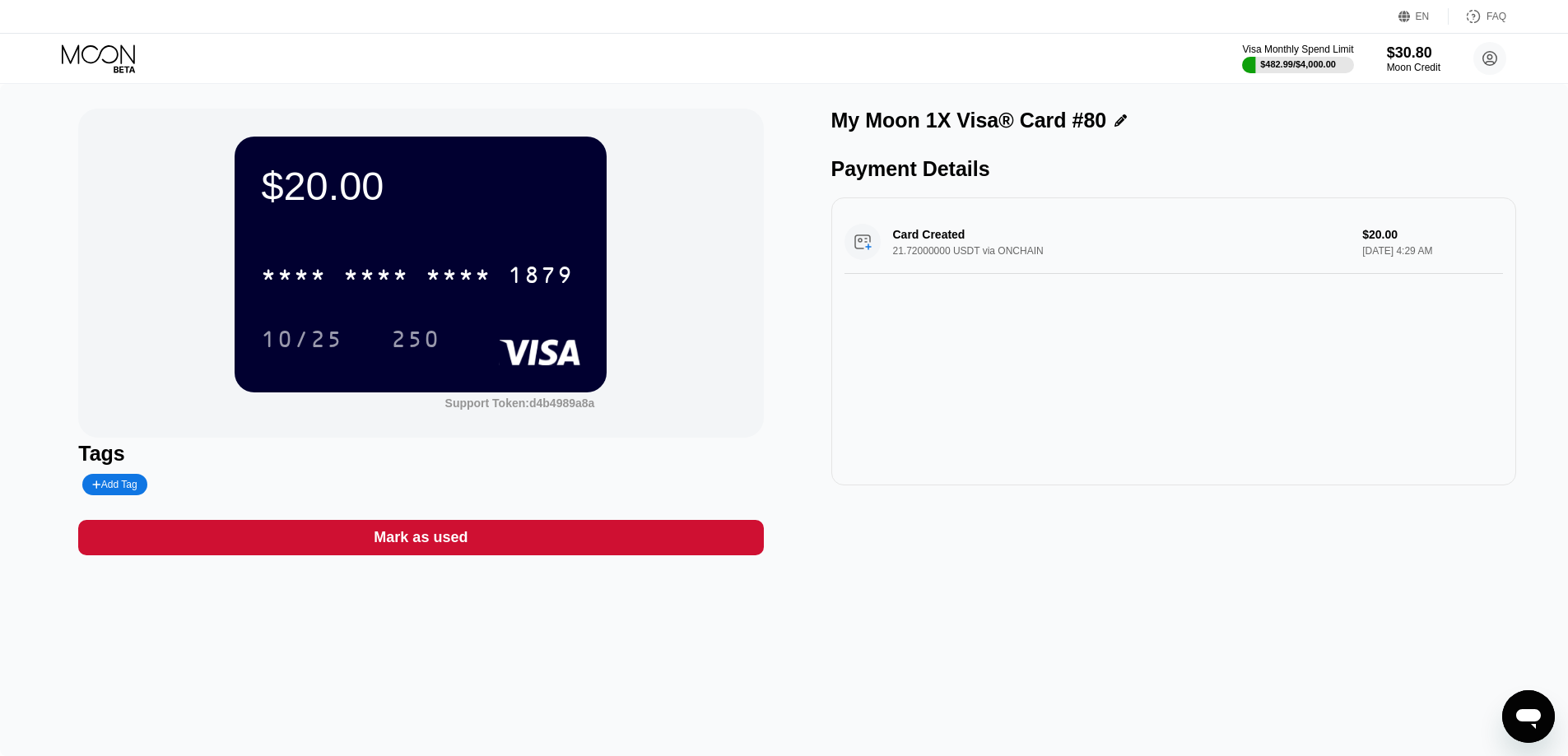
click div "$20.00 * * * * * * * * * * * * 1879 10/25 250 Support Token: d4b4989a8a Tags Ad…"
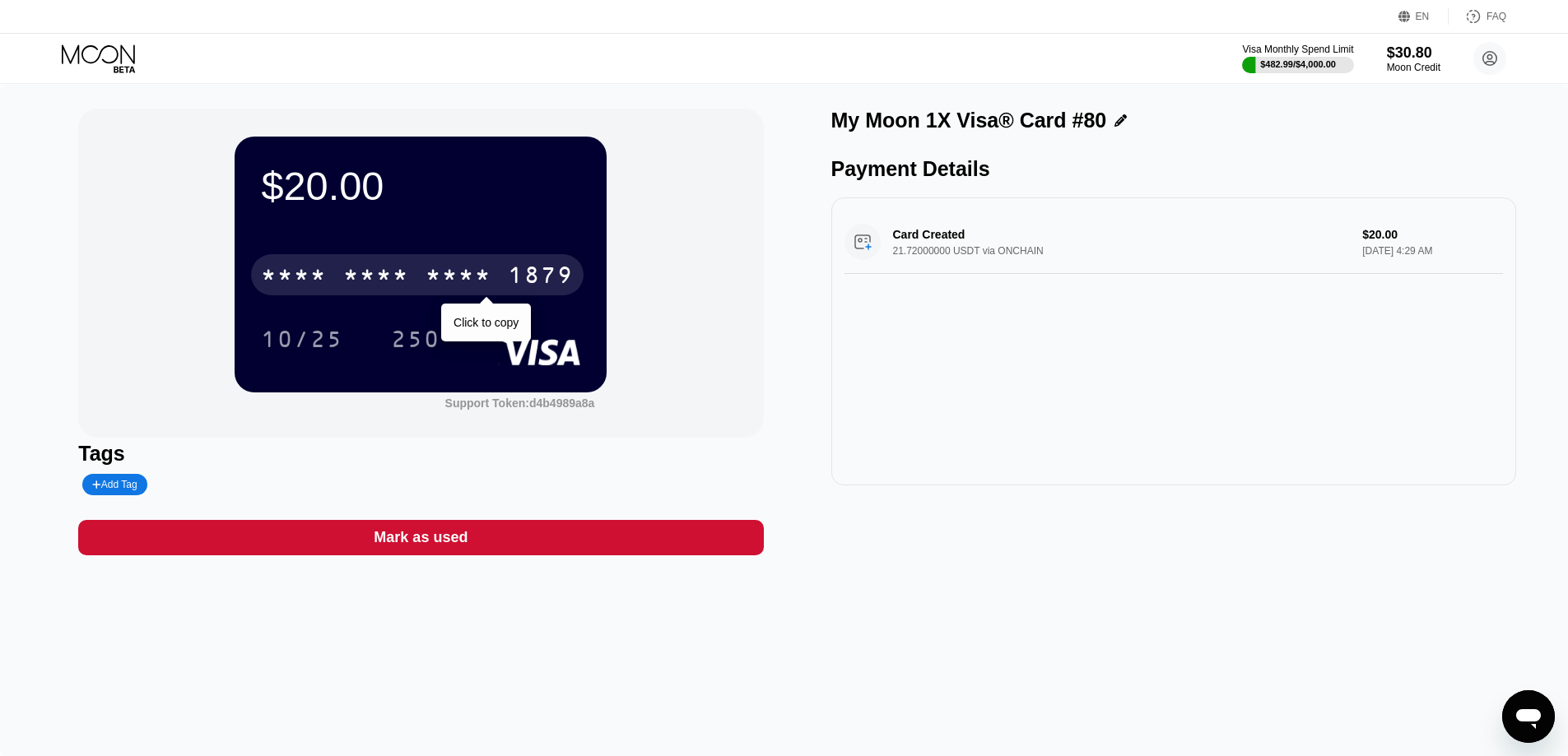
click div "* * * *"
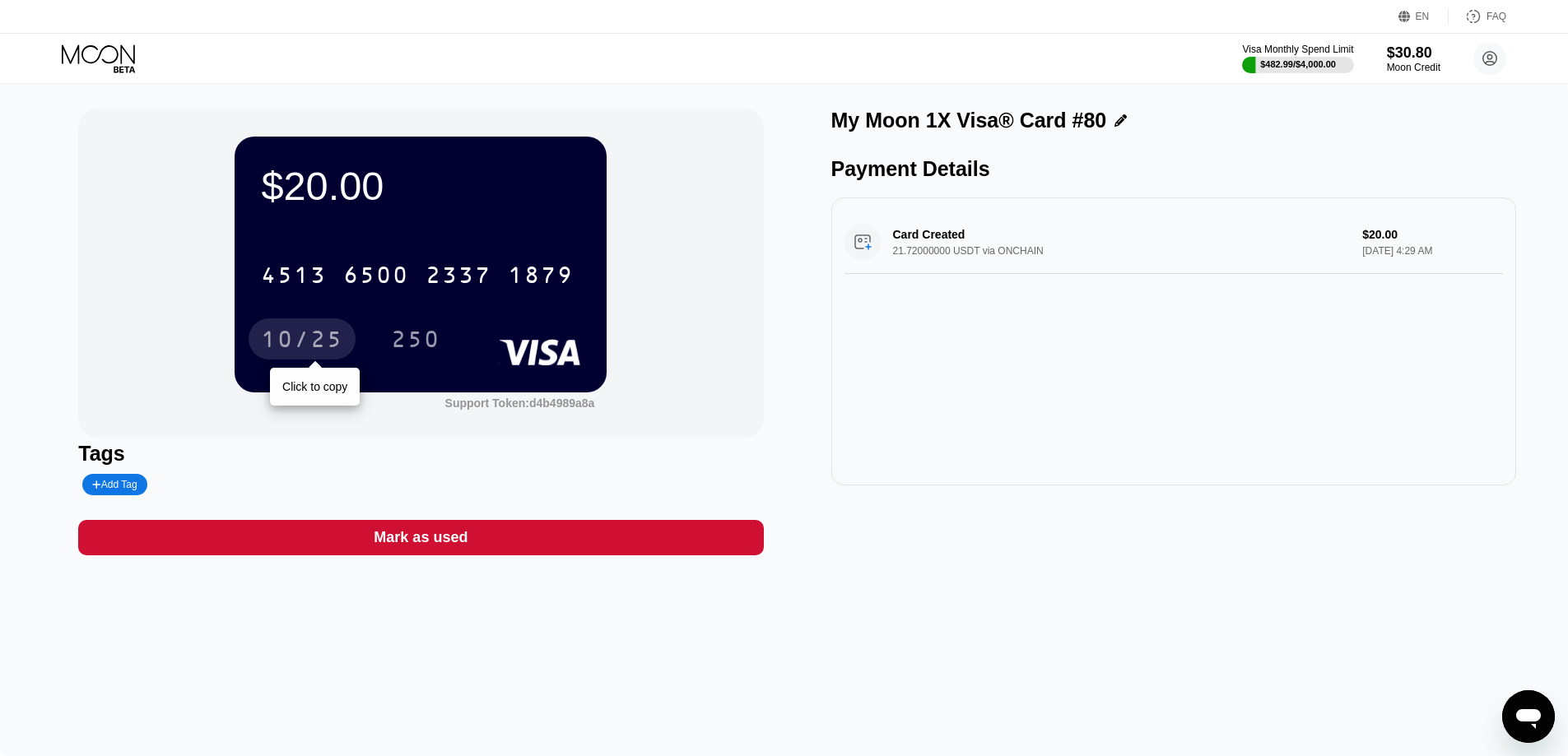
click div "10/25"
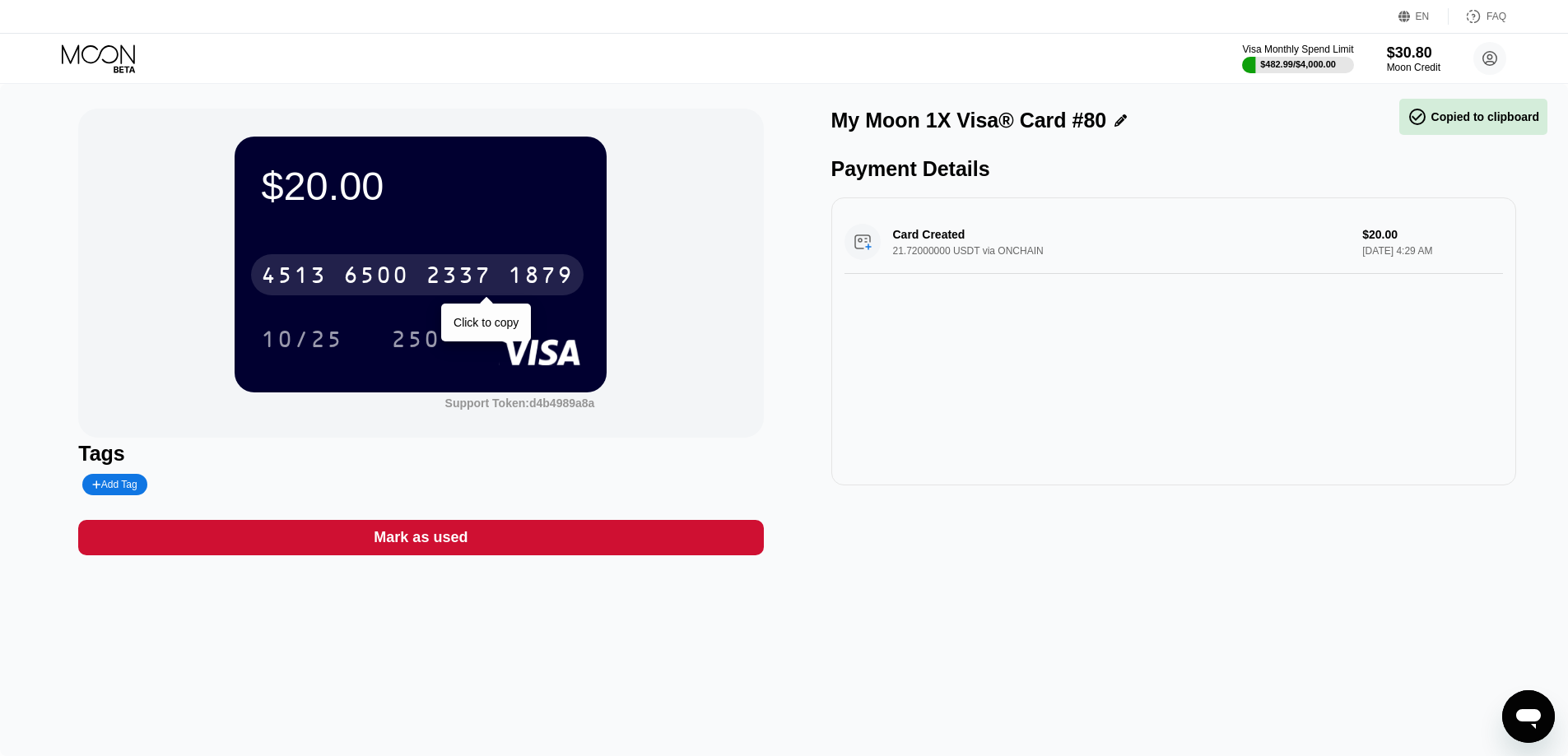
click div "250"
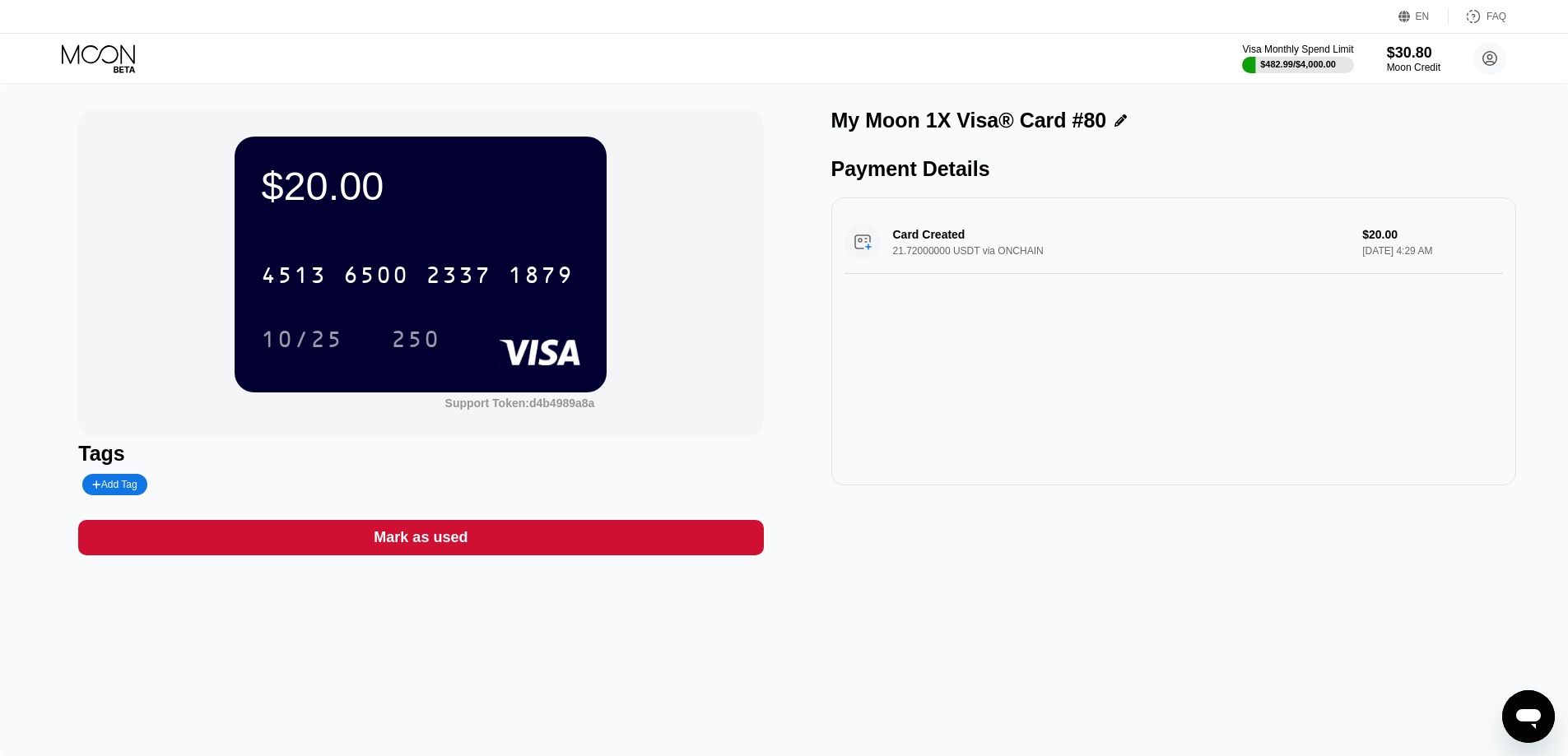
click icon
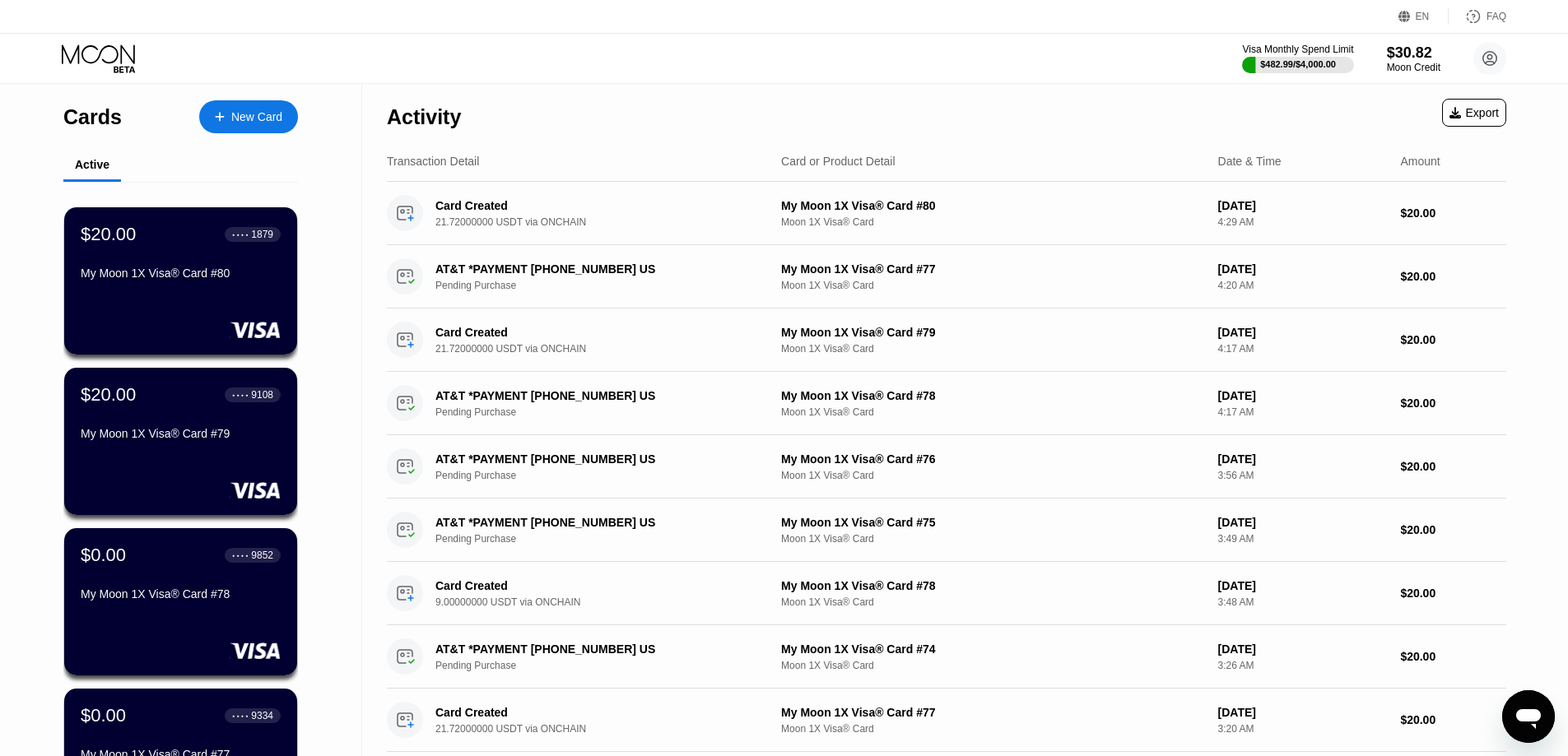
click div "New Card"
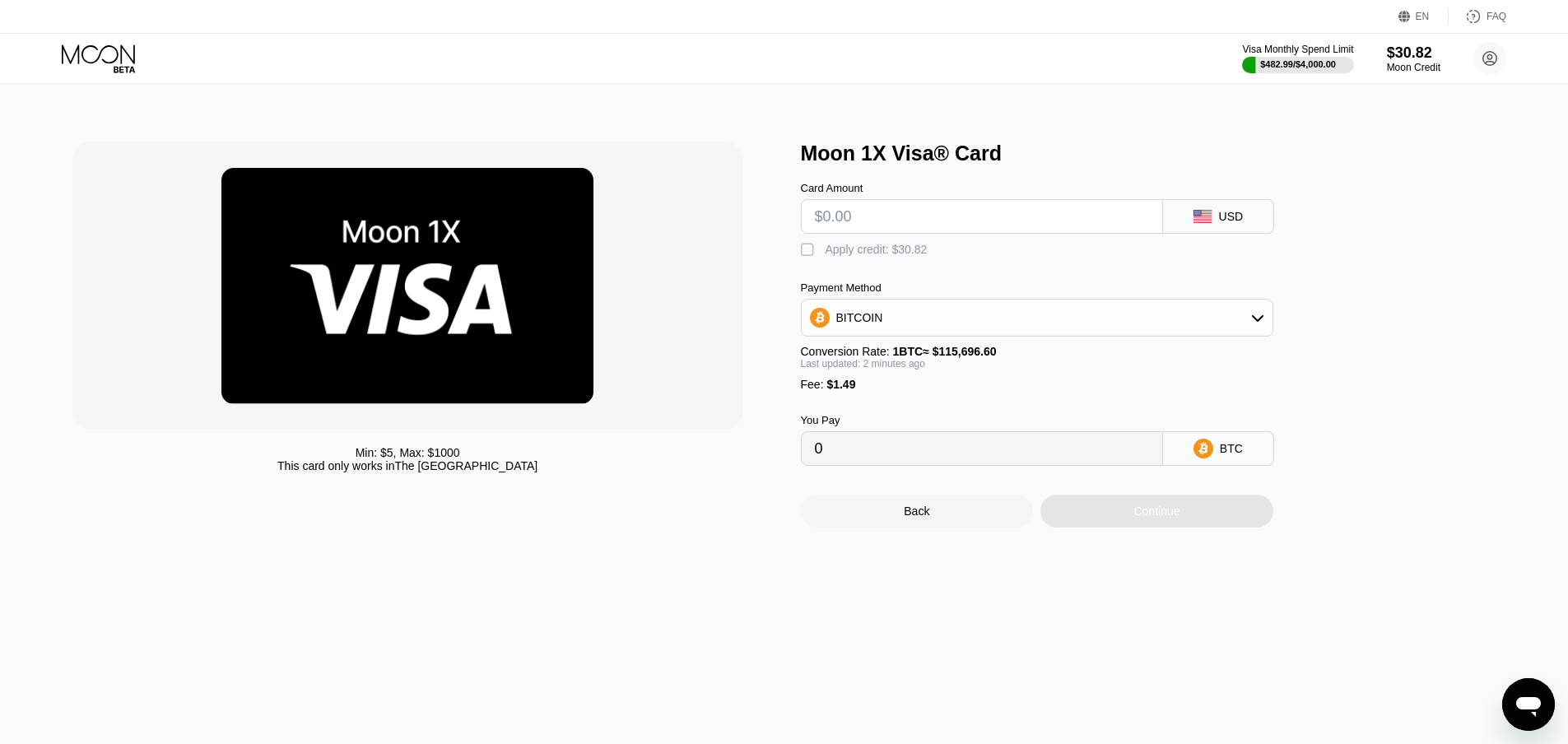
click at [161, 225] on div at bounding box center [407, 286] width 671 height 288
click at [869, 209] on input "text" at bounding box center [981, 216] width 334 height 33
type input "$2"
type input "0.00003018"
type input "$20"
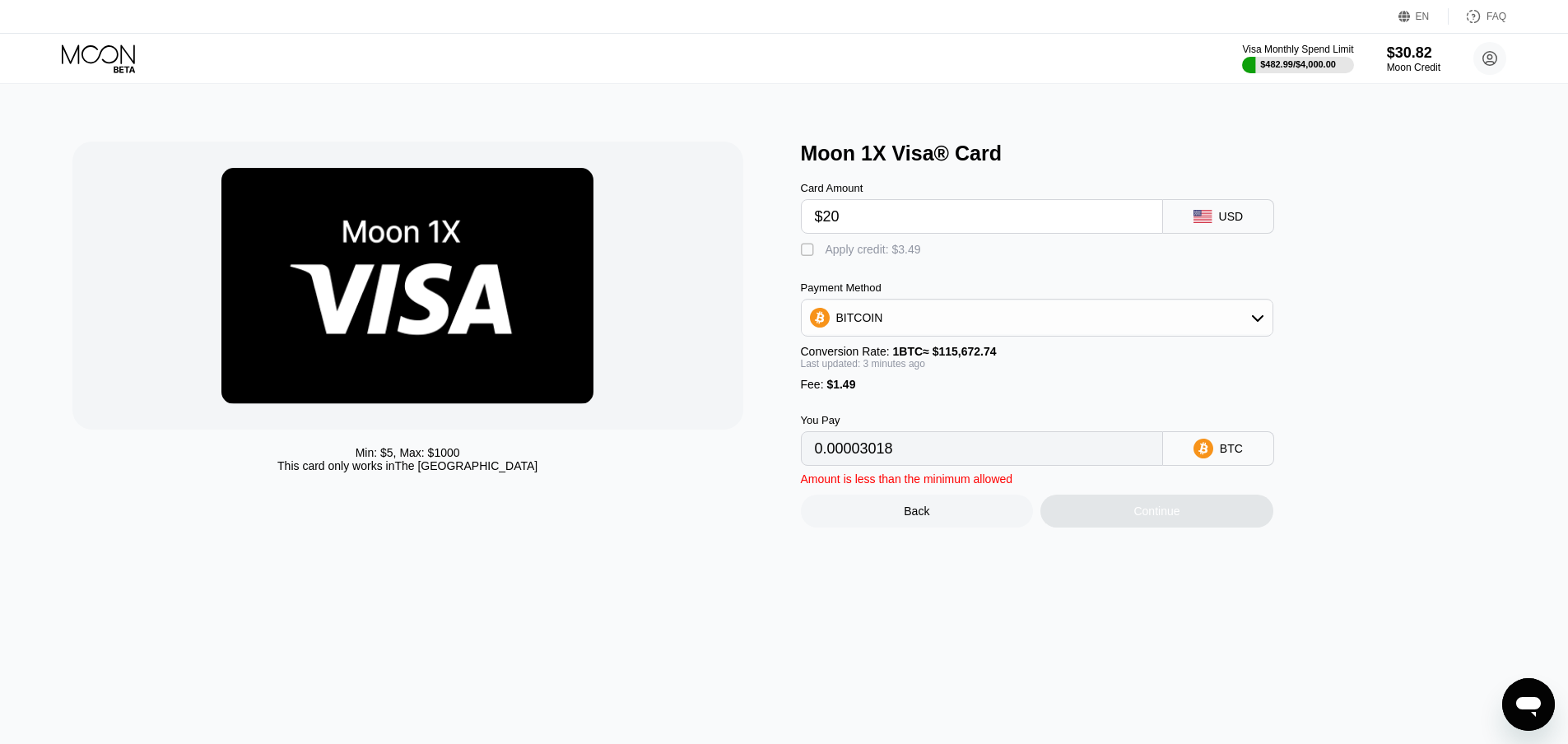
type input "0.00018579"
type input "$20"
click at [856, 358] on div "Conversion Rate: 1 BTC ≈ $115,672.74" at bounding box center [1037, 351] width 472 height 13
click at [870, 324] on div "BITCOIN" at bounding box center [859, 317] width 47 height 13
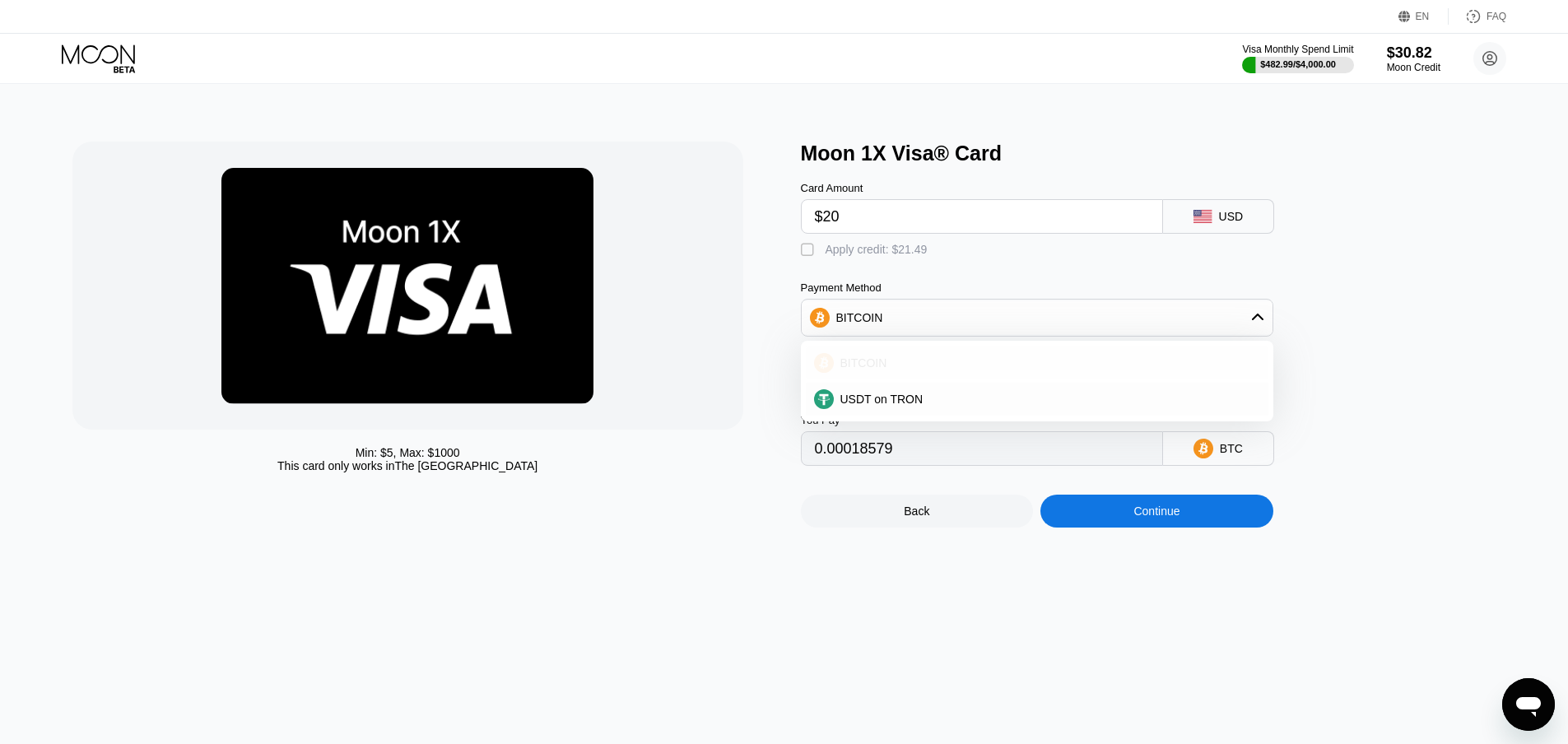
click at [875, 360] on div "BITCOIN" at bounding box center [1037, 363] width 463 height 33
drag, startPoint x: 874, startPoint y: 317, endPoint x: 878, endPoint y: 341, distance: 24.3
click at [874, 318] on div "BITCOIN" at bounding box center [1037, 317] width 471 height 33
click at [886, 405] on span "USDT on TRON" at bounding box center [881, 399] width 83 height 13
type input "21.71"
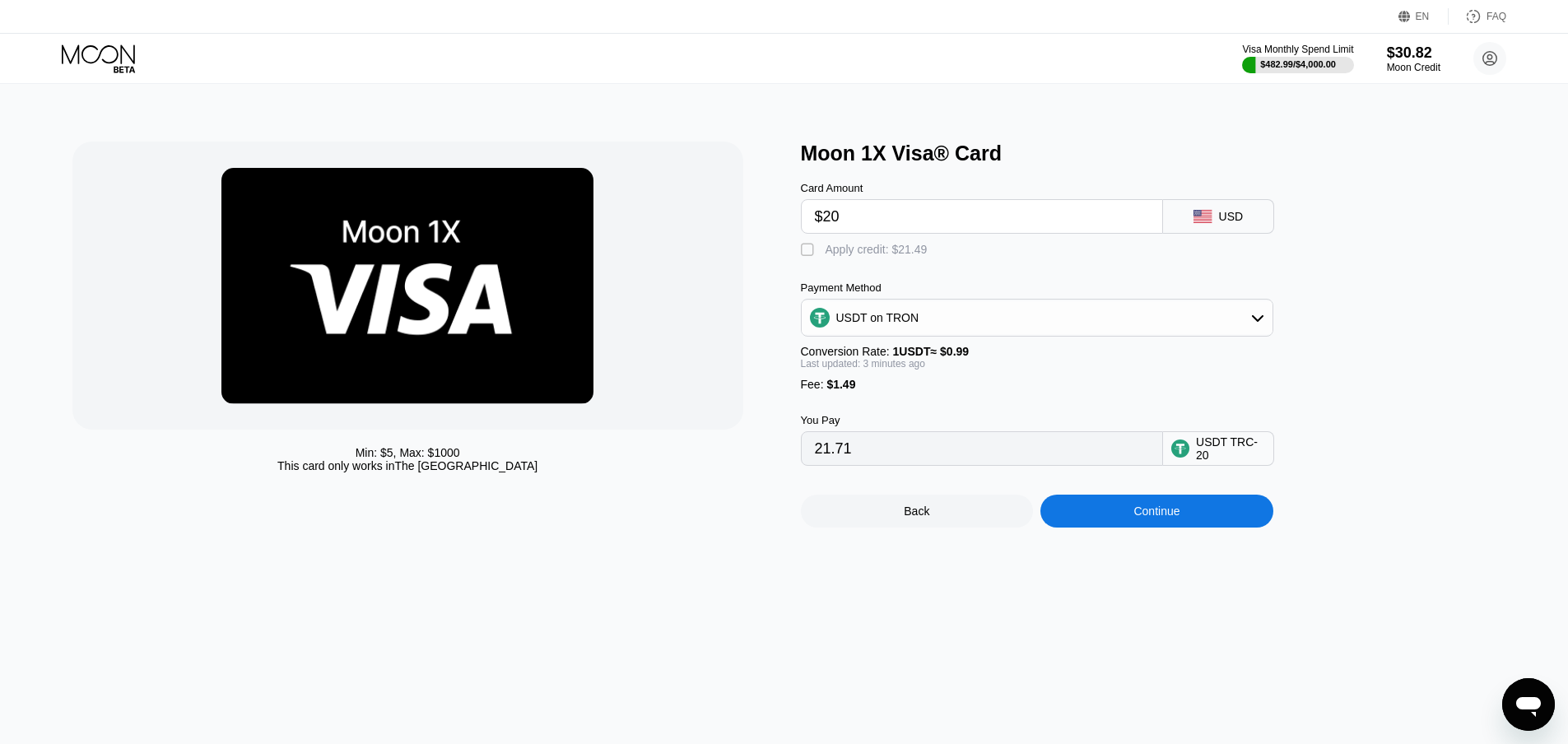
click at [895, 465] on input "21.71" at bounding box center [981, 448] width 334 height 33
click at [444, 314] on img at bounding box center [407, 286] width 372 height 237
drag, startPoint x: 299, startPoint y: 277, endPoint x: 378, endPoint y: 278, distance: 79.0
click at [374, 276] on img at bounding box center [407, 286] width 372 height 237
drag, startPoint x: 391, startPoint y: 268, endPoint x: 398, endPoint y: 337, distance: 69.4
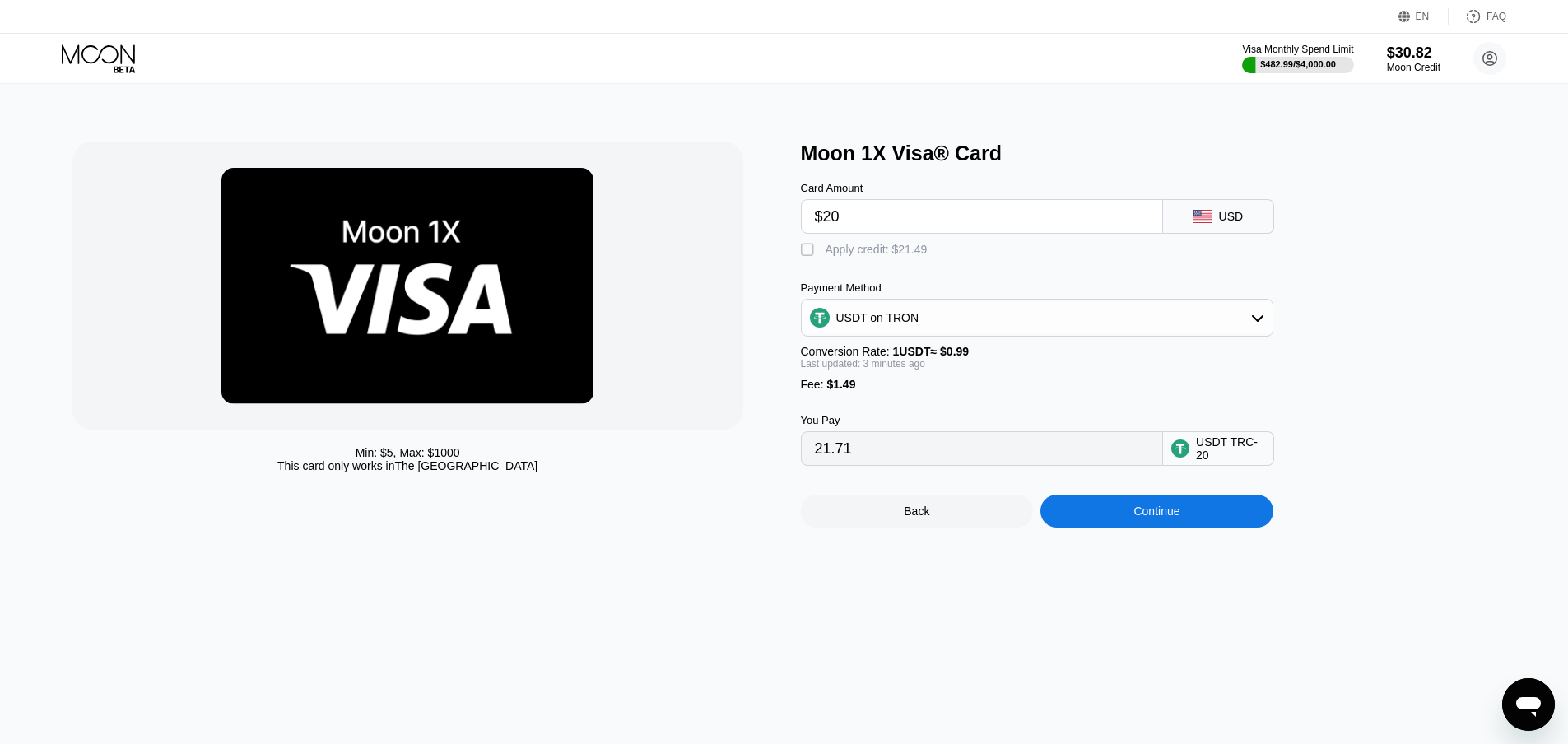
click at [383, 351] on img at bounding box center [407, 286] width 372 height 237
drag, startPoint x: 436, startPoint y: 279, endPoint x: 397, endPoint y: 348, distance: 79.3
click at [397, 348] on img at bounding box center [407, 286] width 372 height 237
drag, startPoint x: 457, startPoint y: 313, endPoint x: 502, endPoint y: 353, distance: 60.2
click at [502, 353] on img at bounding box center [407, 286] width 372 height 237
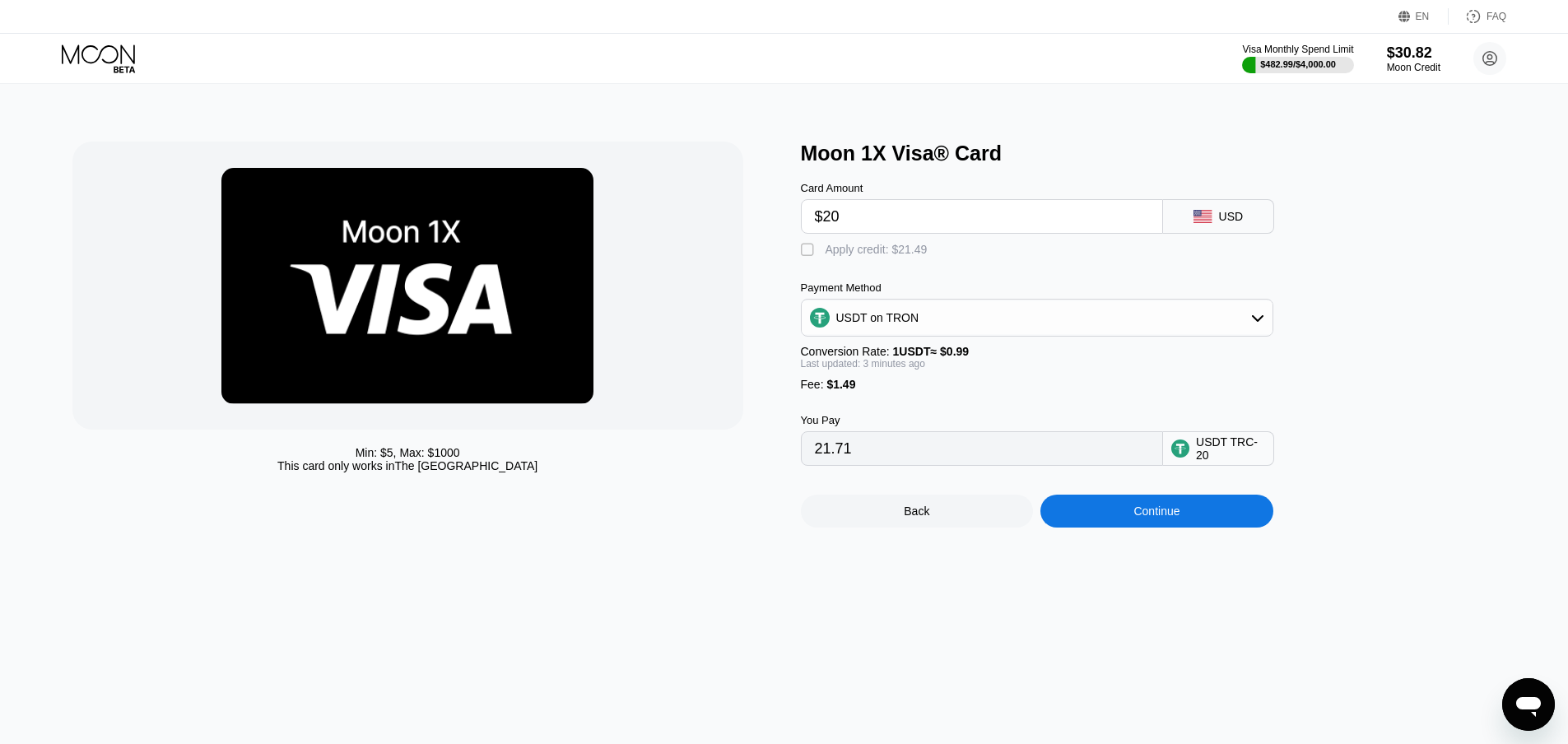
drag, startPoint x: 499, startPoint y: 321, endPoint x: 390, endPoint y: 287, distance: 114.2
click at [454, 310] on img at bounding box center [407, 286] width 372 height 237
drag, startPoint x: 350, startPoint y: 243, endPoint x: 367, endPoint y: 244, distance: 17.0
click at [367, 244] on img at bounding box center [407, 286] width 372 height 237
drag, startPoint x: 378, startPoint y: 226, endPoint x: 401, endPoint y: 226, distance: 23.0
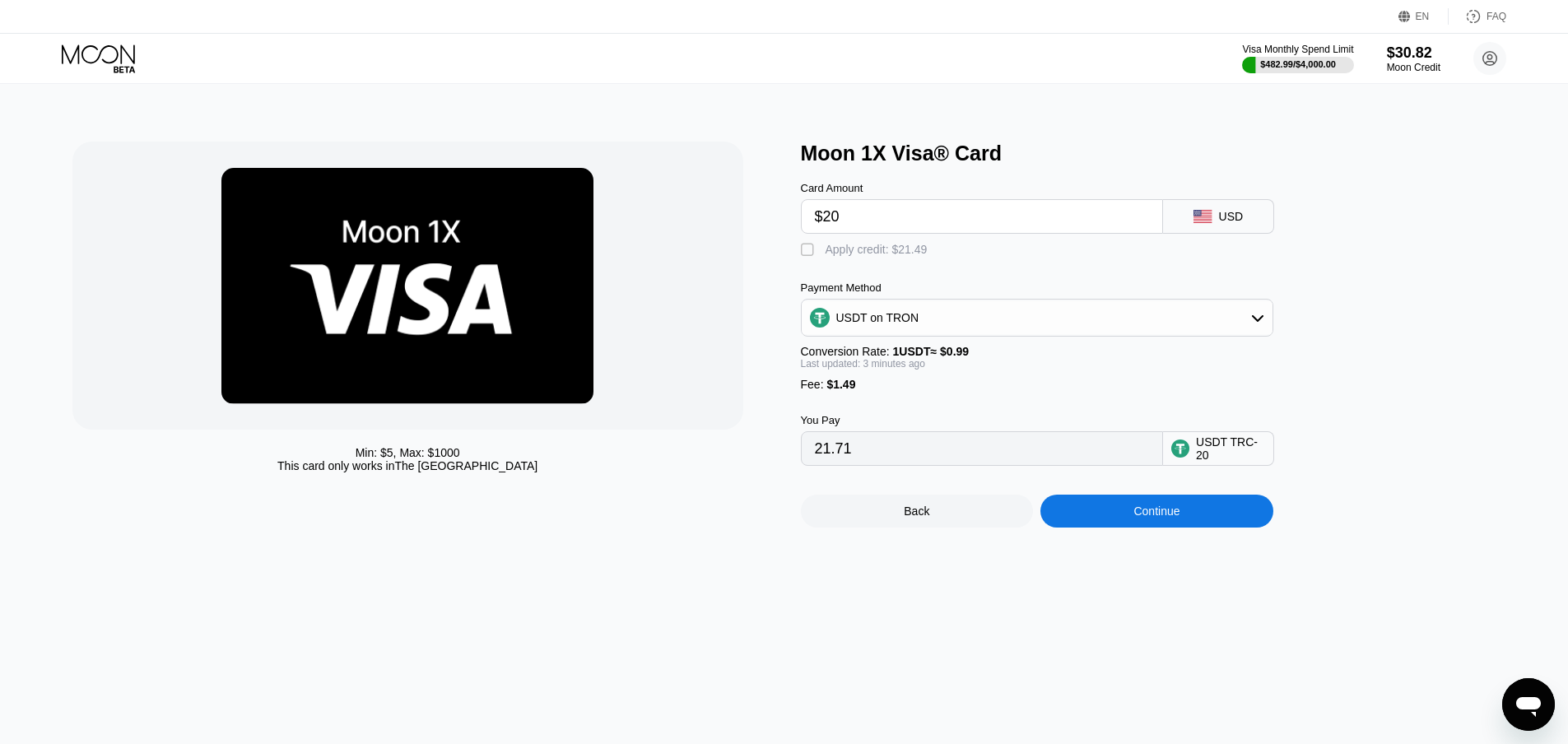
click at [386, 247] on img at bounding box center [407, 286] width 372 height 237
click at [406, 228] on img at bounding box center [407, 286] width 372 height 237
click at [394, 230] on img at bounding box center [407, 286] width 372 height 237
drag, startPoint x: 395, startPoint y: 230, endPoint x: 412, endPoint y: 242, distance: 20.8
click at [394, 250] on img at bounding box center [407, 286] width 372 height 237
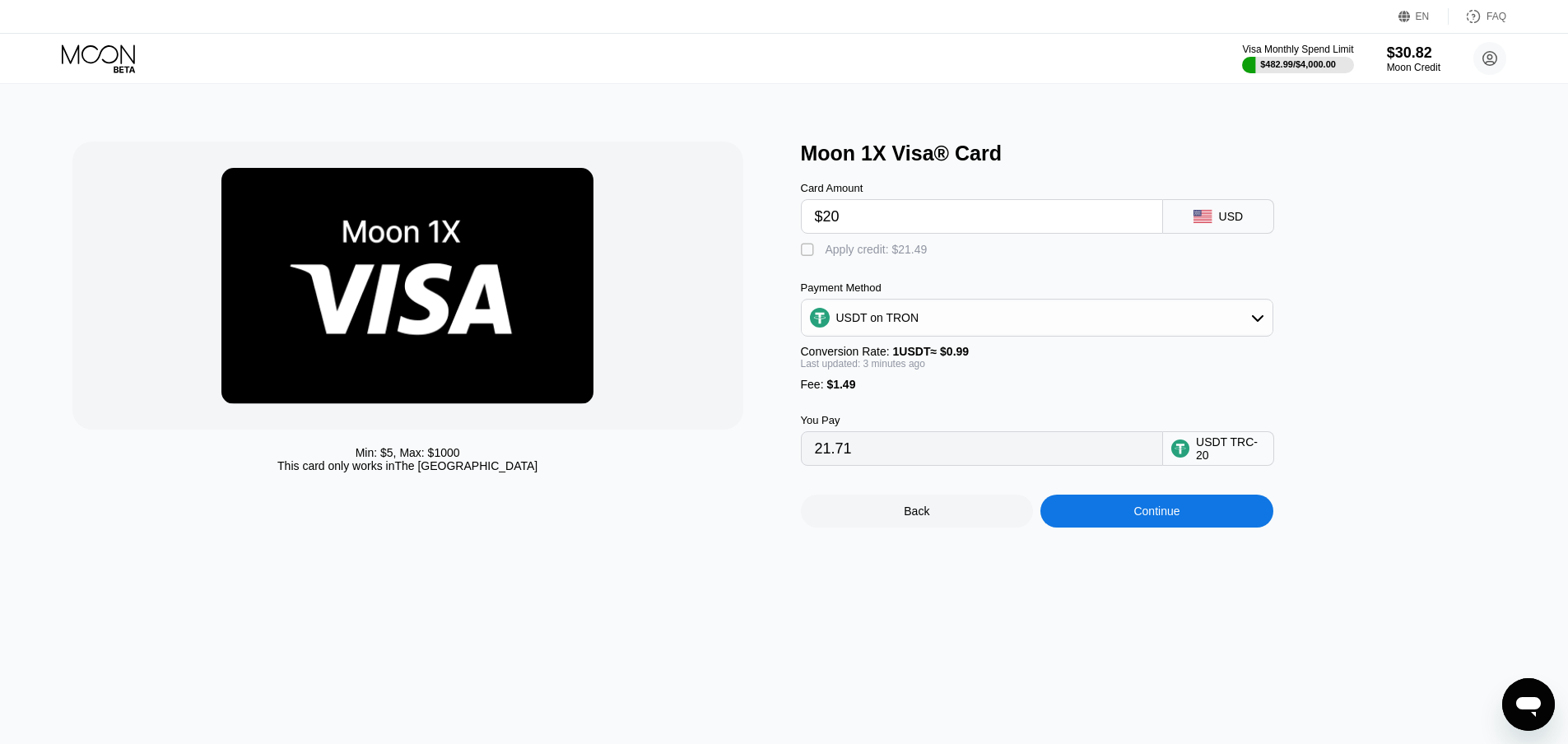
drag, startPoint x: 407, startPoint y: 255, endPoint x: 405, endPoint y: 243, distance: 12.2
click at [406, 255] on img at bounding box center [407, 286] width 372 height 237
click at [413, 251] on img at bounding box center [407, 286] width 372 height 237
drag, startPoint x: 436, startPoint y: 219, endPoint x: 431, endPoint y: 240, distance: 21.6
click at [431, 240] on img at bounding box center [407, 286] width 372 height 237
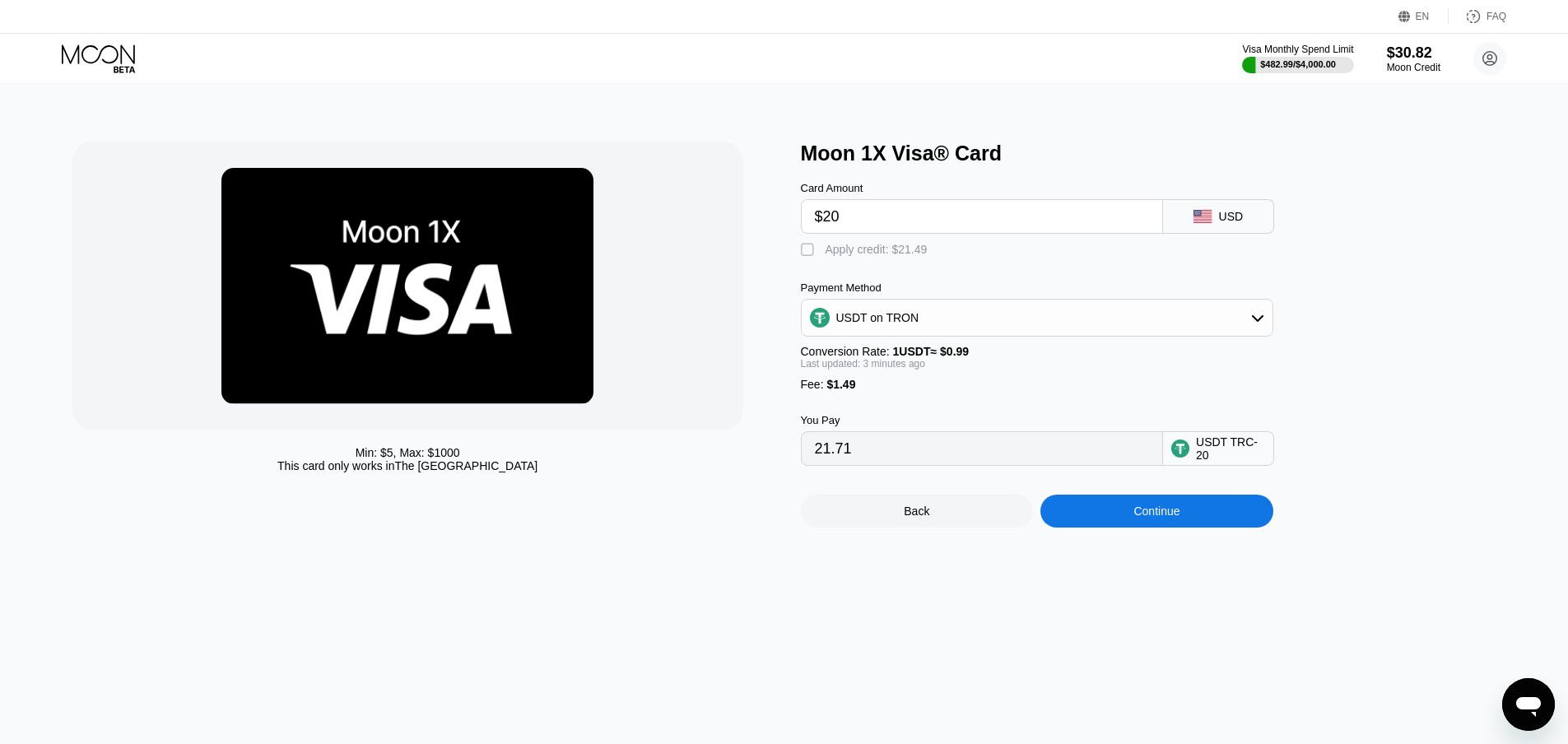
drag, startPoint x: 429, startPoint y: 243, endPoint x: 471, endPoint y: 239, distance: 42.2
click at [471, 239] on img at bounding box center [407, 286] width 372 height 237
drag, startPoint x: 448, startPoint y: 225, endPoint x: 480, endPoint y: 224, distance: 32.0
click at [475, 241] on img at bounding box center [407, 286] width 372 height 237
drag, startPoint x: 426, startPoint y: 255, endPoint x: 583, endPoint y: 378, distance: 199.4
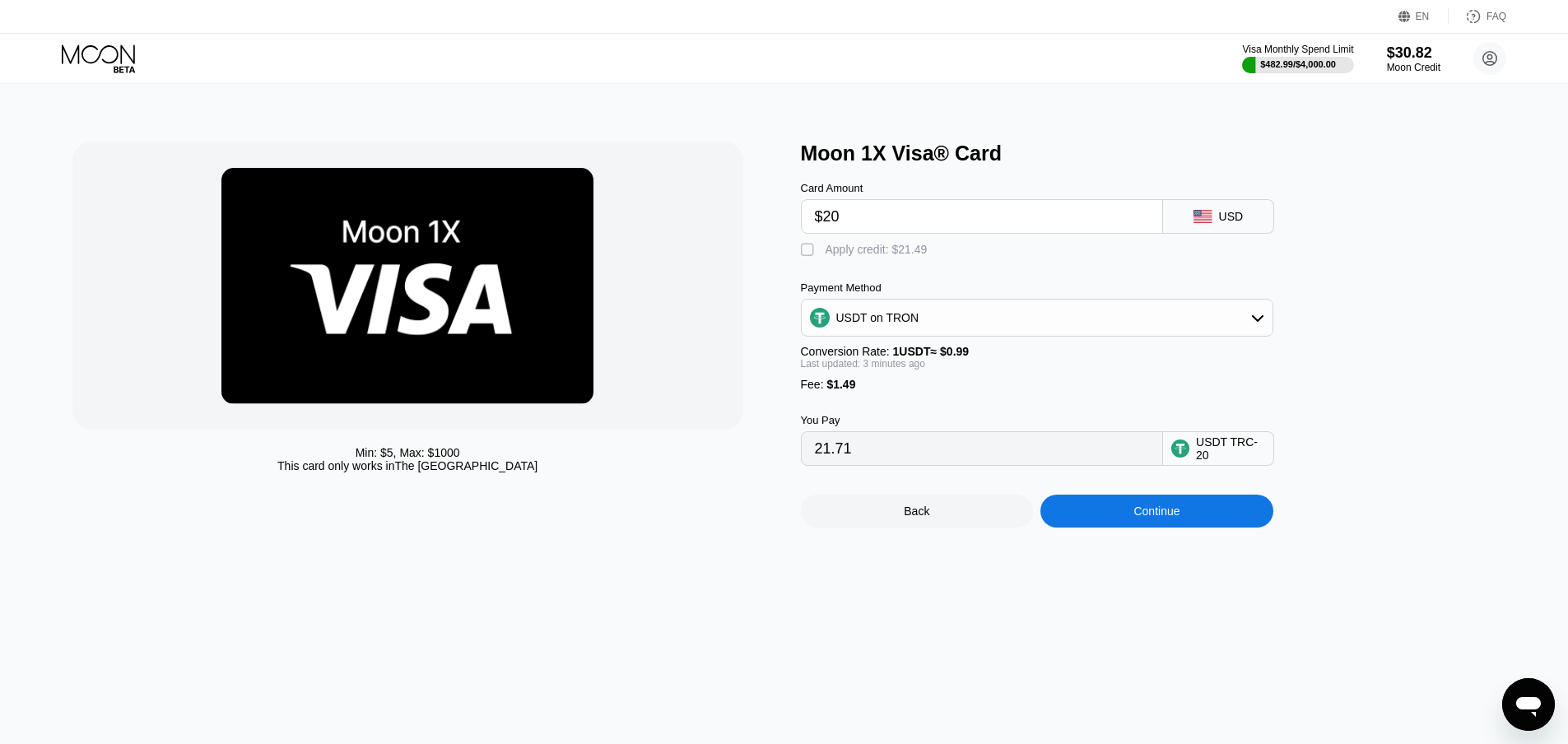
click at [425, 257] on img at bounding box center [407, 286] width 372 height 237
drag, startPoint x: 880, startPoint y: 458, endPoint x: 746, endPoint y: 464, distance: 134.1
click at [754, 462] on div "Min: $ 5 , Max: $ 1000 This card only works in The United States Moon 1X Visa® …" at bounding box center [784, 335] width 1423 height 386
click at [788, 480] on div "Min: $ 5 , Max: $ 1000 This card only works in The United States Moon 1X Visa® …" at bounding box center [784, 335] width 1423 height 386
click at [880, 456] on input "21.71" at bounding box center [981, 448] width 334 height 33
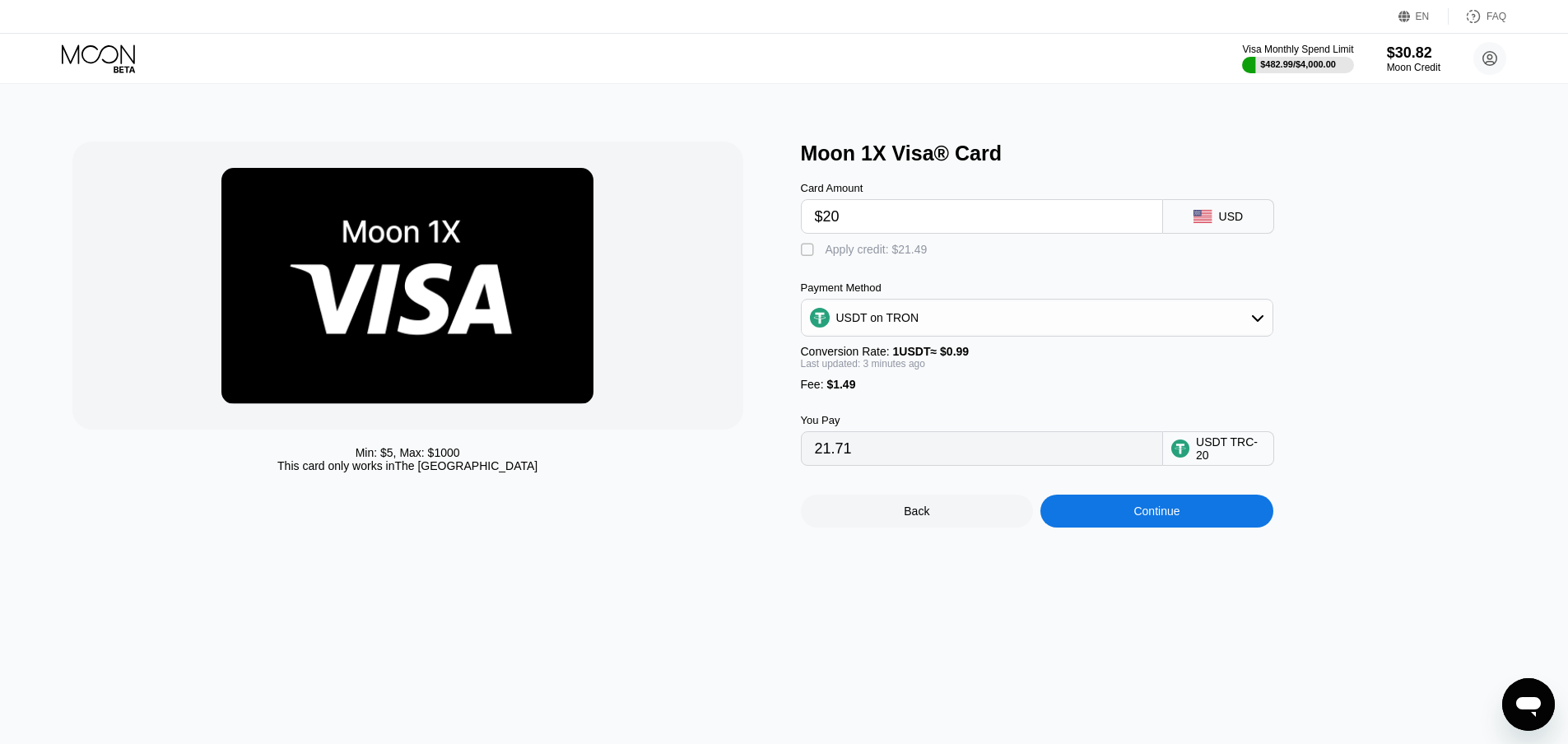
click at [877, 464] on input "21.71" at bounding box center [981, 448] width 334 height 33
click at [875, 464] on input "21.71" at bounding box center [981, 448] width 334 height 33
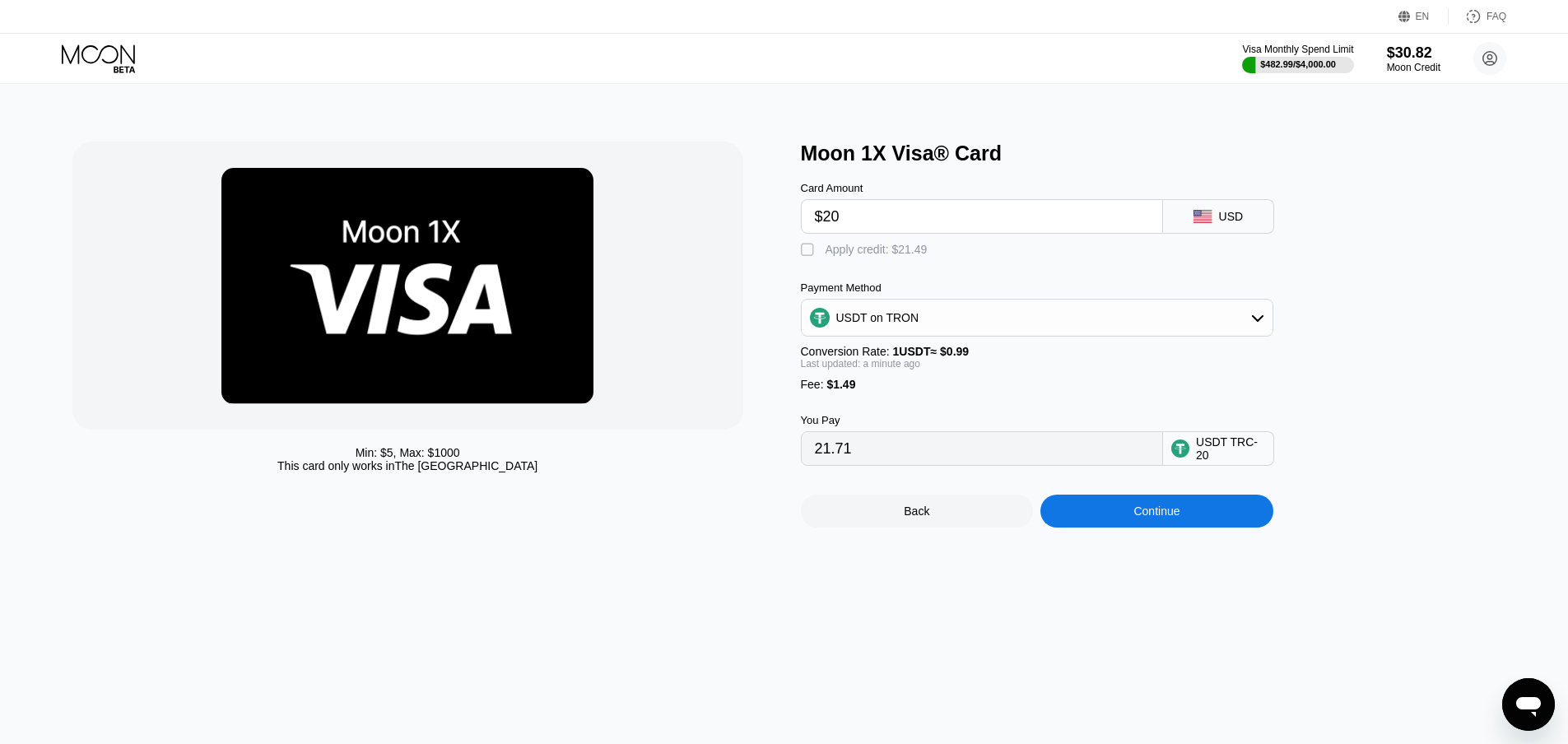
click at [875, 464] on input "21.71" at bounding box center [981, 448] width 334 height 33
click at [905, 216] on input "$20" at bounding box center [981, 216] width 334 height 33
type input "$2"
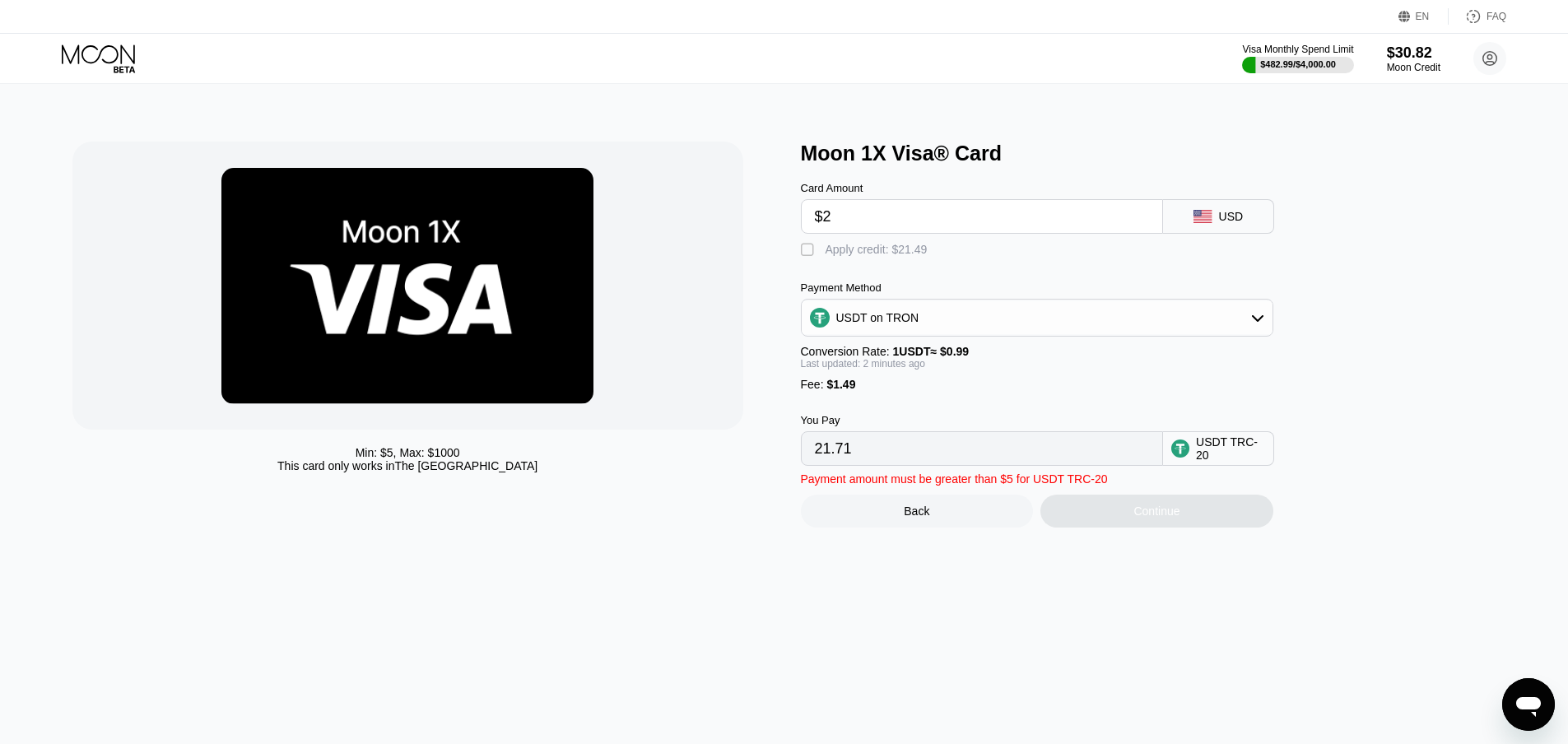
type input "3.53"
type input "$22"
type input "23.73"
type input "$2"
type input "3.53"
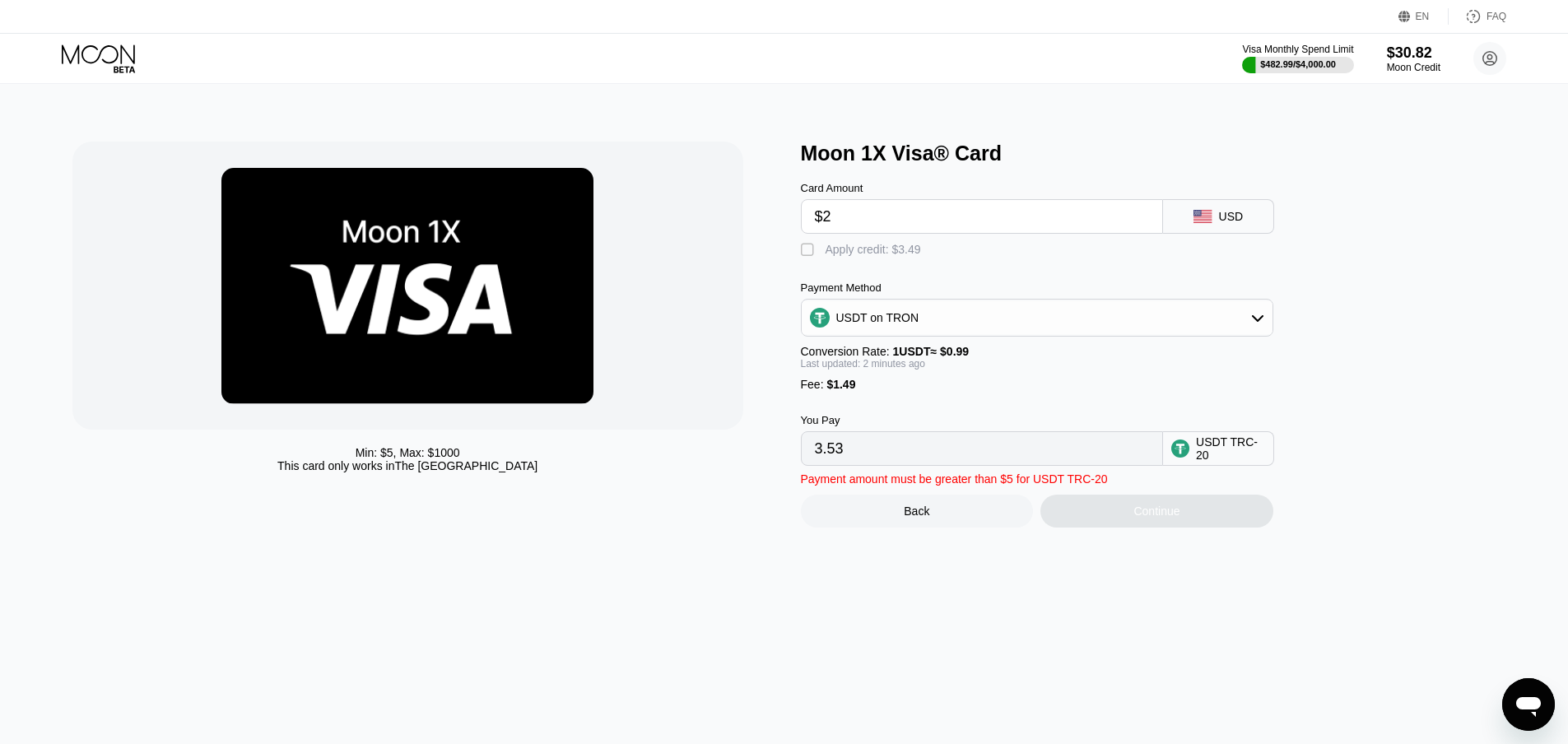
type input "$20"
type input "21.71"
drag, startPoint x: 905, startPoint y: 216, endPoint x: 810, endPoint y: 216, distance: 95.0
click at [810, 216] on div "$20" at bounding box center [982, 216] width 363 height 35
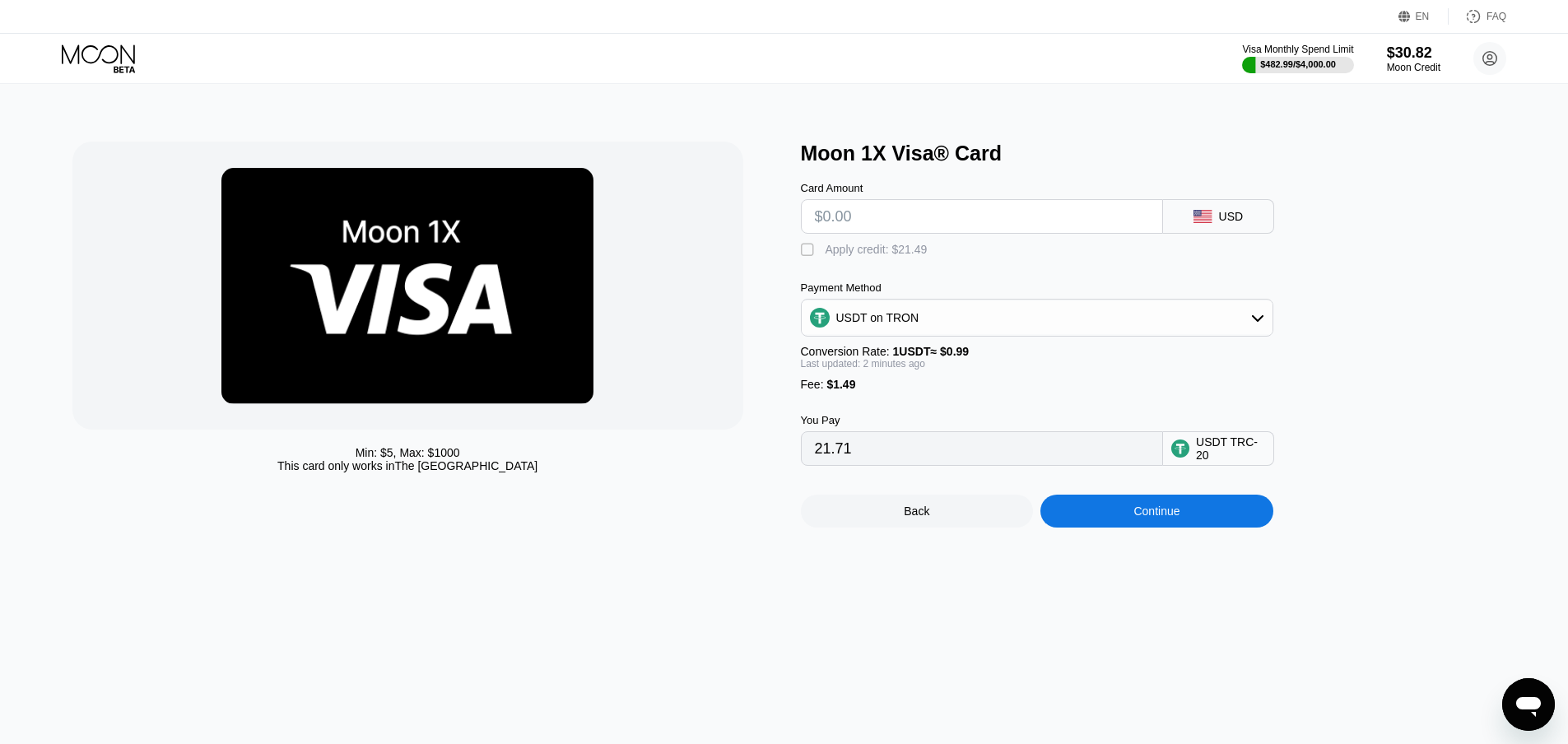
type input "0.00"
type input "$2"
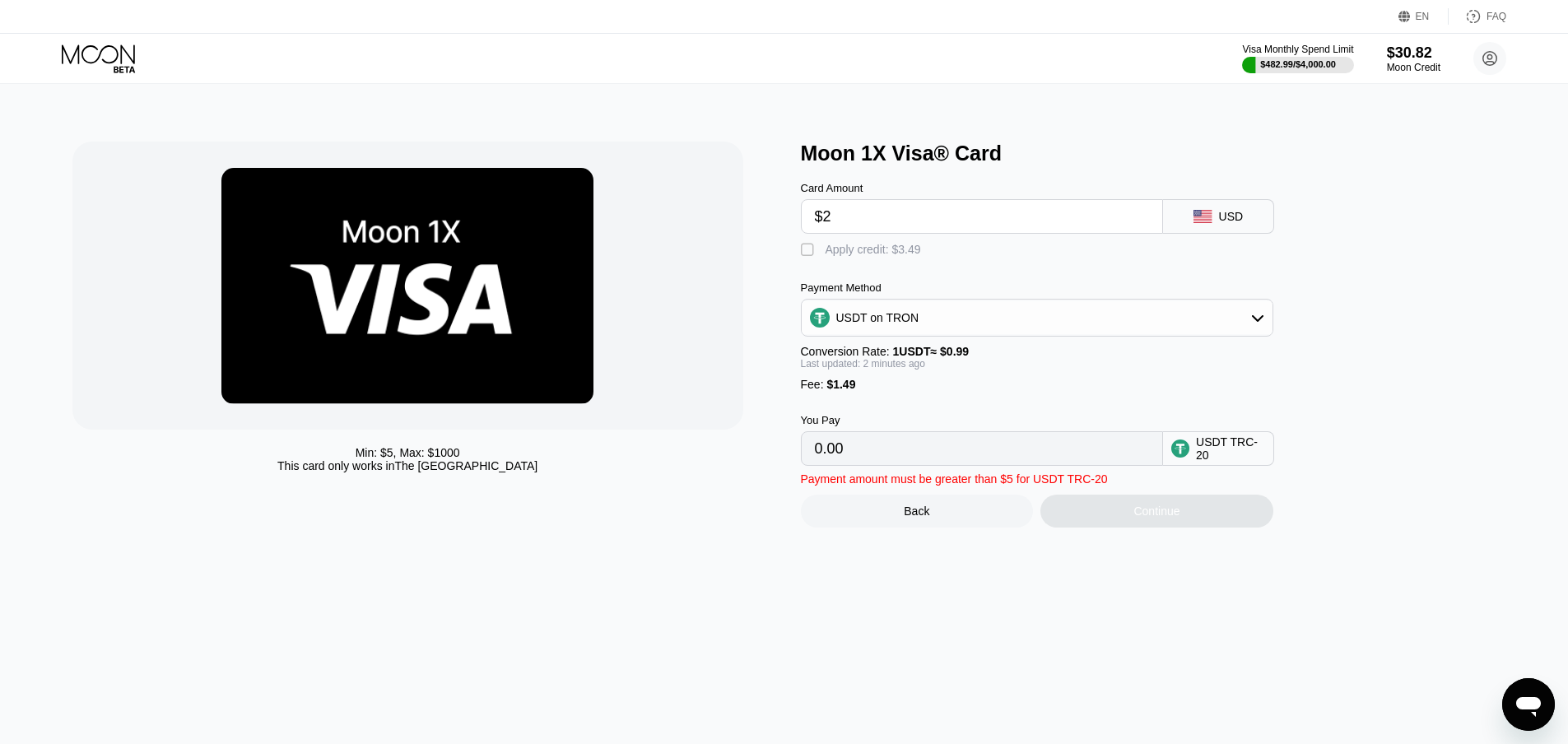
type input "3.53"
type input "$20"
type input "21.71"
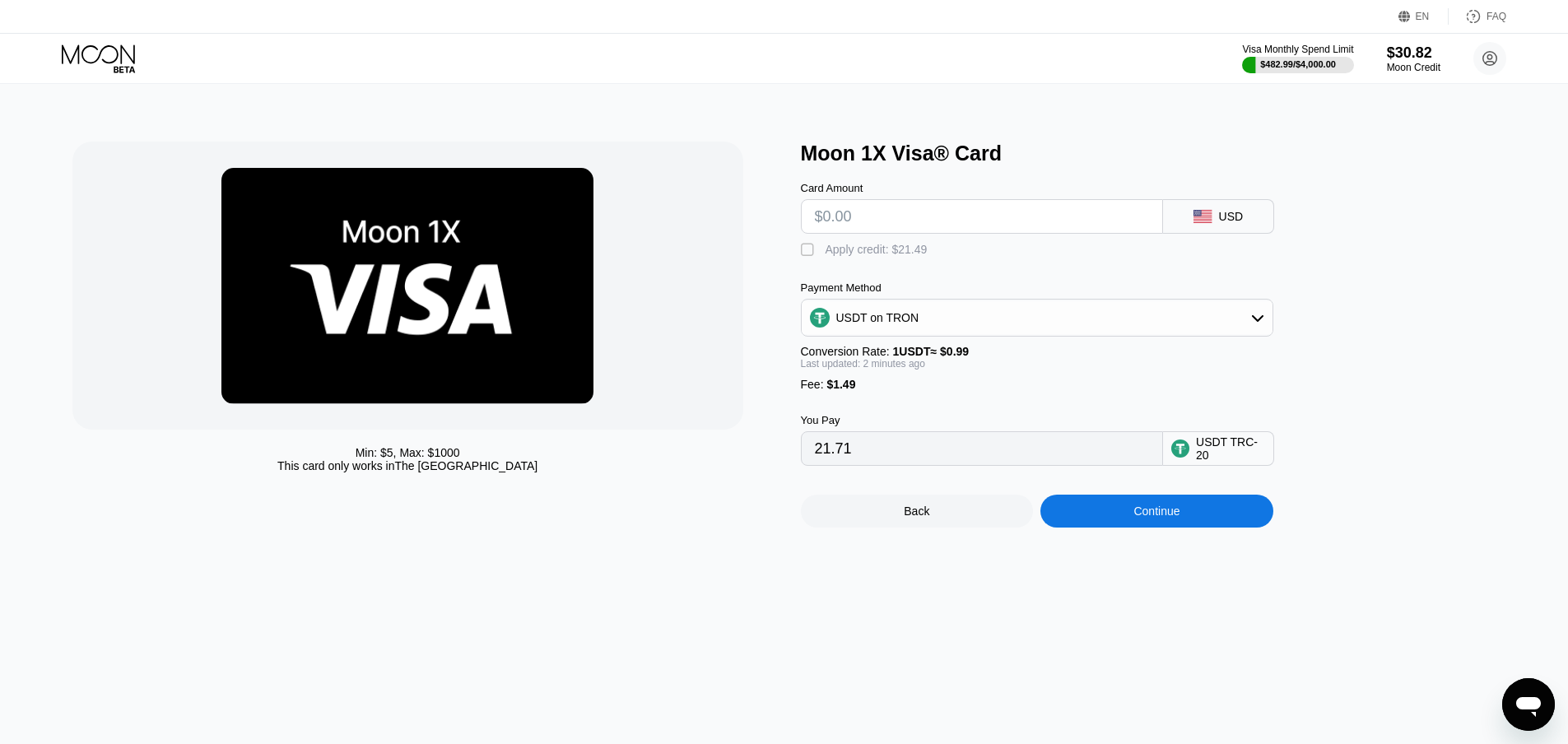
type input "0.00"
type input "$2"
type input "3.53"
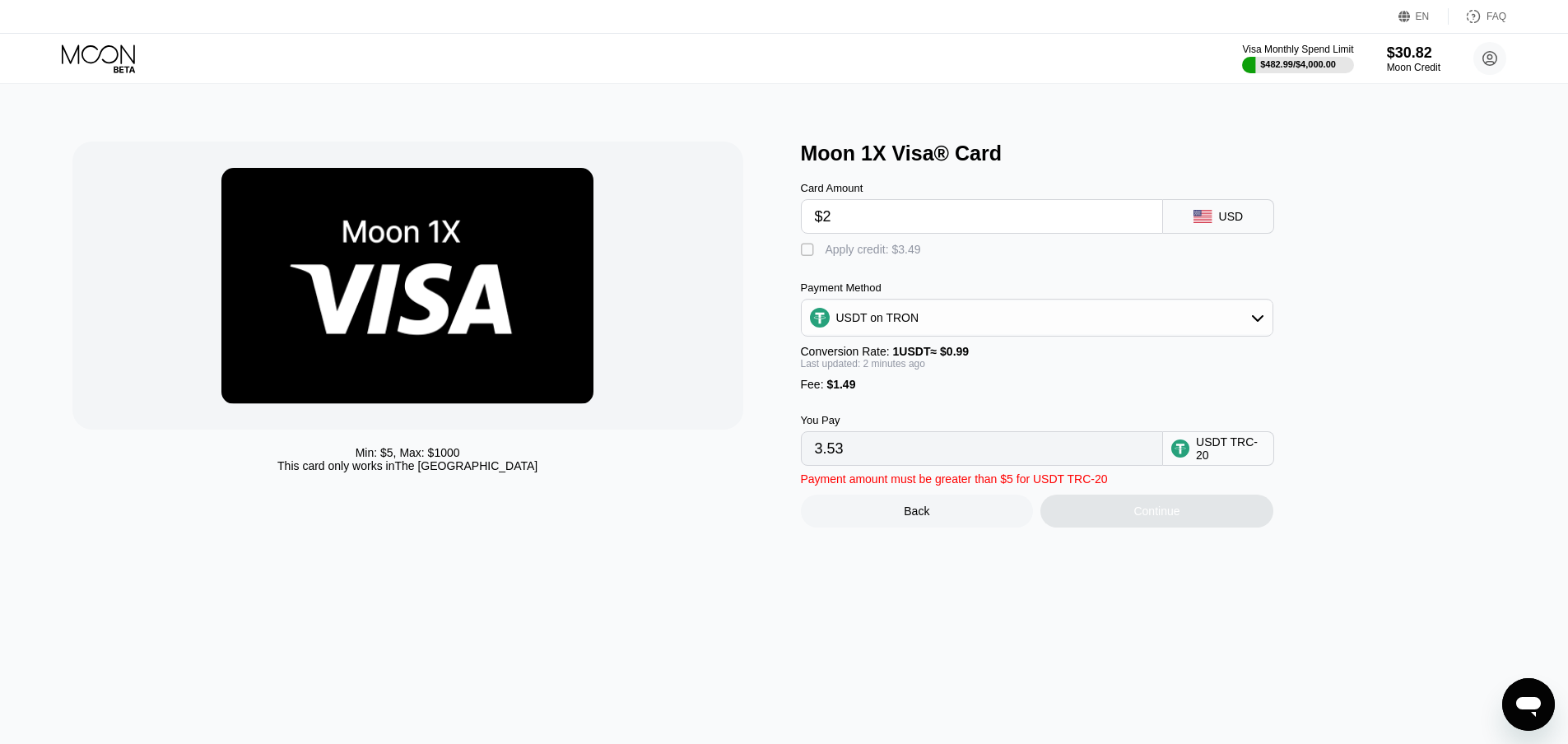
type input "$20"
type input "21.71"
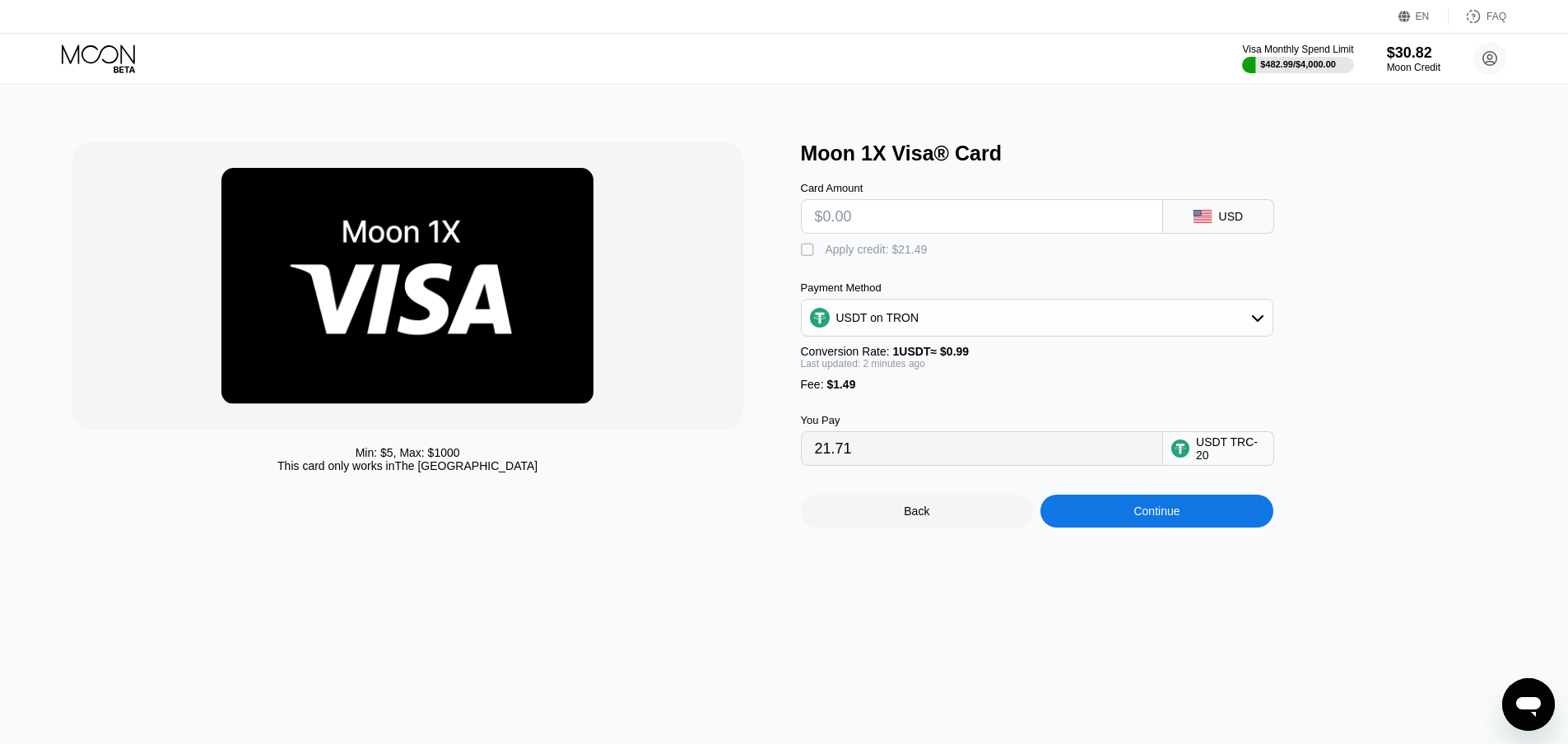
type input "0.00"
click at [811, 493] on div "Back Continue" at bounding box center [1064, 497] width 527 height 62
drag, startPoint x: 857, startPoint y: 467, endPoint x: 750, endPoint y: 472, distance: 107.1
click at [750, 472] on div "Min: $ 5 , Max: $ 1000 This card only works in The United States Moon 1X Visa® …" at bounding box center [784, 335] width 1423 height 386
click at [750, 472] on div "Min: $ 5 , Max: $ 1000 This card only works in The United States" at bounding box center [428, 335] width 712 height 386
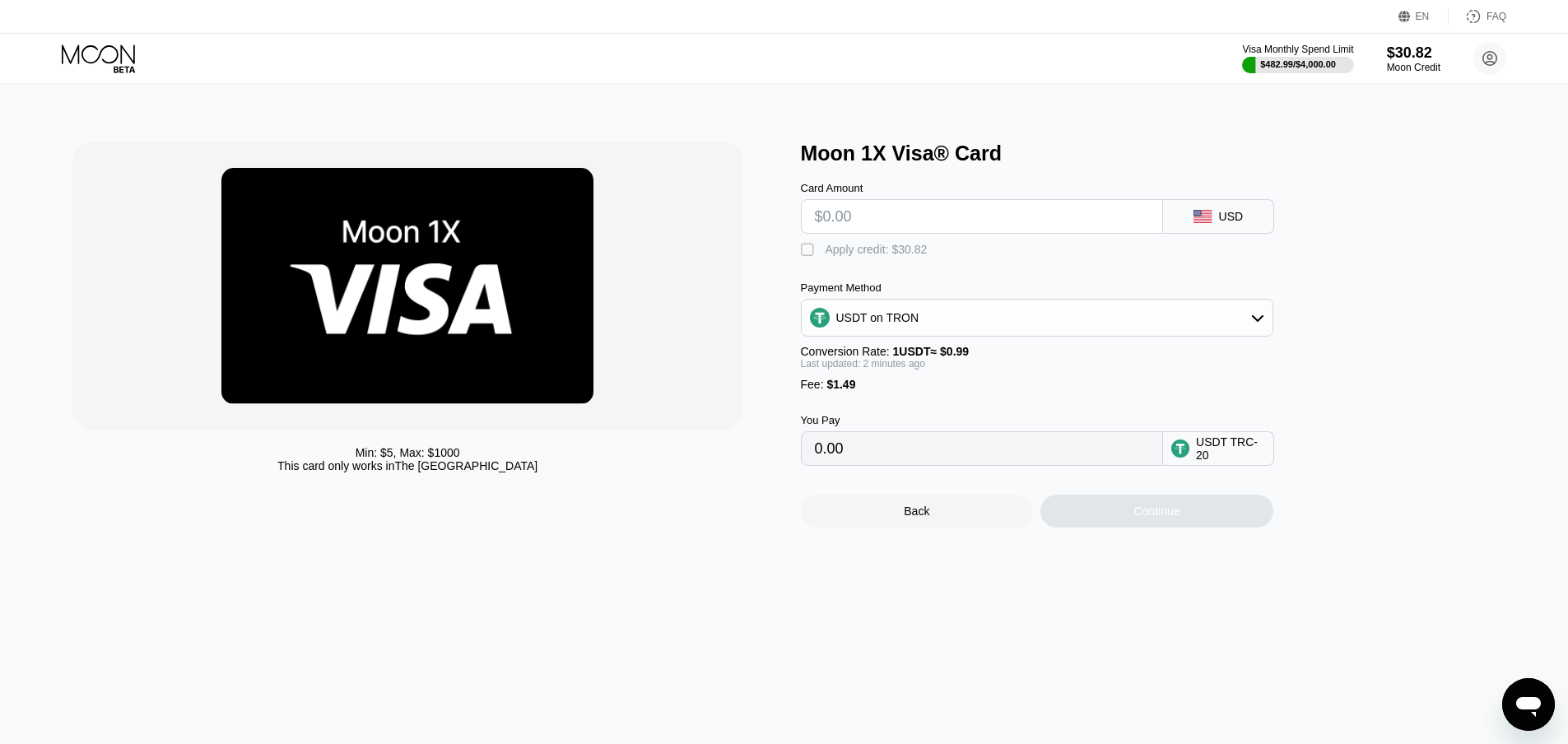
click at [841, 216] on input "text" at bounding box center [981, 216] width 334 height 33
type input "$2"
type input "3.53"
type input "$20"
type input "21.71"
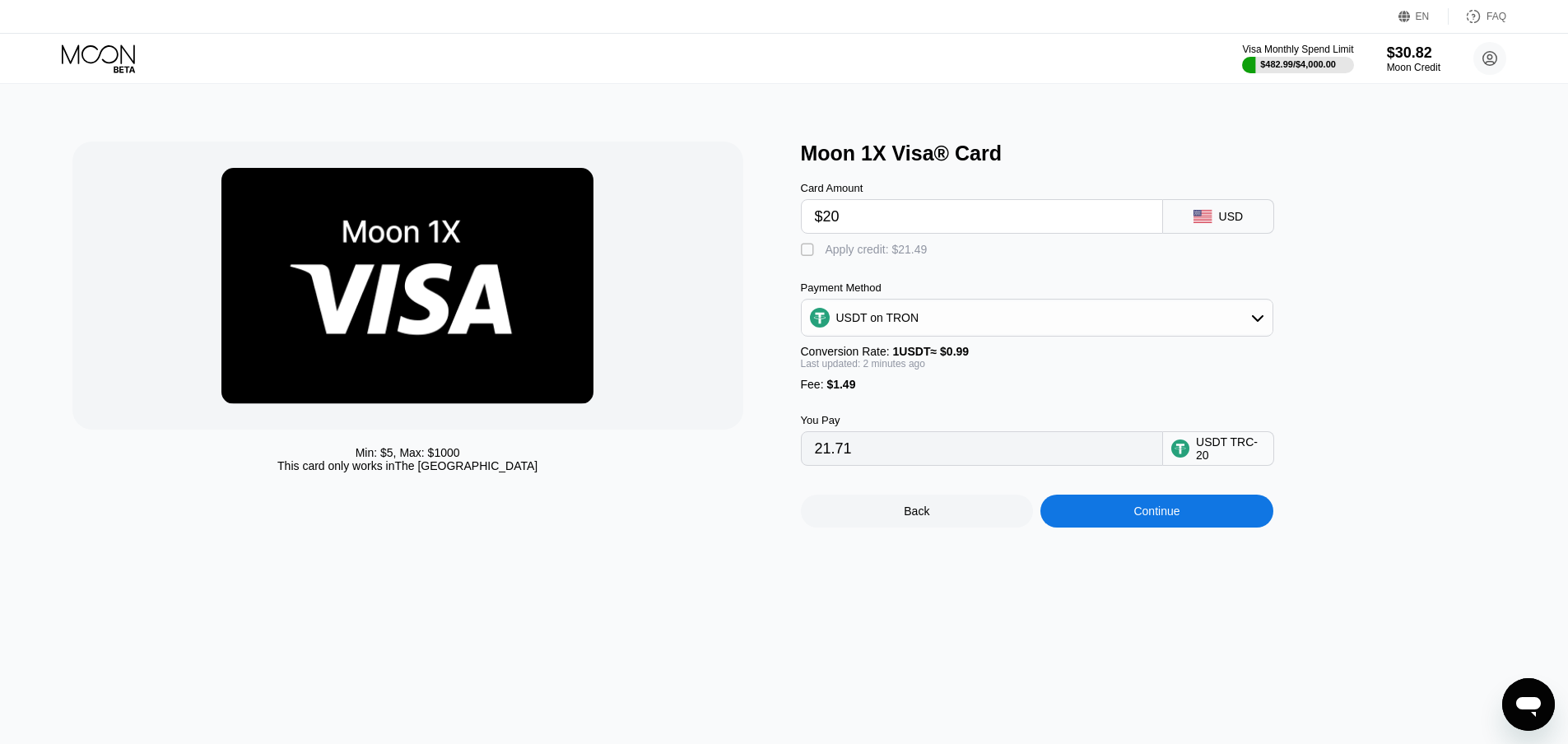
click at [891, 213] on input "$20" at bounding box center [981, 216] width 334 height 33
type input "$20"
drag, startPoint x: 780, startPoint y: 464, endPoint x: 769, endPoint y: 464, distance: 11.0
click at [769, 464] on div "Min: $ 5 , Max: $ 1000 This card only works in The United States Moon 1X Visa® …" at bounding box center [784, 335] width 1423 height 386
click at [769, 464] on div "Min: $ 5 , Max: $ 1000 This card only works in The United States" at bounding box center [428, 335] width 712 height 386
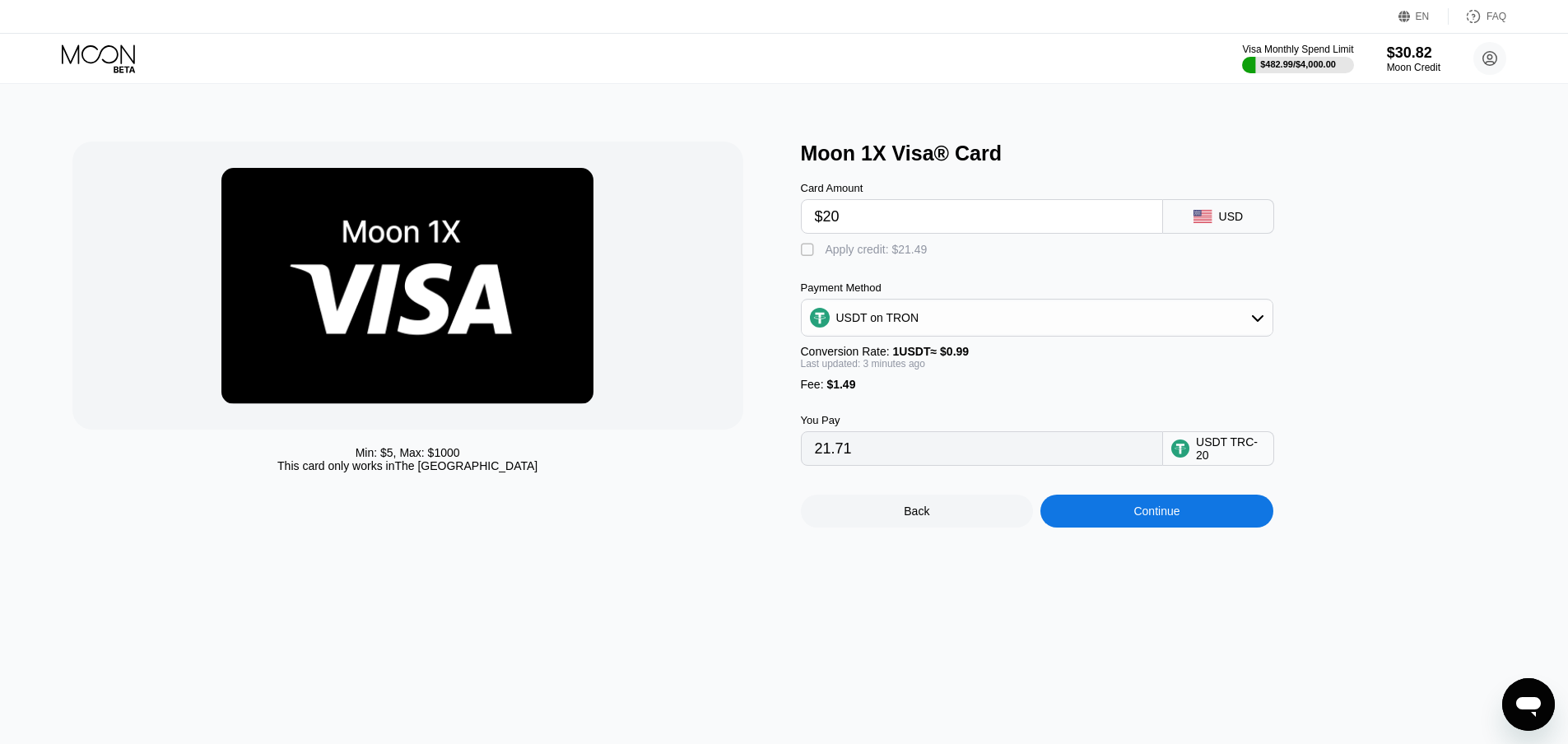
click at [849, 412] on div "You Pay 21.71 USDT TRC-20" at bounding box center [1064, 429] width 527 height 75
click at [848, 391] on span "$1.49" at bounding box center [840, 384] width 29 height 13
click at [877, 465] on input "21.71" at bounding box center [981, 448] width 334 height 33
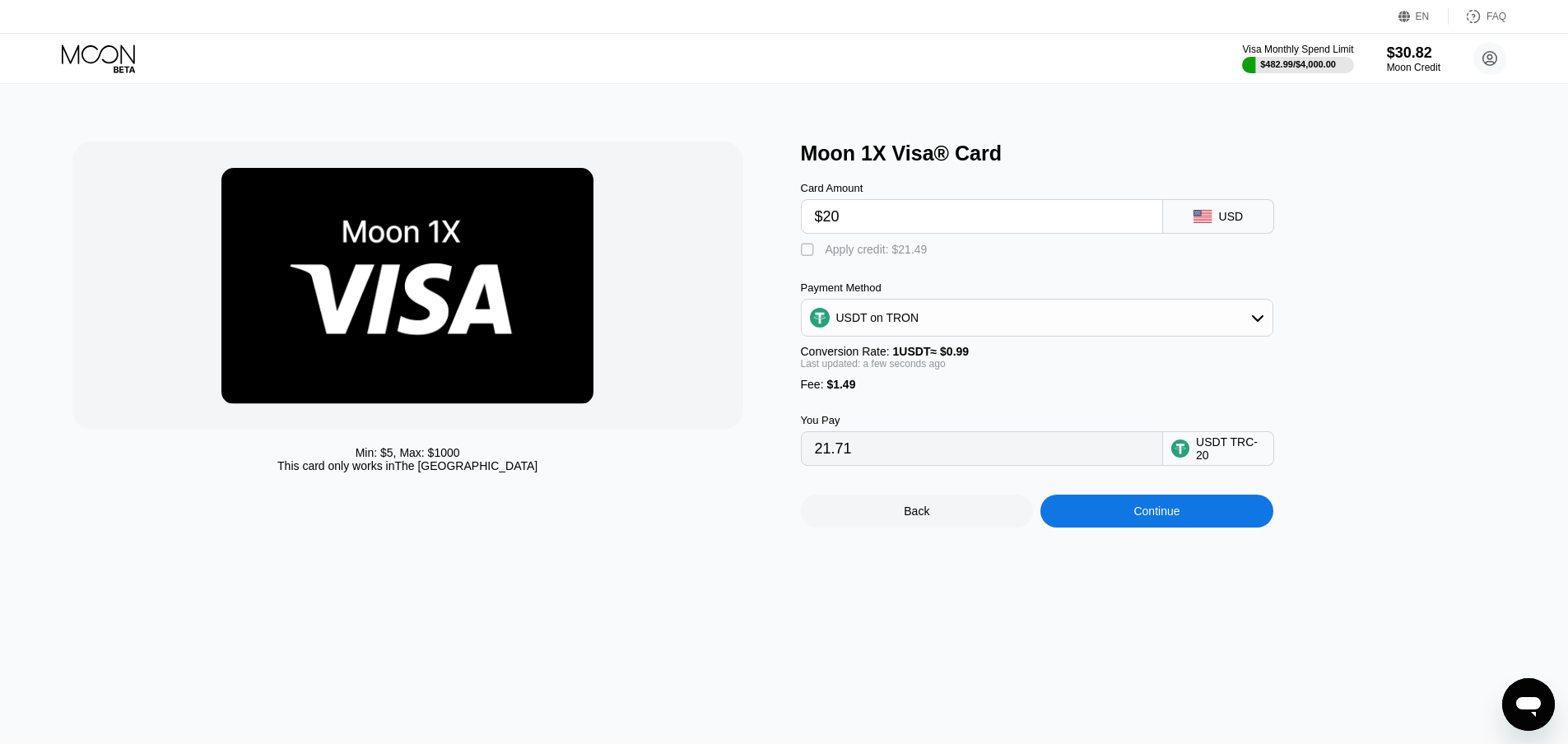
click at [879, 459] on input "21.71" at bounding box center [981, 448] width 334 height 33
click at [972, 528] on div "Back" at bounding box center [917, 511] width 233 height 33
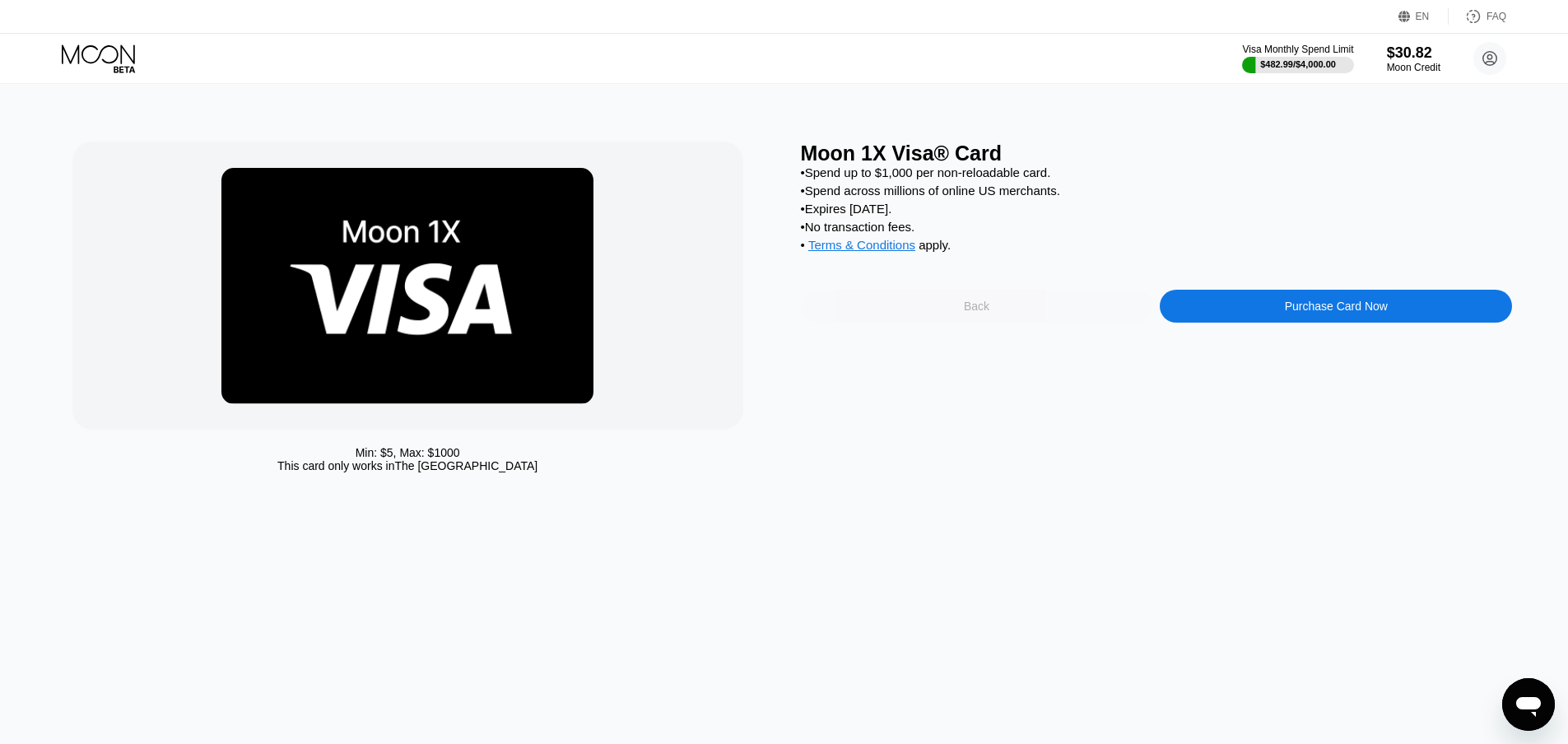
click at [979, 322] on div "Back" at bounding box center [977, 305] width 352 height 33
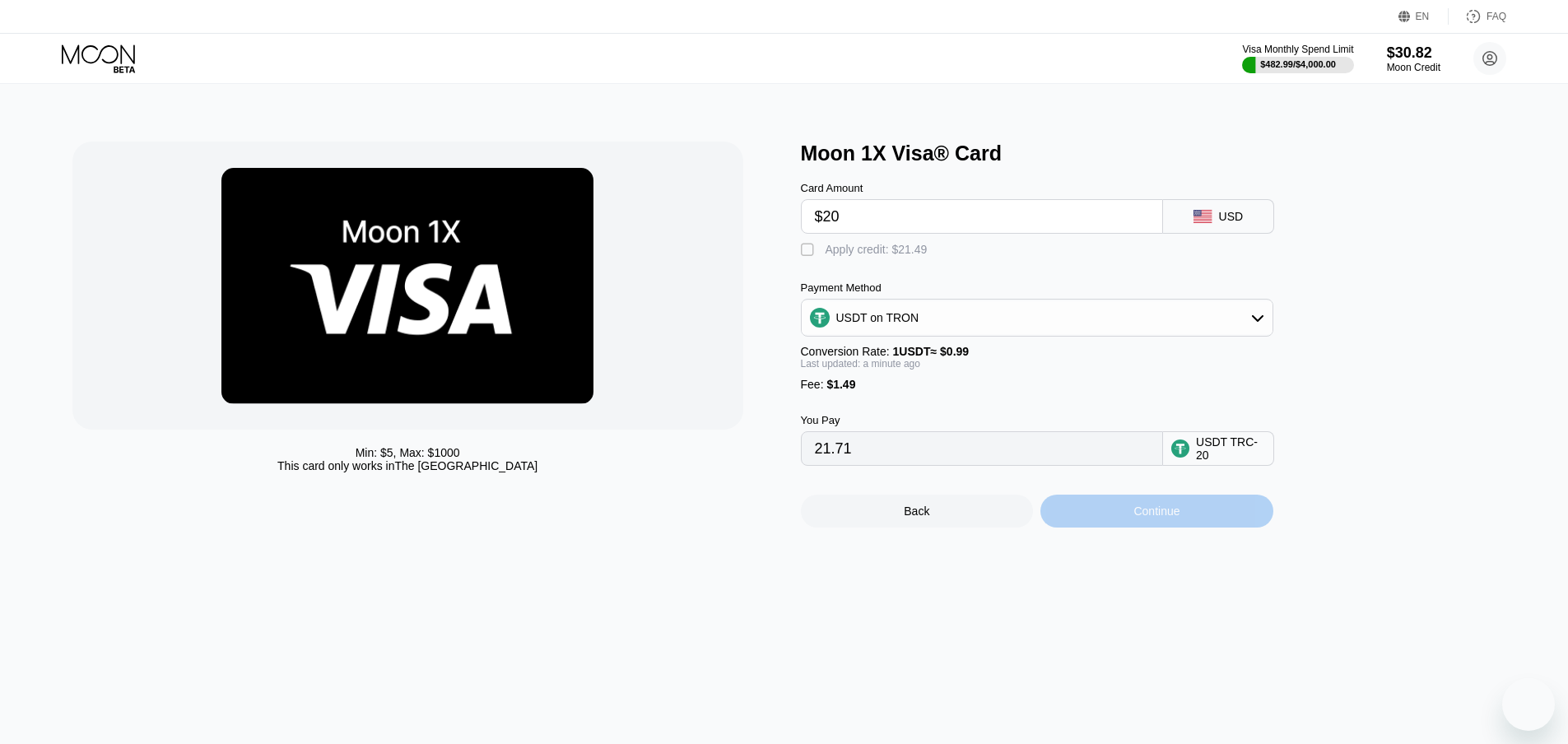
click at [1142, 518] on div "Continue" at bounding box center [1156, 511] width 46 height 13
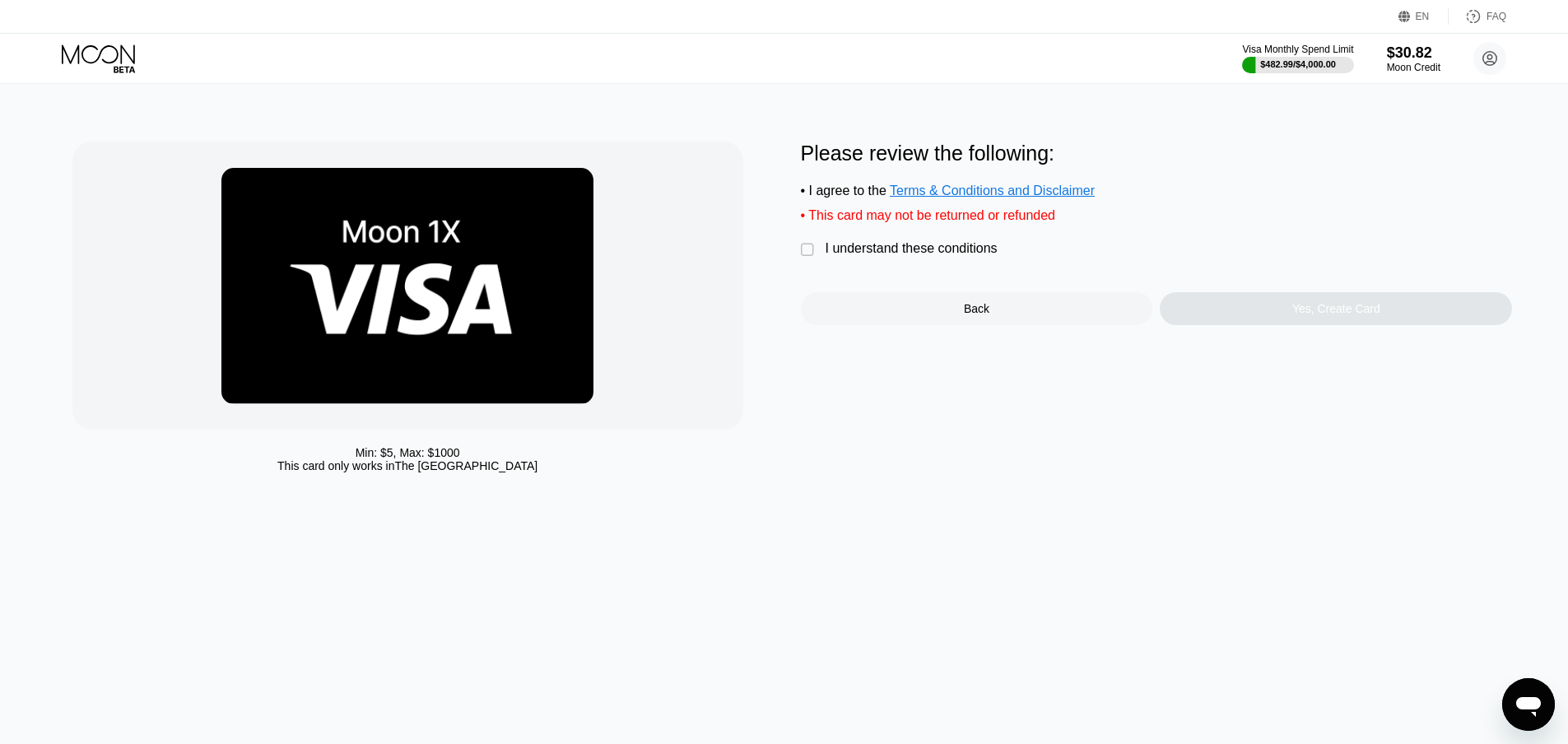
click at [846, 246] on div "Please review the following: • I agree to the Terms & Conditions and Disclaimer…" at bounding box center [1156, 234] width 712 height 184
click at [855, 256] on div "I understand these conditions" at bounding box center [911, 248] width 172 height 15
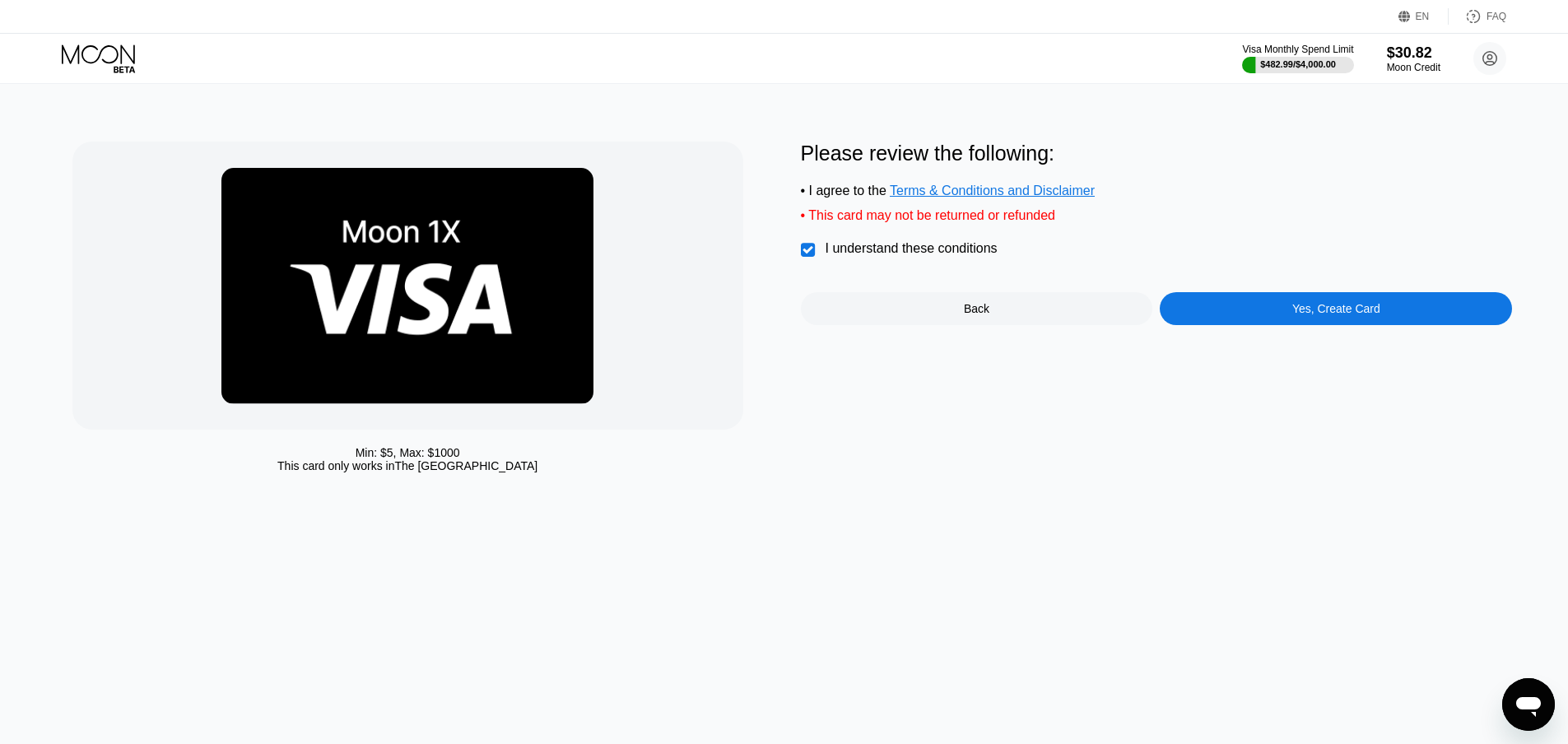
click at [1233, 313] on div "Yes, Create Card" at bounding box center [1336, 308] width 352 height 33
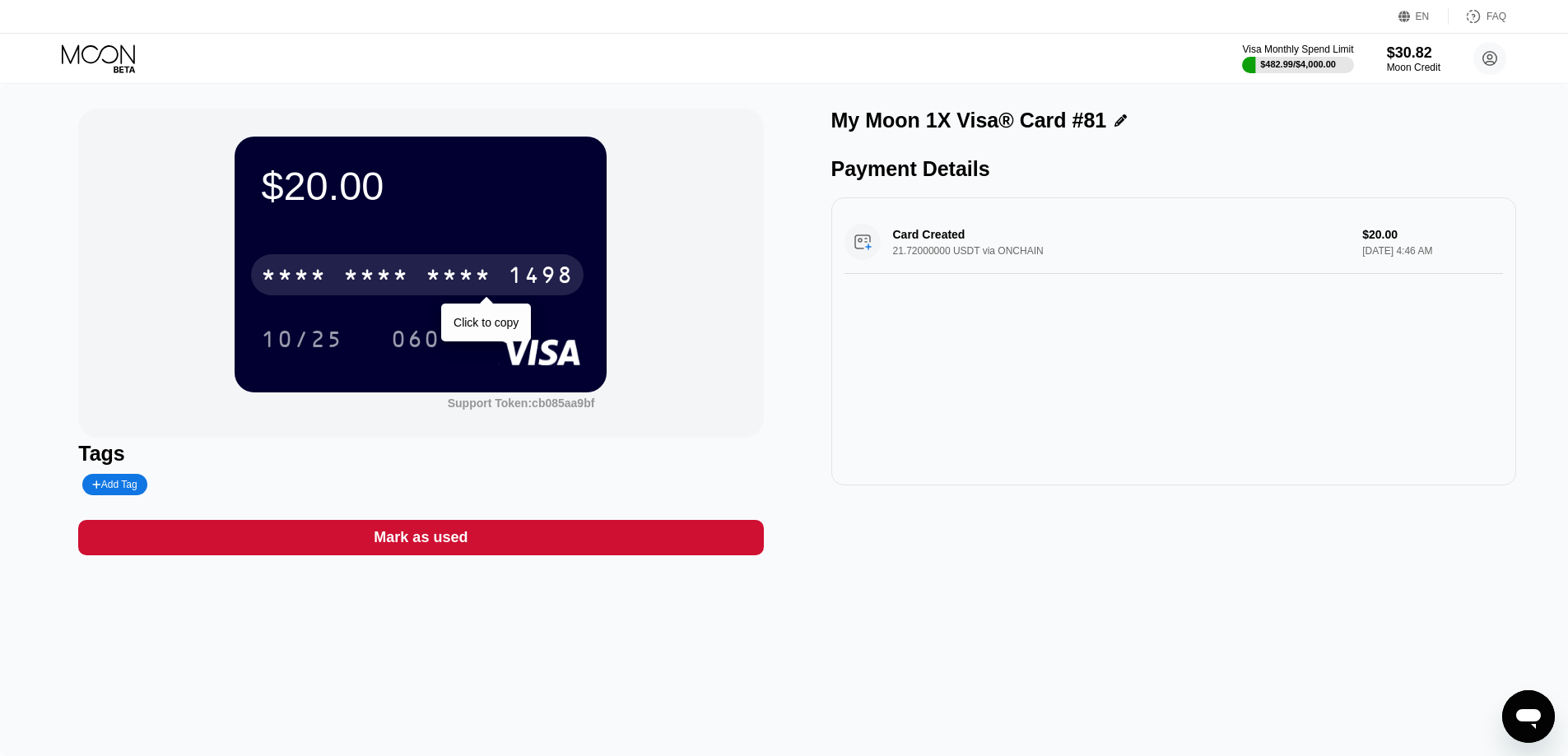
click at [521, 273] on div "1498" at bounding box center [541, 277] width 66 height 26
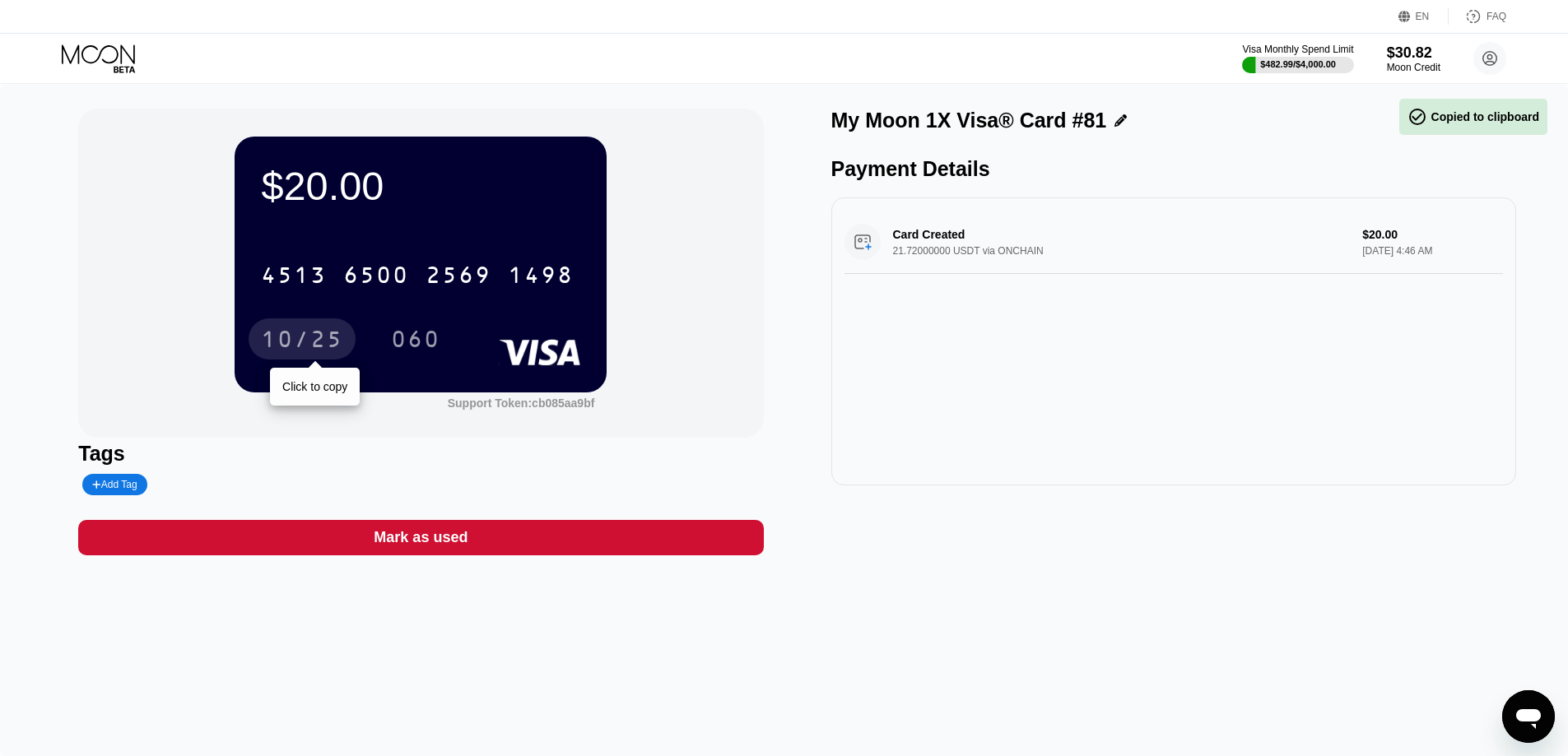
click at [289, 345] on div "10/25" at bounding box center [302, 341] width 82 height 26
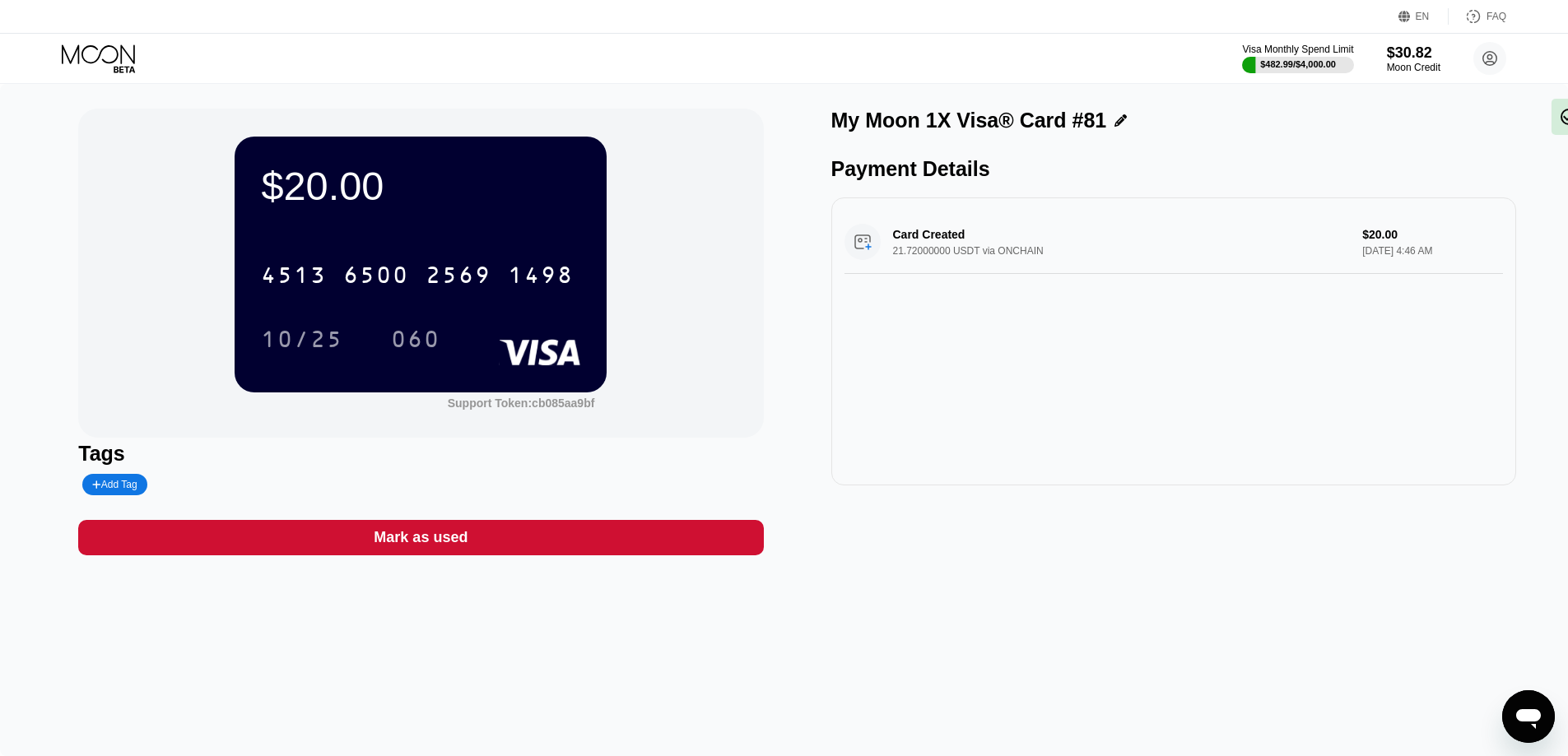
click at [415, 336] on div "060" at bounding box center [415, 341] width 49 height 26
click at [88, 51] on icon at bounding box center [100, 59] width 77 height 29
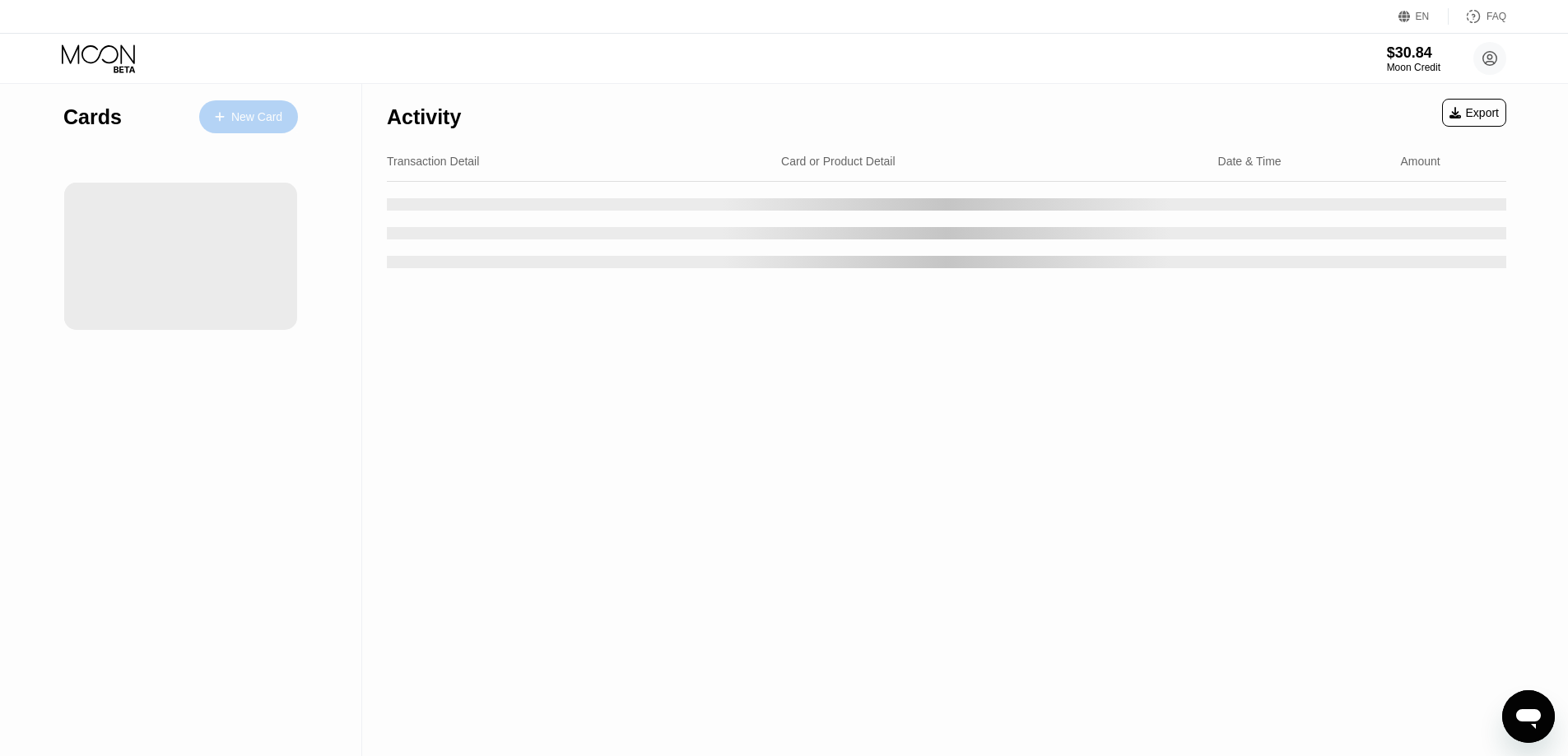
click at [257, 117] on div "New Card" at bounding box center [256, 118] width 51 height 14
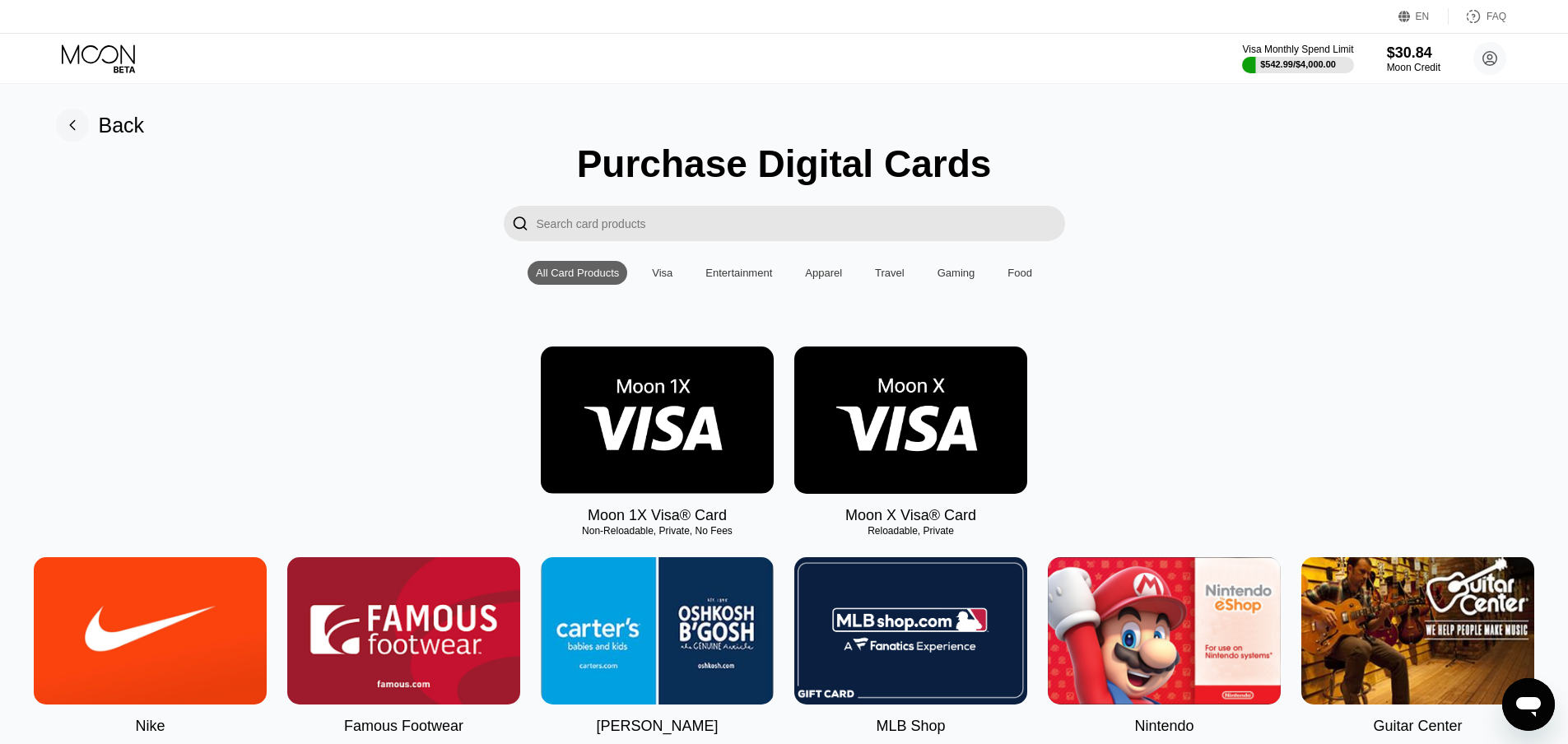
click at [628, 441] on img at bounding box center [657, 420] width 233 height 147
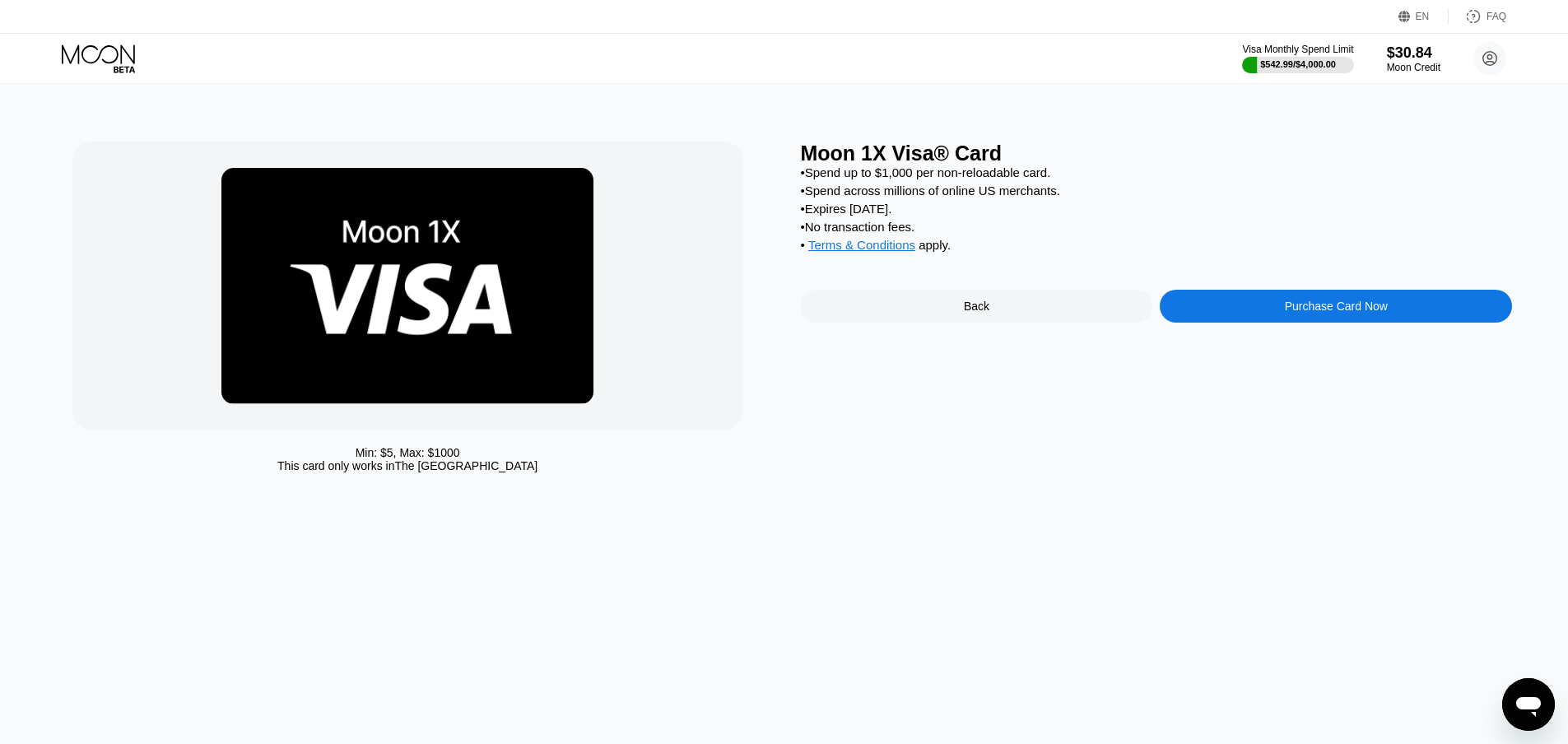
click at [1384, 313] on div "Purchase Card Now" at bounding box center [1336, 305] width 103 height 13
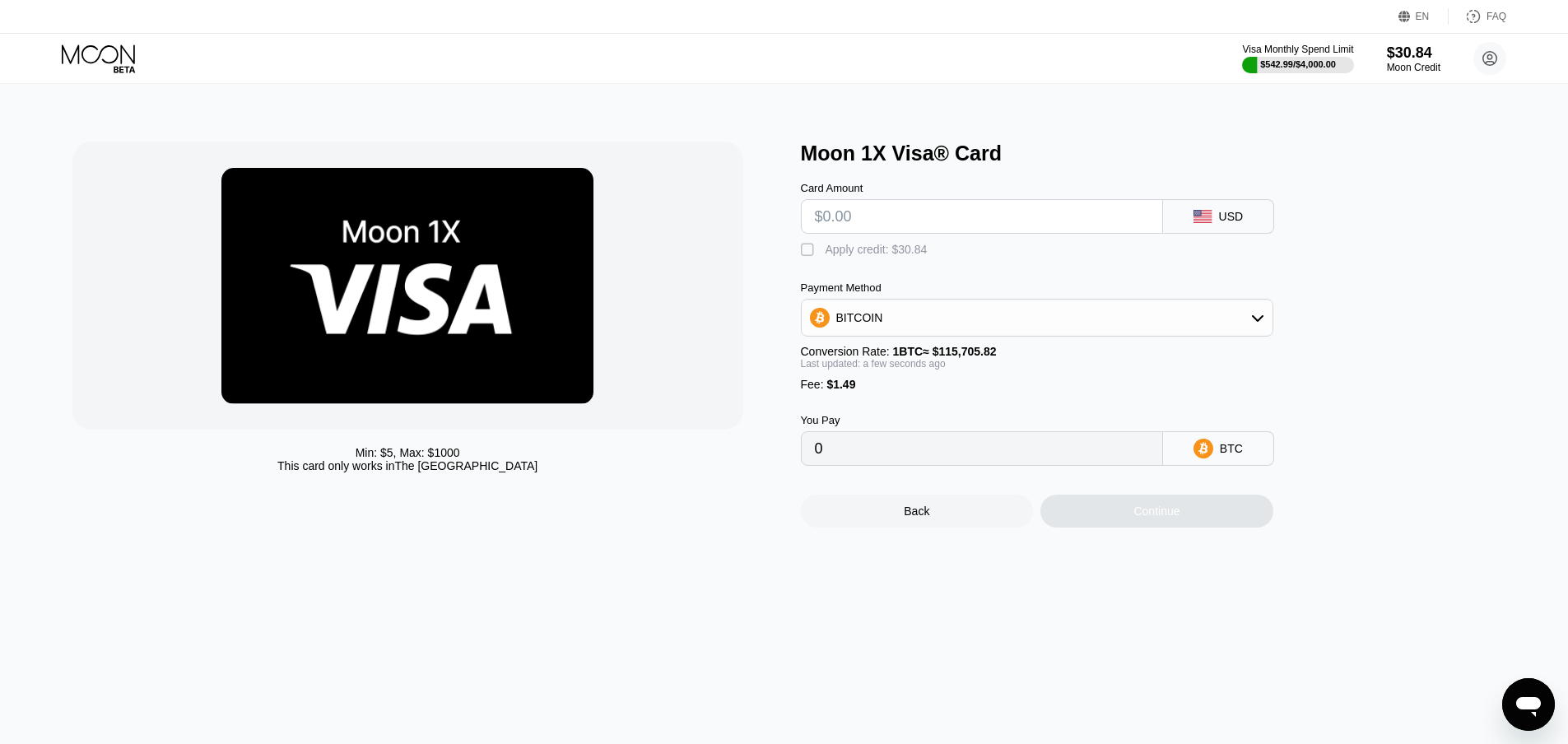
click at [958, 222] on input "text" at bounding box center [981, 216] width 334 height 33
click at [944, 331] on div "BITCOIN" at bounding box center [1037, 317] width 471 height 33
click at [925, 356] on div "BITCOIN" at bounding box center [1037, 363] width 463 height 33
click at [917, 319] on div "BITCOIN" at bounding box center [1037, 317] width 471 height 33
click at [912, 405] on span "USDT on TRON" at bounding box center [881, 399] width 83 height 13
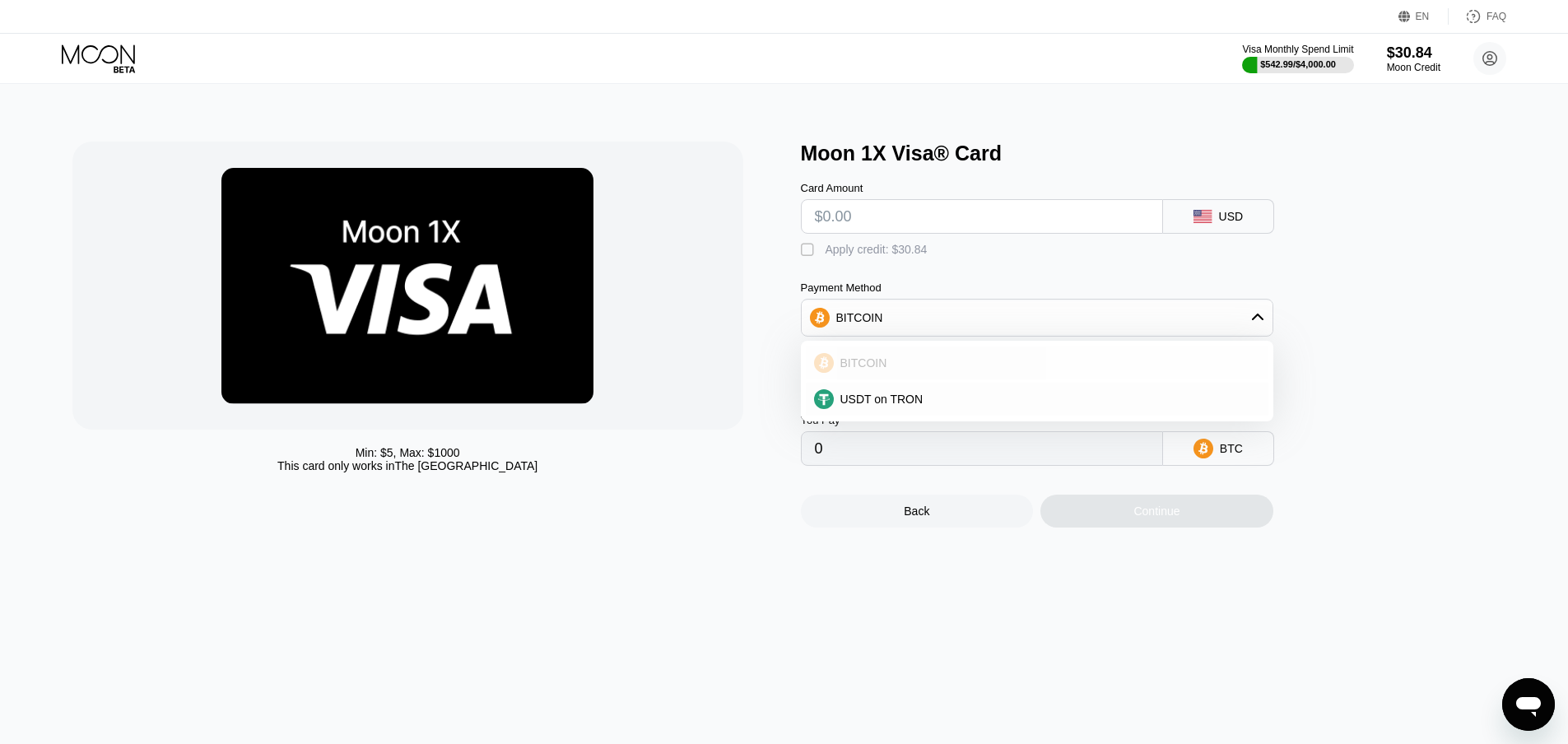
type input "0.00"
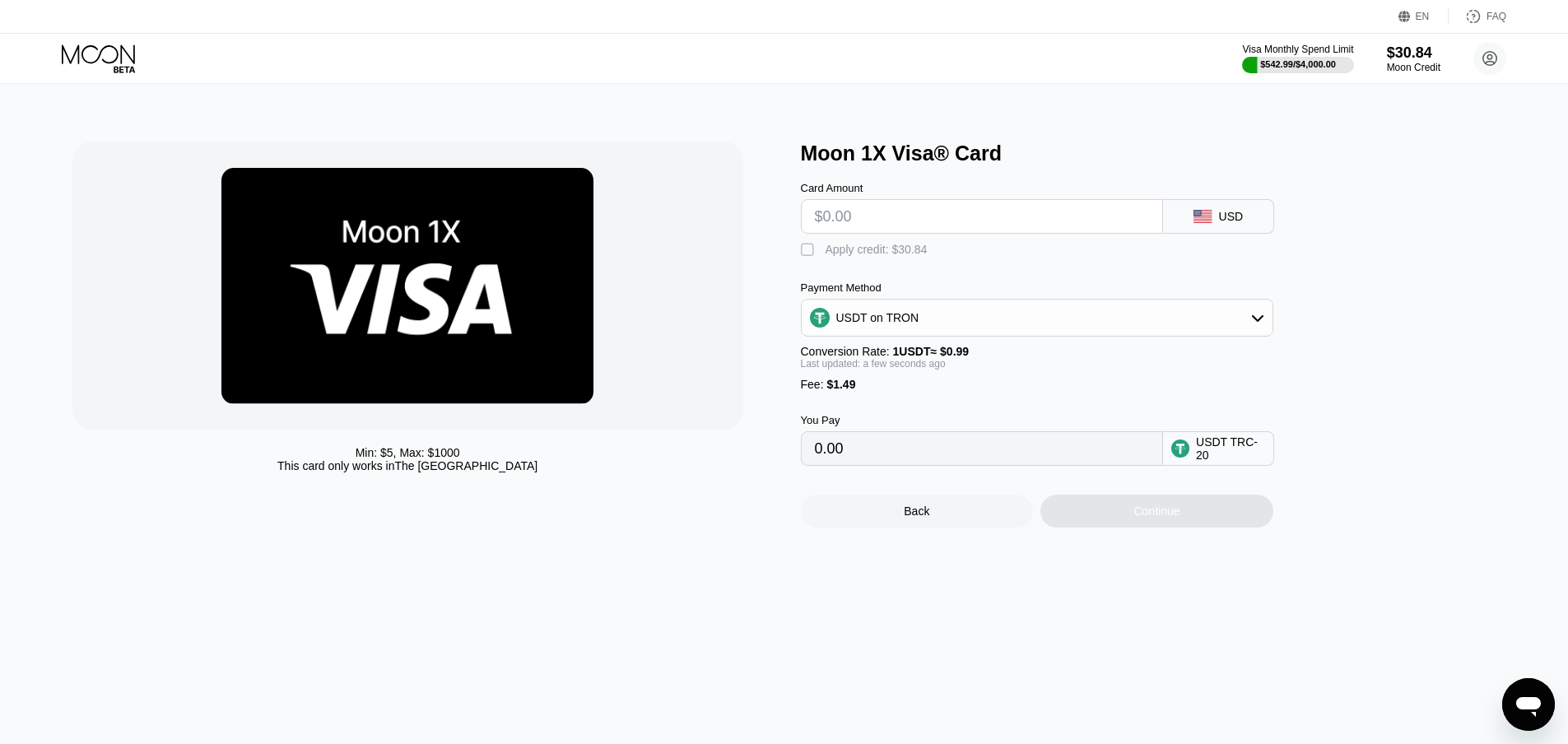
click at [879, 229] on input "text" at bounding box center [981, 216] width 334 height 33
type input "$20"
type input "21.71"
type input "$20"
click at [804, 249] on div "" at bounding box center [809, 250] width 16 height 16
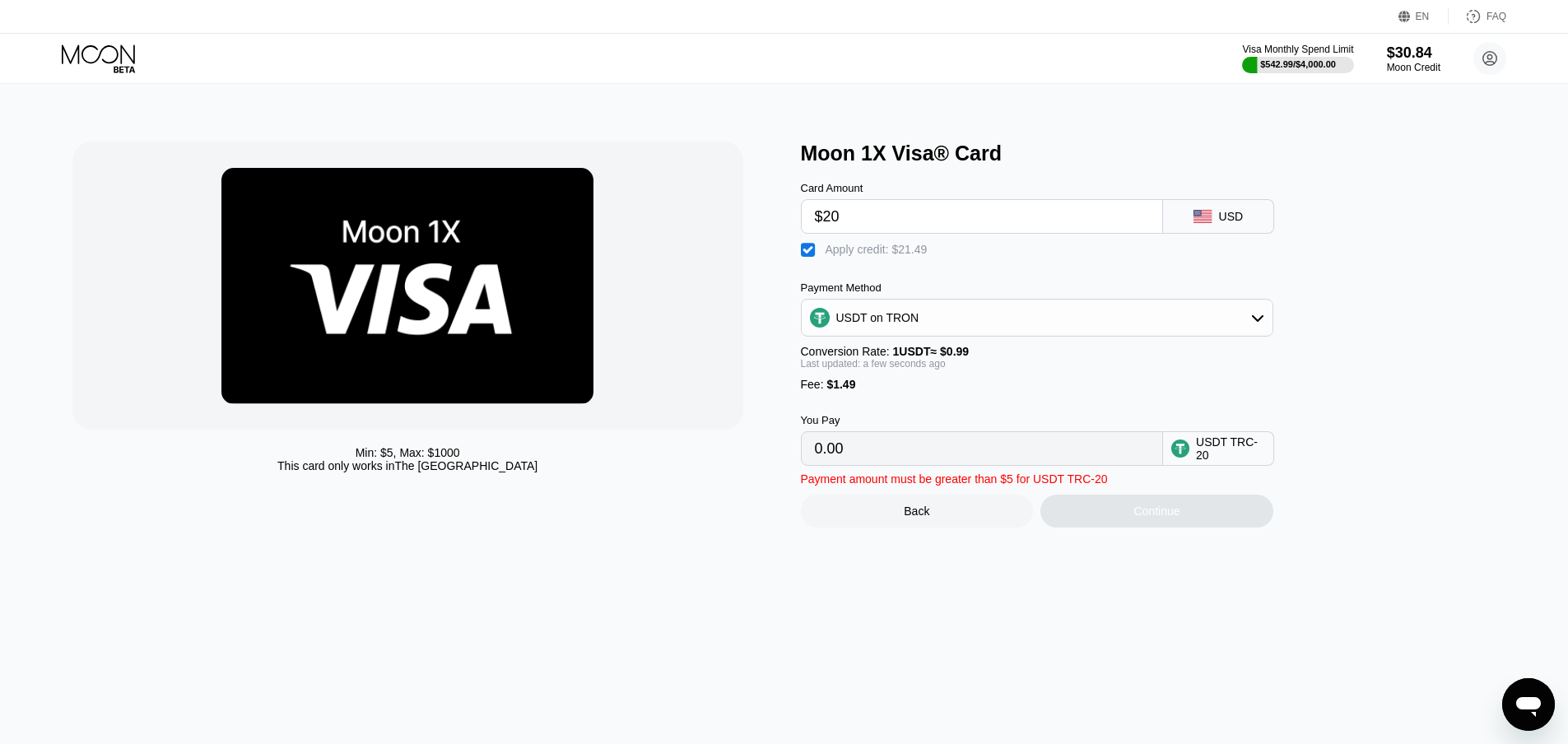
drag, startPoint x: 995, startPoint y: 501, endPoint x: 1085, endPoint y: 502, distance: 90.0
click at [1085, 486] on div "Payment amount must be greater than $5 for USDT TRC-20" at bounding box center [955, 479] width 307 height 13
click at [972, 333] on div "USDT on TRON" at bounding box center [1037, 317] width 471 height 33
click at [968, 370] on div "BITCOIN" at bounding box center [1047, 363] width 426 height 13
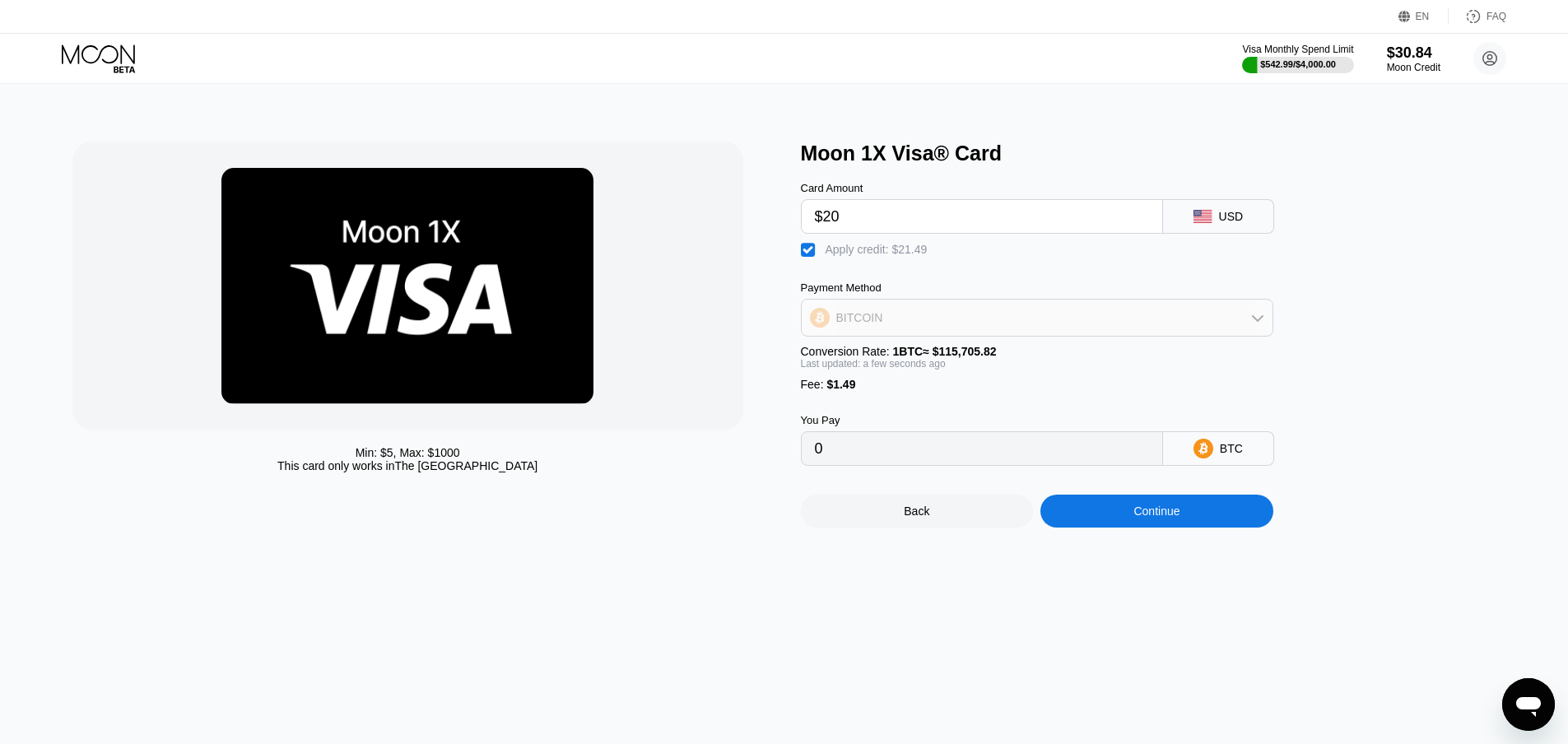
click at [956, 322] on div "BITCOIN" at bounding box center [1037, 317] width 471 height 33
click at [922, 400] on div "USDT on TRON" at bounding box center [1047, 399] width 426 height 13
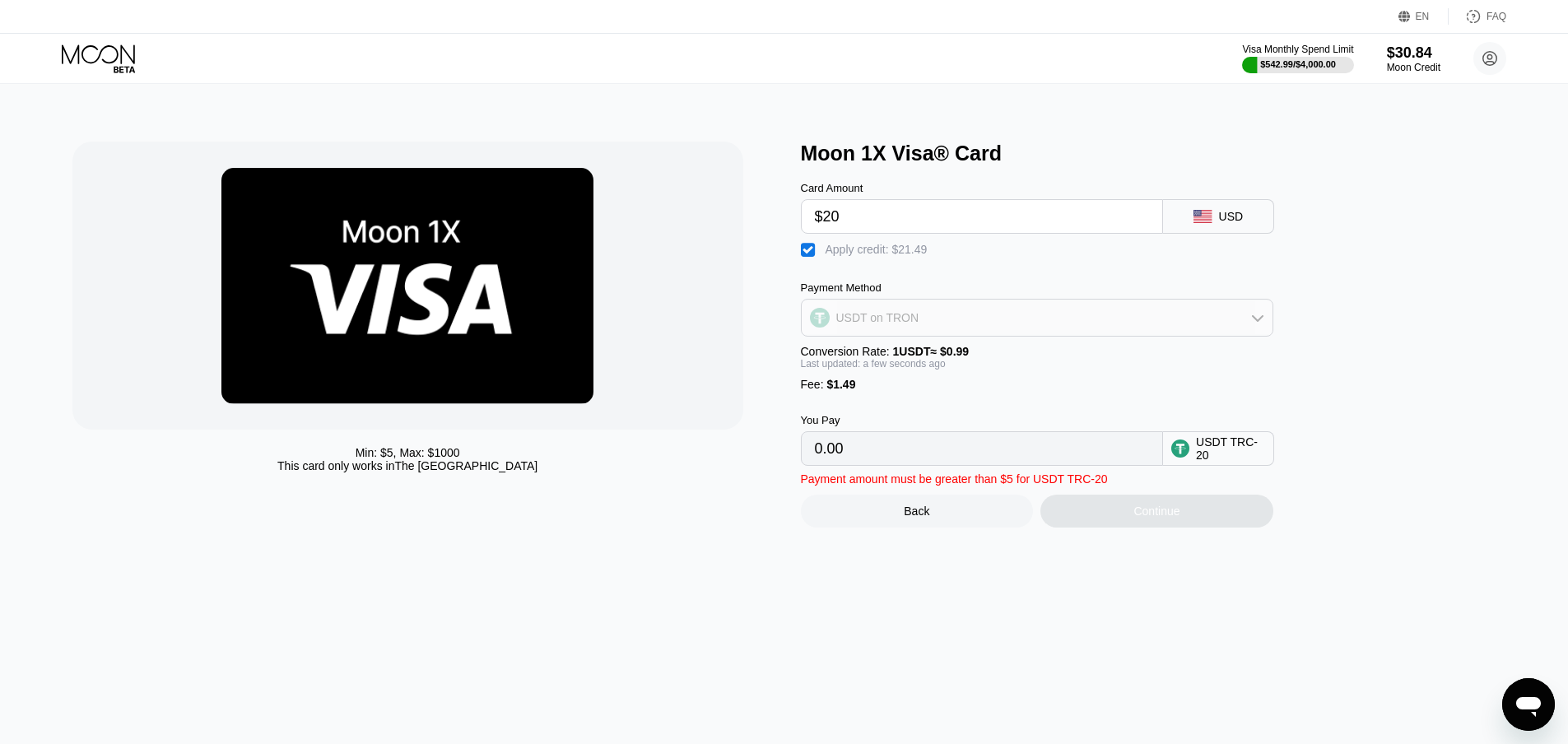
click at [986, 312] on div "USDT on TRON" at bounding box center [1037, 317] width 471 height 33
click at [943, 370] on div "BITCOIN" at bounding box center [1047, 363] width 426 height 13
type input "0"
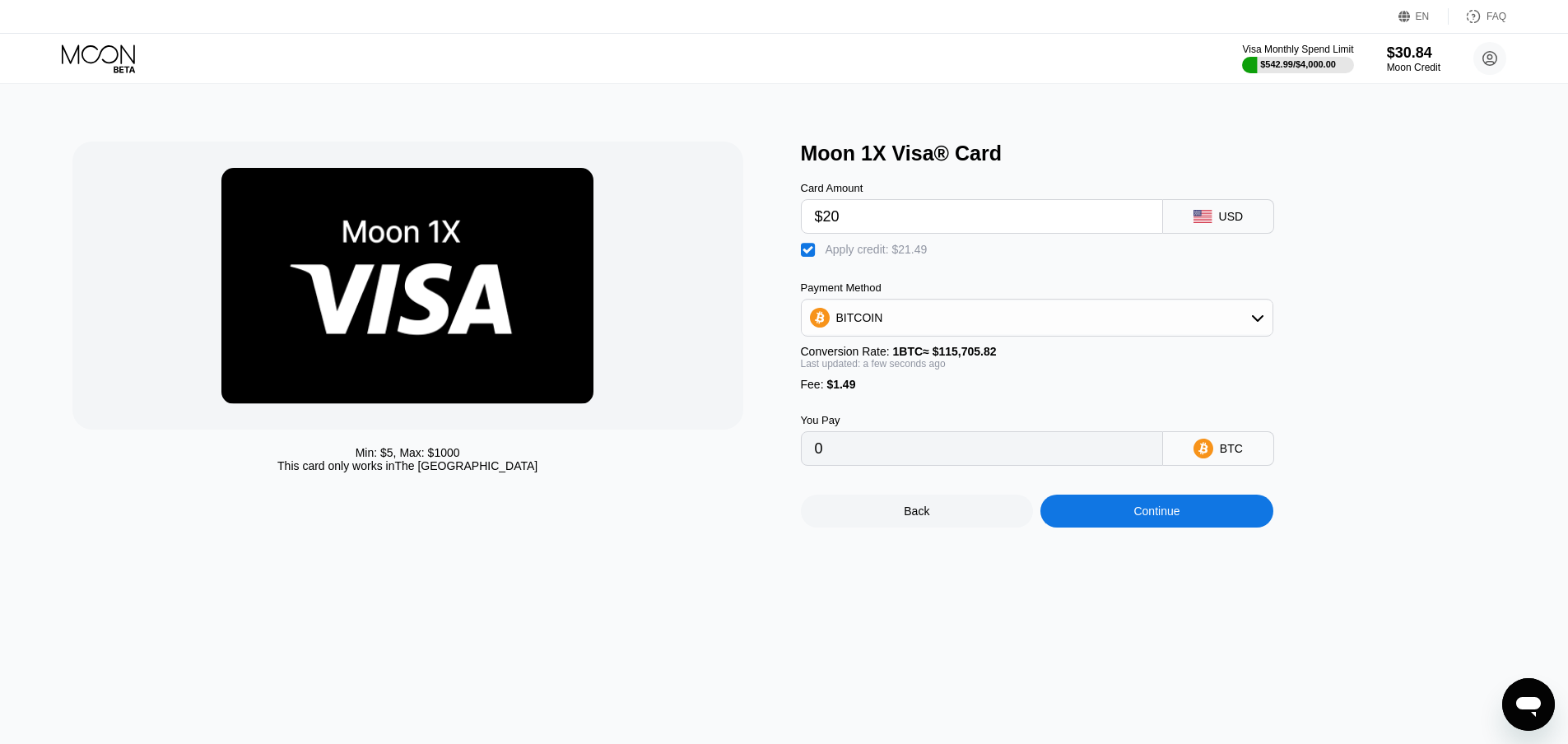
click at [1138, 518] on div "Continue" at bounding box center [1156, 511] width 46 height 13
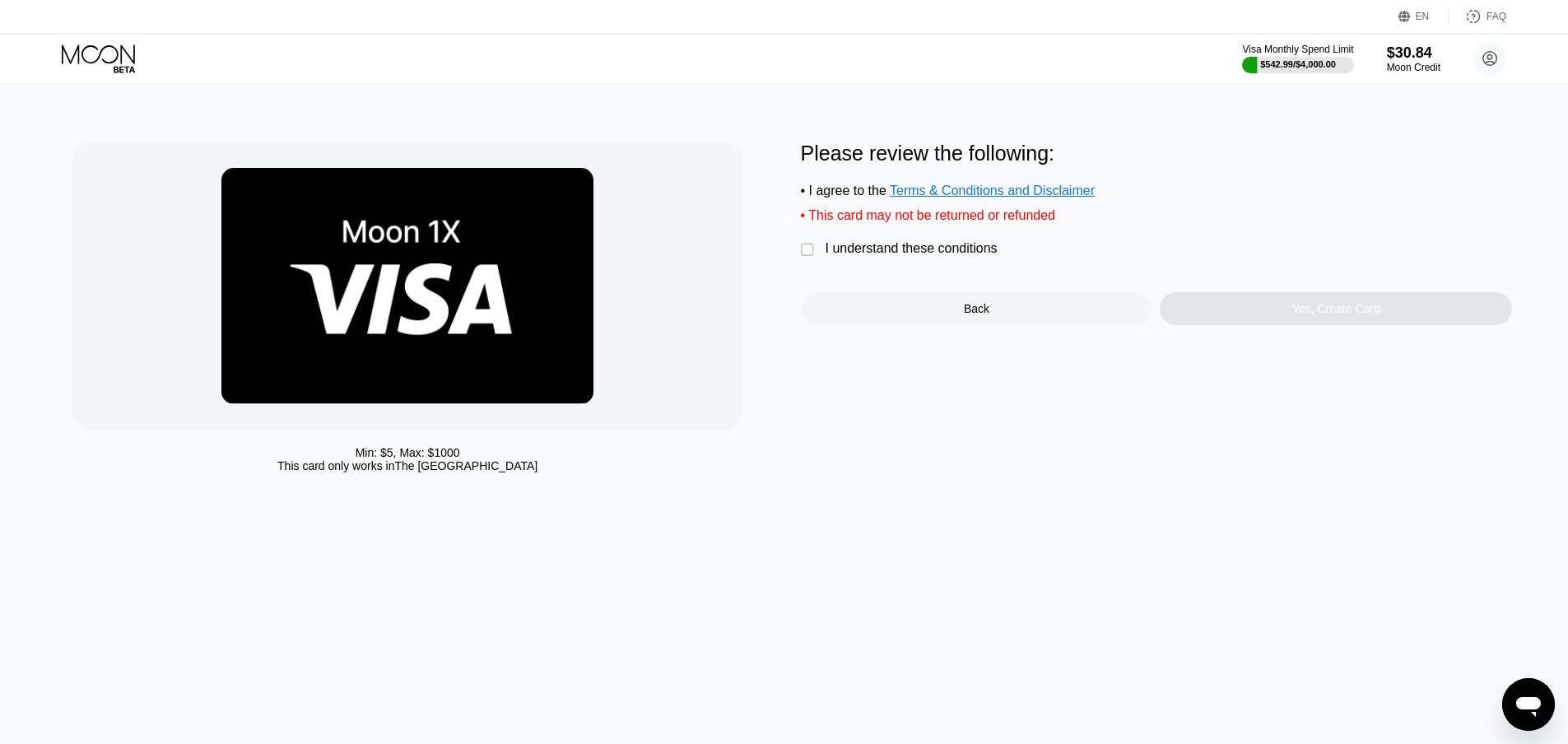
click at [861, 256] on div "I understand these conditions" at bounding box center [911, 248] width 172 height 15
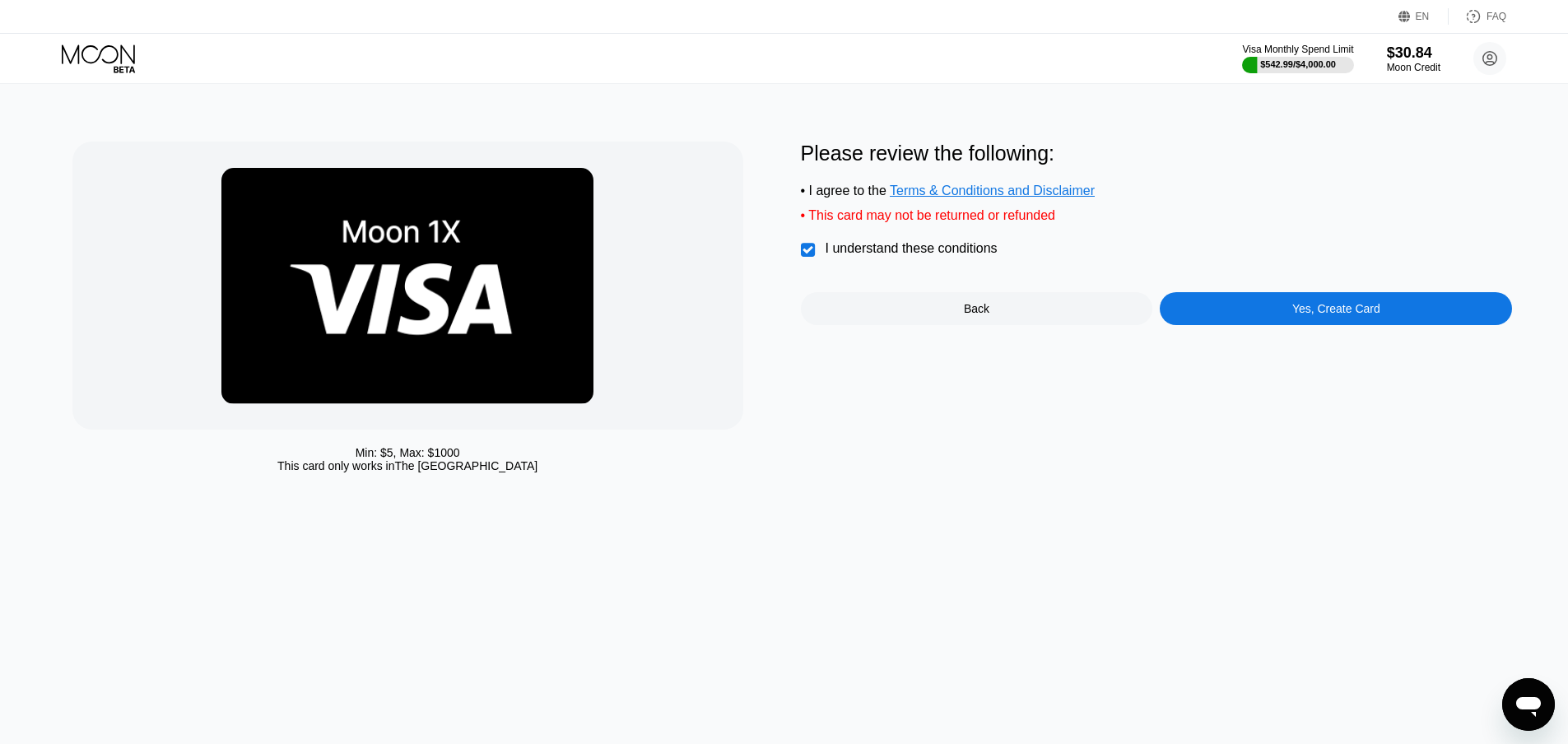
click at [1234, 316] on div "Yes, Create Card" at bounding box center [1336, 308] width 352 height 33
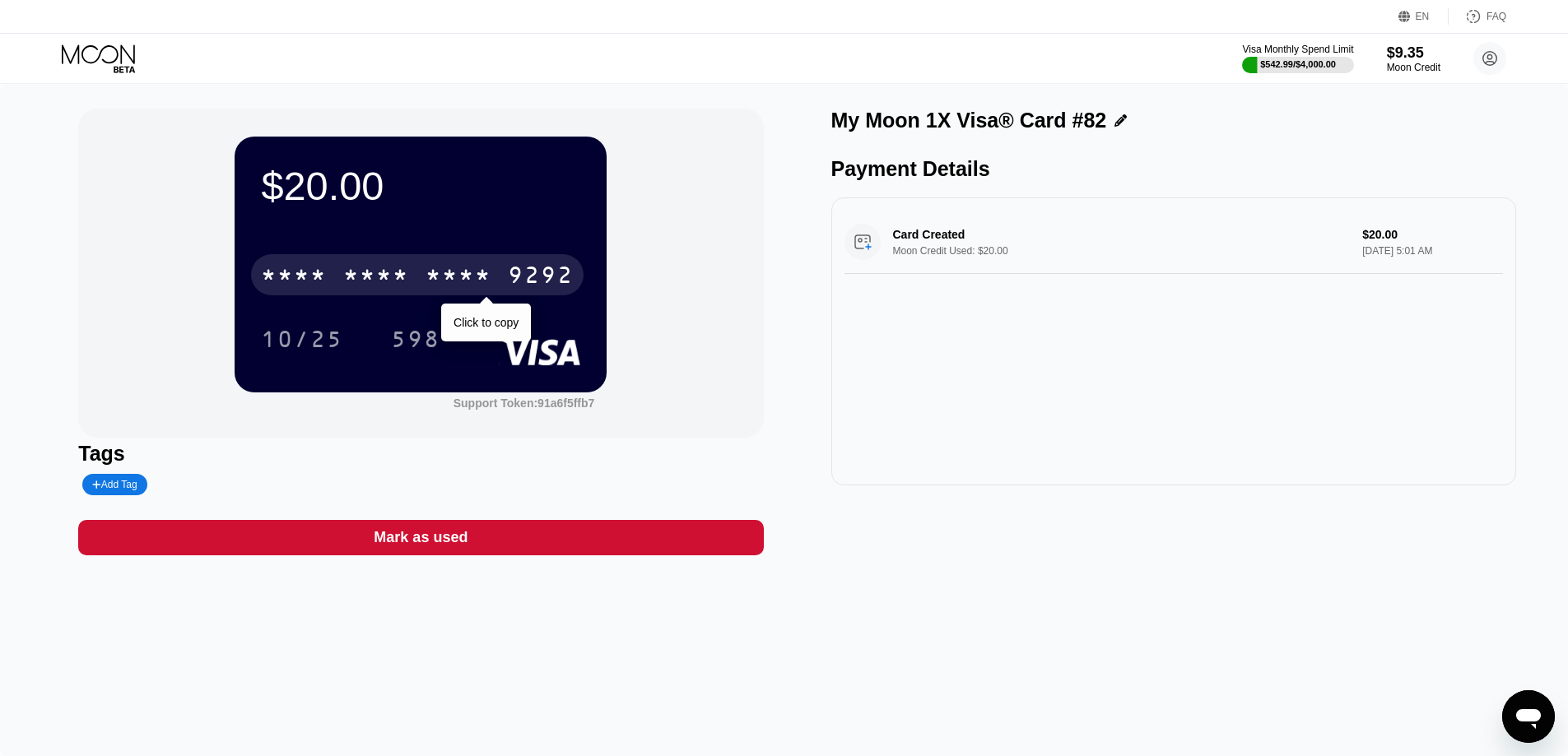
click at [478, 295] on div "* * * * * * * * * * * * 9292" at bounding box center [417, 275] width 332 height 41
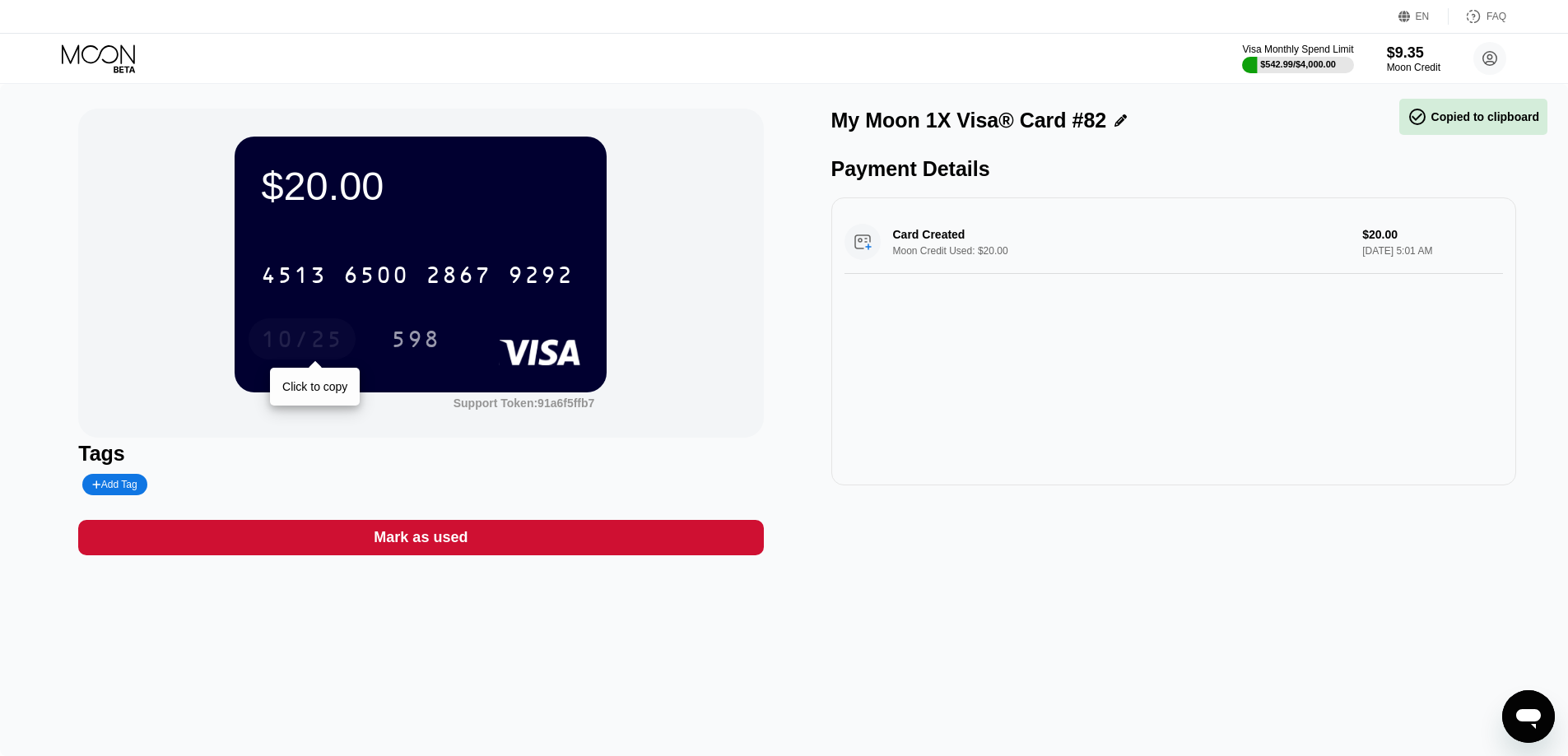
click at [283, 336] on div "10/25" at bounding box center [302, 341] width 82 height 26
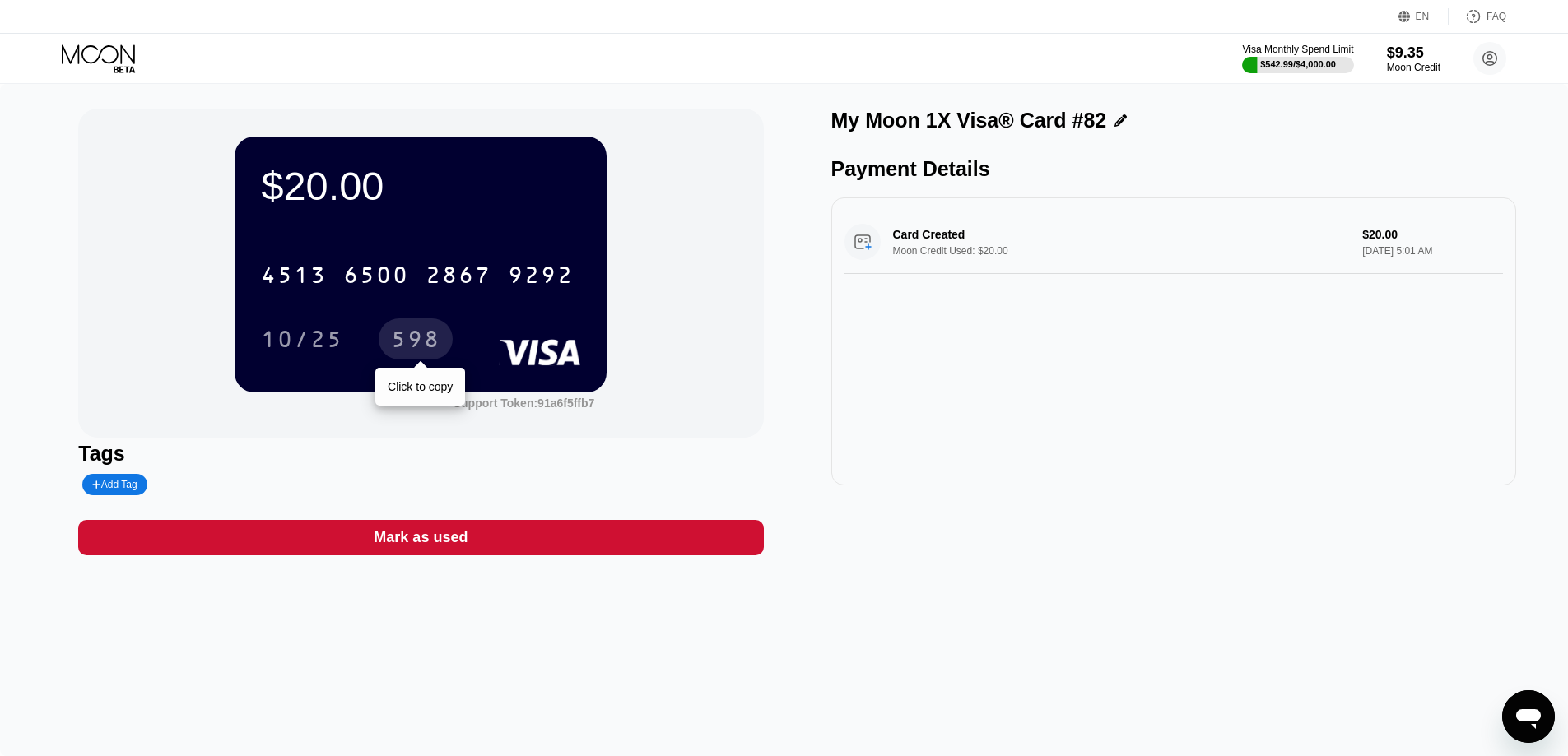
click at [413, 349] on div "598" at bounding box center [415, 341] width 49 height 26
click at [103, 72] on icon at bounding box center [100, 59] width 77 height 29
